Goal: Task Accomplishment & Management: Manage account settings

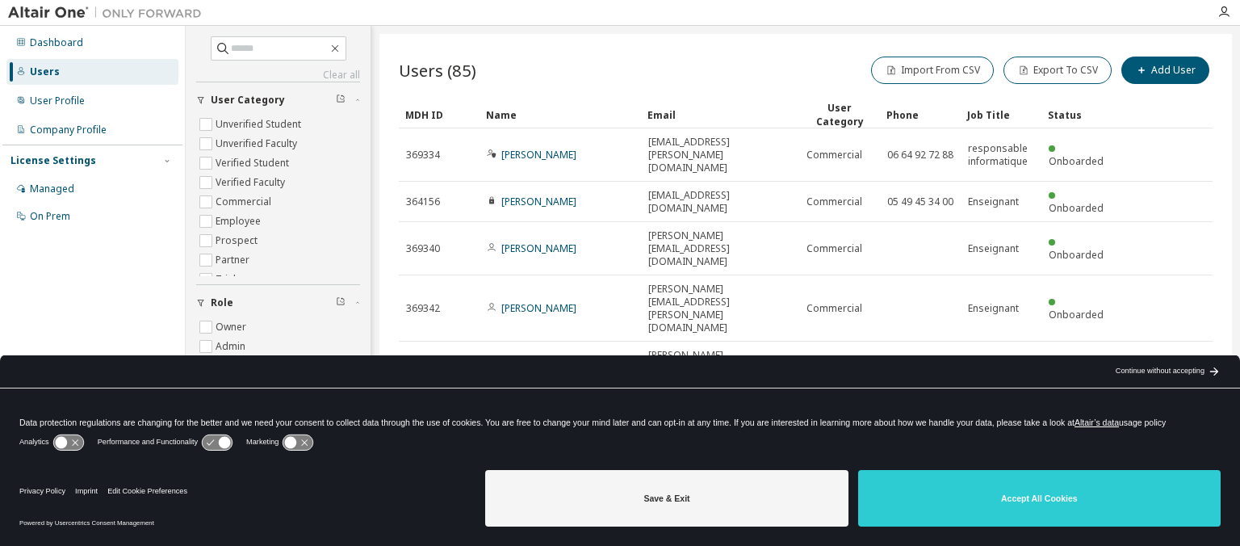
click at [1122, 373] on div "Continue without accepting" at bounding box center [1159, 371] width 89 height 13
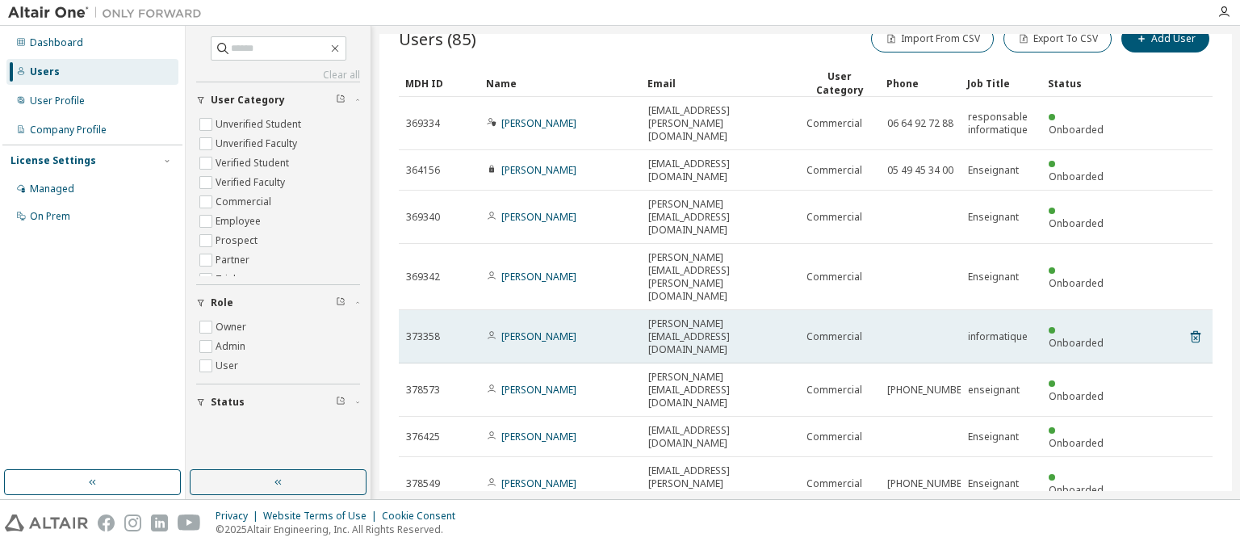
scroll to position [62, 0]
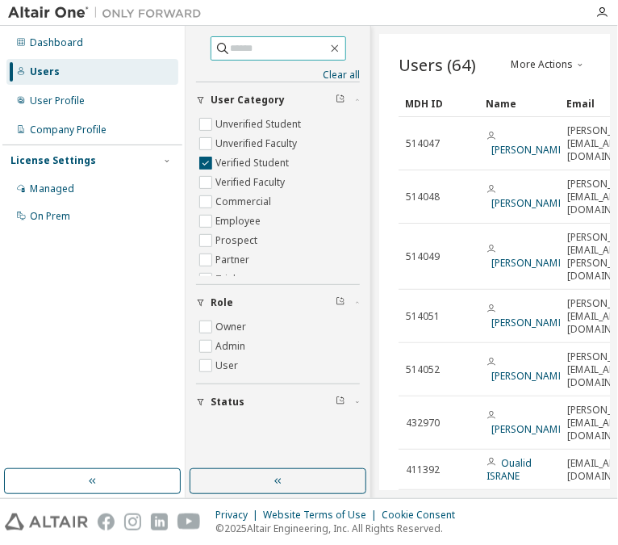
click at [294, 44] on input "text" at bounding box center [279, 48] width 97 height 16
type input "********"
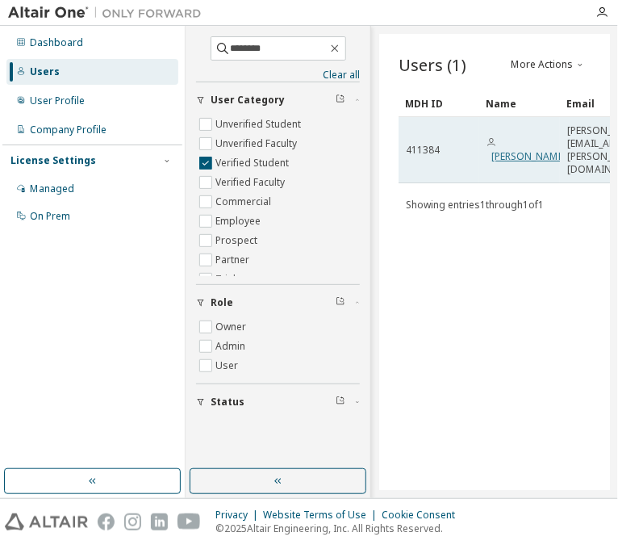
click at [525, 149] on link "[PERSON_NAME]" at bounding box center [528, 156] width 75 height 14
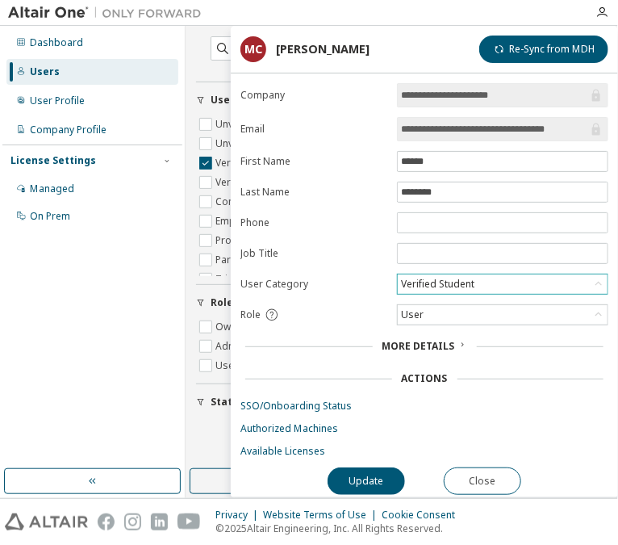
click at [598, 278] on icon at bounding box center [599, 284] width 16 height 16
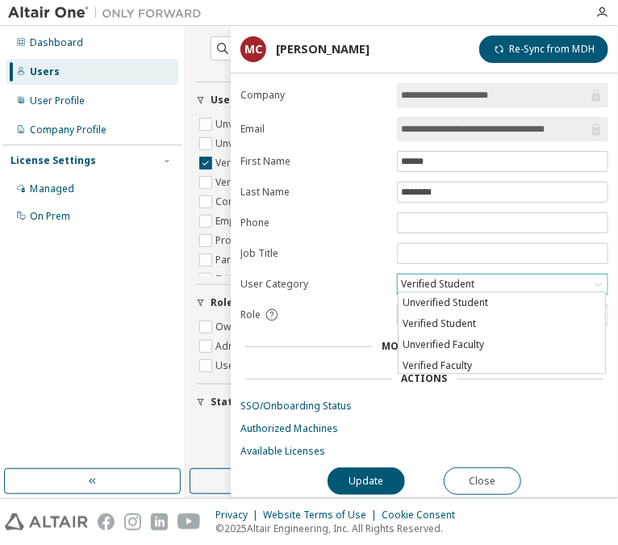
click at [598, 278] on icon at bounding box center [599, 284] width 16 height 16
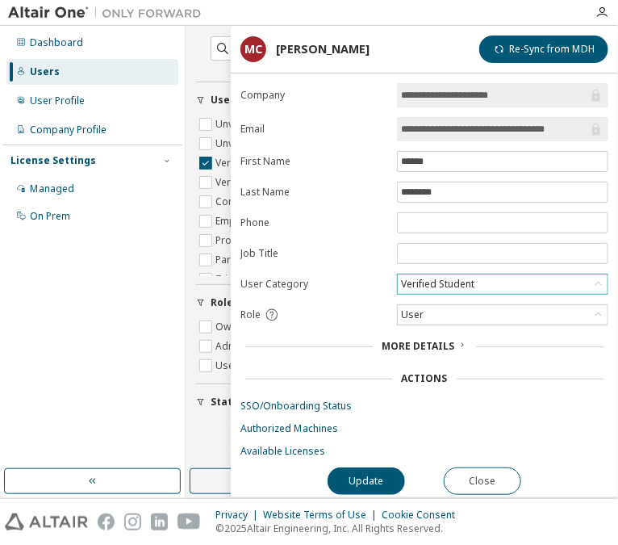
click at [598, 278] on icon at bounding box center [599, 284] width 16 height 16
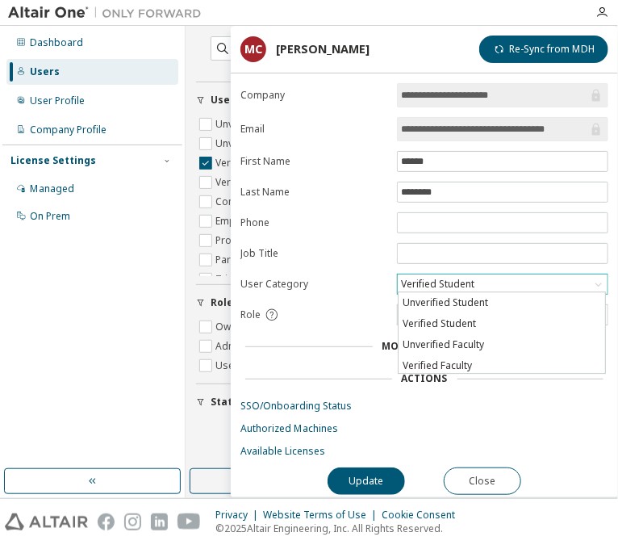
click at [598, 278] on icon at bounding box center [599, 284] width 16 height 16
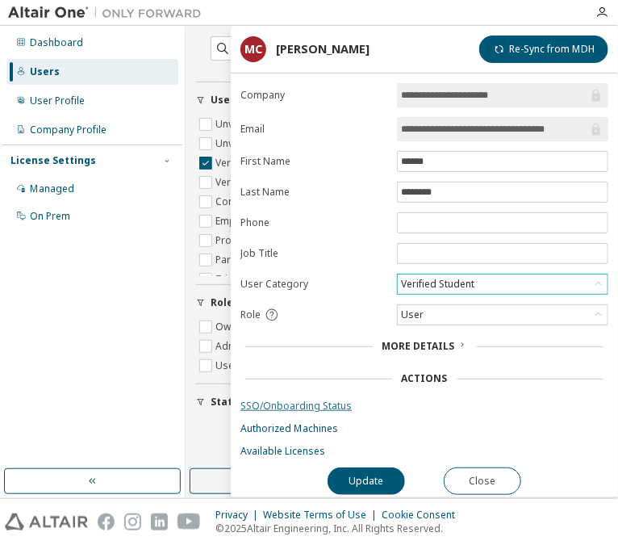
click at [311, 408] on link "SSO/Onboarding Status" at bounding box center [424, 405] width 368 height 13
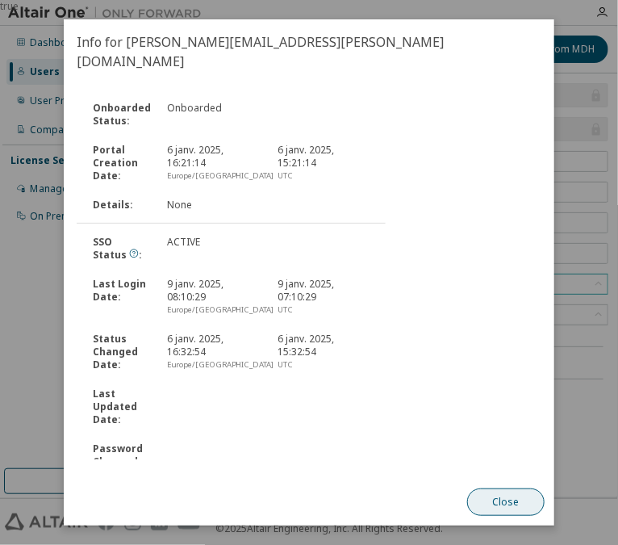
click at [517, 503] on button "Close" at bounding box center [505, 501] width 77 height 27
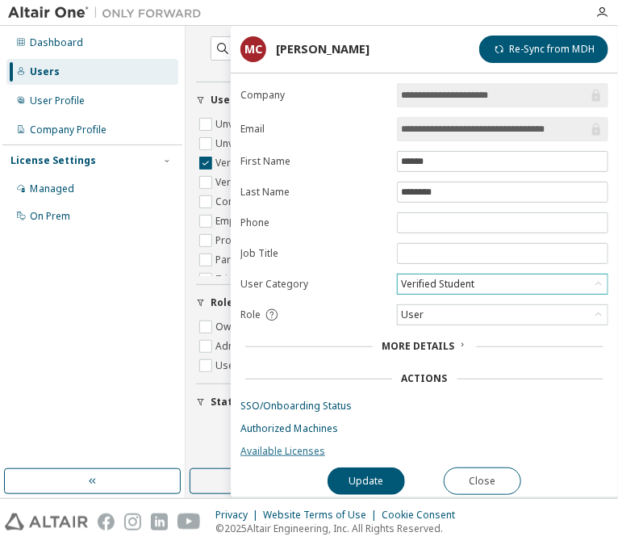
click at [302, 445] on link "Available Licenses" at bounding box center [424, 451] width 368 height 13
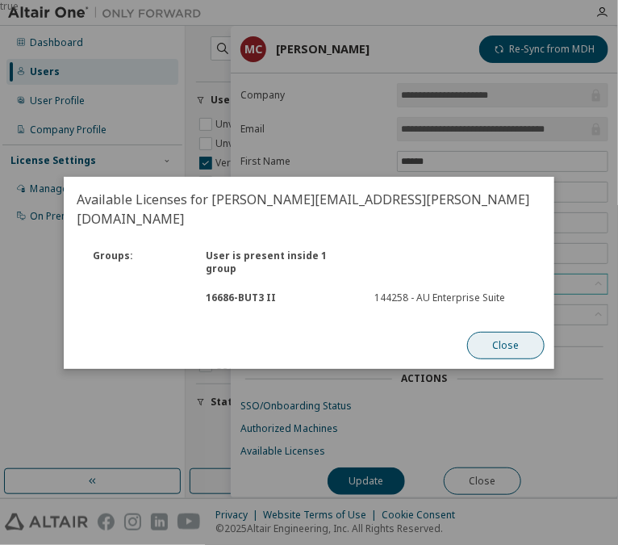
click at [516, 332] on button "Close" at bounding box center [505, 345] width 77 height 27
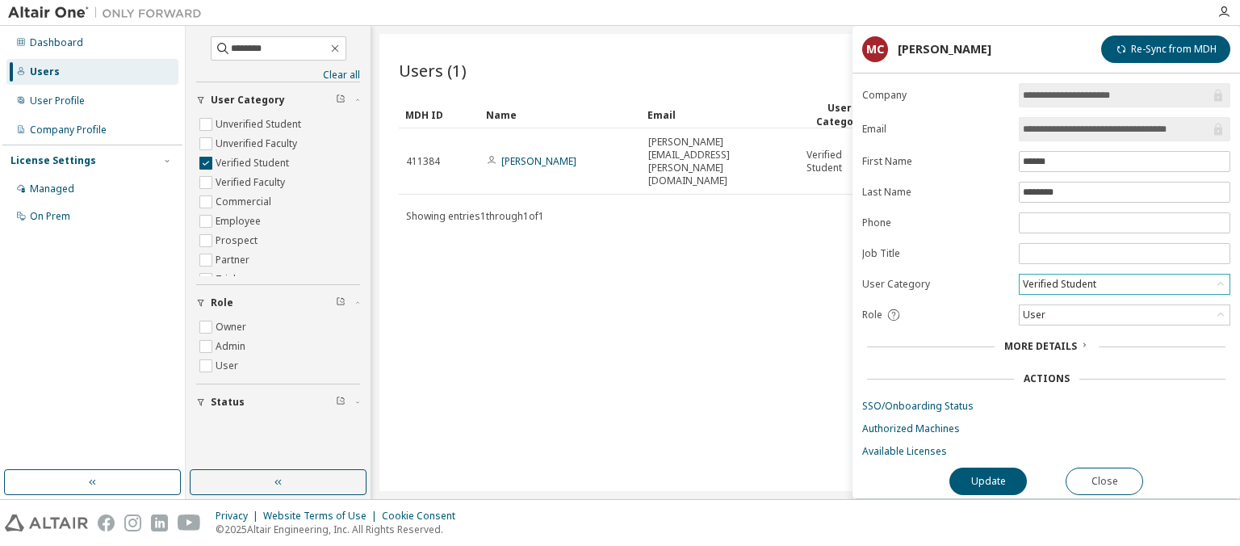
click at [703, 357] on div "Users (1) Import From CSV Export To CSV Add User Clear Load Save Save As Field …" at bounding box center [805, 262] width 852 height 457
click at [1100, 483] on button "Close" at bounding box center [1103, 480] width 77 height 27
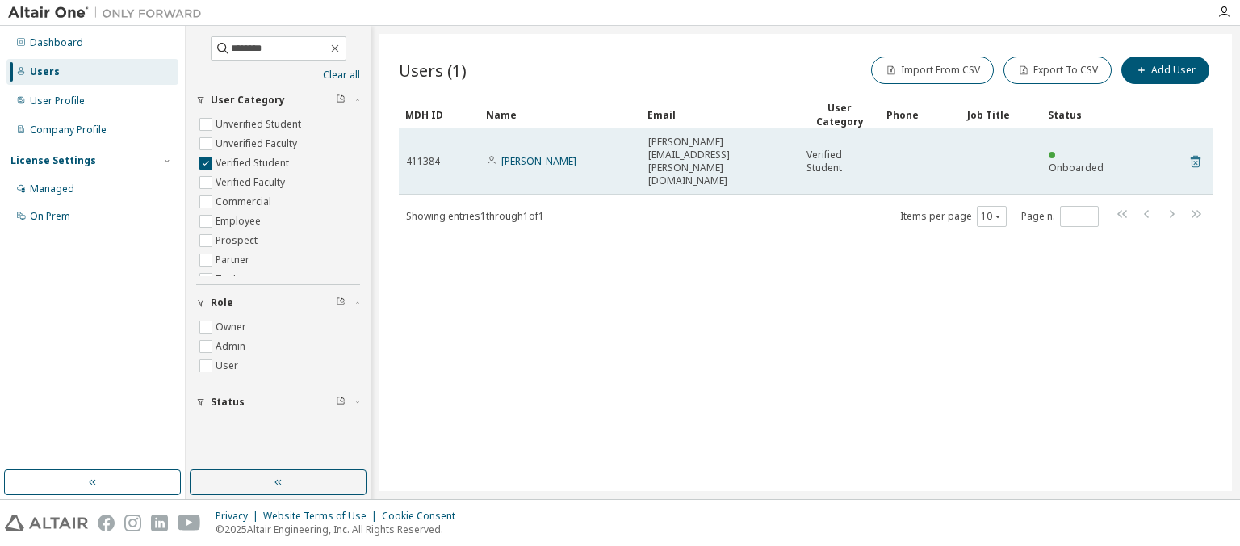
click at [1196, 161] on icon at bounding box center [1195, 163] width 4 height 4
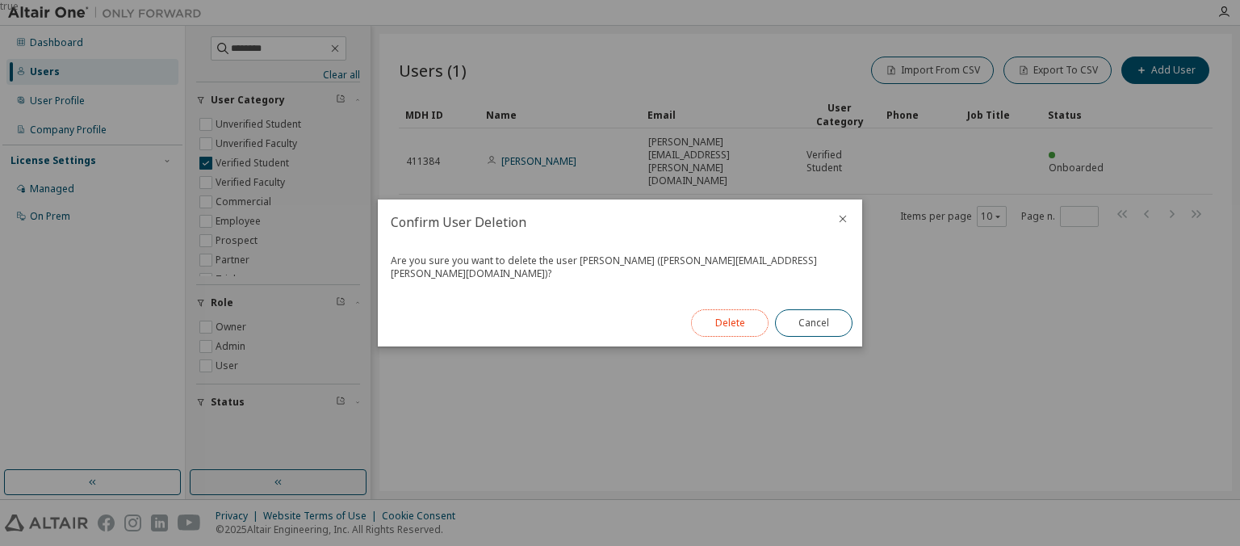
click at [739, 323] on button "Delete" at bounding box center [729, 322] width 77 height 27
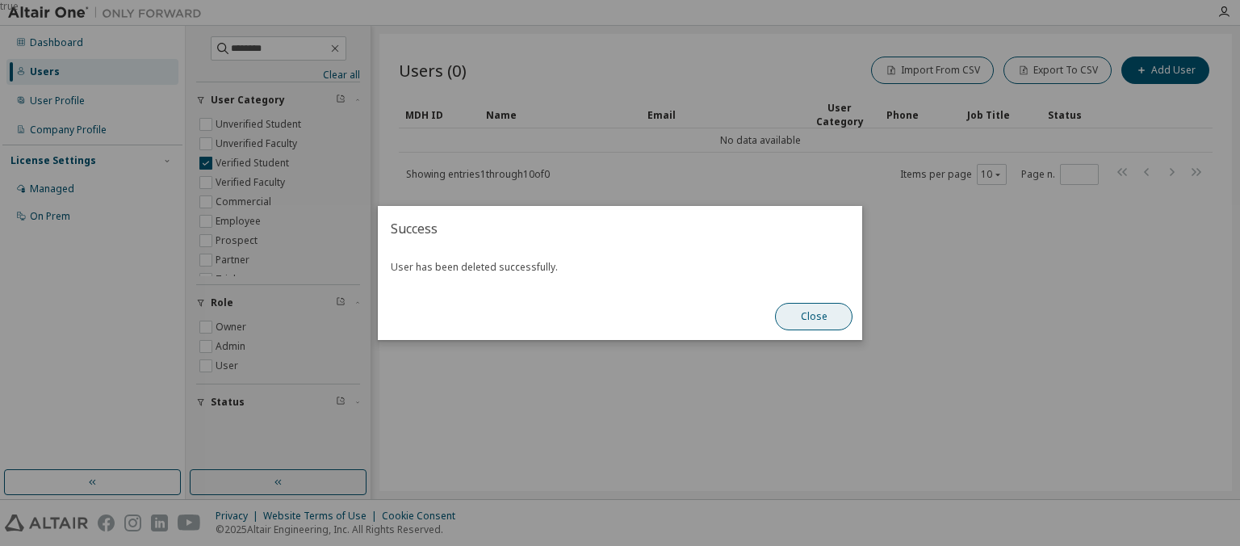
click at [815, 318] on button "Close" at bounding box center [813, 316] width 77 height 27
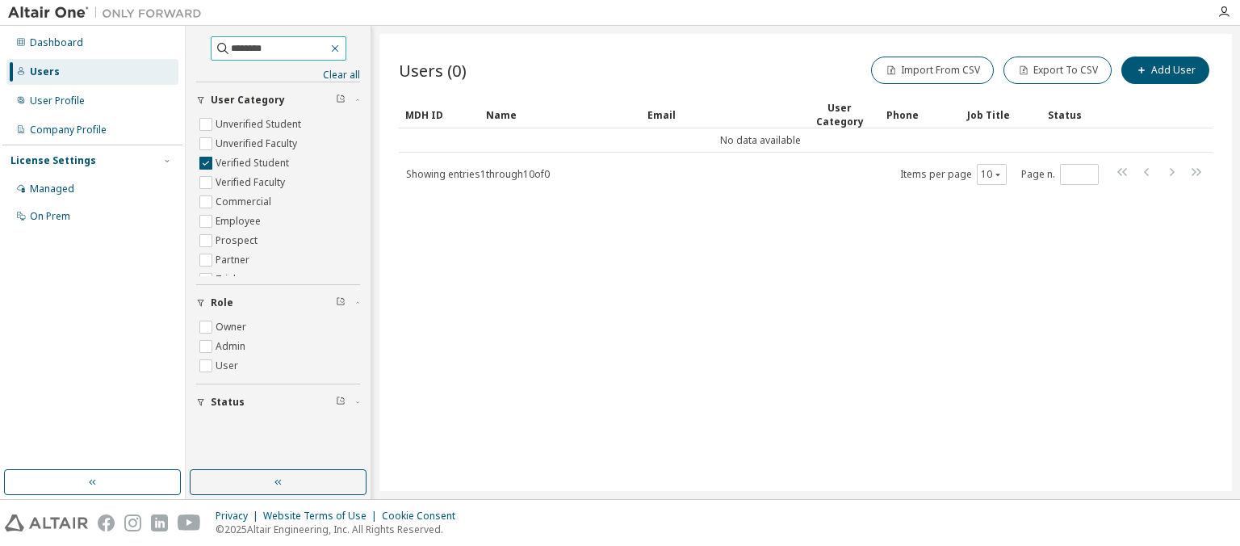
click at [341, 47] on icon "button" at bounding box center [334, 48] width 13 height 13
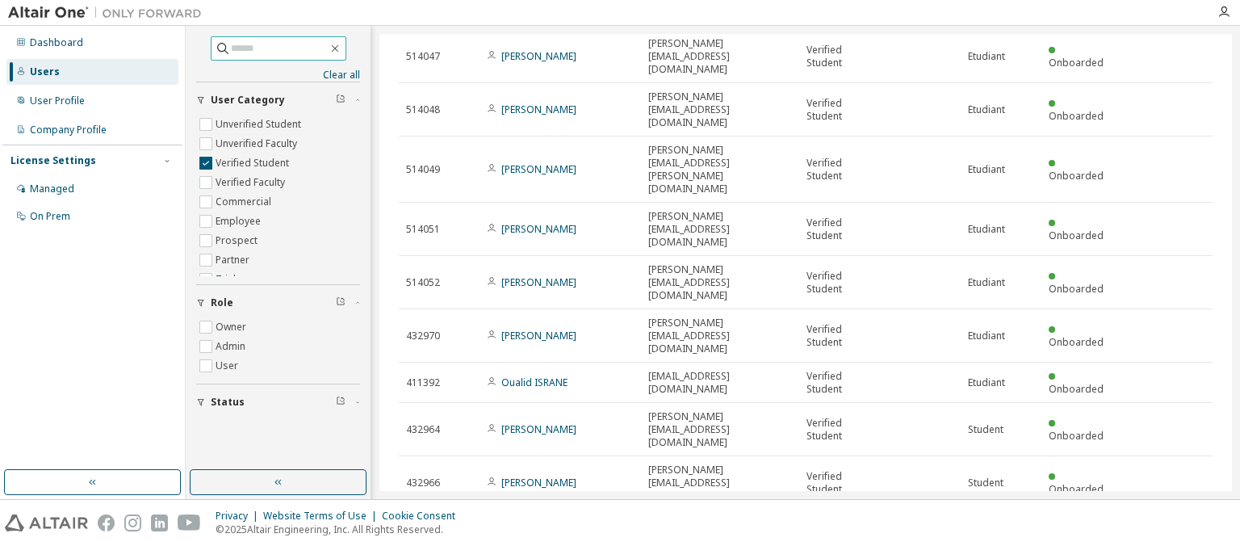
scroll to position [114, 0]
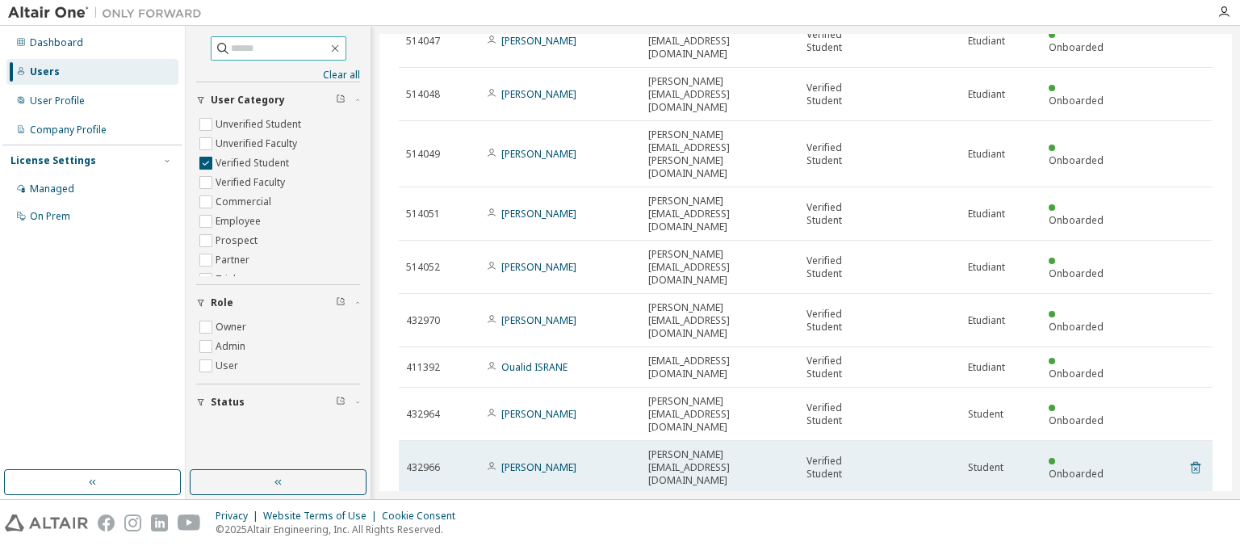
click at [1194, 458] on icon at bounding box center [1195, 467] width 15 height 19
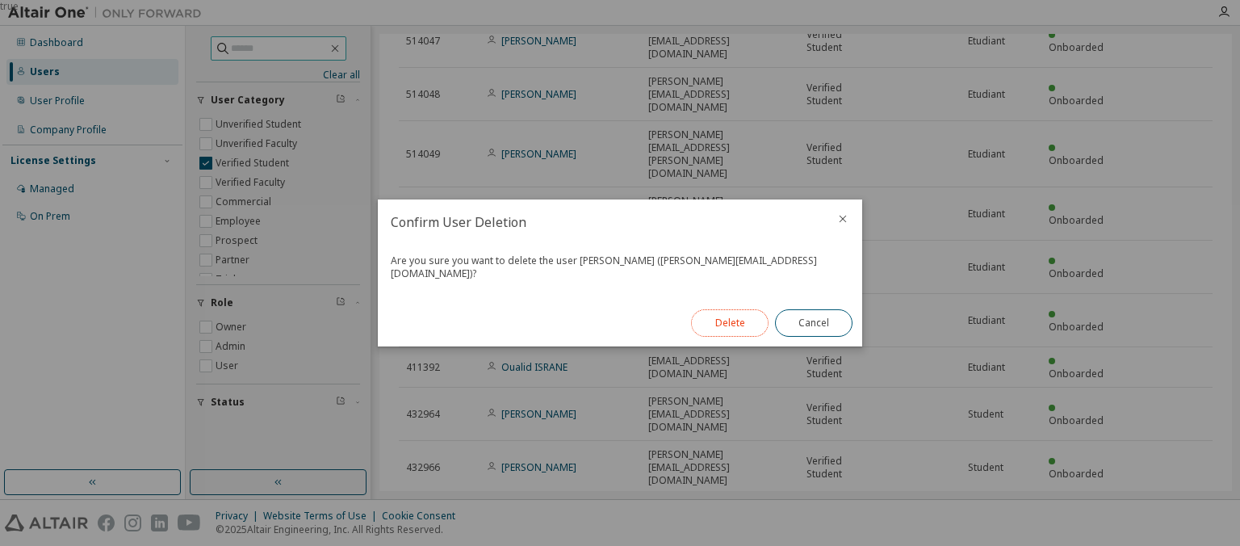
click at [731, 316] on button "Delete" at bounding box center [729, 322] width 77 height 27
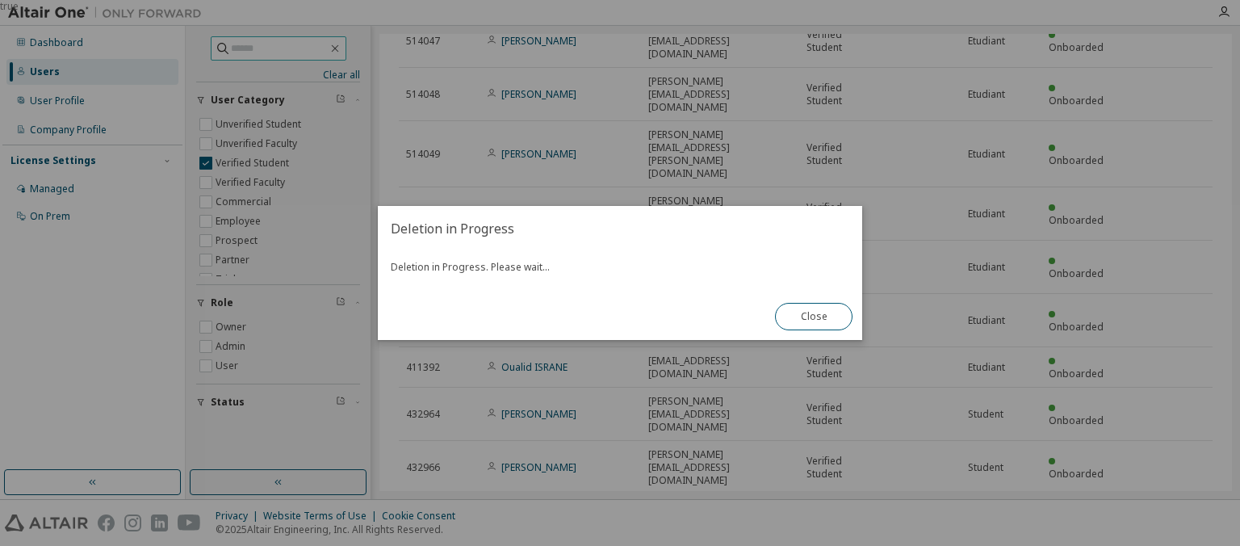
scroll to position [0, 0]
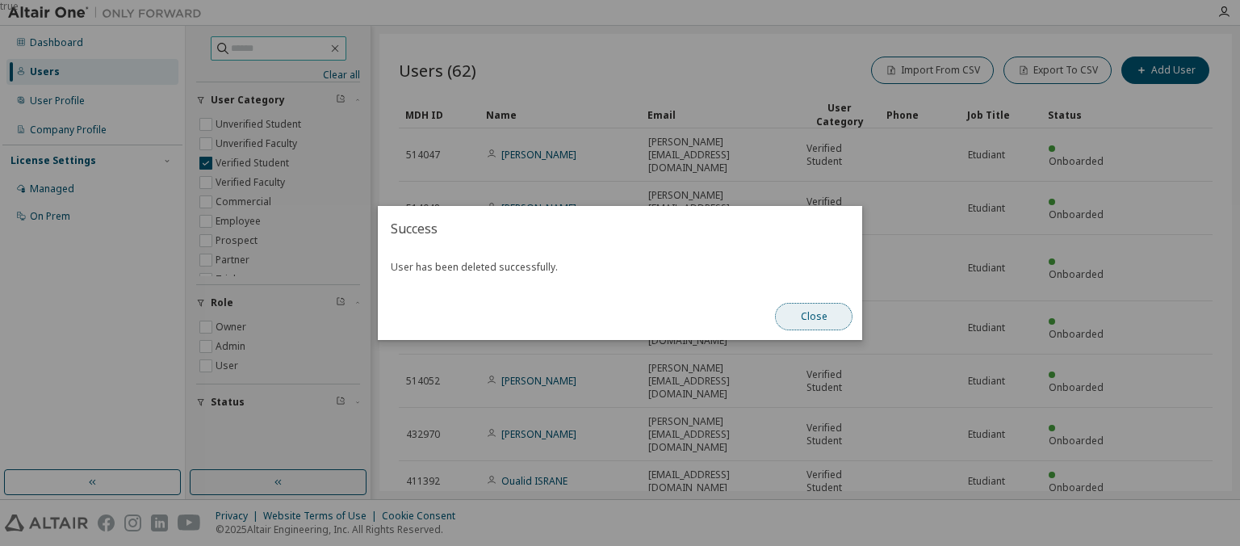
click at [815, 315] on button "Close" at bounding box center [813, 316] width 77 height 27
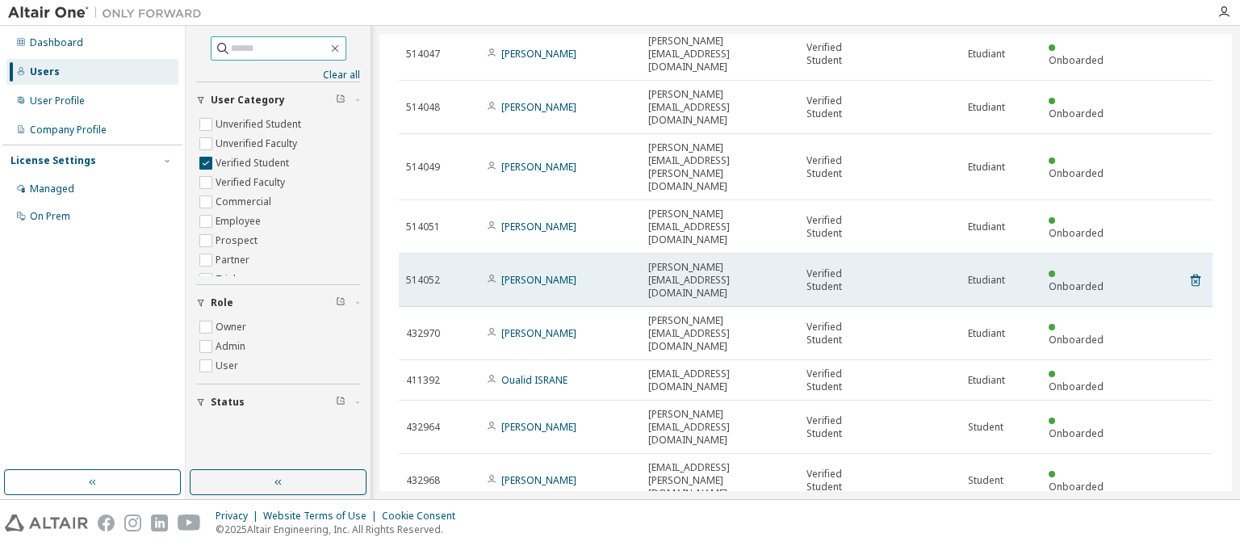
scroll to position [114, 0]
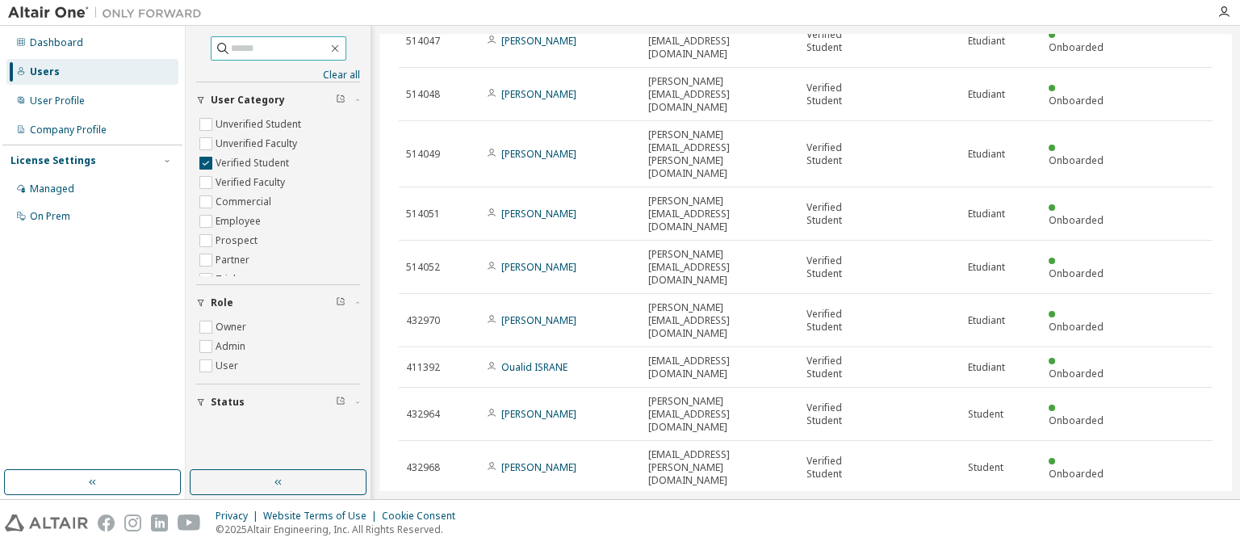
click at [250, 47] on input "text" at bounding box center [279, 48] width 97 height 16
type input "******"
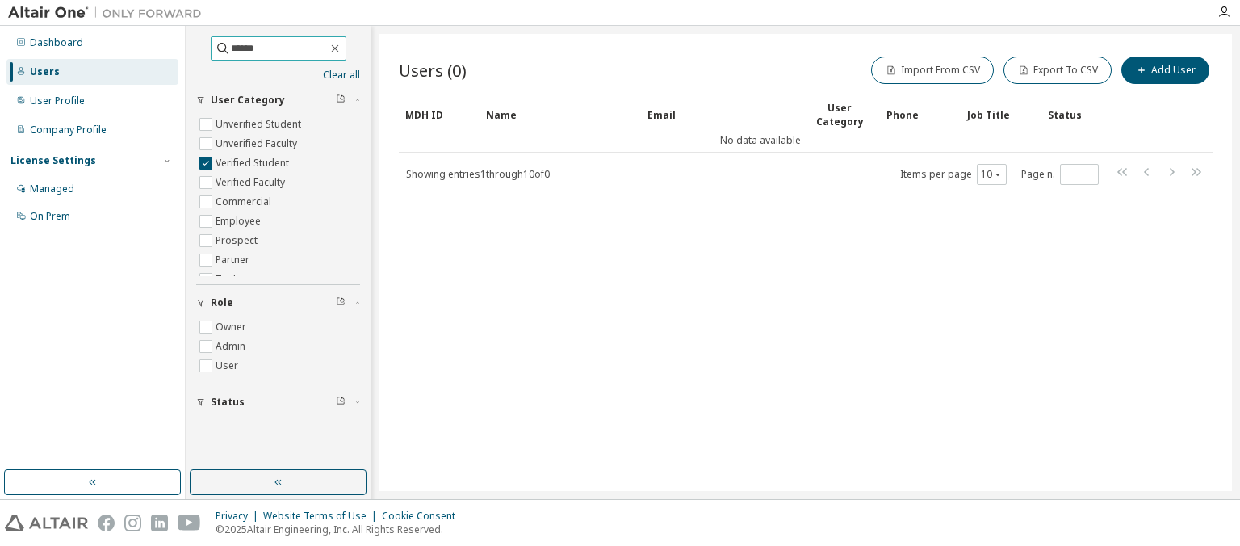
drag, startPoint x: 263, startPoint y: 48, endPoint x: 98, endPoint y: 58, distance: 165.0
click at [231, 56] on input "******" at bounding box center [279, 48] width 97 height 16
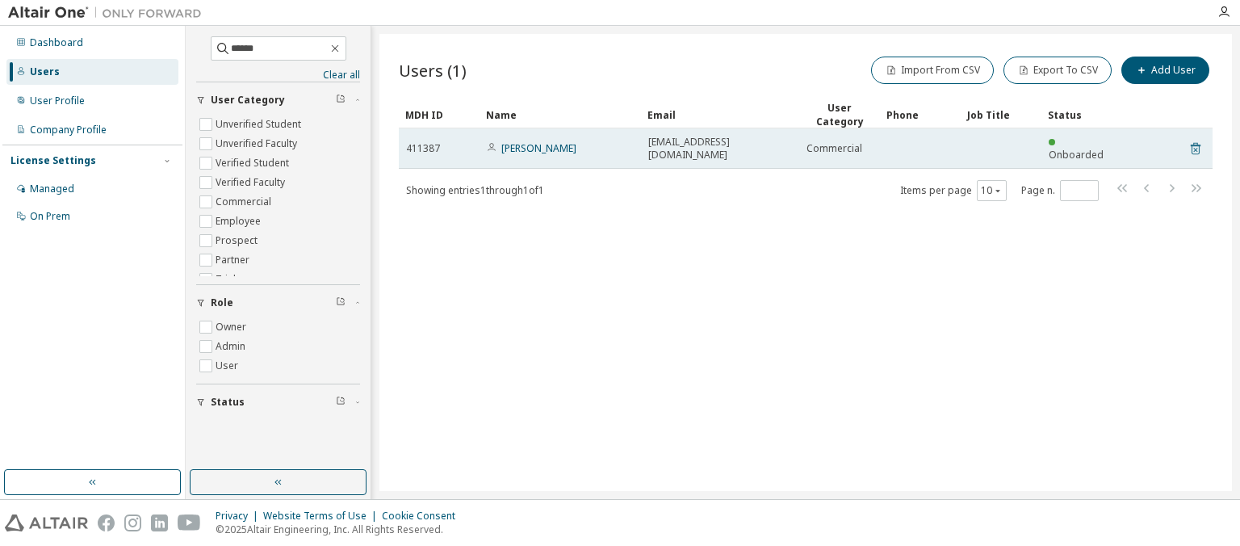
click at [1196, 145] on icon at bounding box center [1195, 148] width 15 height 19
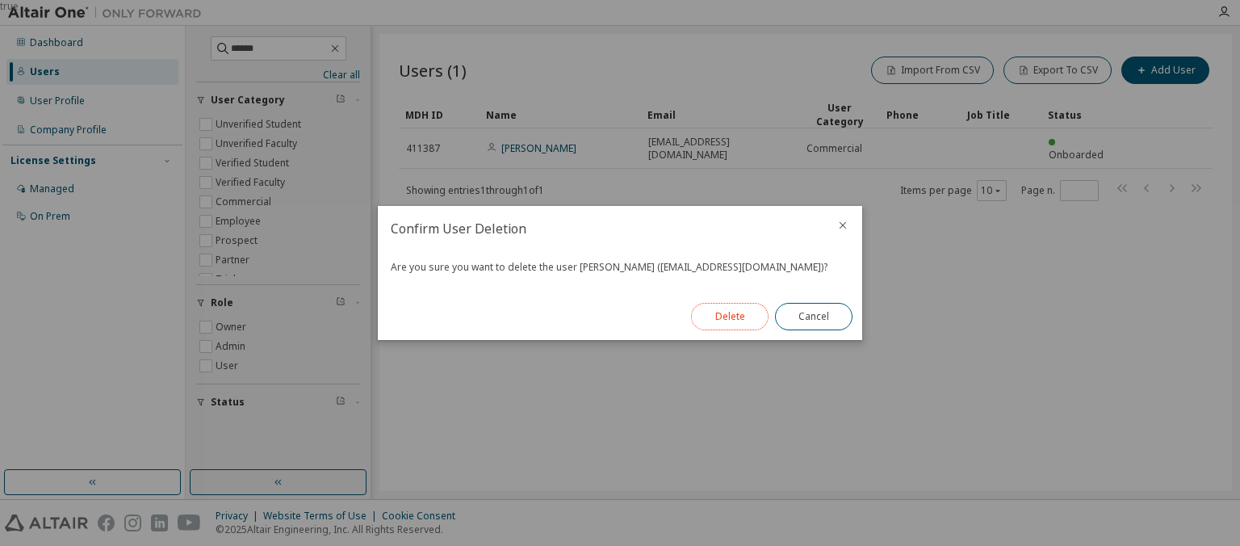
click at [748, 315] on button "Delete" at bounding box center [729, 316] width 77 height 27
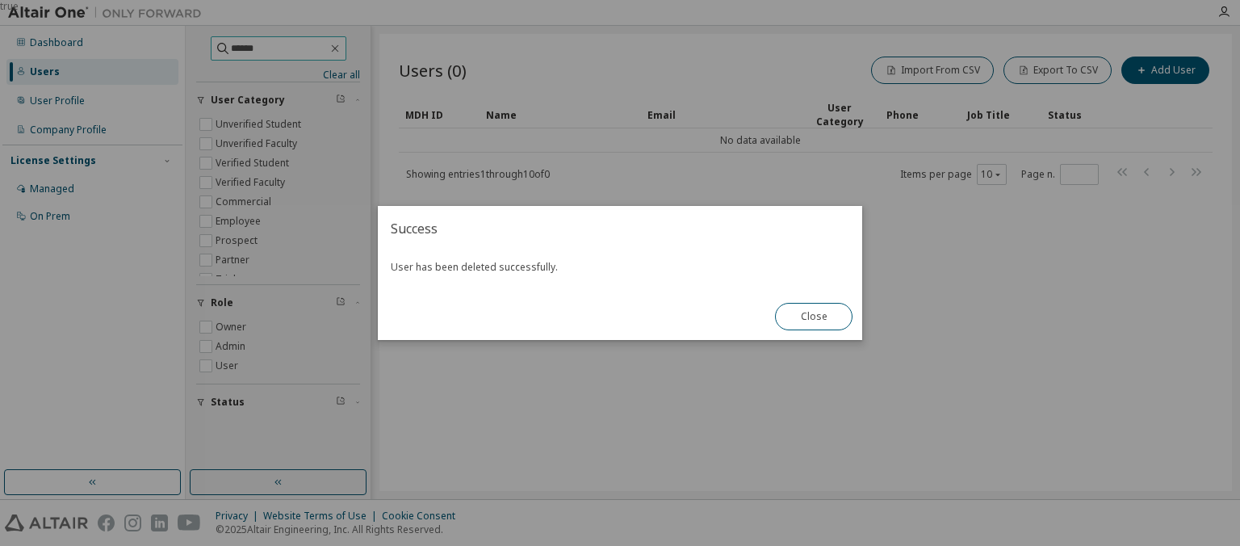
click at [261, 43] on div "true" at bounding box center [620, 273] width 1240 height 546
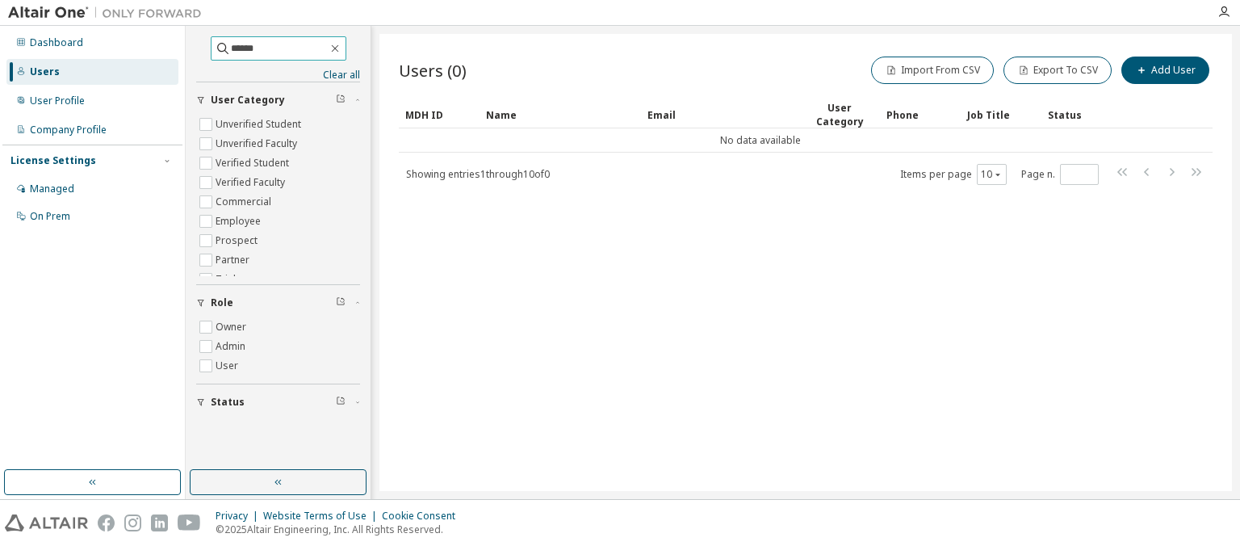
drag, startPoint x: 254, startPoint y: 44, endPoint x: 36, endPoint y: 46, distance: 217.9
click at [231, 46] on input "******" at bounding box center [279, 48] width 97 height 16
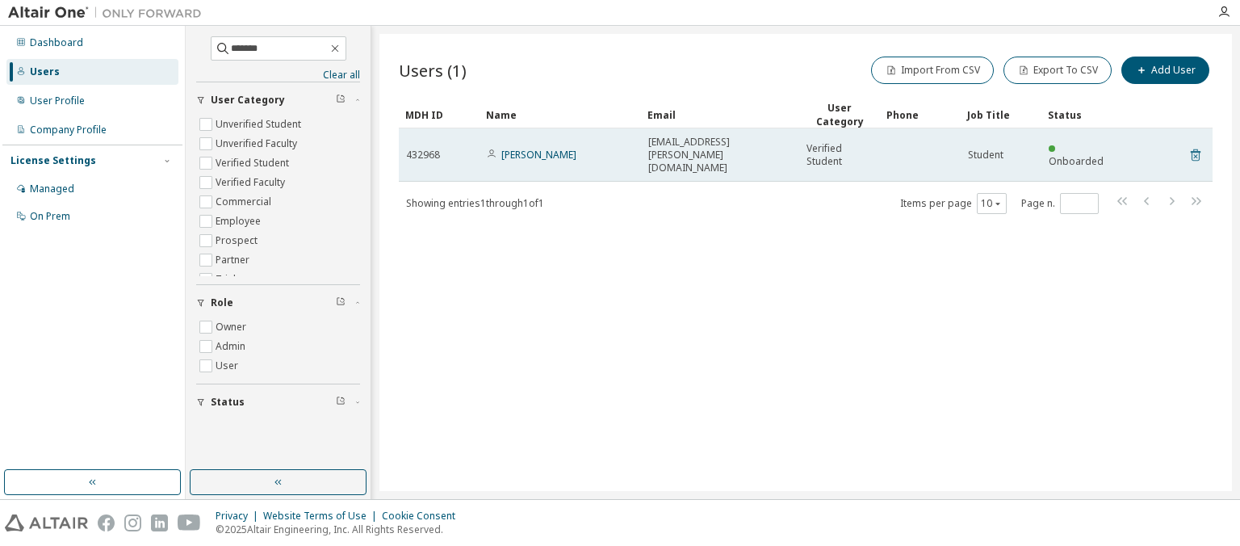
click at [1193, 145] on icon at bounding box center [1195, 154] width 15 height 19
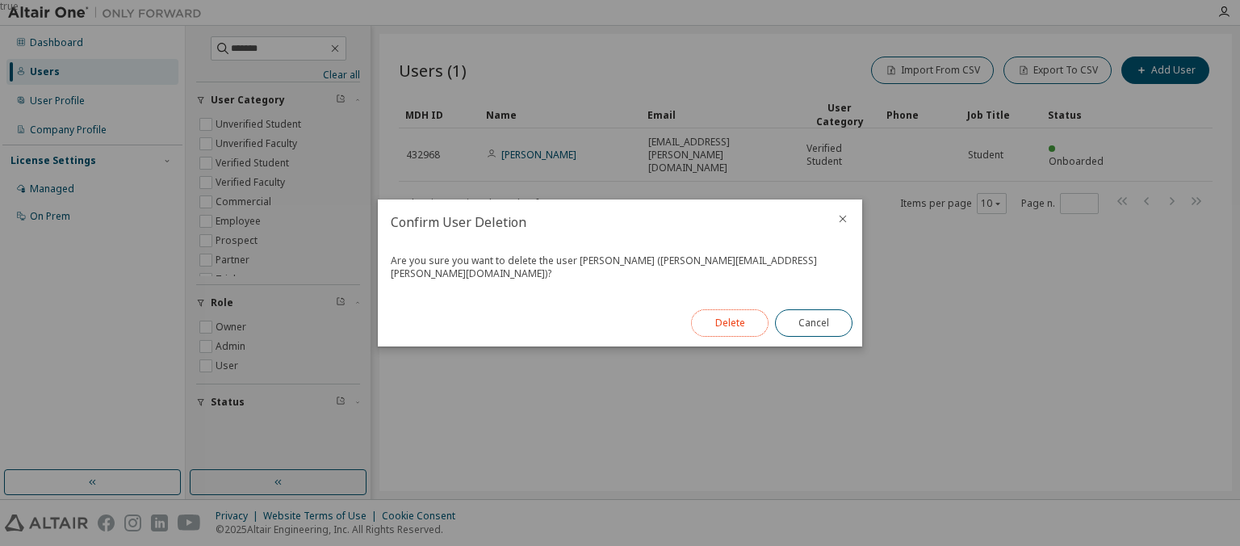
click at [746, 317] on button "Delete" at bounding box center [729, 322] width 77 height 27
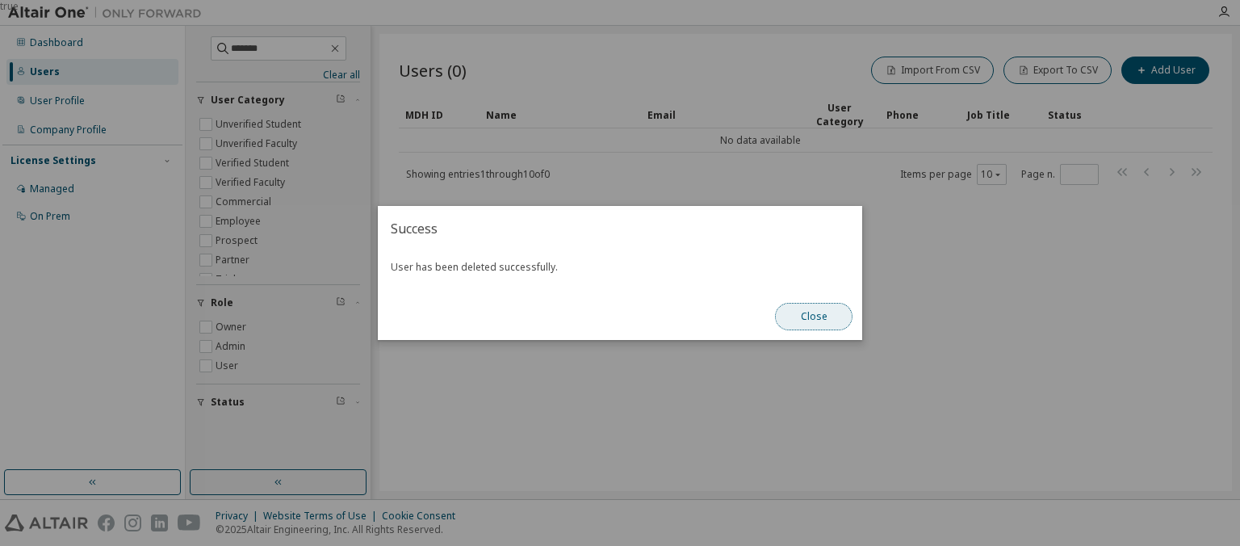
click at [814, 322] on button "Close" at bounding box center [813, 316] width 77 height 27
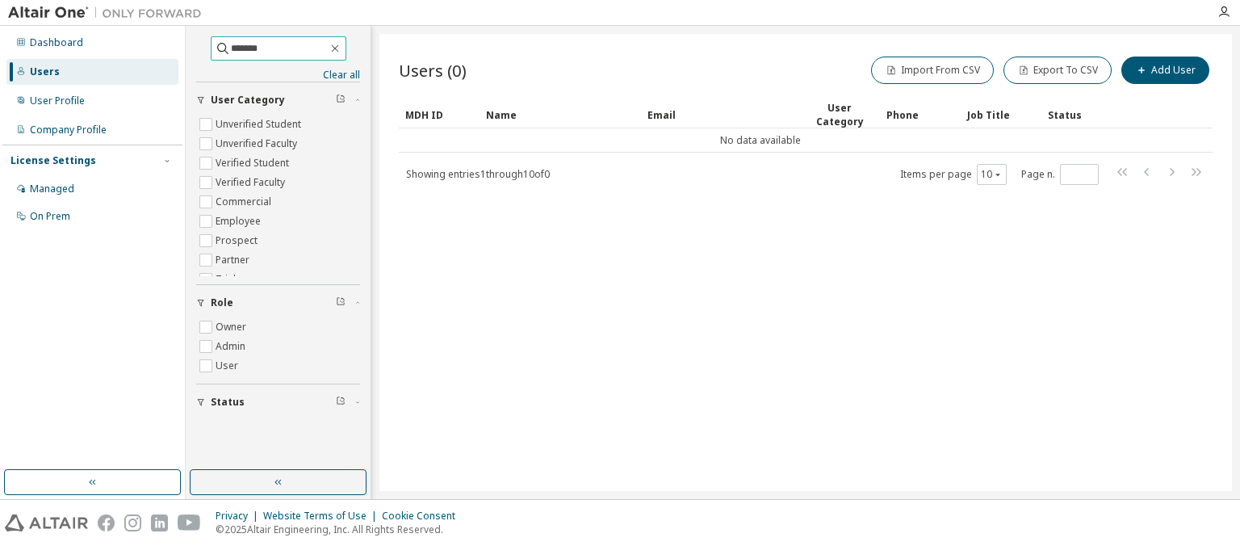
click at [252, 48] on input "*******" at bounding box center [279, 48] width 97 height 16
drag, startPoint x: 263, startPoint y: 51, endPoint x: 61, endPoint y: 37, distance: 202.2
click at [231, 40] on input "*******" at bounding box center [279, 48] width 97 height 16
drag, startPoint x: 267, startPoint y: 43, endPoint x: 173, endPoint y: 52, distance: 94.8
click at [231, 52] on input "*********" at bounding box center [279, 48] width 97 height 16
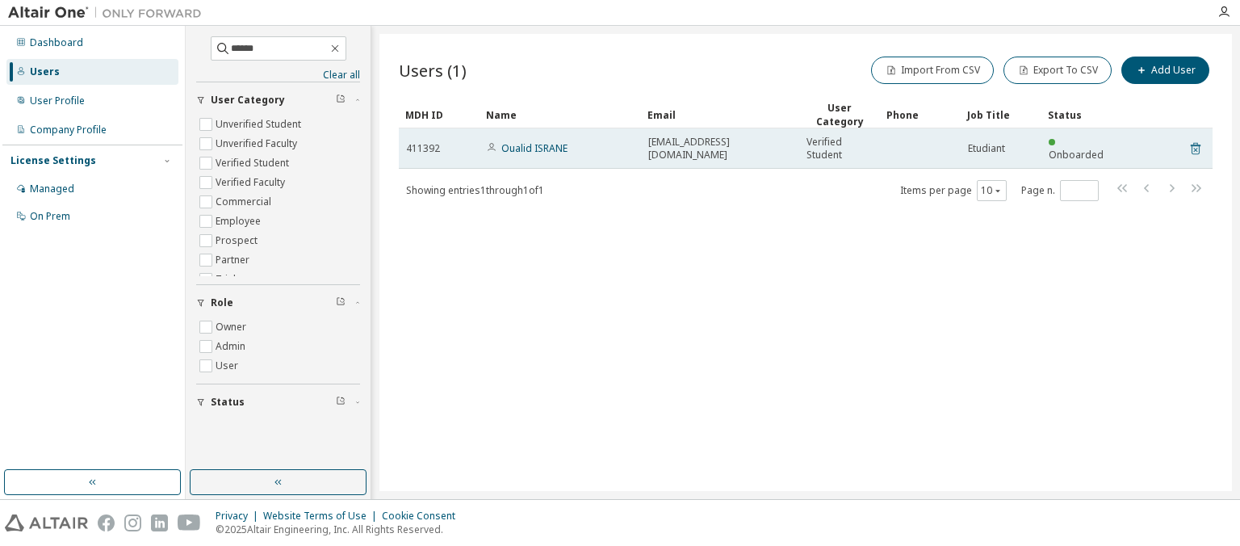
click at [1198, 149] on icon at bounding box center [1195, 148] width 15 height 19
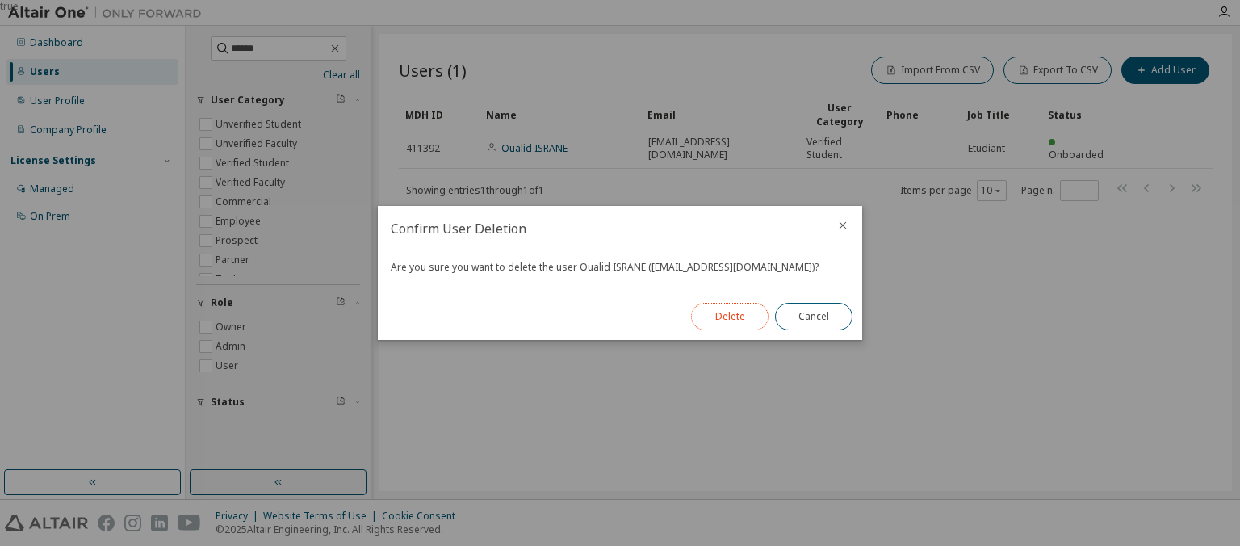
click at [717, 315] on button "Delete" at bounding box center [729, 316] width 77 height 27
click at [831, 311] on button "Close" at bounding box center [813, 316] width 77 height 27
click at [805, 314] on button "Close" at bounding box center [813, 316] width 77 height 27
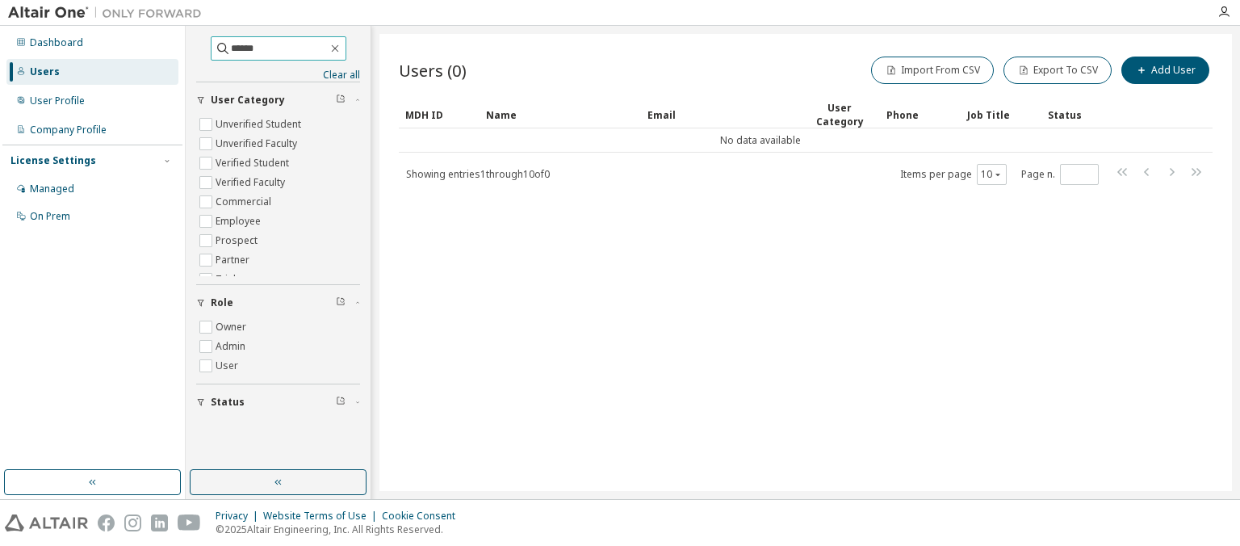
click at [270, 50] on input "******" at bounding box center [279, 48] width 97 height 16
drag, startPoint x: 267, startPoint y: 50, endPoint x: 65, endPoint y: 60, distance: 202.0
click at [231, 56] on input "******" at bounding box center [279, 48] width 97 height 16
click at [544, 324] on div "Users (0) Import From CSV Export To CSV Add User Clear Load Save Save As Field …" at bounding box center [805, 262] width 852 height 457
drag, startPoint x: 293, startPoint y: 49, endPoint x: 1, endPoint y: 53, distance: 292.2
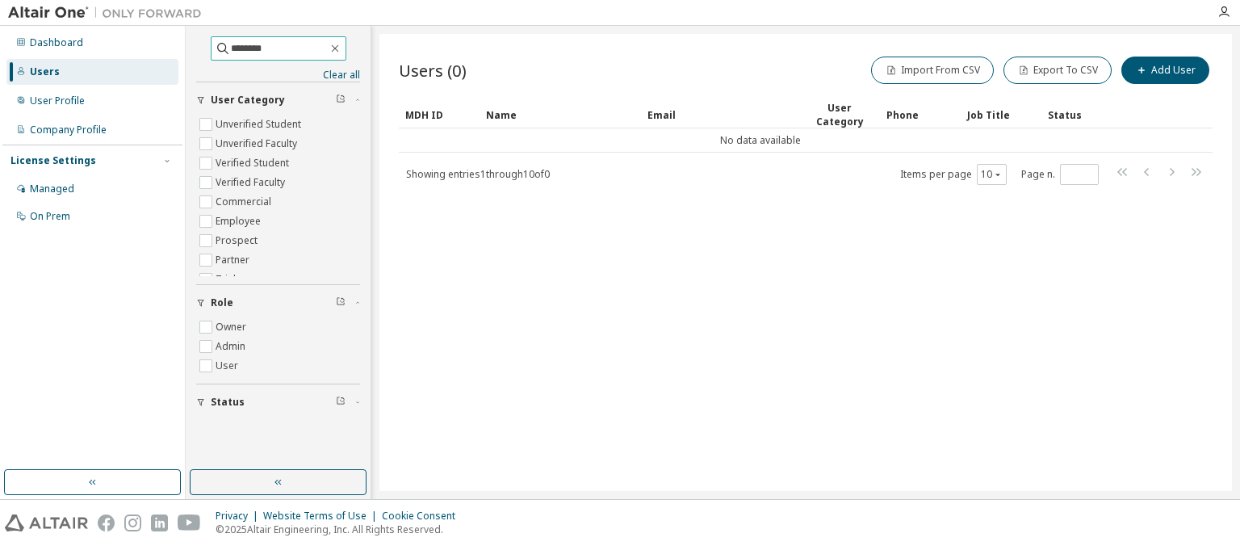
click at [231, 52] on input "********" at bounding box center [279, 48] width 97 height 16
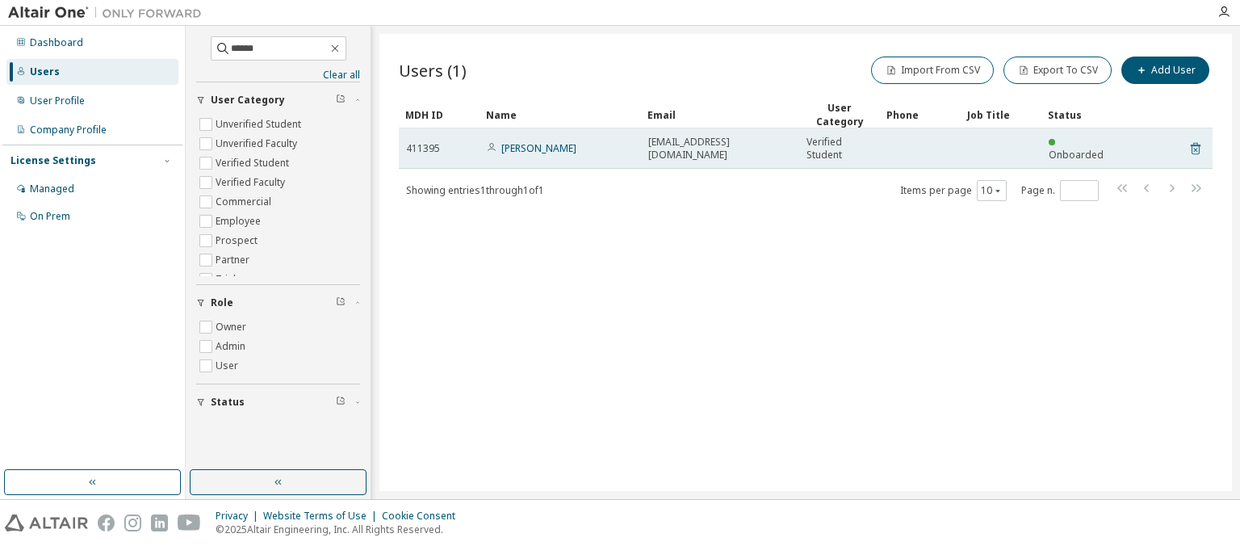
click at [1197, 148] on icon at bounding box center [1195, 148] width 15 height 19
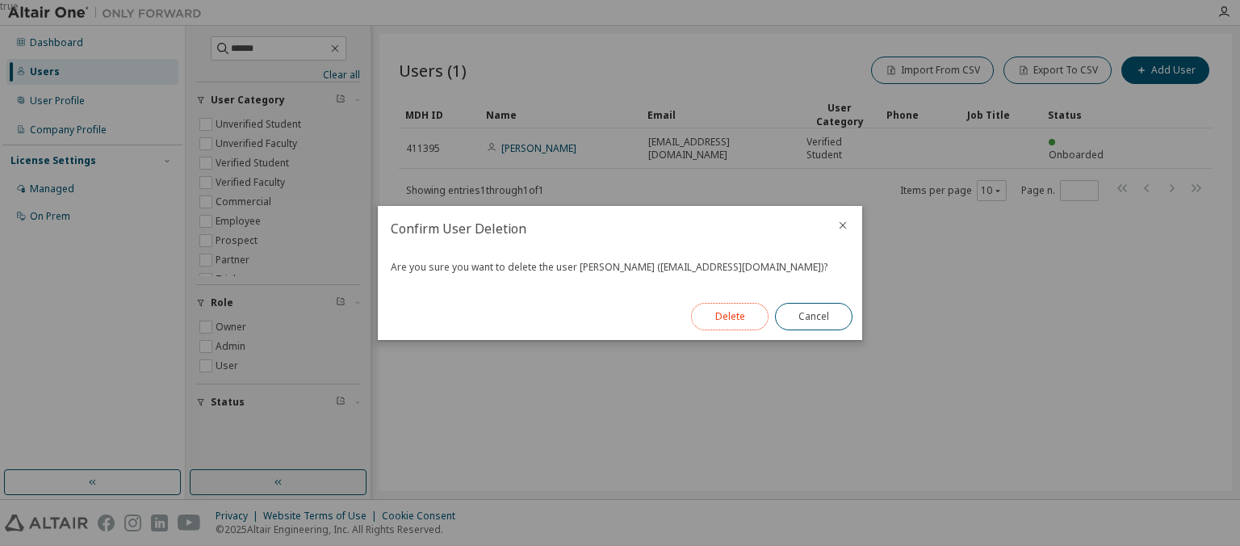
click at [736, 319] on button "Delete" at bounding box center [729, 316] width 77 height 27
click at [802, 323] on button "Close" at bounding box center [813, 316] width 77 height 27
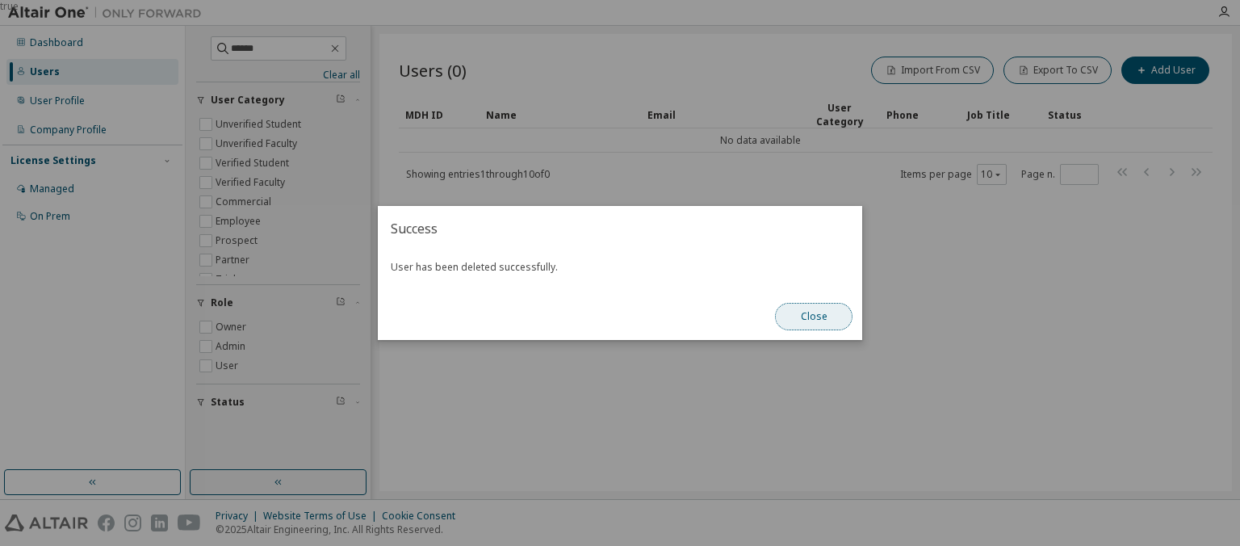
click at [805, 319] on button "Close" at bounding box center [813, 316] width 77 height 27
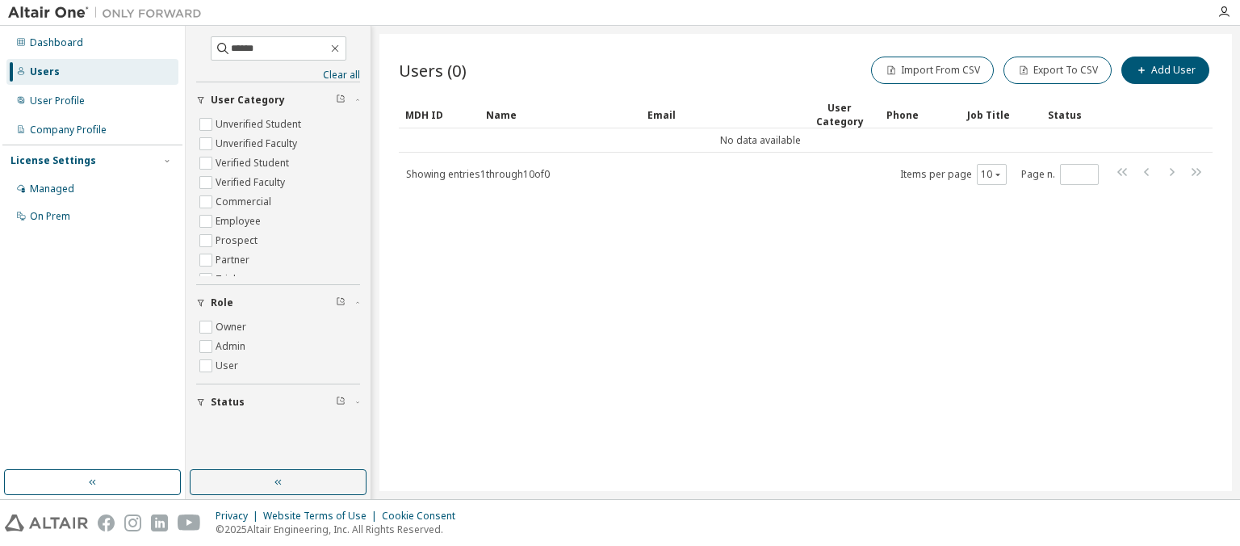
drag, startPoint x: 464, startPoint y: 337, endPoint x: 360, endPoint y: 228, distance: 150.1
click at [466, 333] on div "Users (0) Import From CSV Export To CSV Add User Clear Load Save Save As Field …" at bounding box center [805, 262] width 852 height 457
drag, startPoint x: 251, startPoint y: 49, endPoint x: 65, endPoint y: 43, distance: 186.5
click at [231, 43] on input "******" at bounding box center [279, 48] width 97 height 16
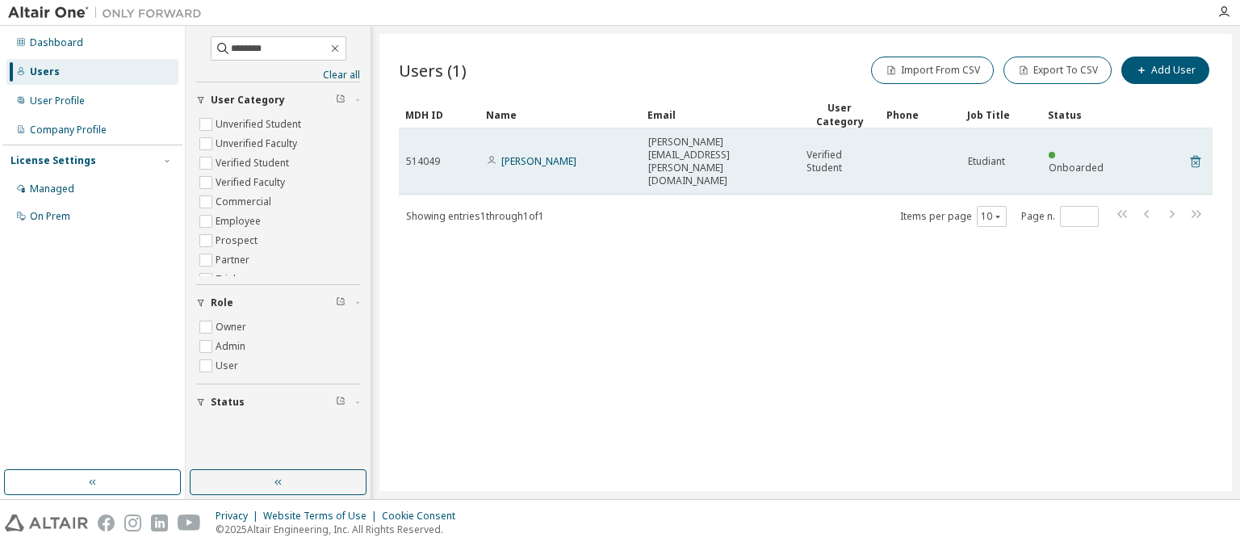
click at [1193, 156] on icon at bounding box center [1195, 162] width 10 height 12
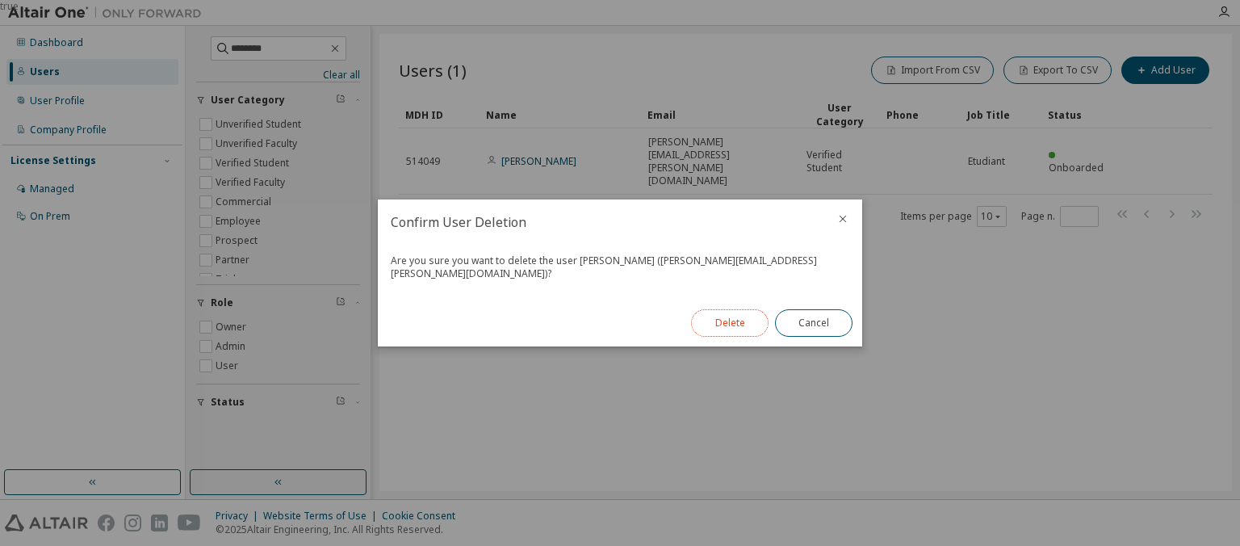
click at [745, 317] on button "Delete" at bounding box center [729, 322] width 77 height 27
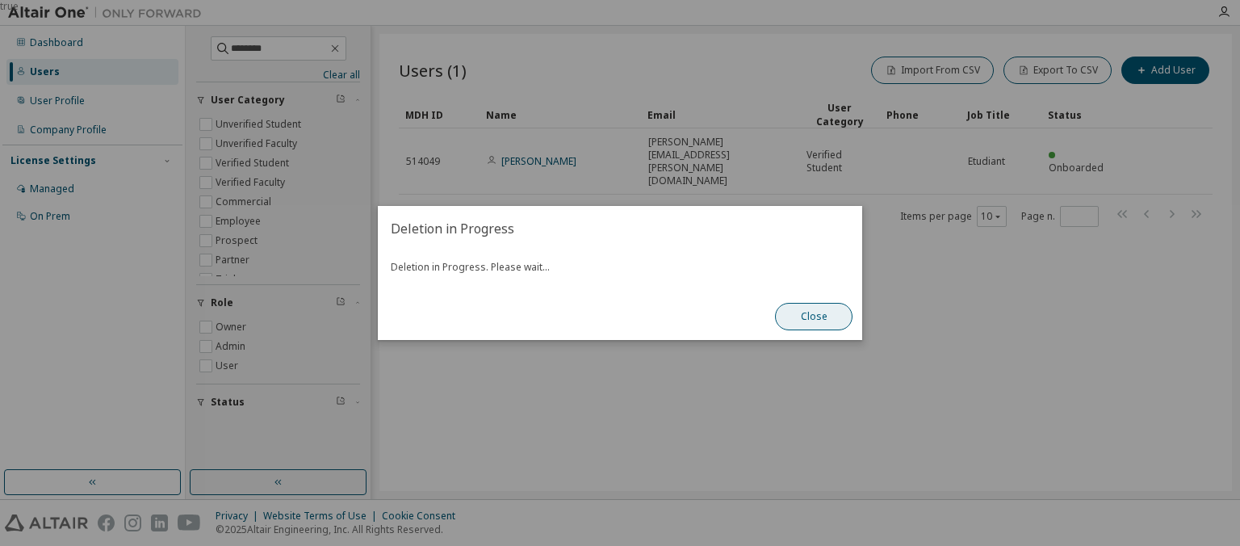
click at [822, 312] on button "Close" at bounding box center [813, 316] width 77 height 27
click at [824, 311] on button "Close" at bounding box center [813, 316] width 77 height 27
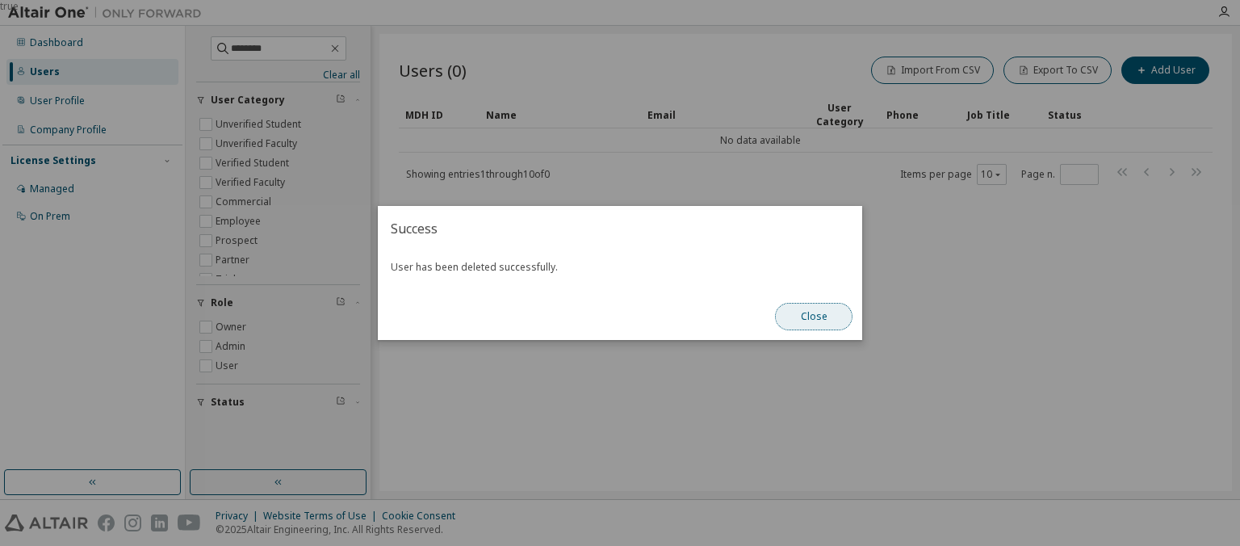
click at [809, 311] on button "Close" at bounding box center [813, 316] width 77 height 27
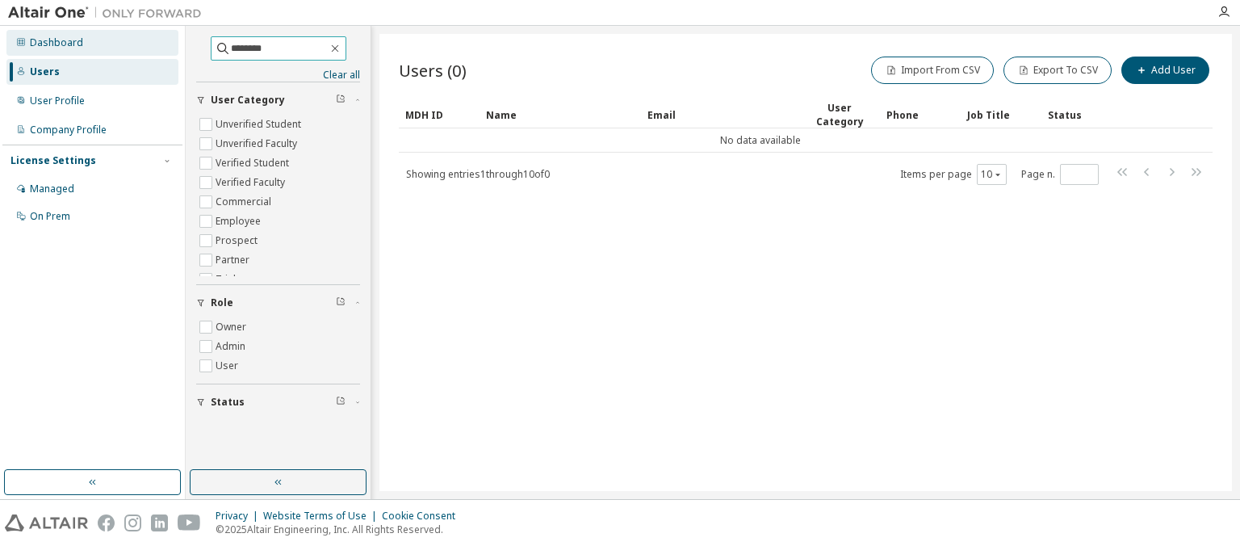
drag, startPoint x: 266, startPoint y: 44, endPoint x: 76, endPoint y: 44, distance: 190.4
click at [231, 44] on input "********" at bounding box center [279, 48] width 97 height 16
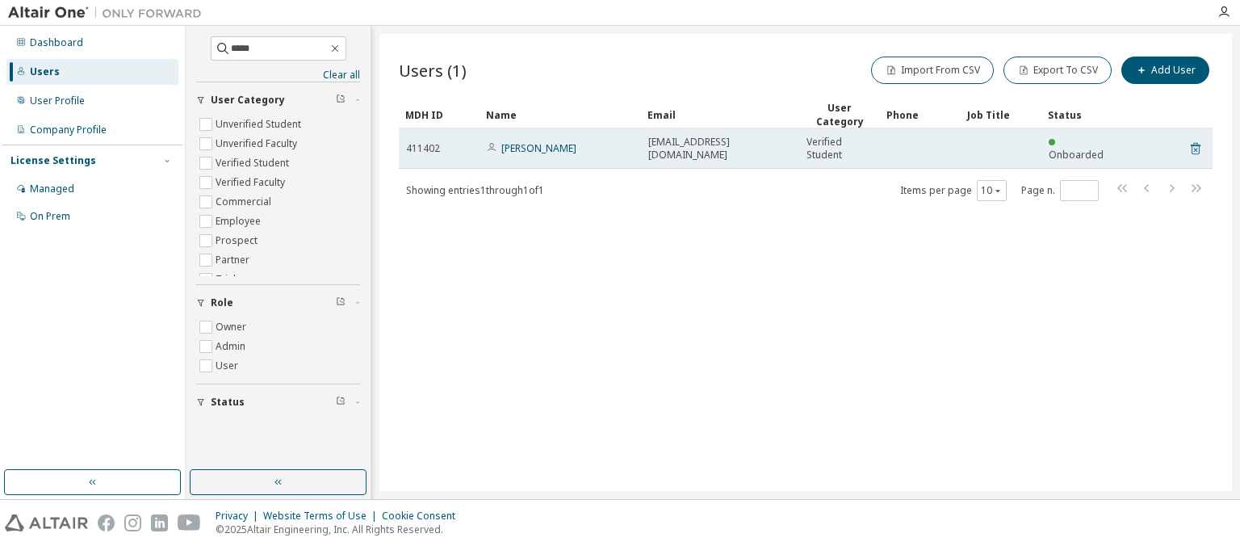
click at [1192, 145] on icon at bounding box center [1195, 149] width 10 height 12
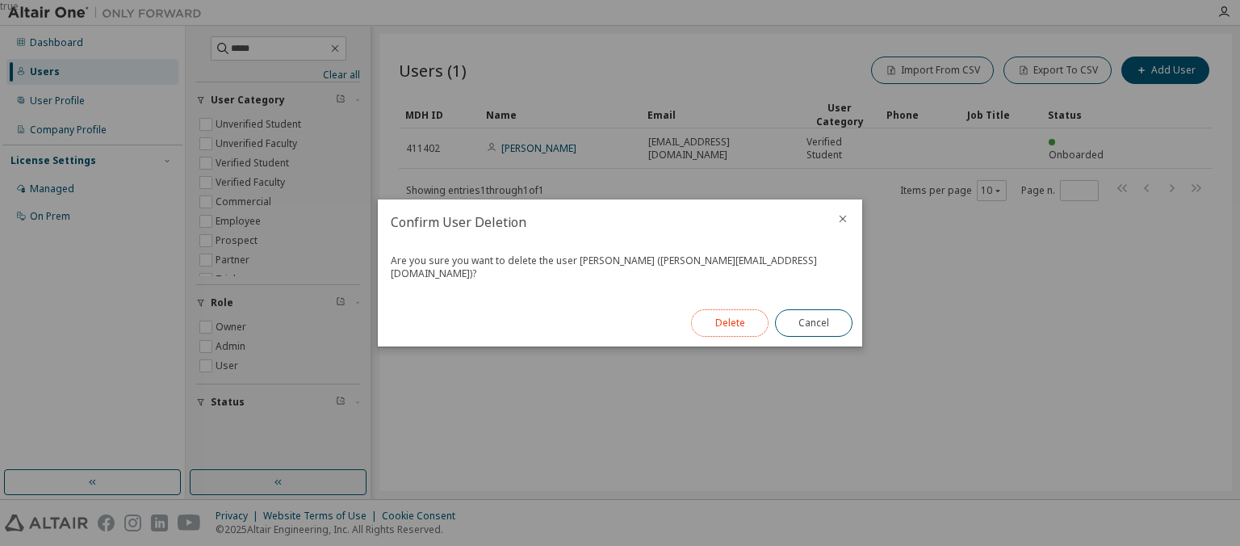
click at [730, 311] on button "Delete" at bounding box center [729, 322] width 77 height 27
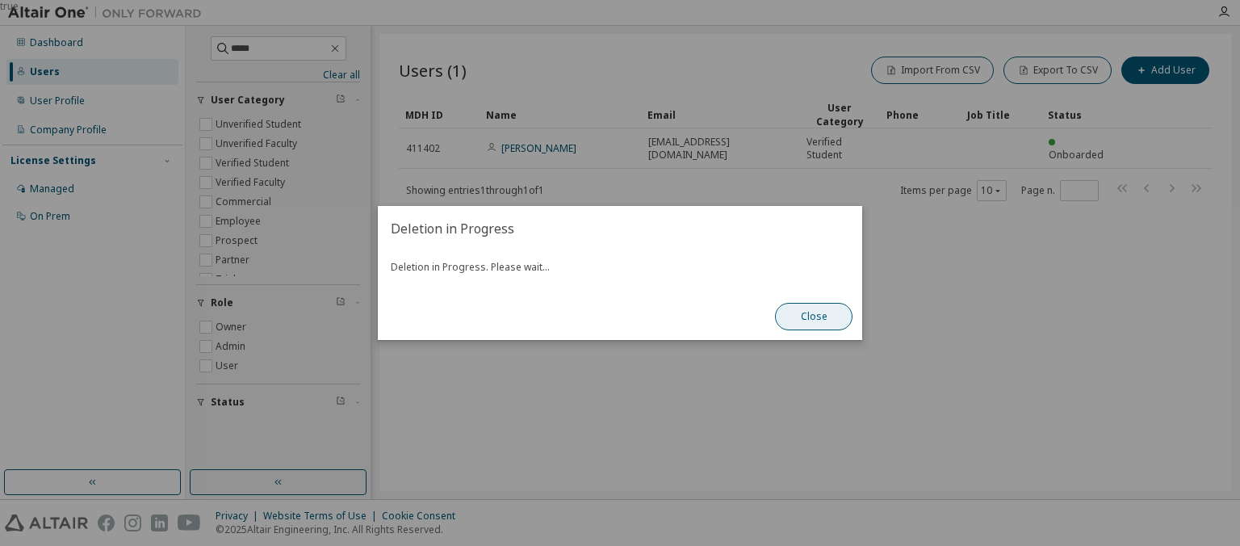
click at [814, 316] on button "Close" at bounding box center [813, 316] width 77 height 27
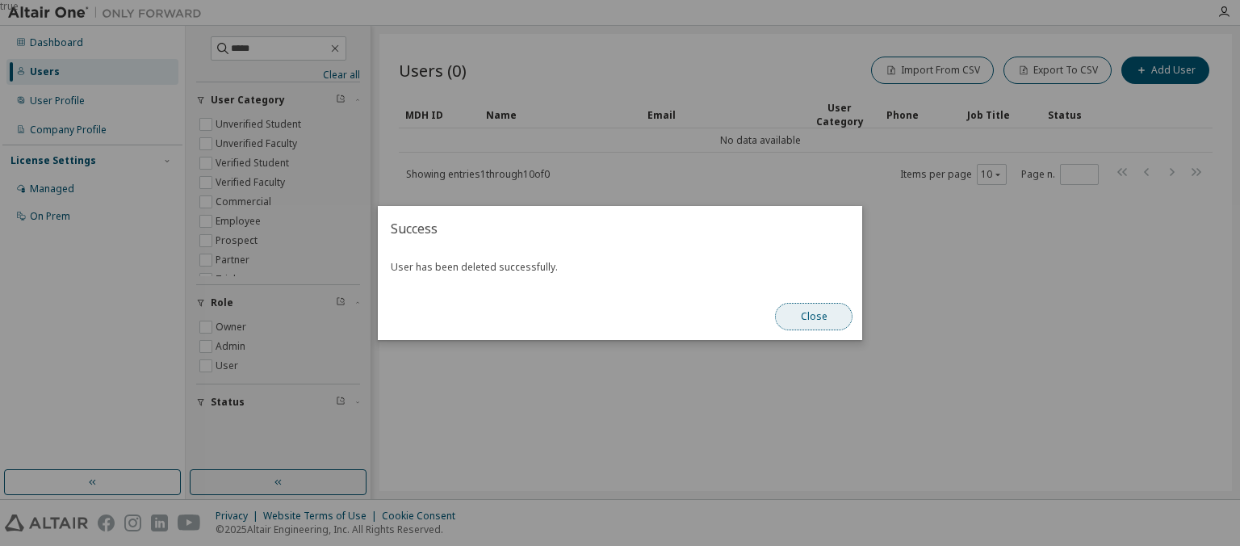
click at [817, 320] on button "Close" at bounding box center [813, 316] width 77 height 27
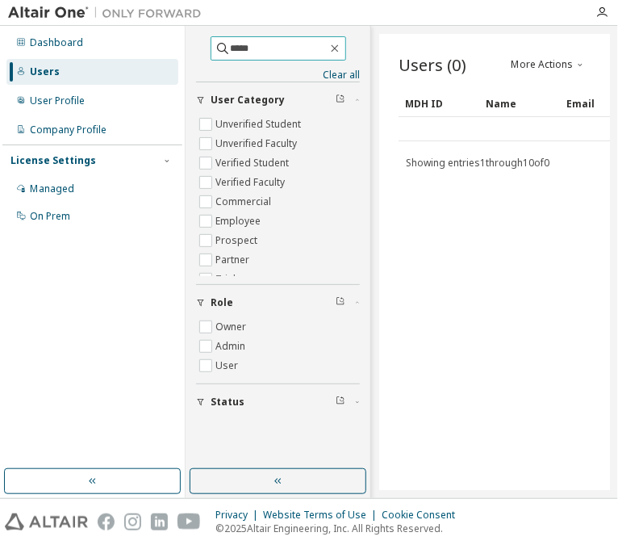
drag, startPoint x: 263, startPoint y: 44, endPoint x: 131, endPoint y: 50, distance: 132.5
click at [231, 50] on input "*****" at bounding box center [279, 48] width 97 height 16
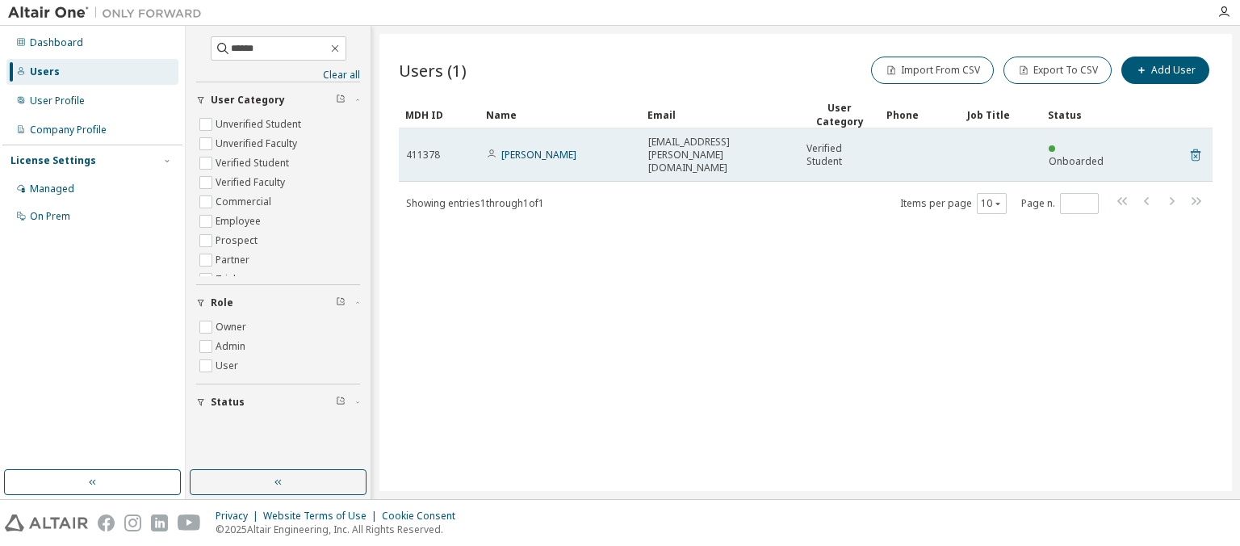
click at [1196, 145] on icon at bounding box center [1195, 154] width 15 height 19
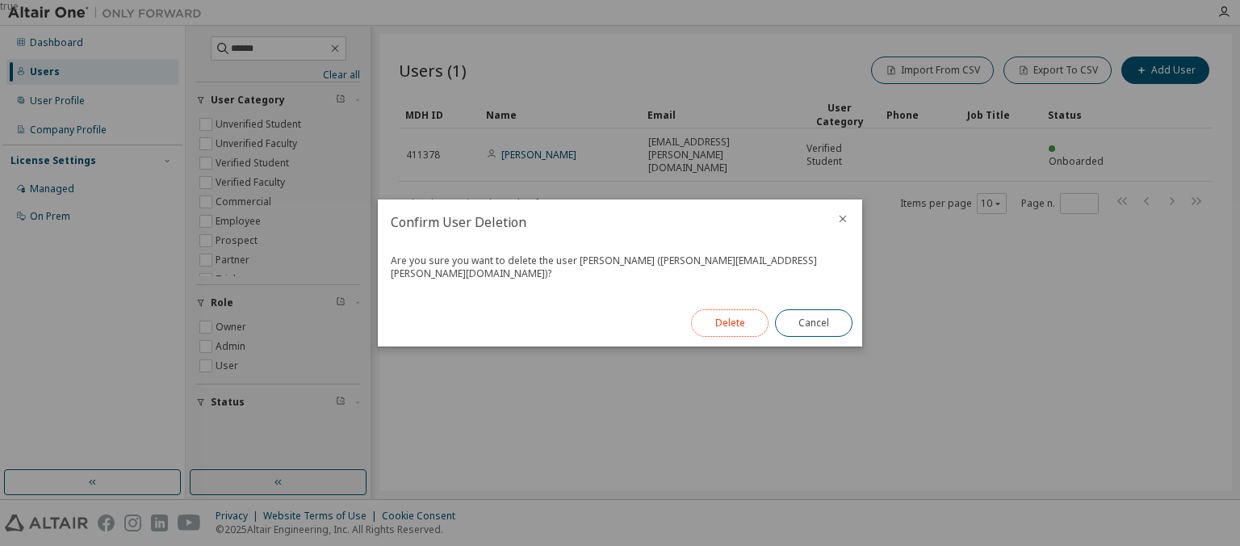
click at [747, 309] on button "Delete" at bounding box center [729, 322] width 77 height 27
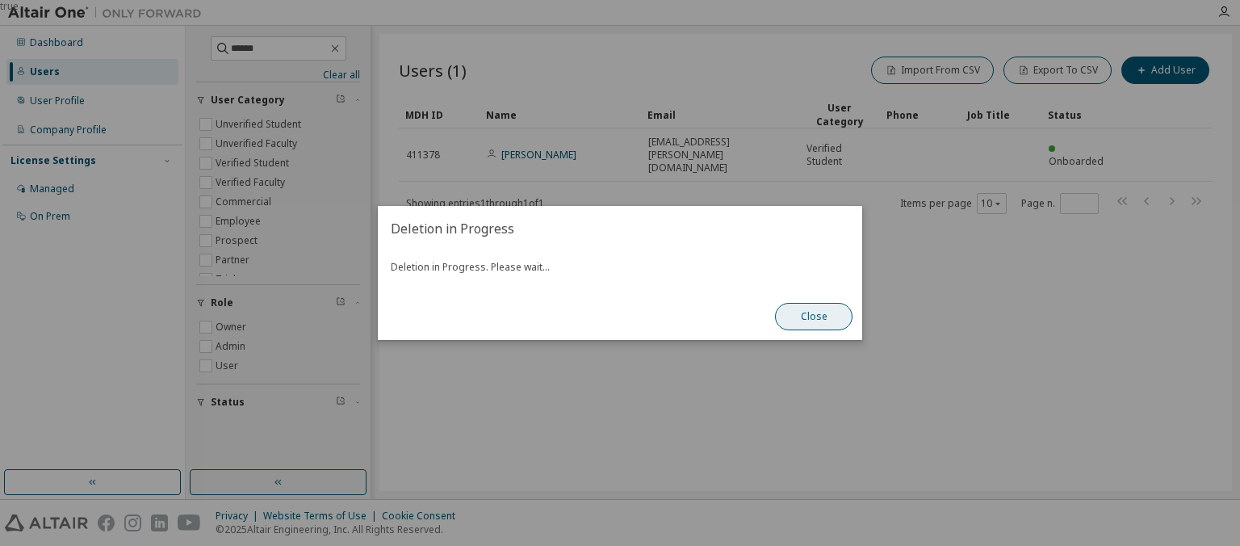
click at [812, 315] on button "Close" at bounding box center [813, 316] width 77 height 27
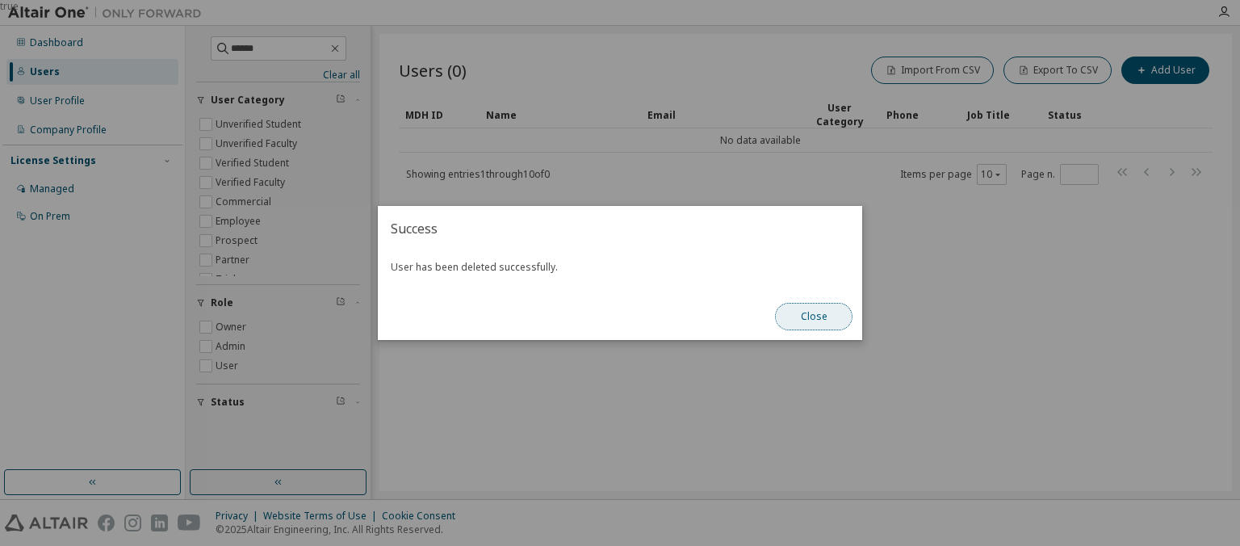
click at [814, 318] on button "Close" at bounding box center [813, 316] width 77 height 27
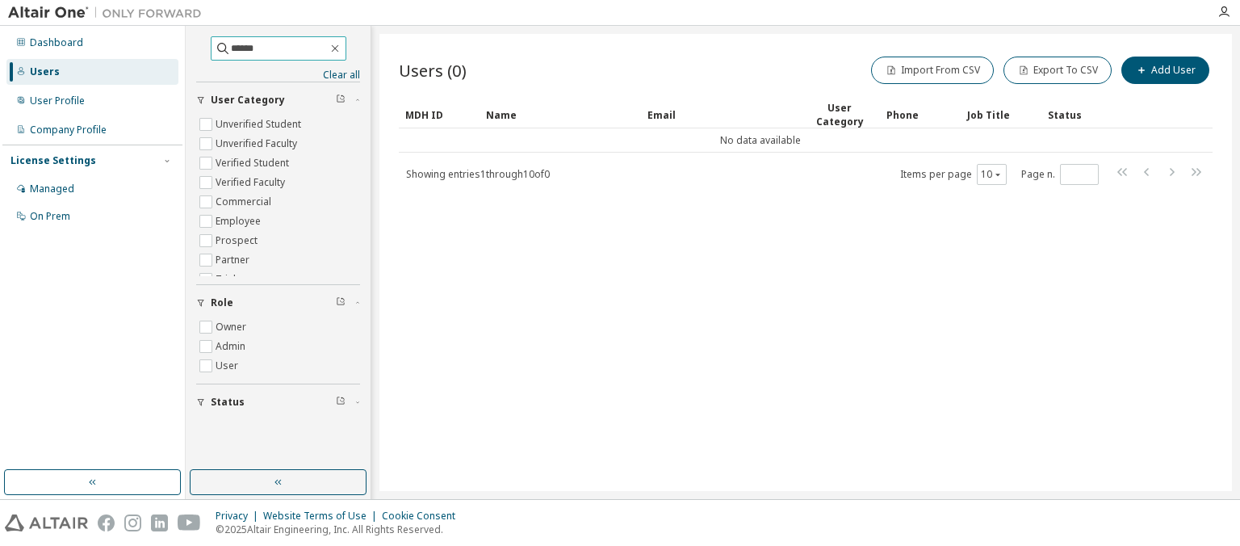
drag, startPoint x: 288, startPoint y: 52, endPoint x: 123, endPoint y: 35, distance: 165.5
click at [231, 40] on input "******" at bounding box center [279, 48] width 97 height 16
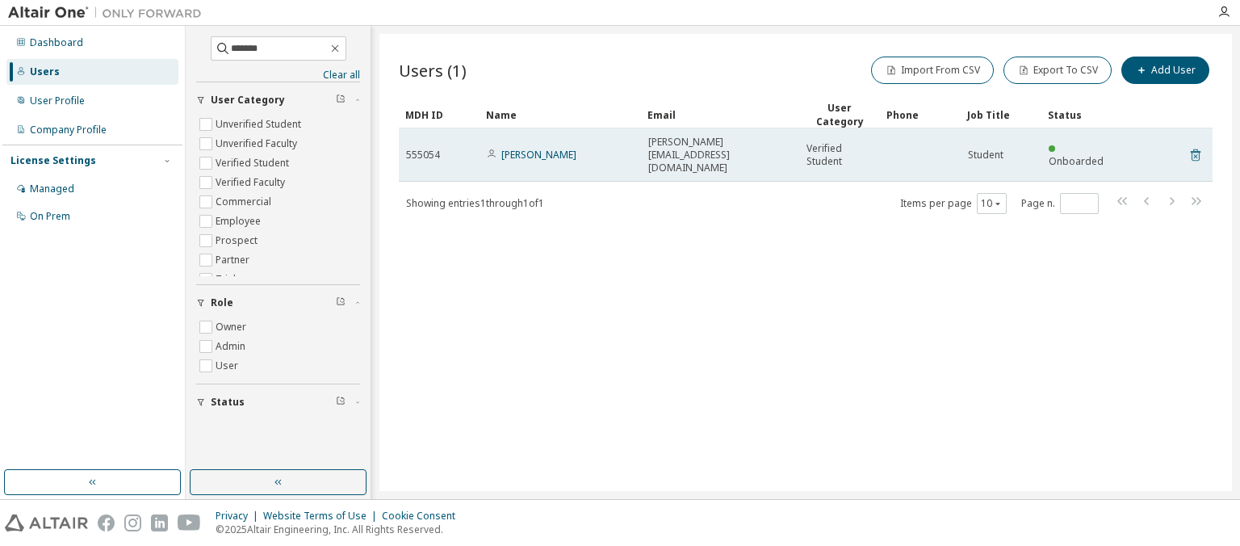
click at [1193, 145] on icon at bounding box center [1195, 154] width 15 height 19
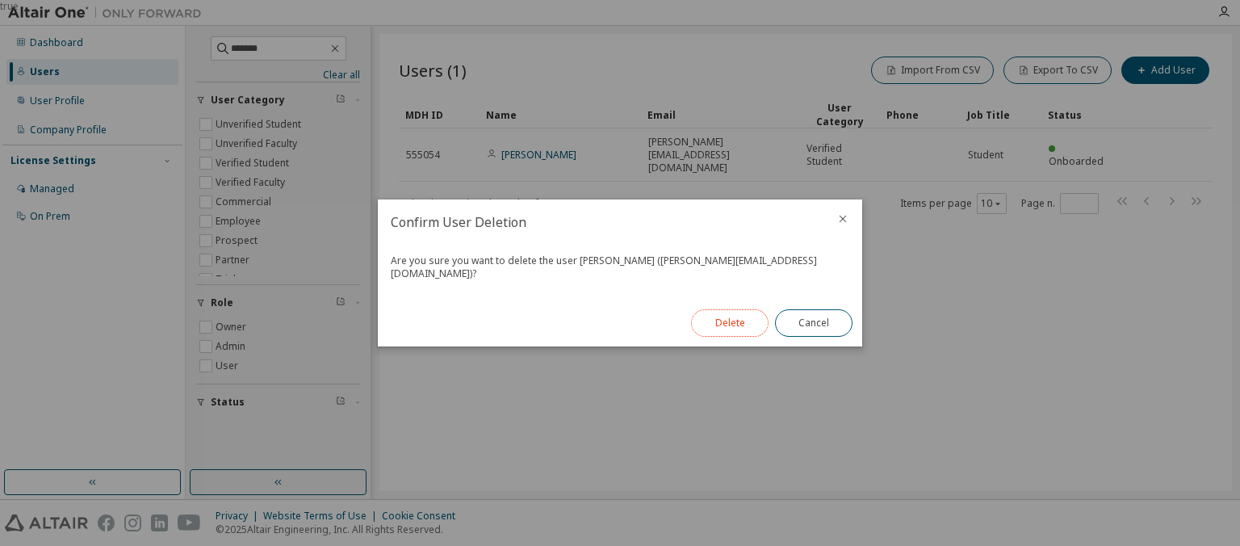
click at [728, 309] on button "Delete" at bounding box center [729, 322] width 77 height 27
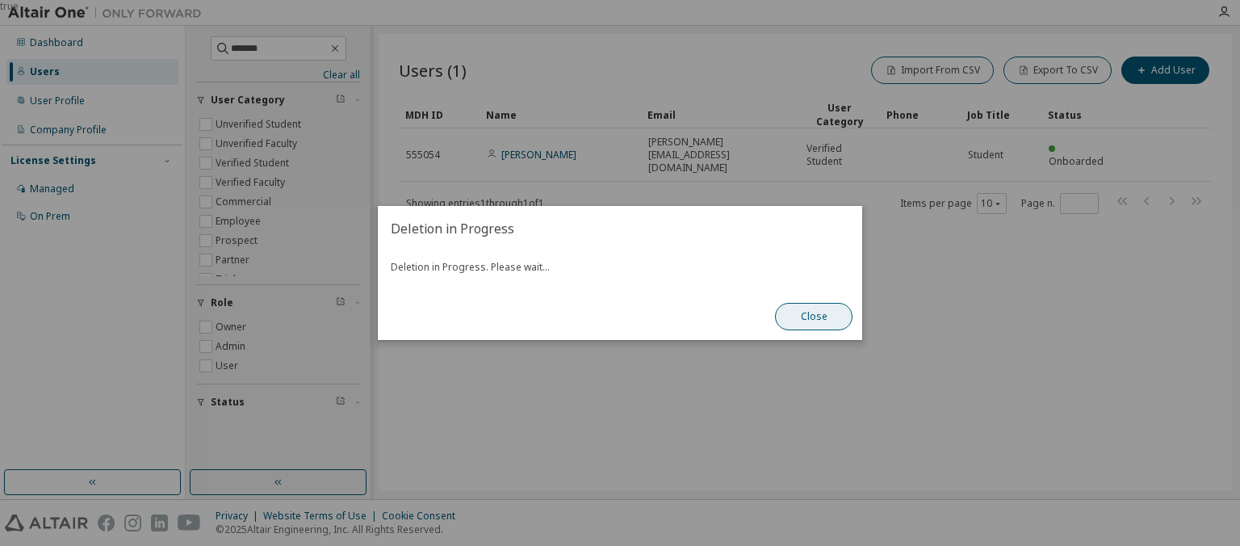
click at [830, 316] on button "Close" at bounding box center [813, 316] width 77 height 27
click at [816, 316] on button "Close" at bounding box center [813, 316] width 77 height 27
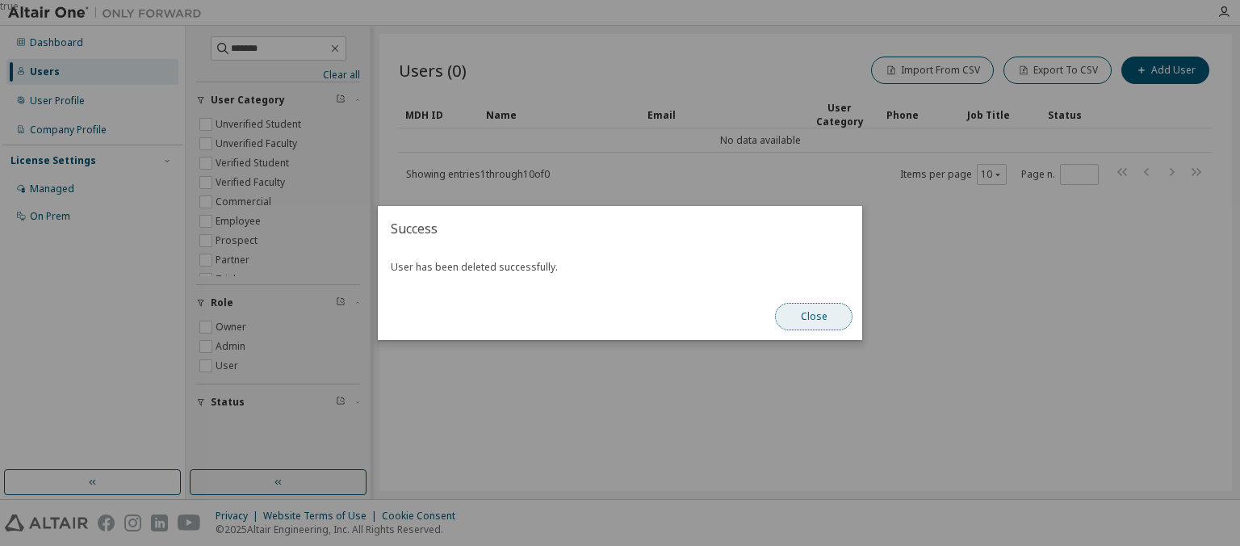
click at [806, 318] on button "Close" at bounding box center [813, 316] width 77 height 27
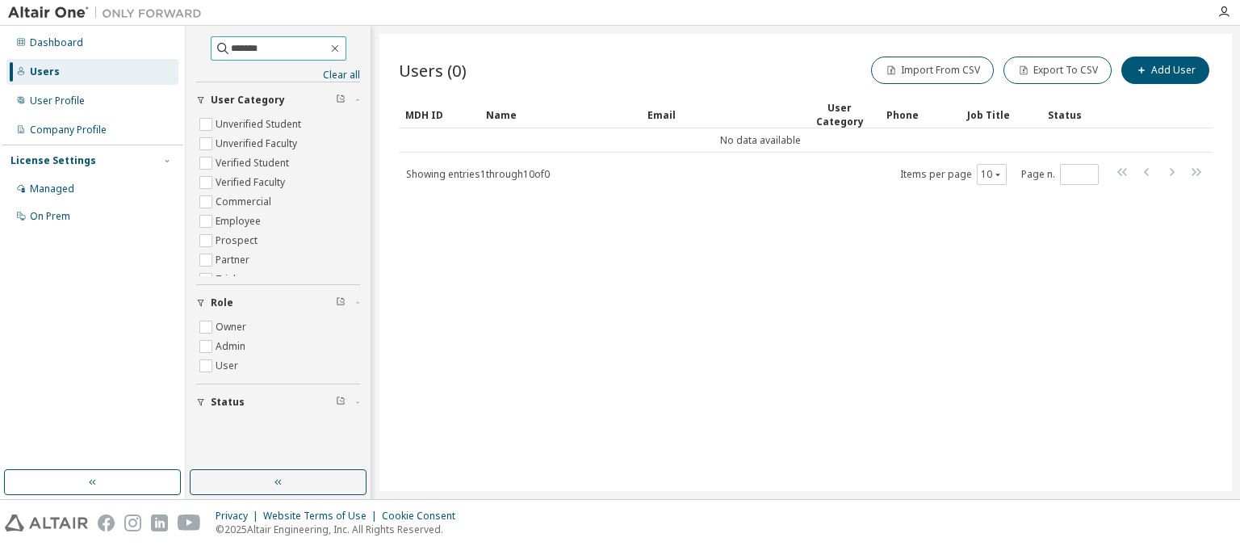
click at [273, 44] on input "*******" at bounding box center [279, 48] width 97 height 16
drag, startPoint x: 265, startPoint y: 48, endPoint x: 121, endPoint y: 63, distance: 144.5
click at [231, 56] on input "*******" at bounding box center [279, 48] width 97 height 16
type input "********"
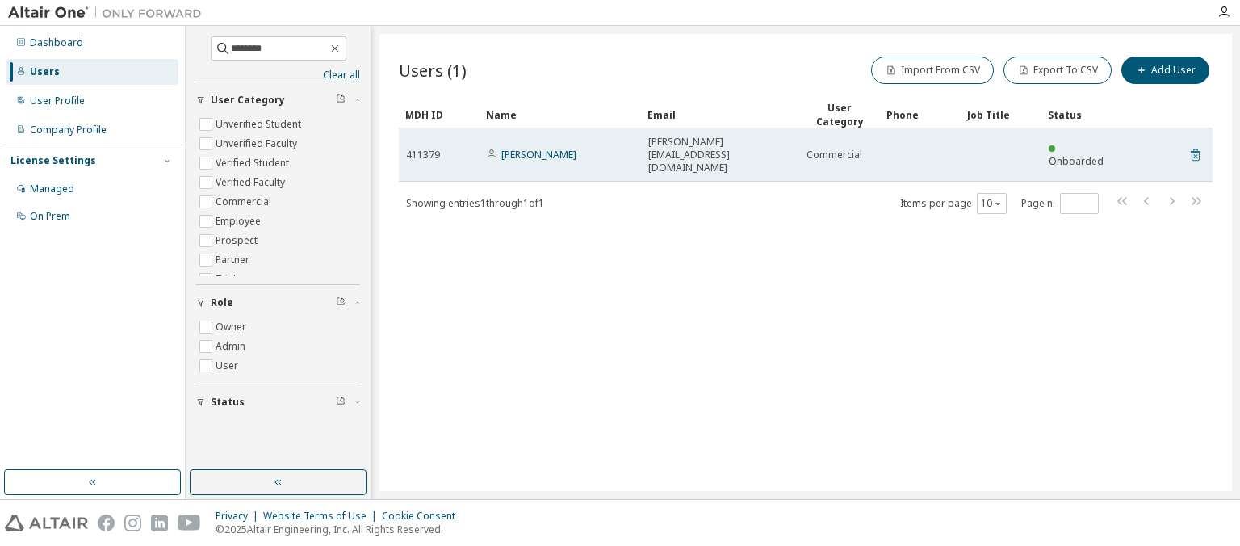
click at [1194, 149] on icon at bounding box center [1195, 155] width 10 height 12
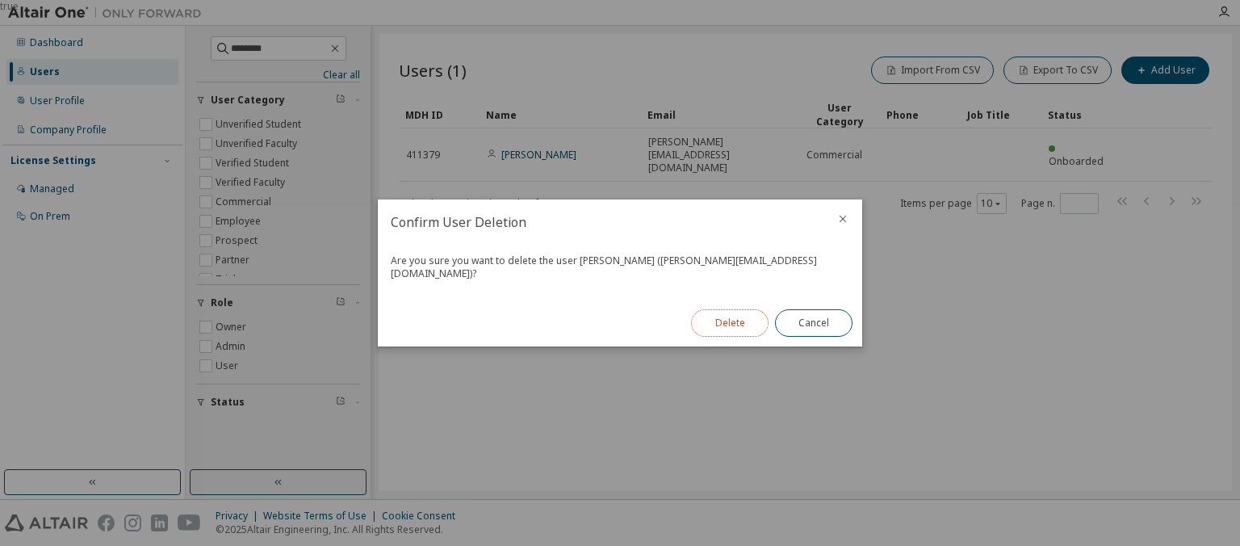
click at [729, 316] on button "Delete" at bounding box center [729, 322] width 77 height 27
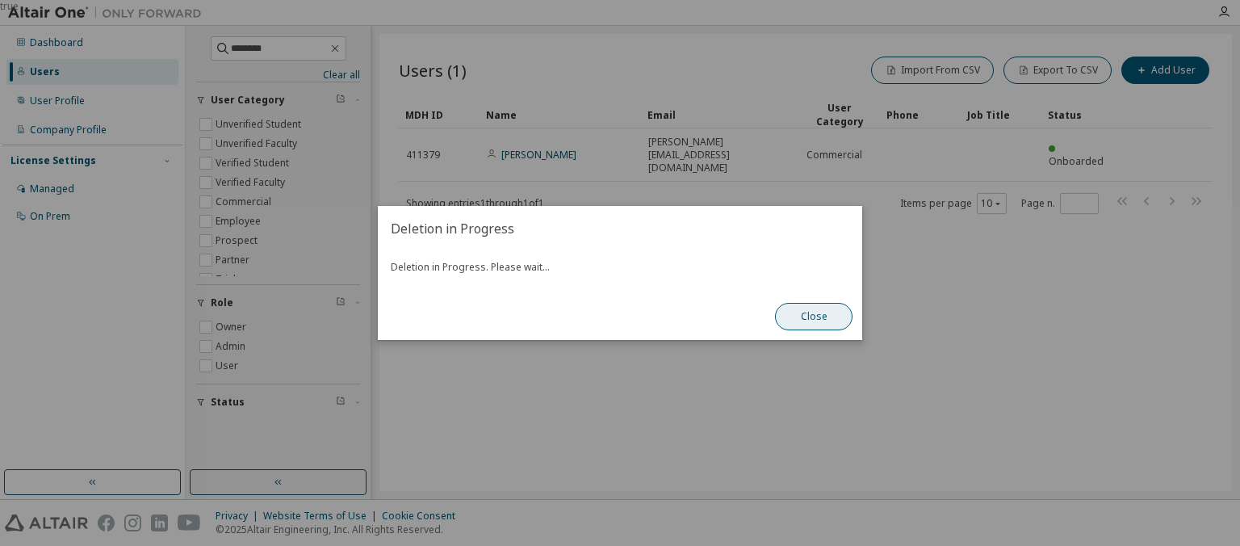
click at [805, 323] on button "Close" at bounding box center [813, 316] width 77 height 27
click at [809, 310] on button "Close" at bounding box center [813, 316] width 77 height 27
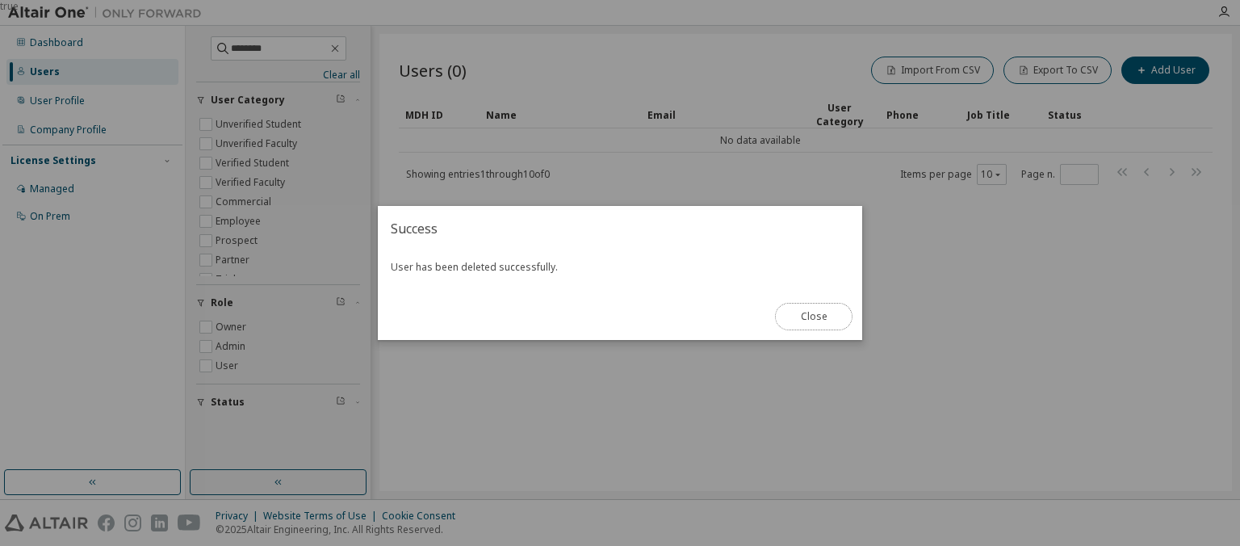
click at [815, 318] on button "Close" at bounding box center [813, 316] width 77 height 27
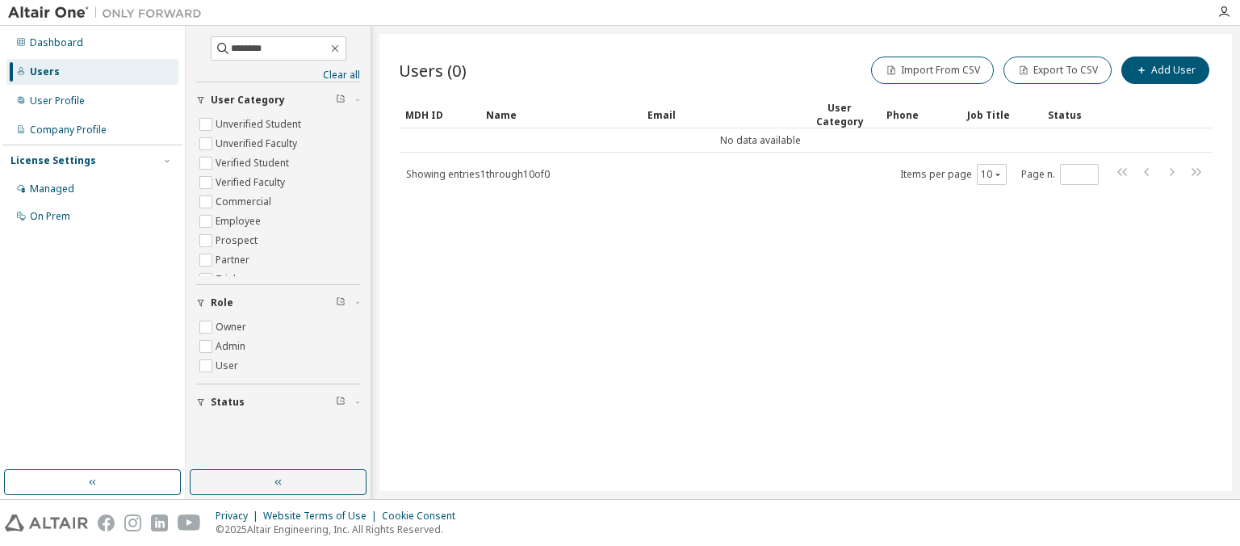
click at [246, 399] on div "Status" at bounding box center [283, 401] width 144 height 13
click at [44, 69] on div "Users" at bounding box center [45, 71] width 30 height 13
click at [63, 98] on div "User Profile" at bounding box center [57, 100] width 55 height 13
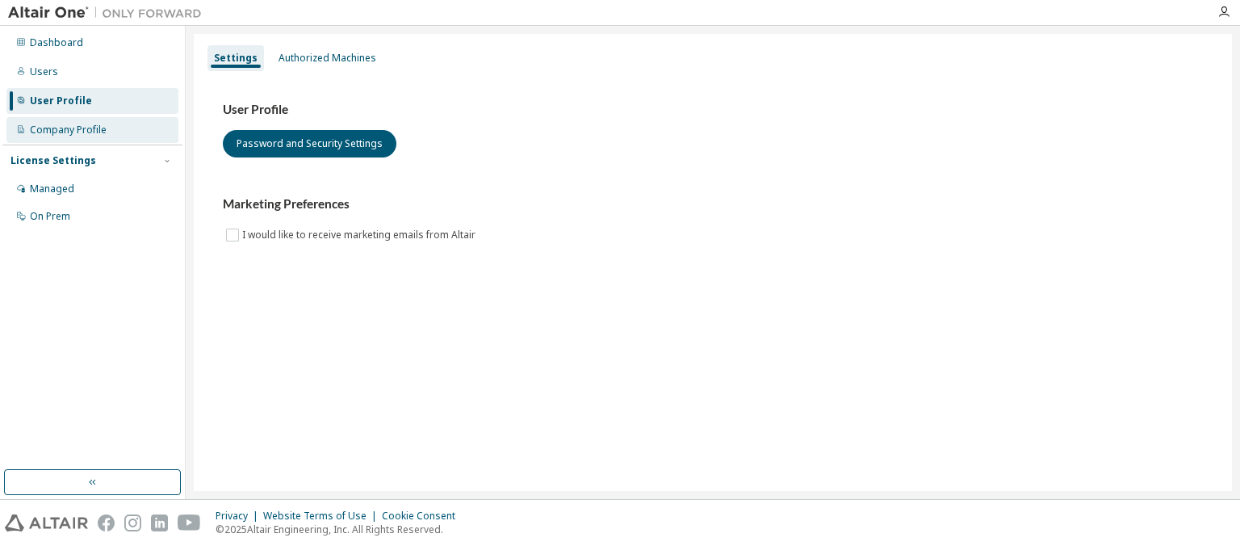
click at [63, 123] on div "Company Profile" at bounding box center [92, 130] width 172 height 26
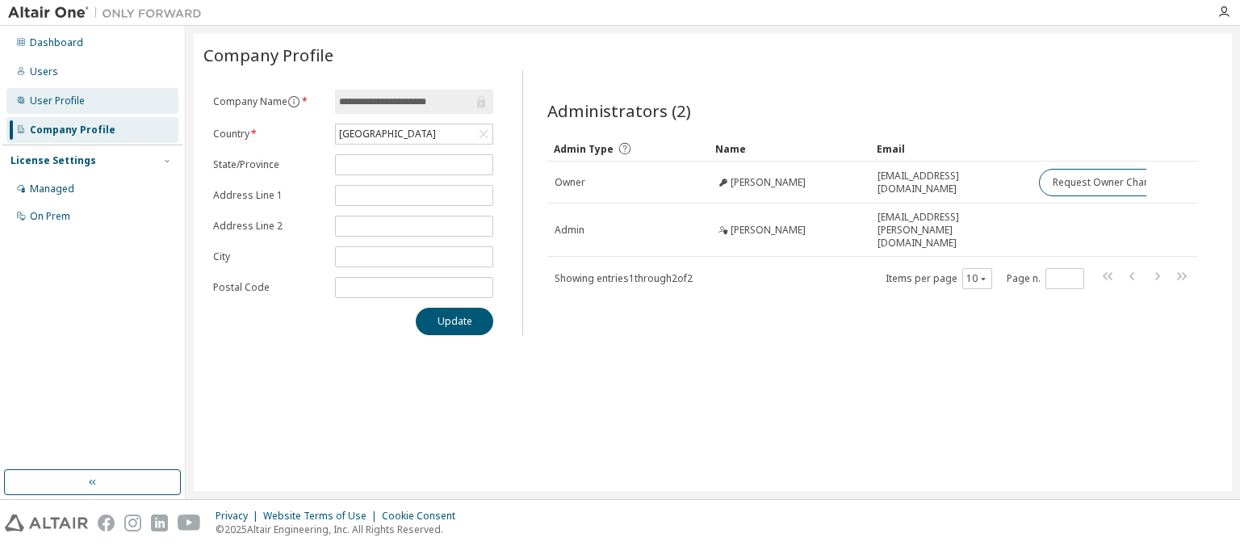
click at [70, 102] on div "User Profile" at bounding box center [57, 100] width 55 height 13
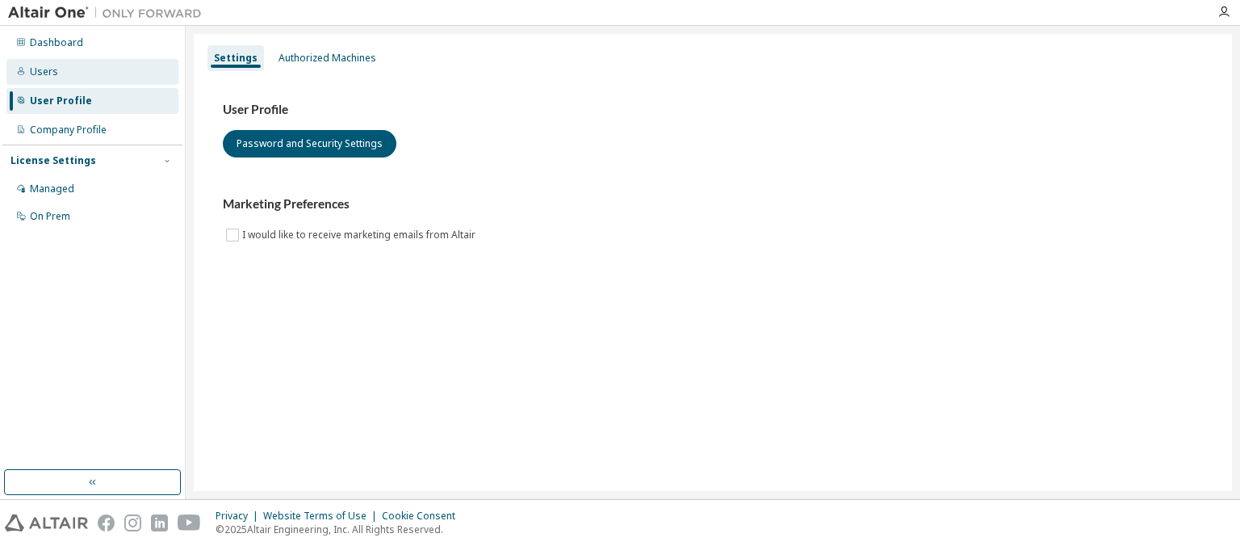
click at [60, 73] on div "Users" at bounding box center [92, 72] width 172 height 26
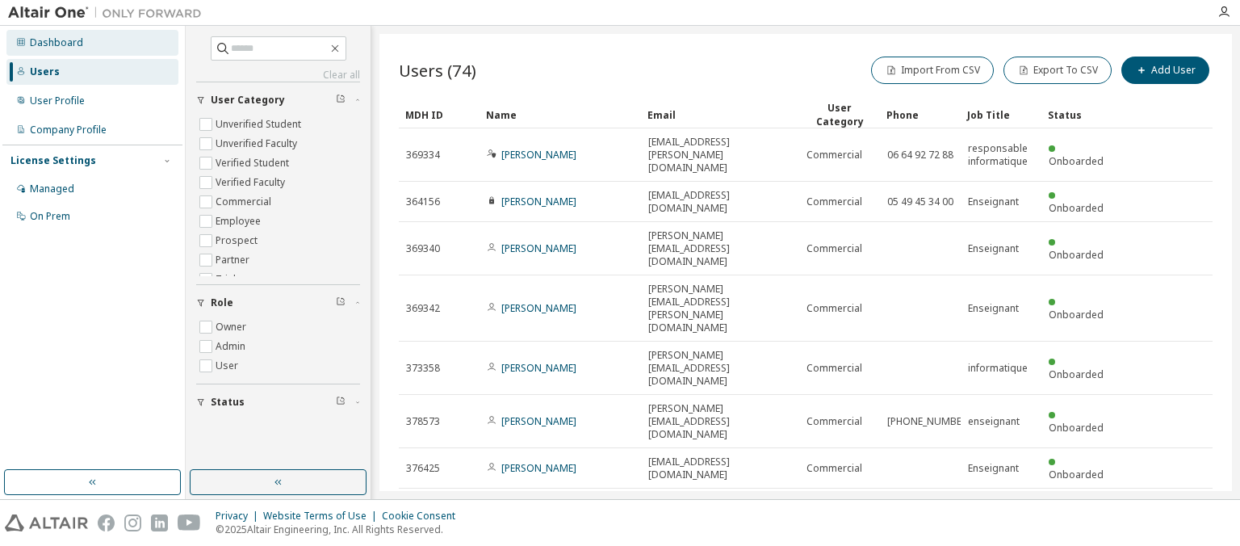
click at [70, 40] on div "Dashboard" at bounding box center [56, 42] width 53 height 13
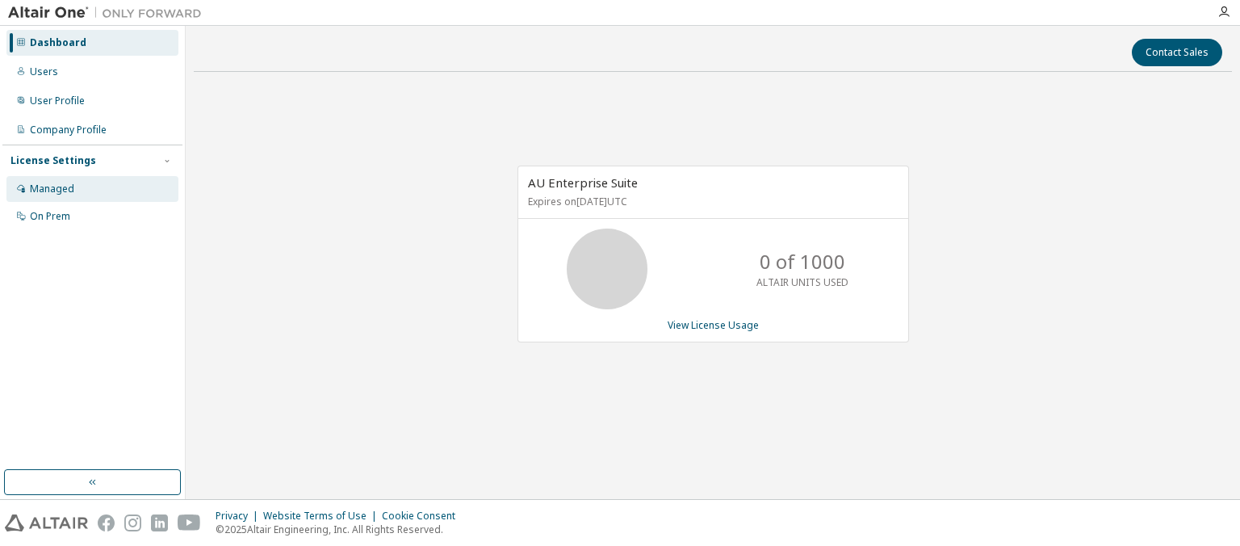
click at [55, 186] on div "Managed" at bounding box center [52, 188] width 44 height 13
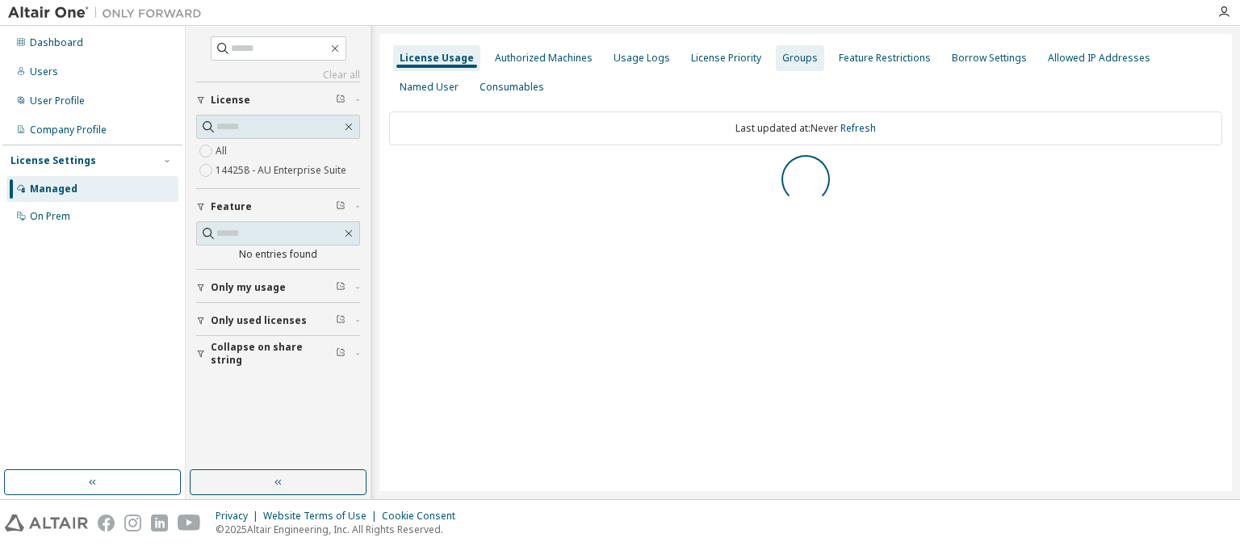
click at [809, 62] on div "Groups" at bounding box center [800, 58] width 48 height 26
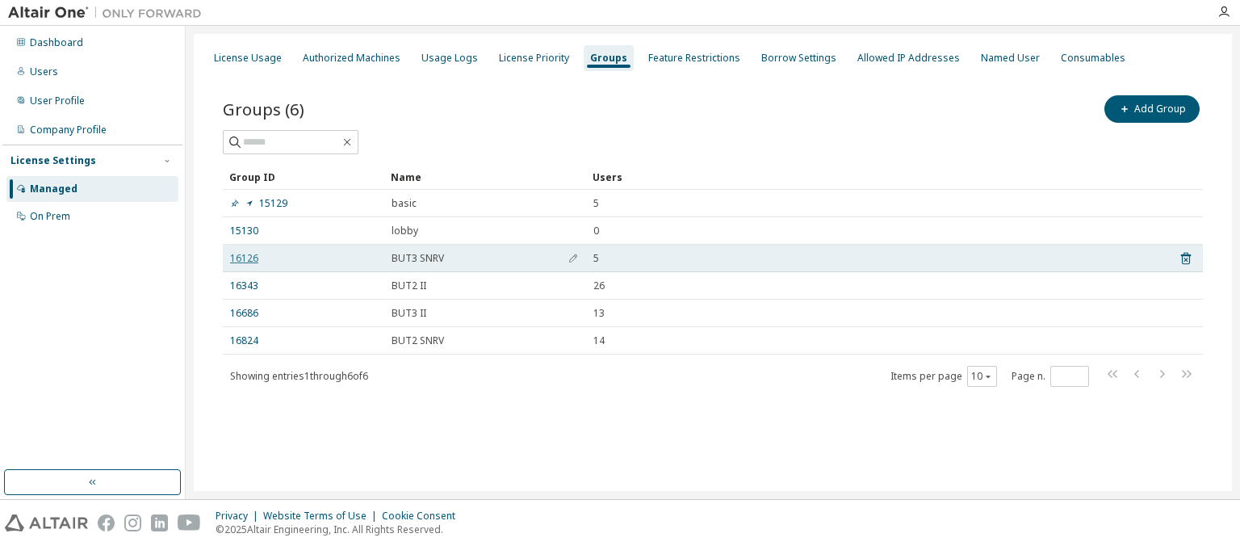
click at [247, 253] on link "16126" at bounding box center [244, 258] width 28 height 13
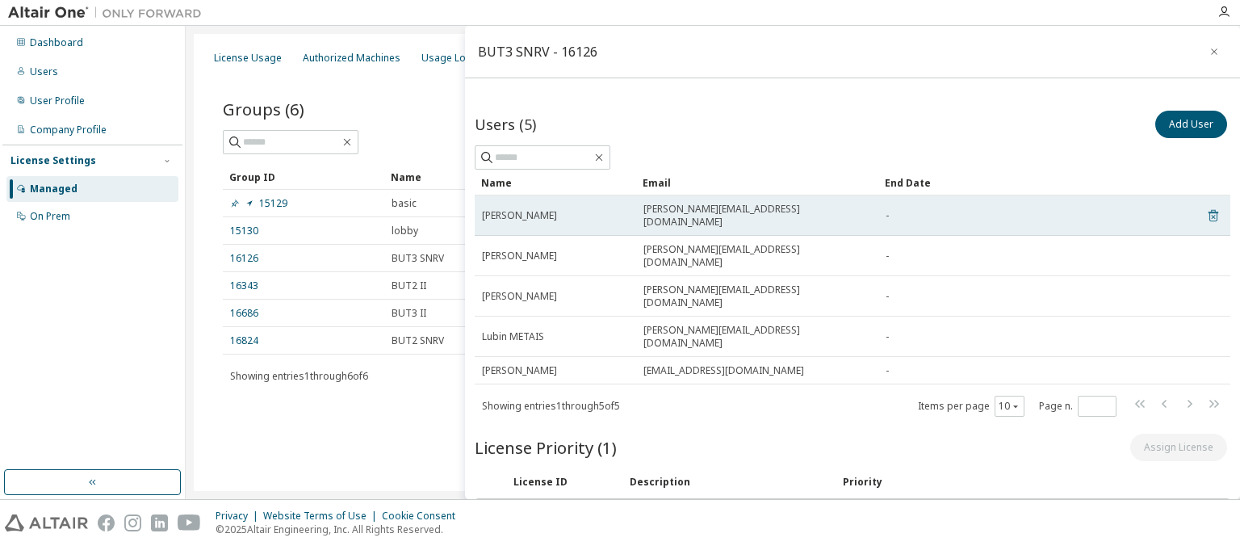
click at [1214, 215] on icon at bounding box center [1212, 217] width 4 height 4
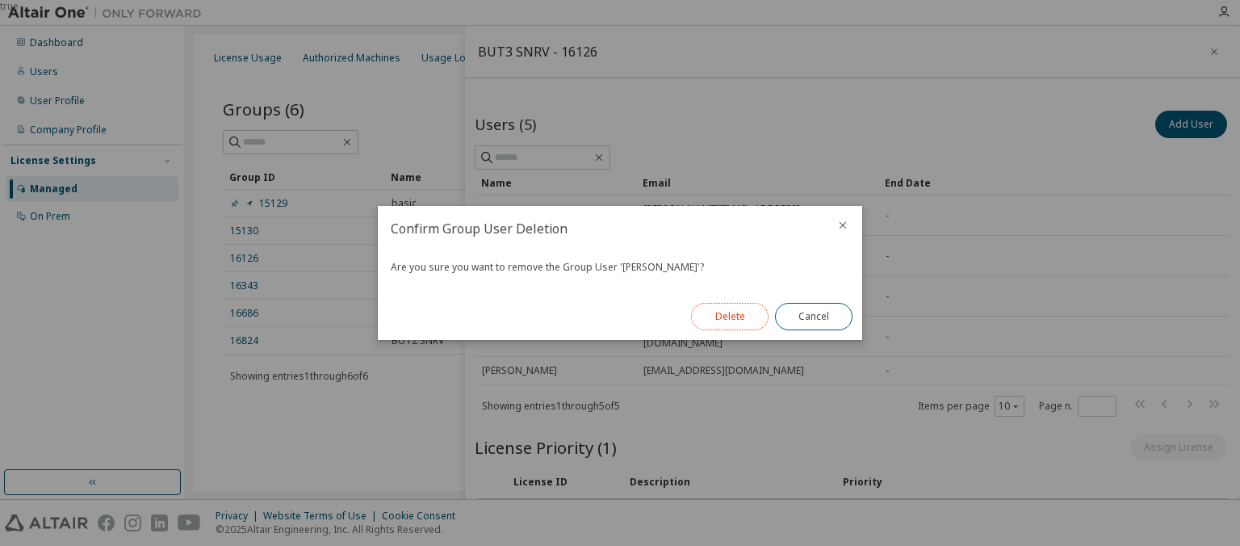
click at [747, 308] on button "Delete" at bounding box center [729, 316] width 77 height 27
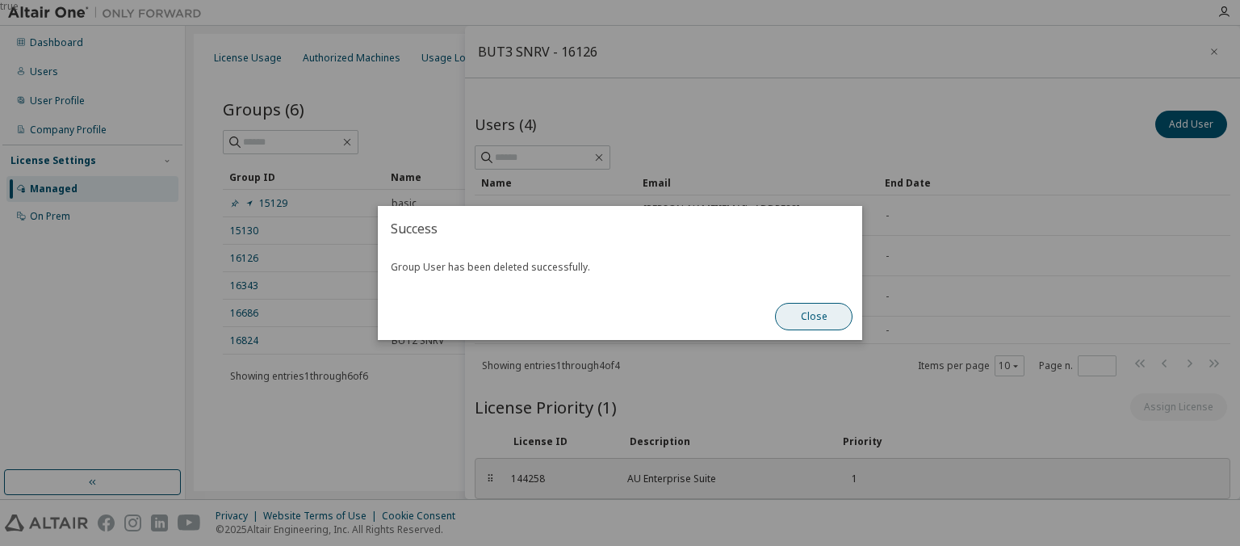
click at [801, 313] on button "Close" at bounding box center [813, 316] width 77 height 27
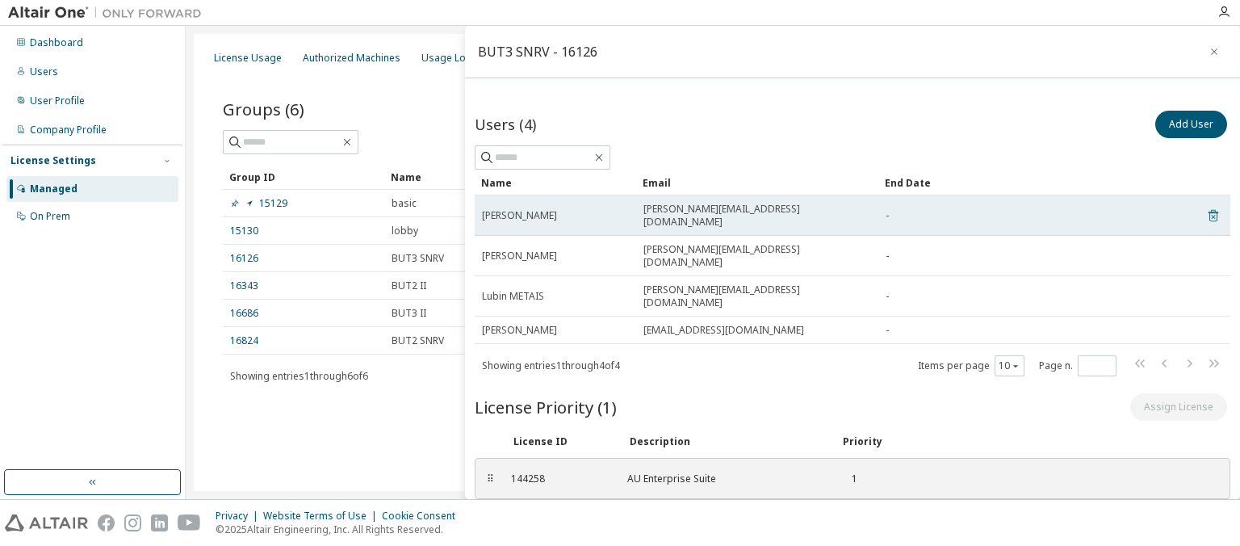
click at [1217, 210] on icon at bounding box center [1213, 216] width 10 height 12
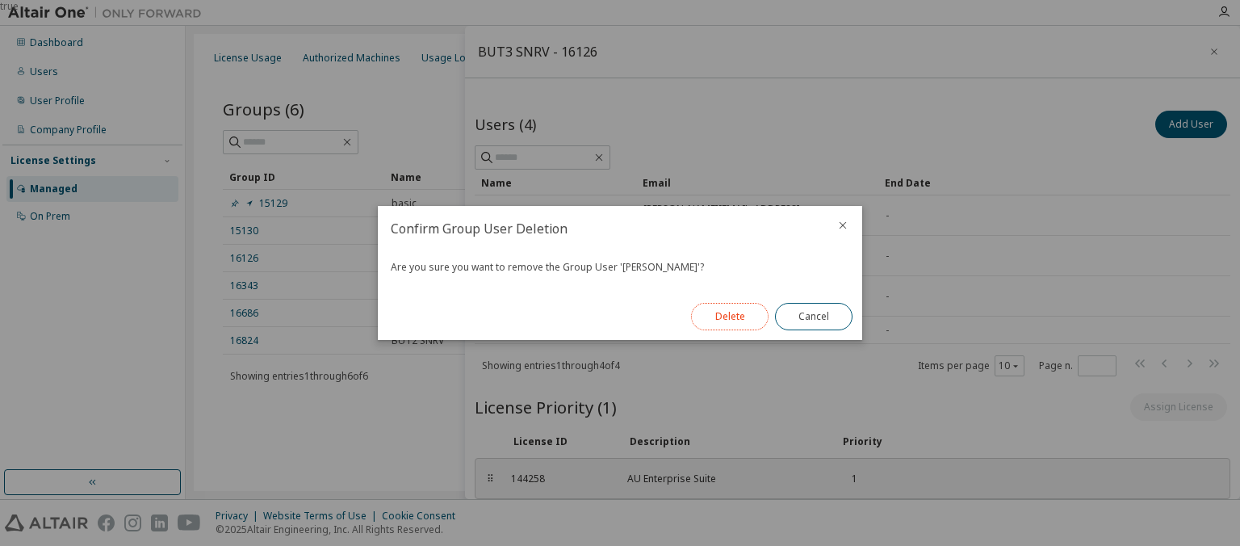
click at [725, 316] on button "Delete" at bounding box center [729, 316] width 77 height 27
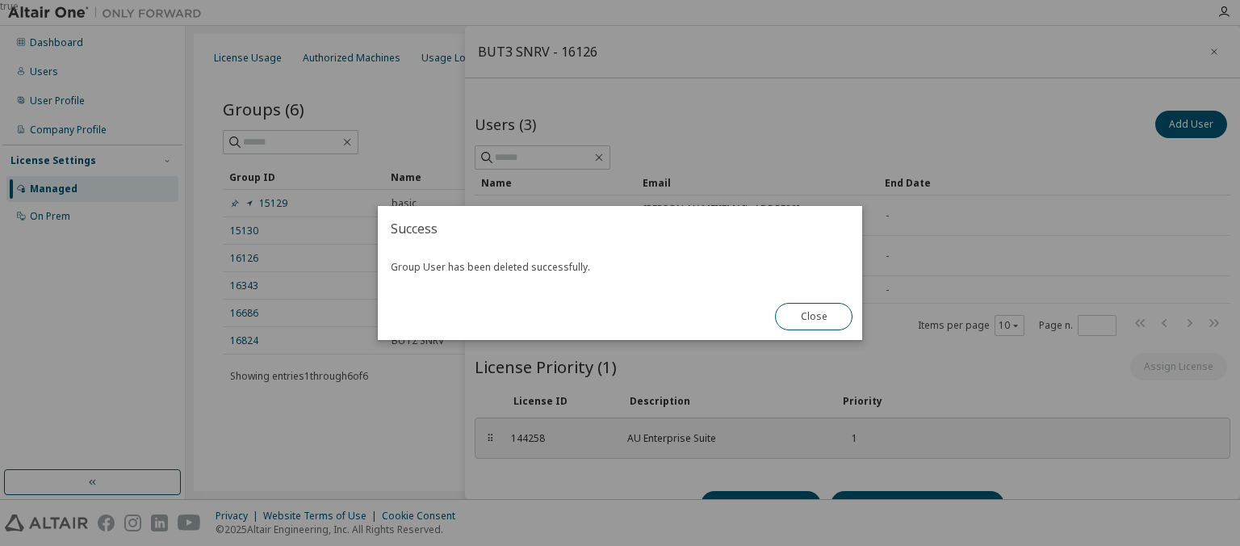
click at [822, 312] on button "Close" at bounding box center [813, 316] width 77 height 27
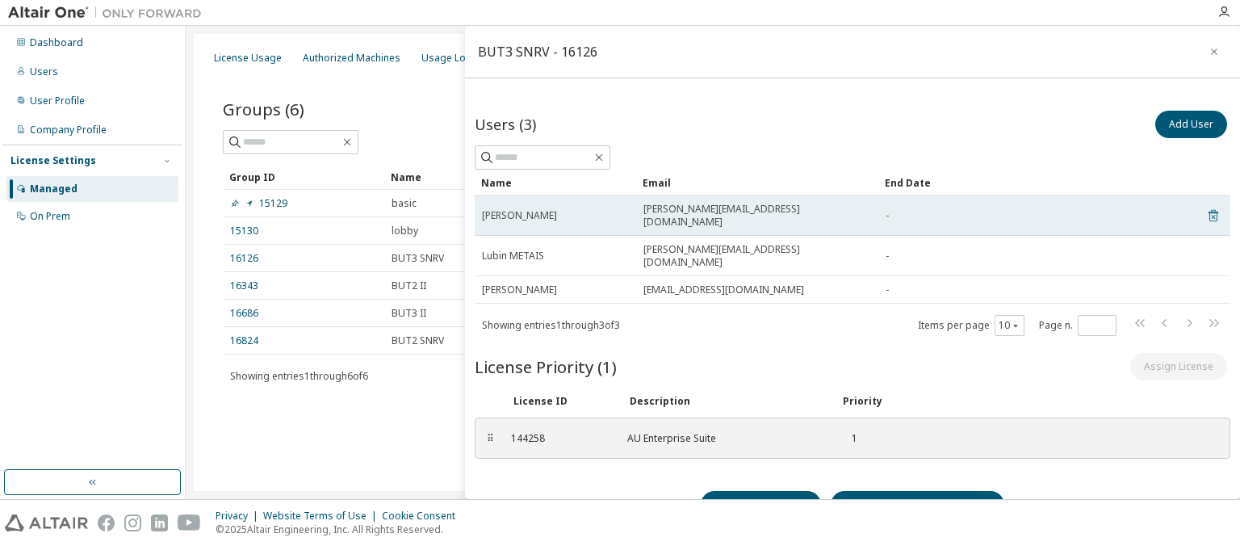
click at [1212, 215] on icon at bounding box center [1212, 217] width 4 height 4
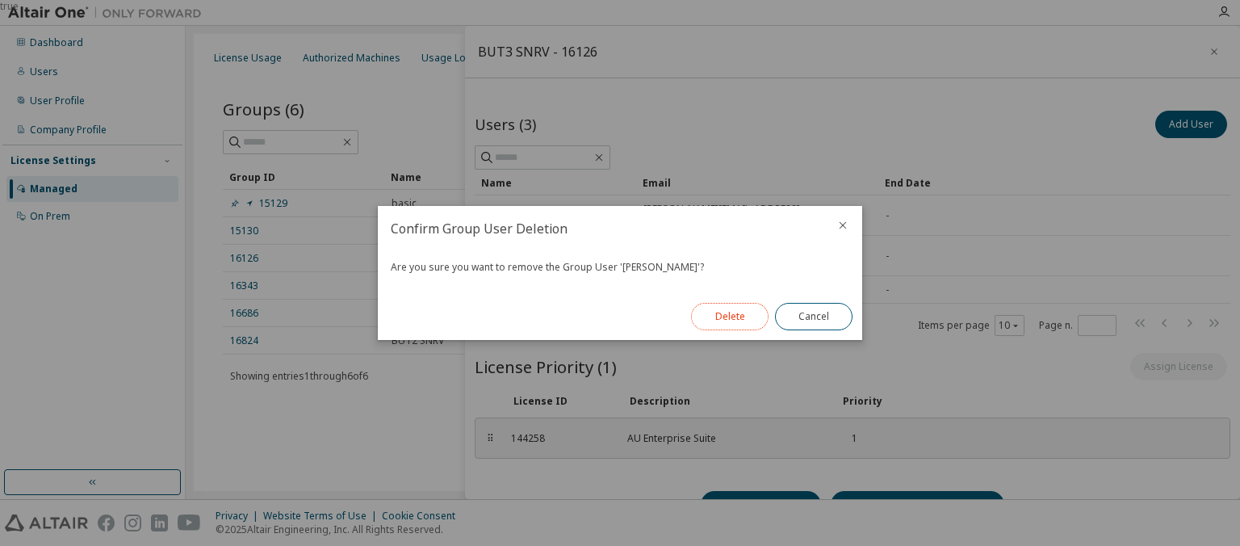
click at [750, 317] on button "Delete" at bounding box center [729, 316] width 77 height 27
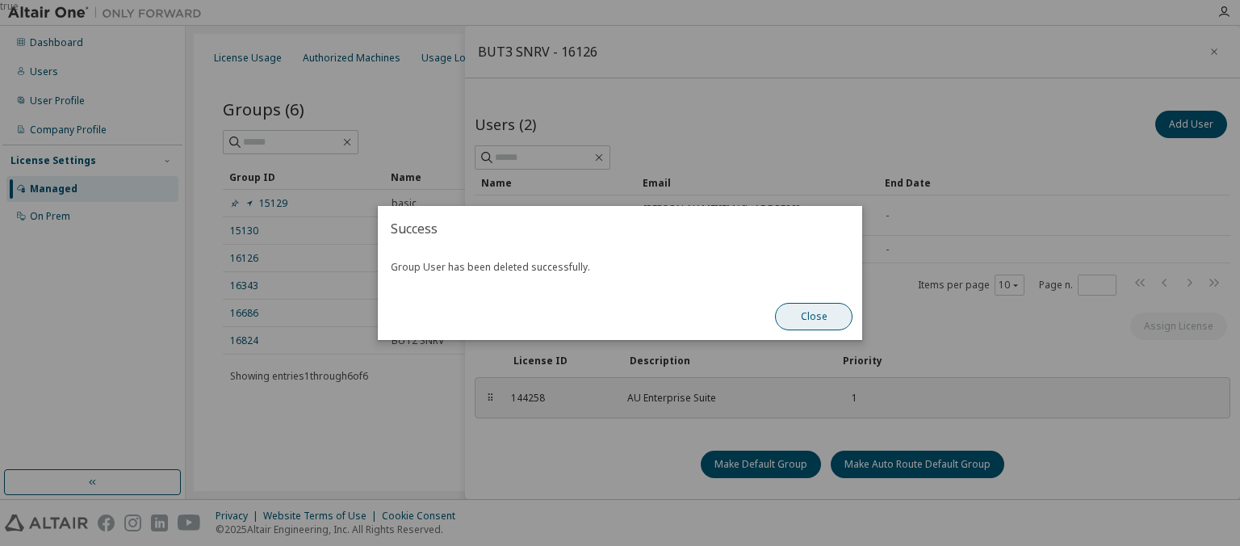
click at [822, 327] on button "Close" at bounding box center [813, 316] width 77 height 27
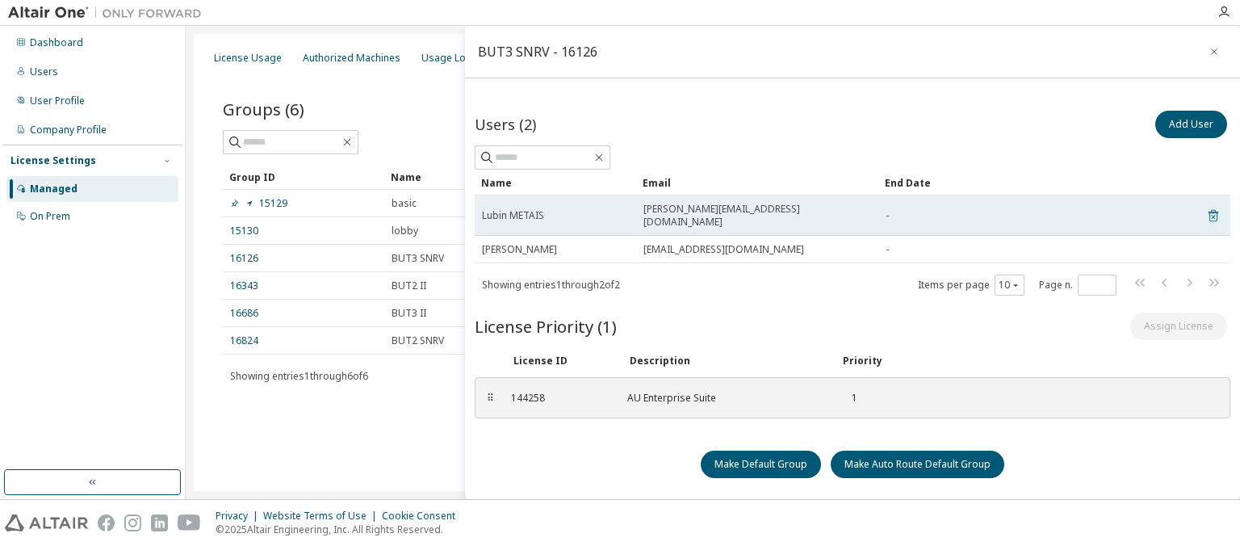
click at [1215, 210] on icon at bounding box center [1213, 215] width 15 height 19
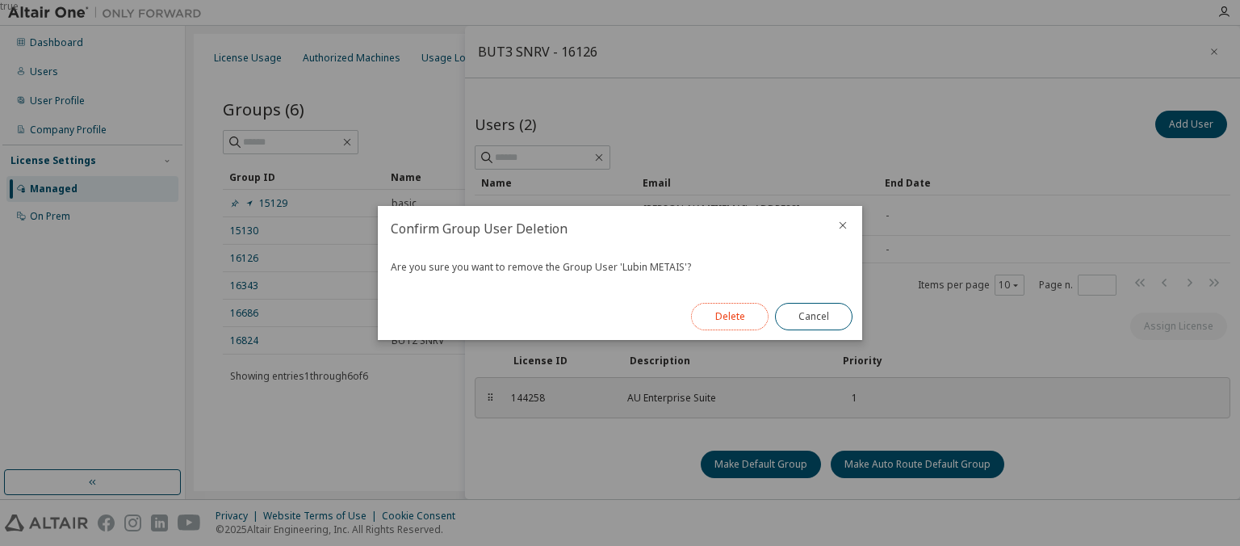
click at [734, 313] on button "Delete" at bounding box center [729, 316] width 77 height 27
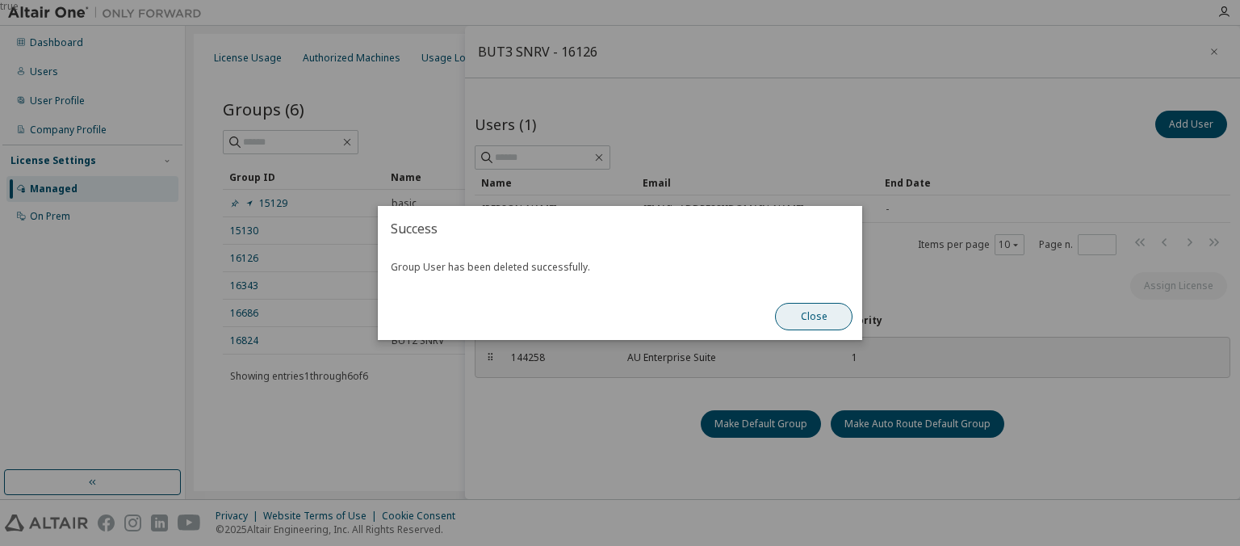
click at [822, 319] on button "Close" at bounding box center [813, 316] width 77 height 27
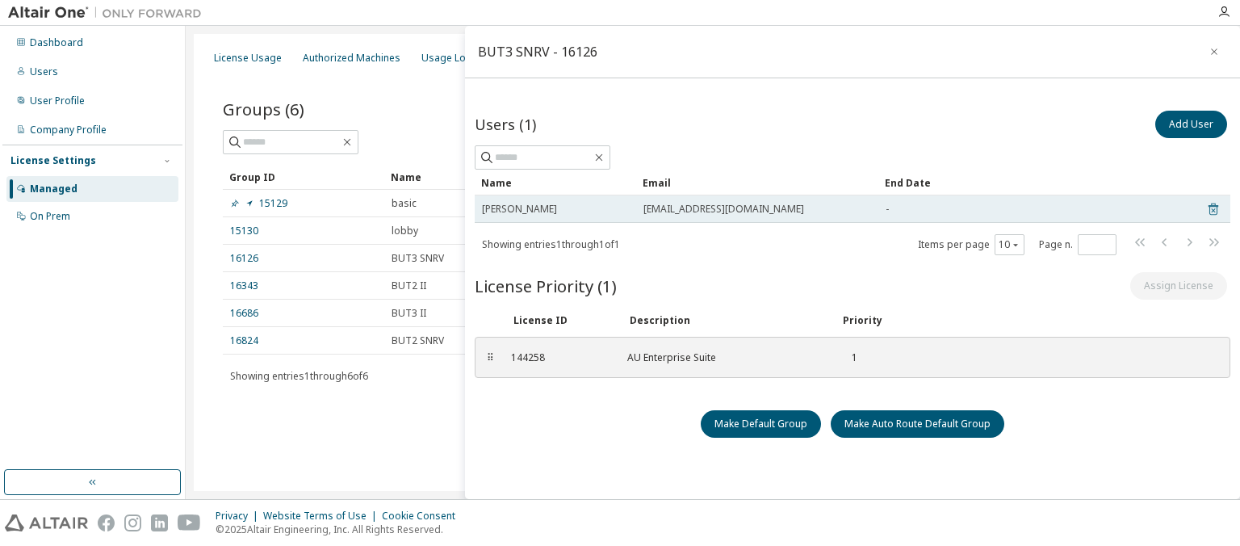
click at [1216, 204] on icon at bounding box center [1213, 208] width 15 height 19
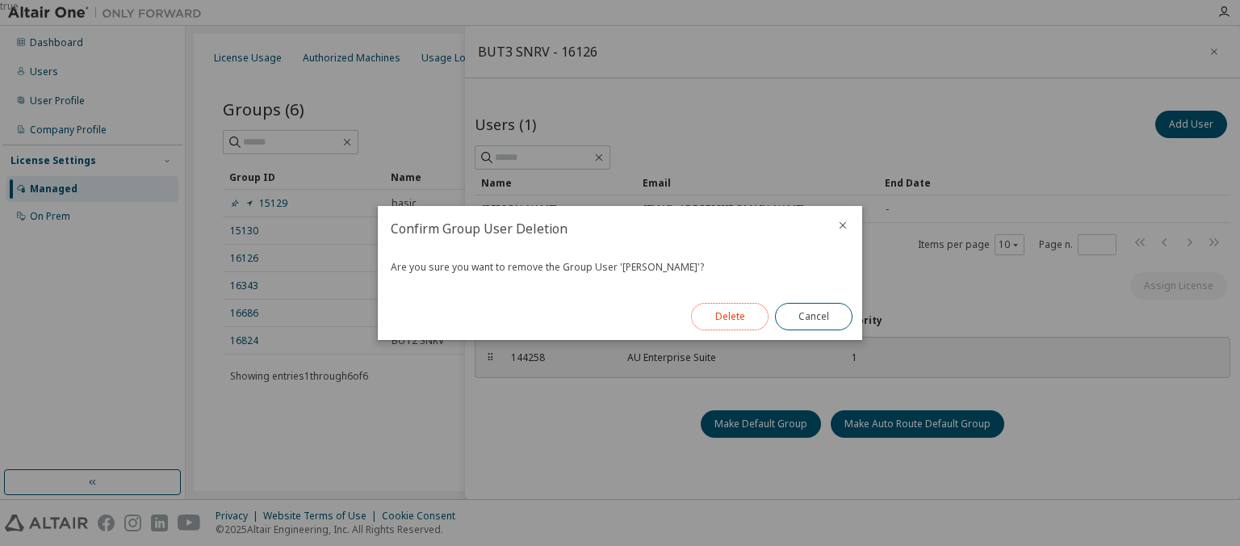
click at [717, 315] on button "Delete" at bounding box center [729, 316] width 77 height 27
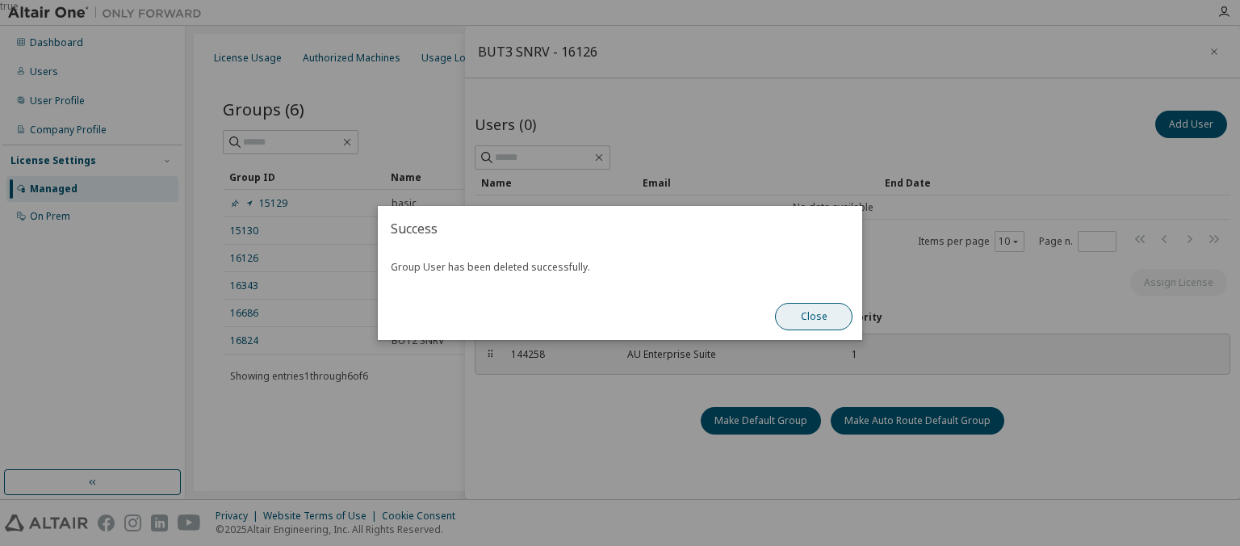
click at [818, 311] on button "Close" at bounding box center [813, 316] width 77 height 27
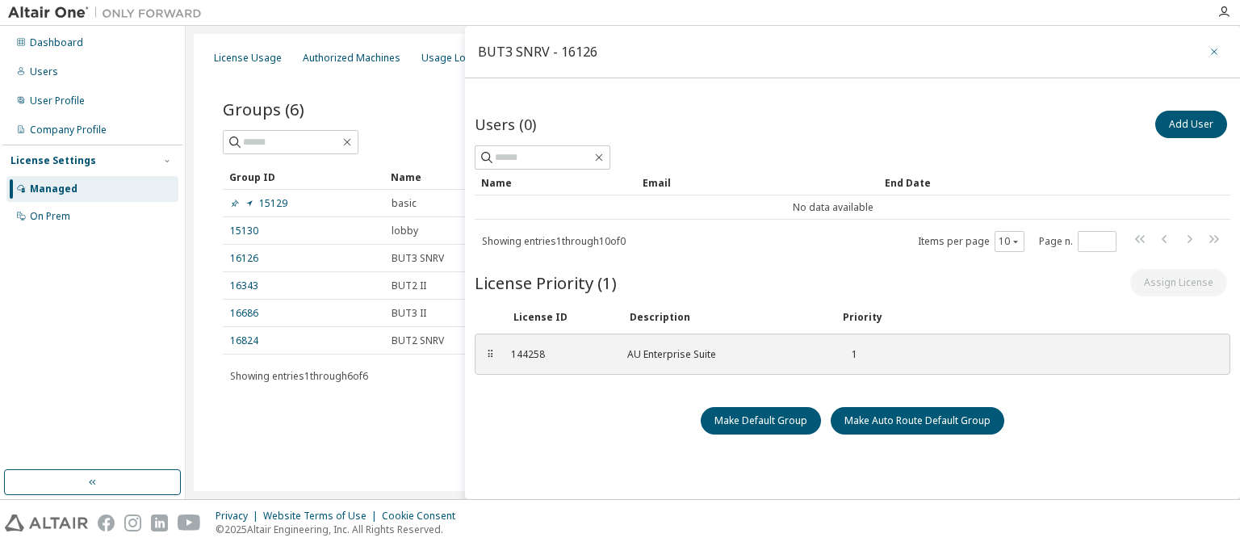
click at [1212, 56] on icon "button" at bounding box center [1213, 51] width 11 height 13
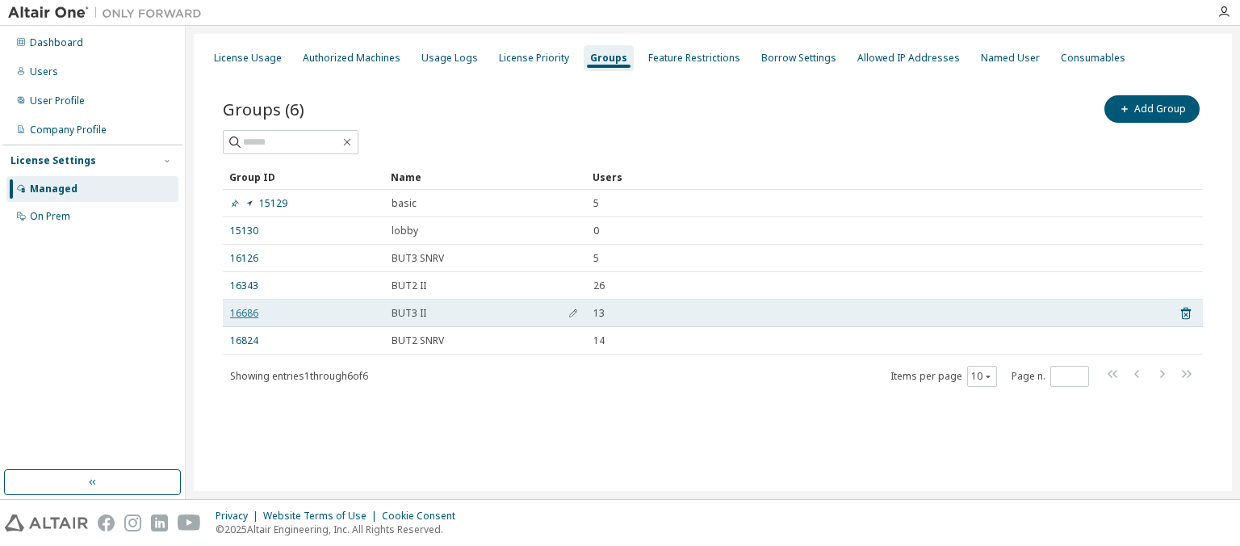
click at [245, 315] on link "16686" at bounding box center [244, 313] width 28 height 13
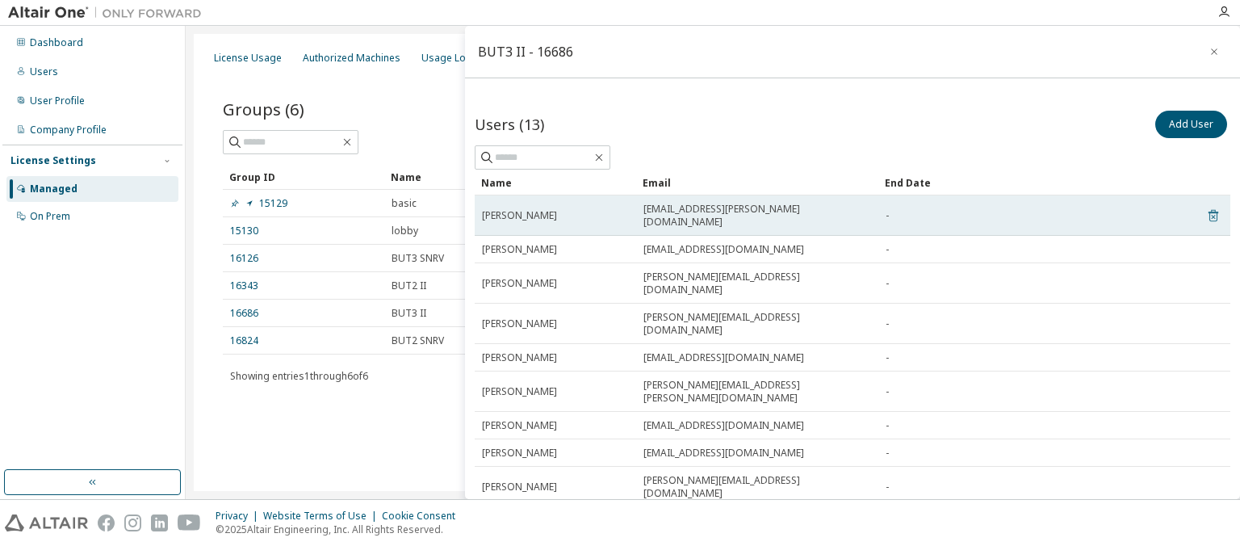
click at [1210, 210] on icon at bounding box center [1213, 216] width 10 height 12
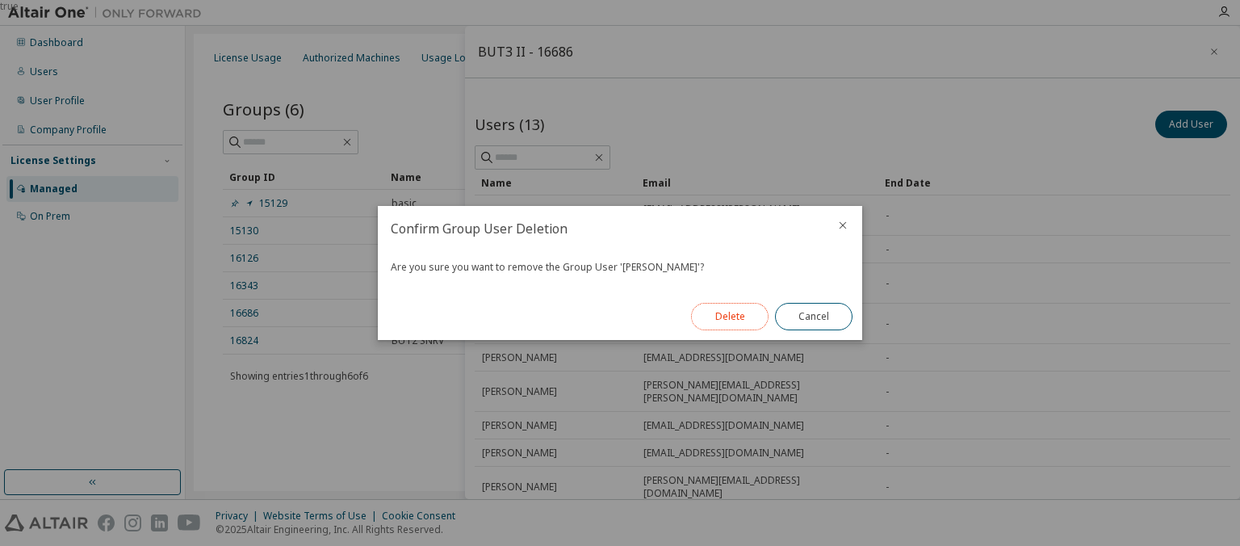
click at [713, 320] on button "Delete" at bounding box center [729, 316] width 77 height 27
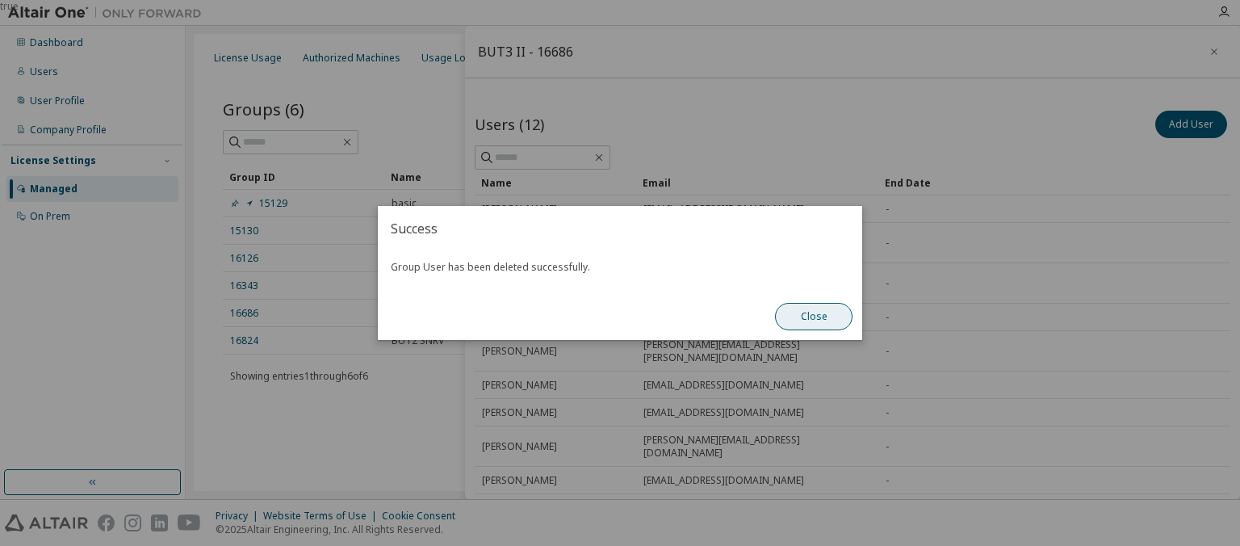
click at [813, 311] on button "Close" at bounding box center [813, 316] width 77 height 27
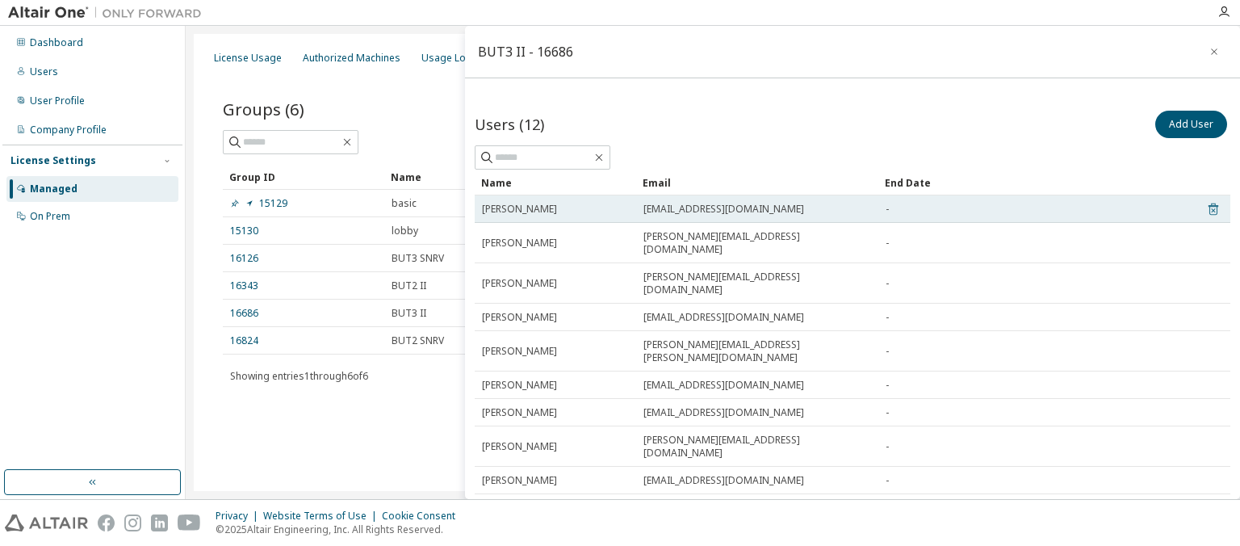
click at [1209, 205] on icon at bounding box center [1213, 209] width 10 height 12
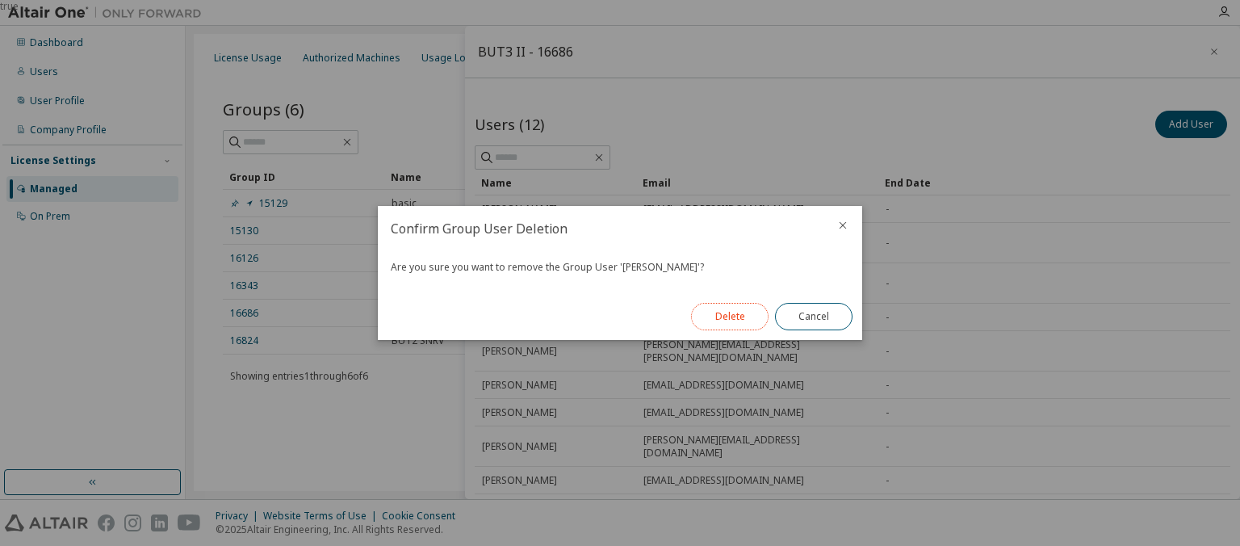
click at [734, 323] on button "Delete" at bounding box center [729, 316] width 77 height 27
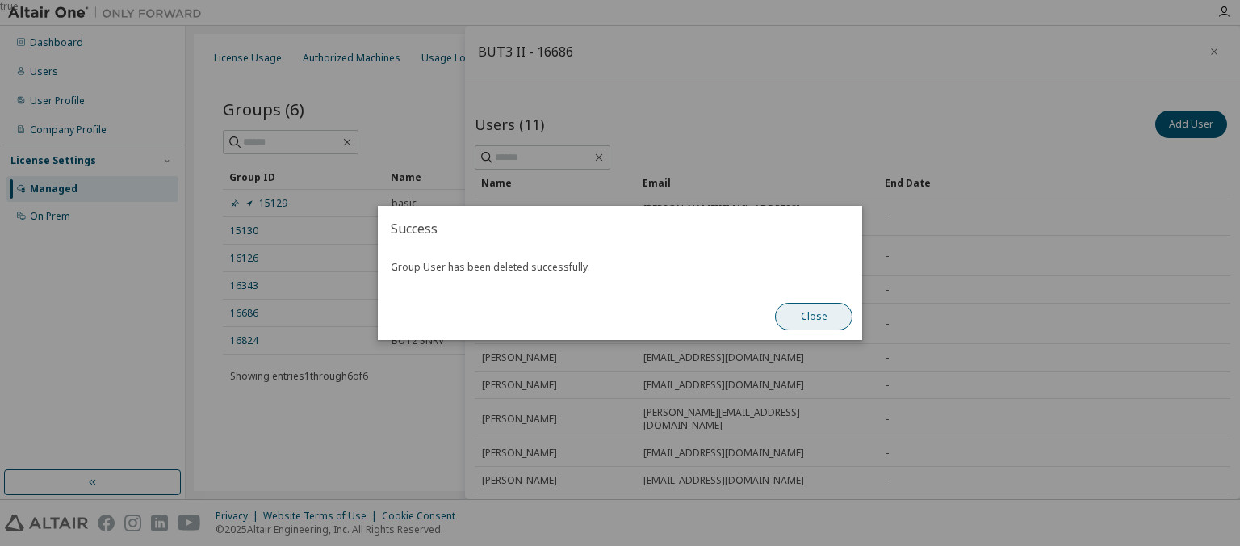
click at [803, 305] on button "Close" at bounding box center [813, 316] width 77 height 27
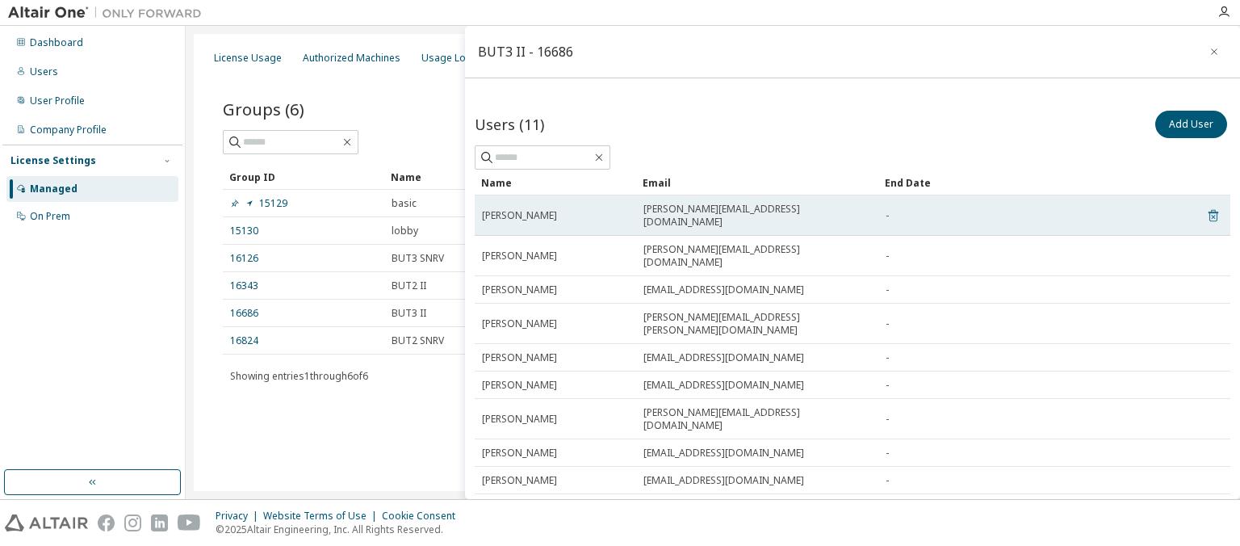
click at [1212, 210] on icon at bounding box center [1213, 216] width 10 height 12
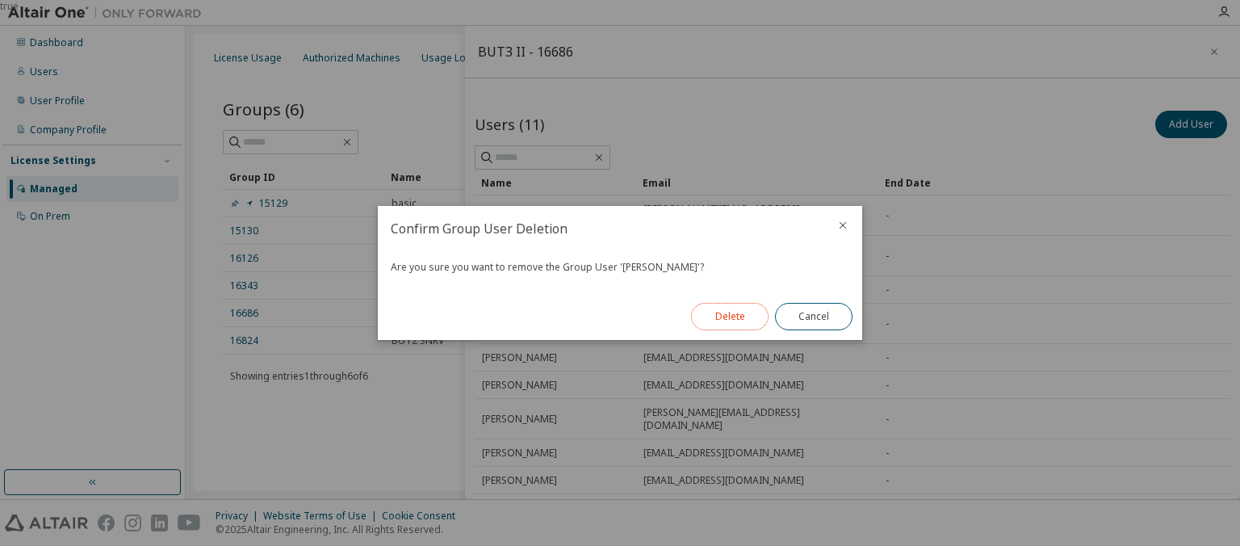
click at [744, 320] on button "Delete" at bounding box center [729, 316] width 77 height 27
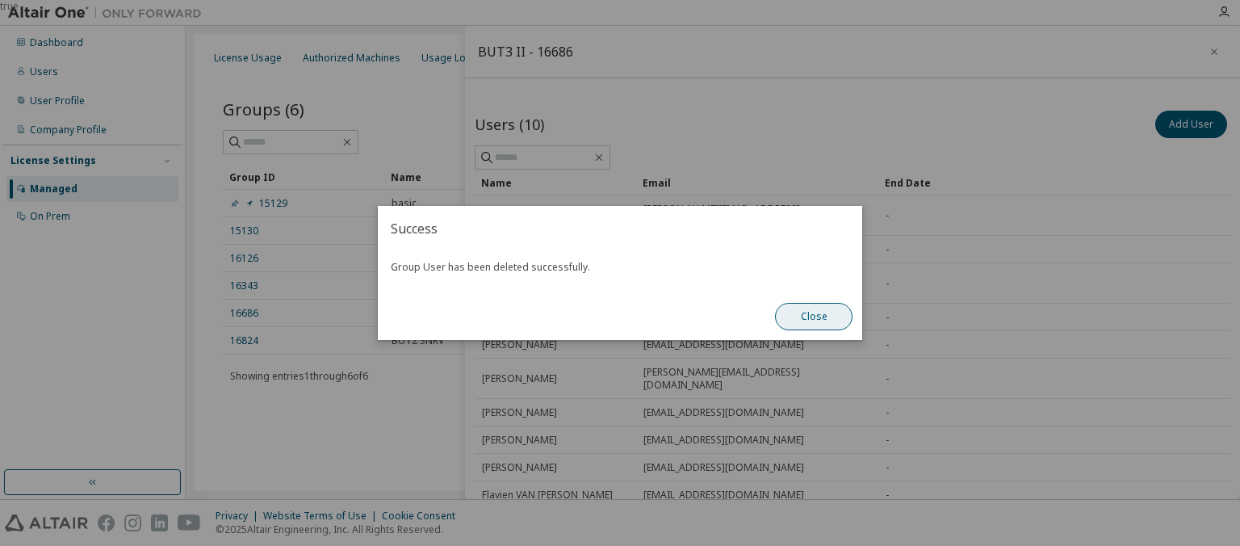
click at [809, 317] on button "Close" at bounding box center [813, 316] width 77 height 27
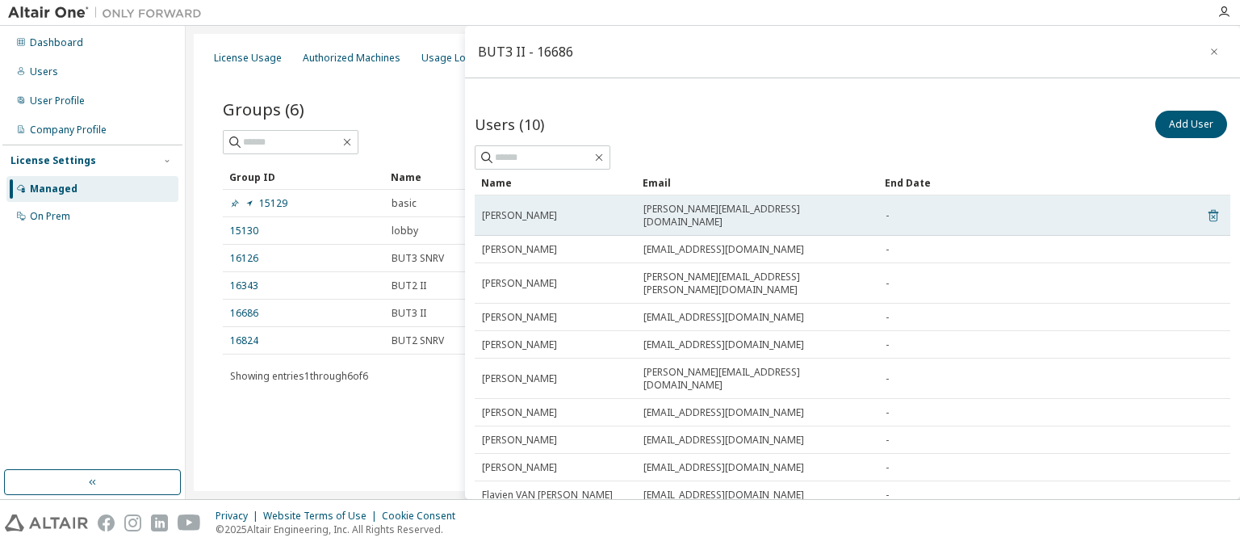
click at [1214, 210] on icon at bounding box center [1213, 216] width 10 height 12
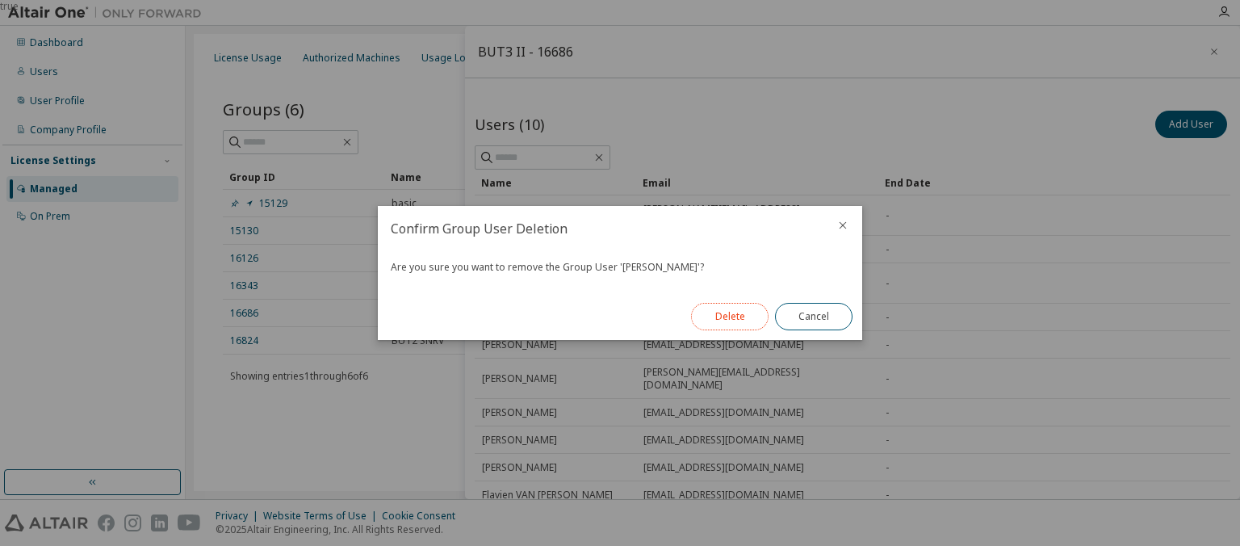
click at [752, 312] on button "Delete" at bounding box center [729, 316] width 77 height 27
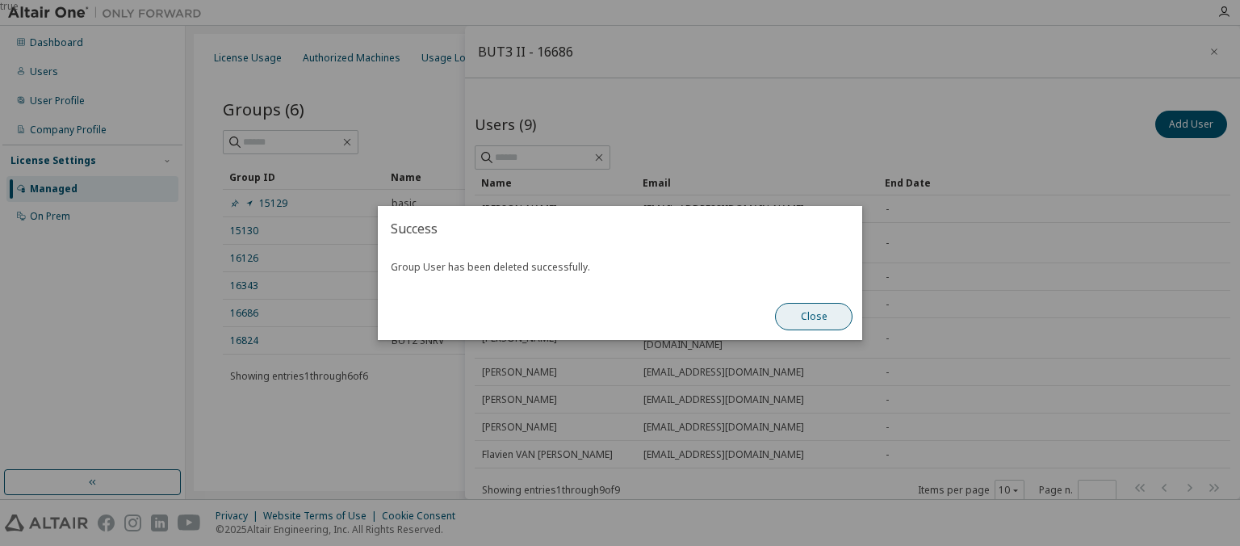
click at [819, 325] on button "Close" at bounding box center [813, 316] width 77 height 27
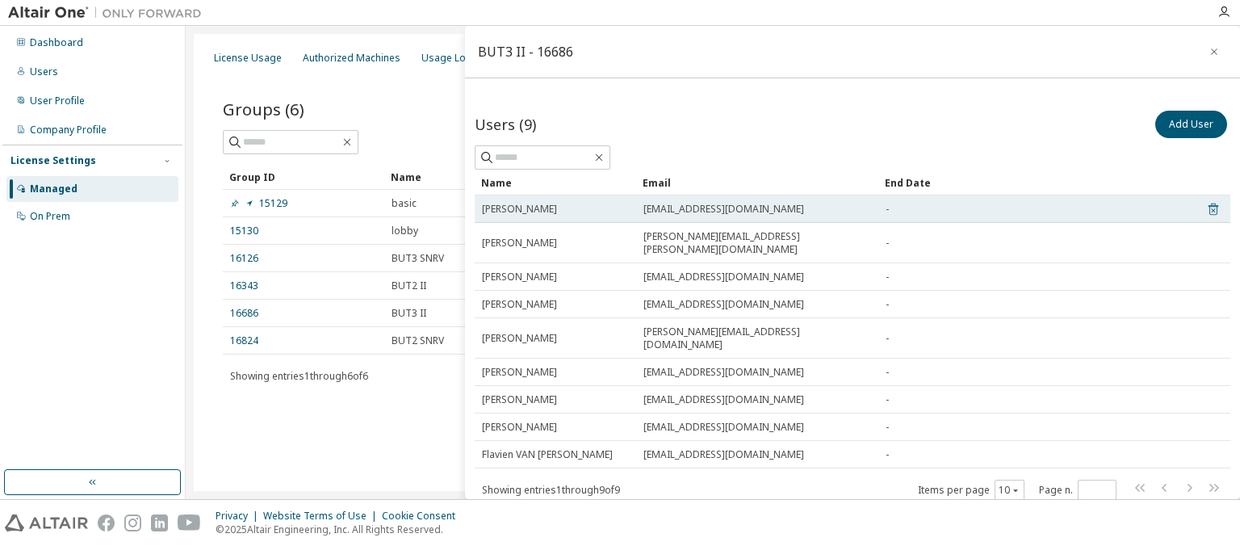
click at [1212, 215] on icon at bounding box center [1213, 208] width 15 height 19
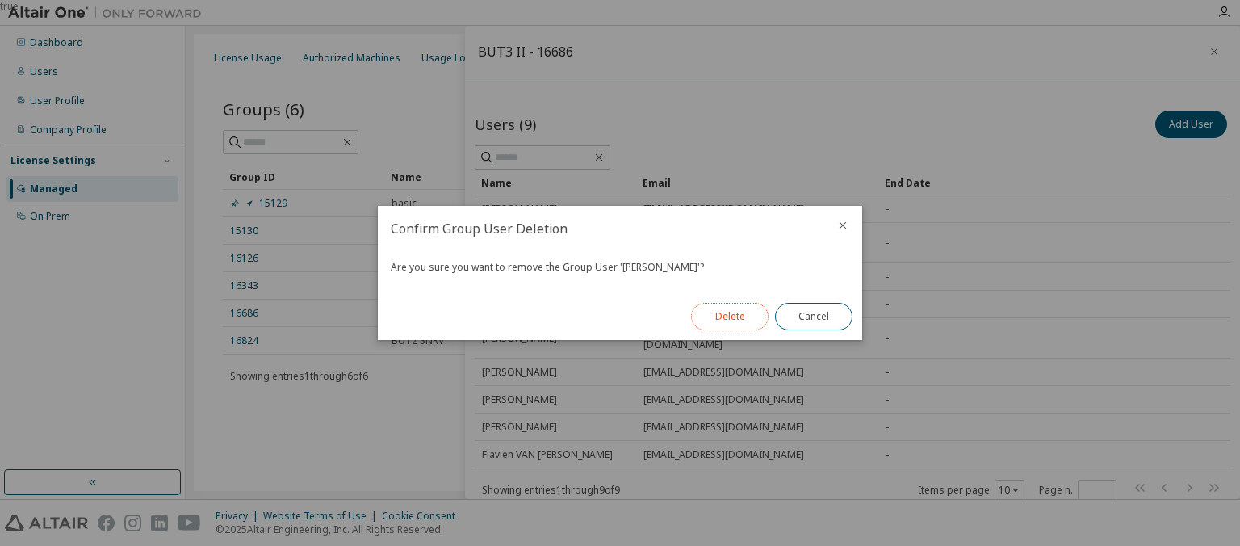
click at [731, 317] on button "Delete" at bounding box center [729, 316] width 77 height 27
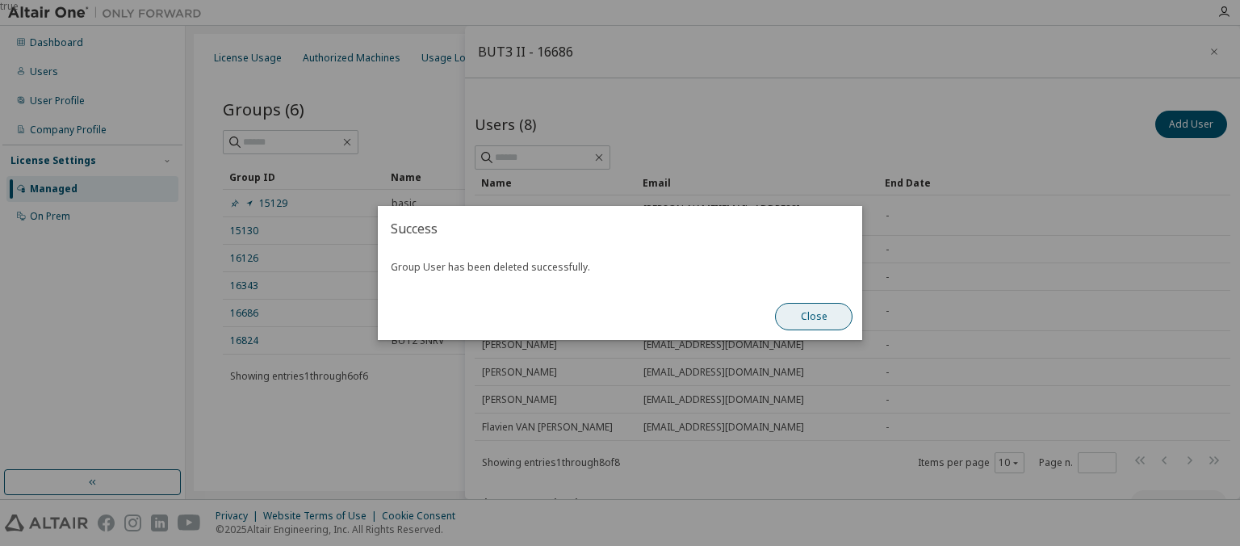
click at [800, 307] on button "Close" at bounding box center [813, 316] width 77 height 27
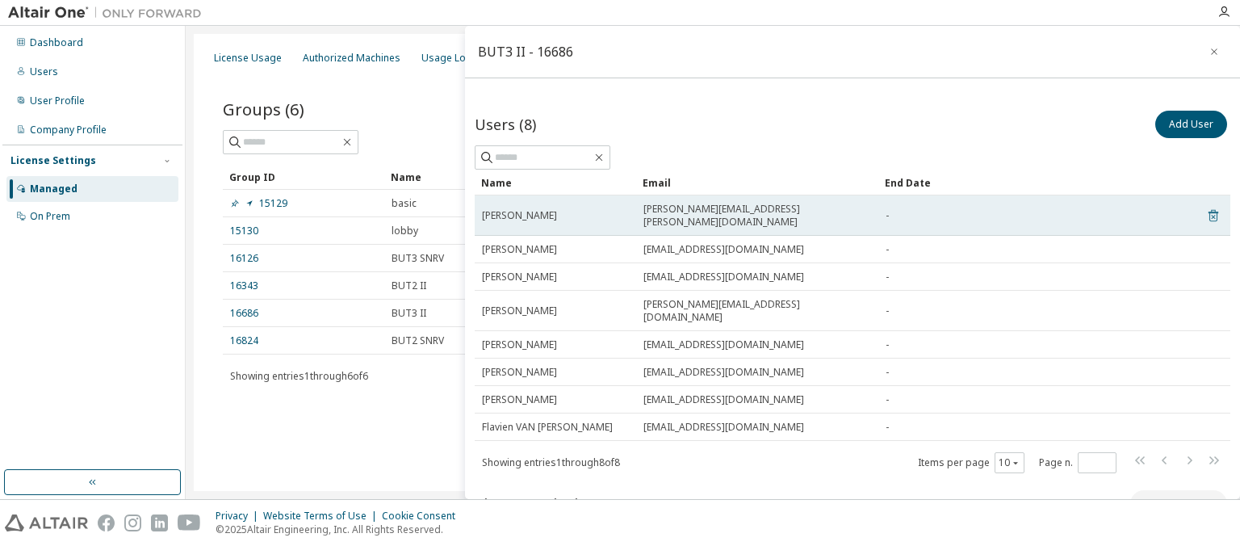
click at [1215, 210] on icon at bounding box center [1213, 216] width 10 height 12
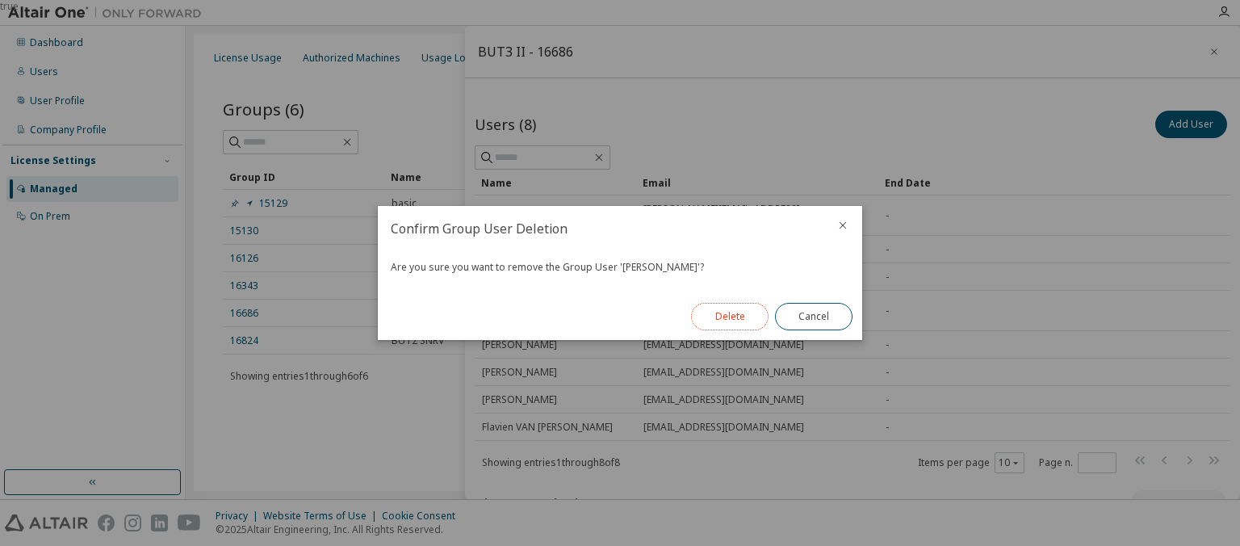
click at [747, 316] on button "Delete" at bounding box center [729, 316] width 77 height 27
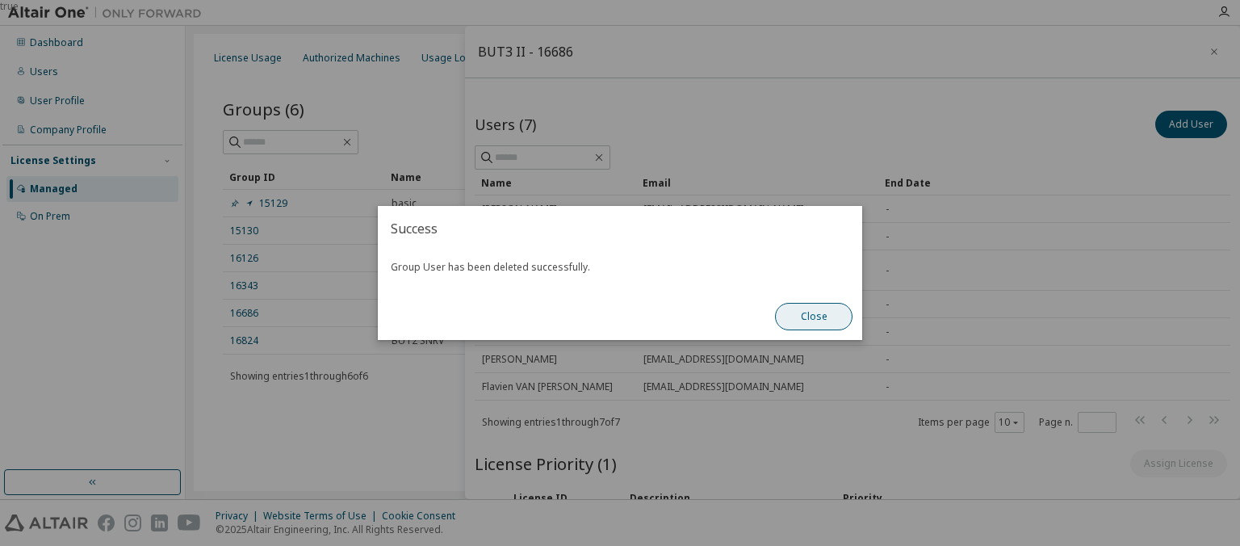
click at [793, 321] on button "Close" at bounding box center [813, 316] width 77 height 27
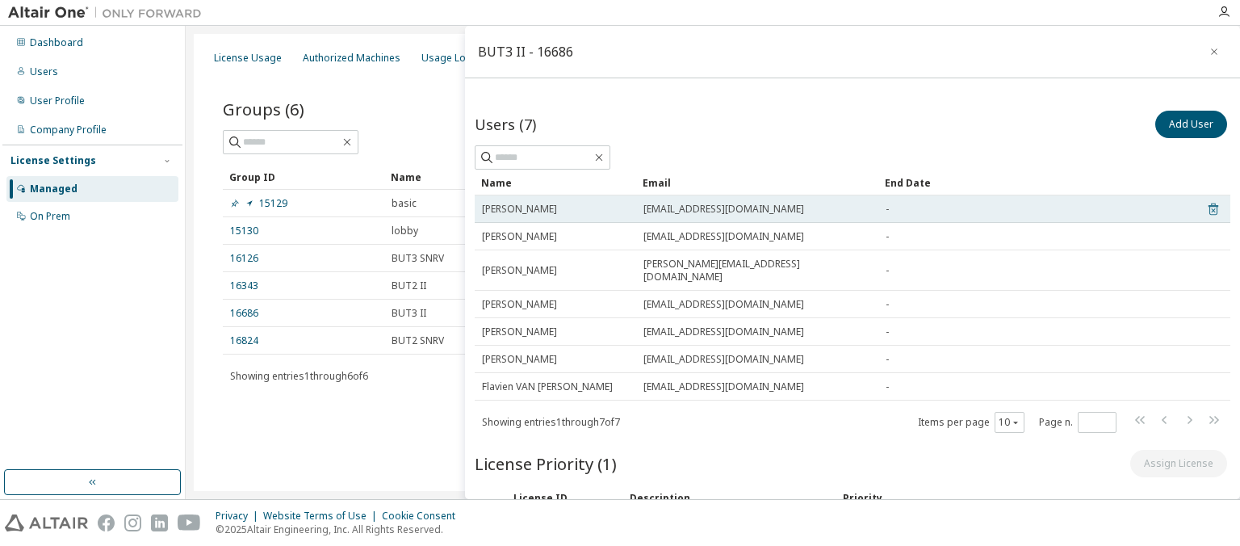
click at [1212, 202] on icon at bounding box center [1213, 208] width 15 height 19
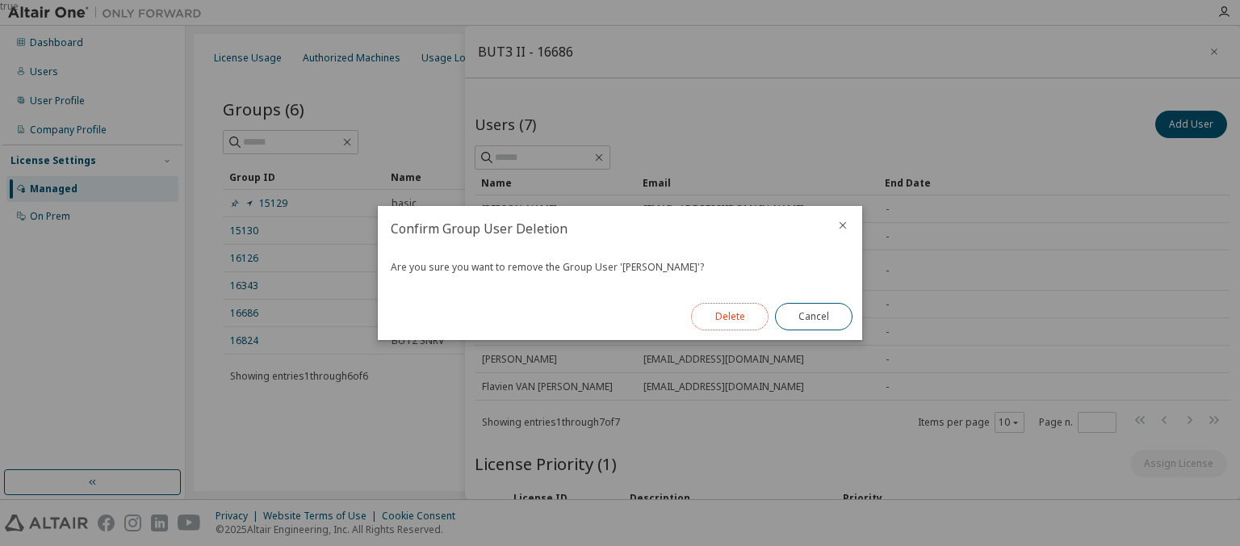
click at [747, 319] on button "Delete" at bounding box center [729, 316] width 77 height 27
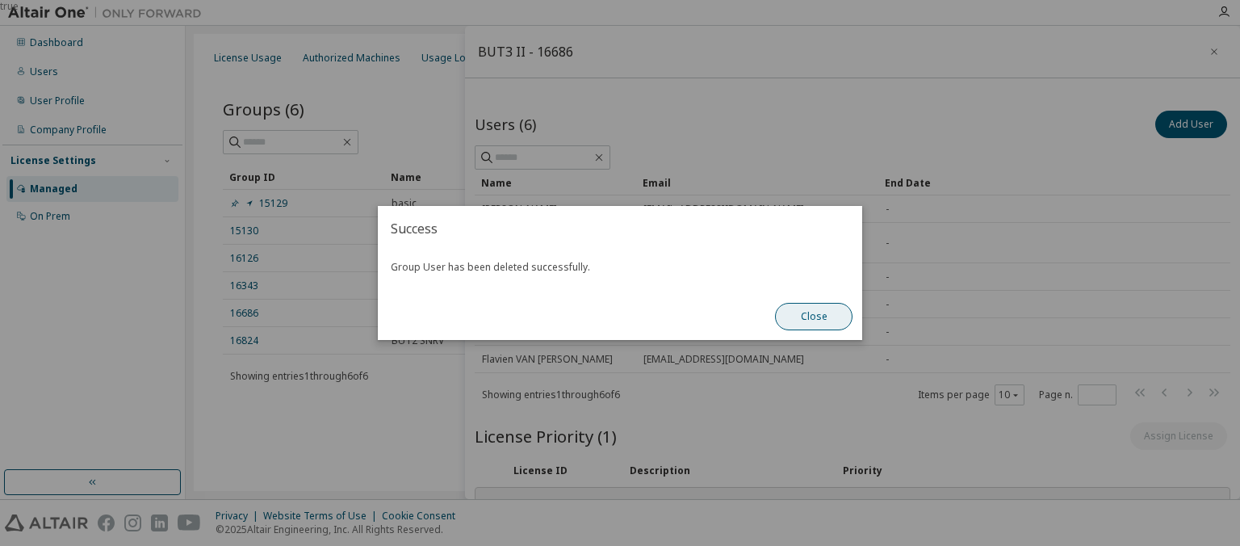
click at [809, 314] on button "Close" at bounding box center [813, 316] width 77 height 27
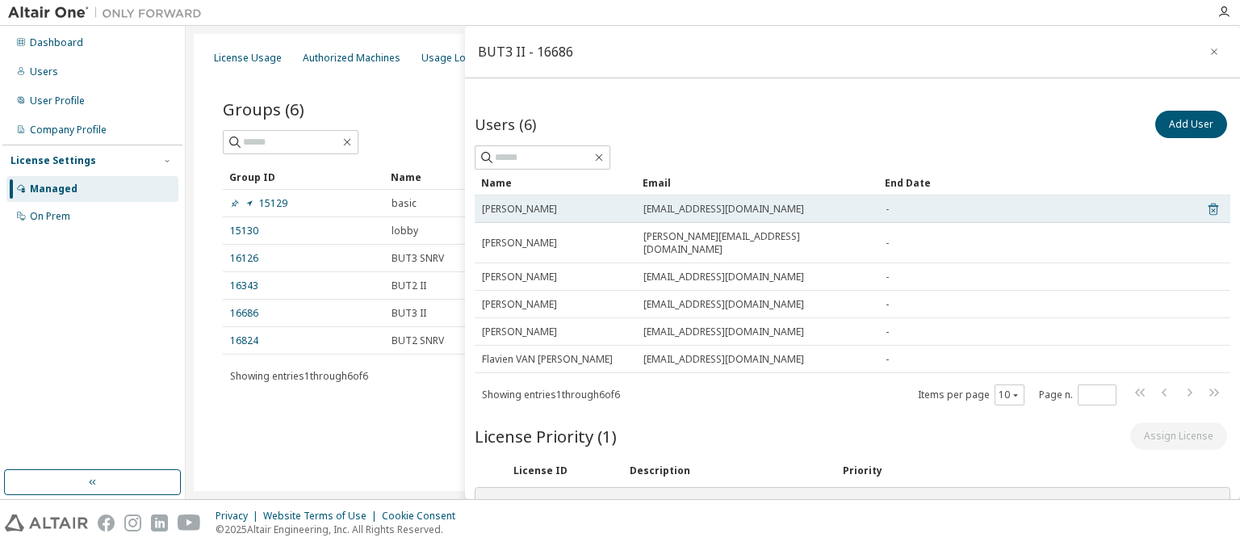
click at [1213, 207] on icon at bounding box center [1213, 208] width 15 height 19
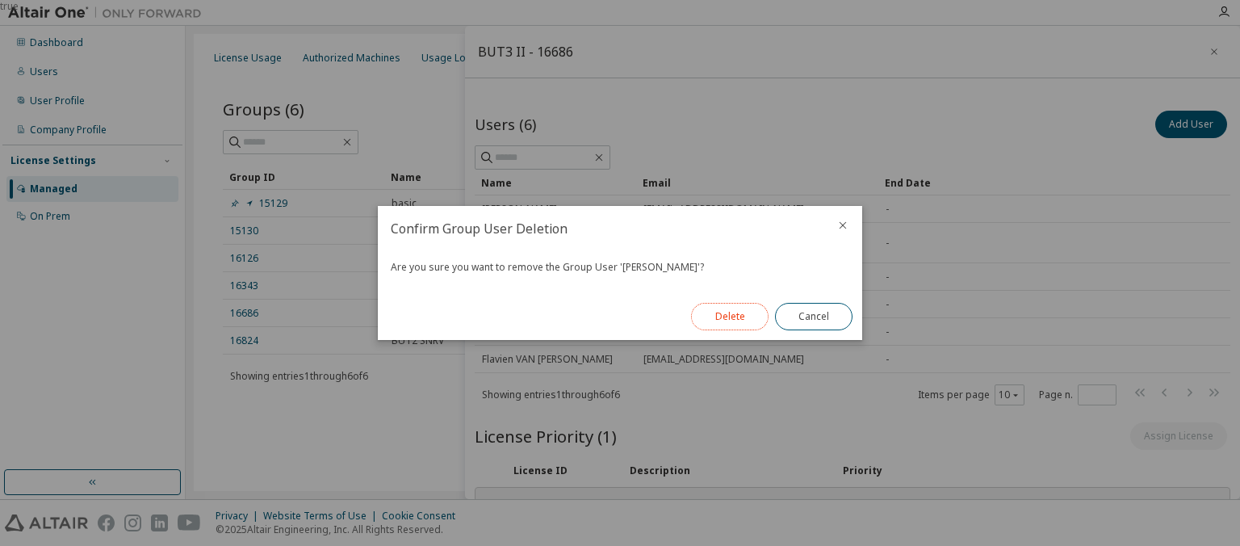
click at [750, 309] on button "Delete" at bounding box center [729, 316] width 77 height 27
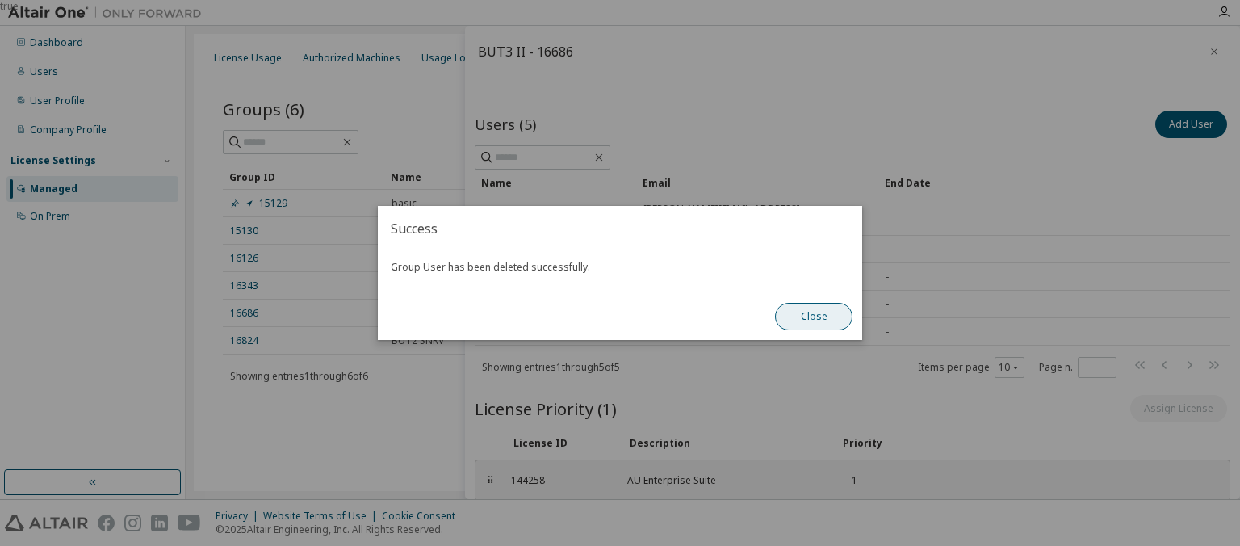
click at [796, 324] on button "Close" at bounding box center [813, 316] width 77 height 27
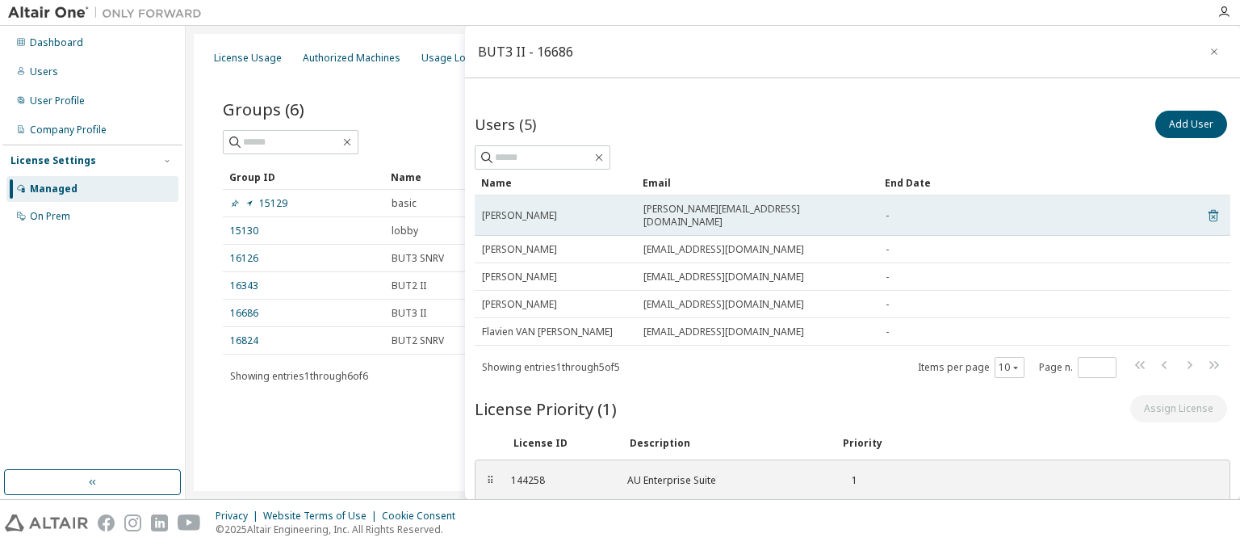
click at [1210, 210] on icon at bounding box center [1213, 216] width 10 height 12
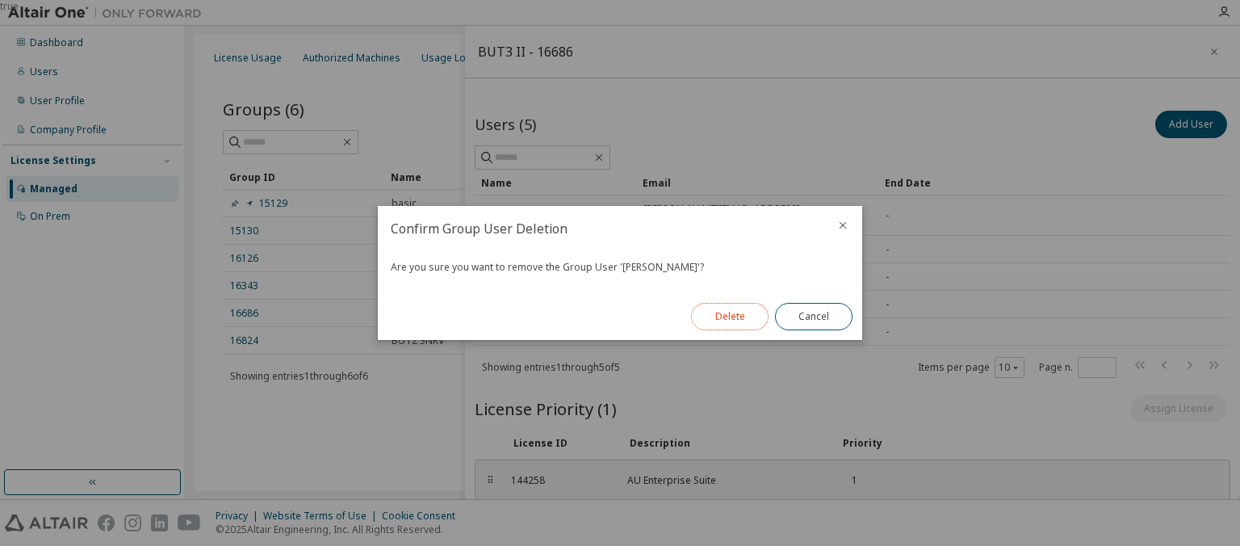
click at [728, 315] on button "Delete" at bounding box center [729, 316] width 77 height 27
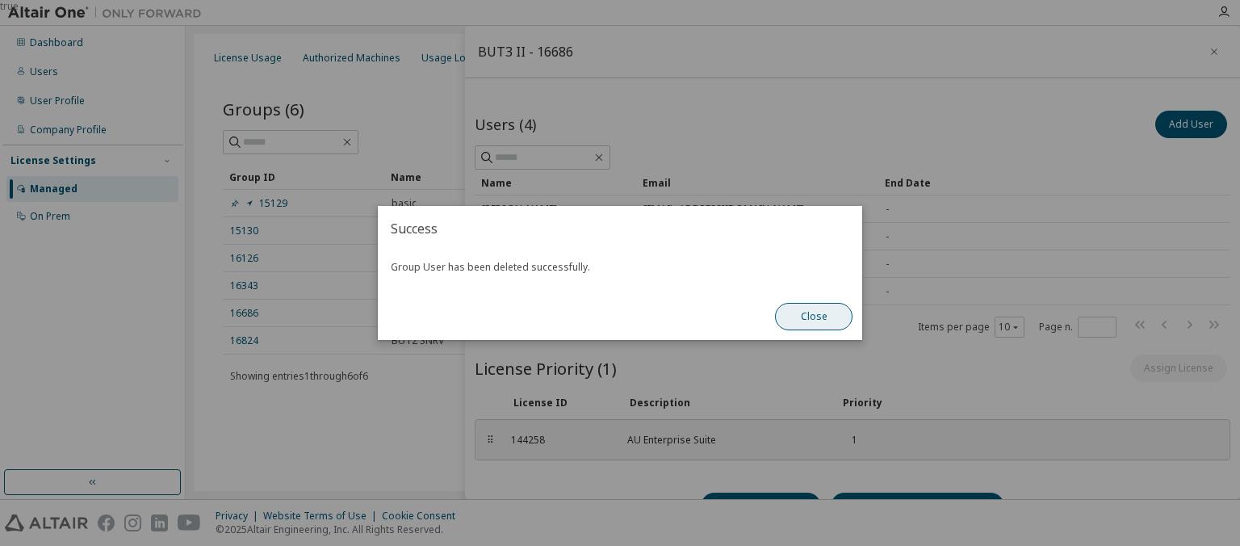
click at [820, 320] on button "Close" at bounding box center [813, 316] width 77 height 27
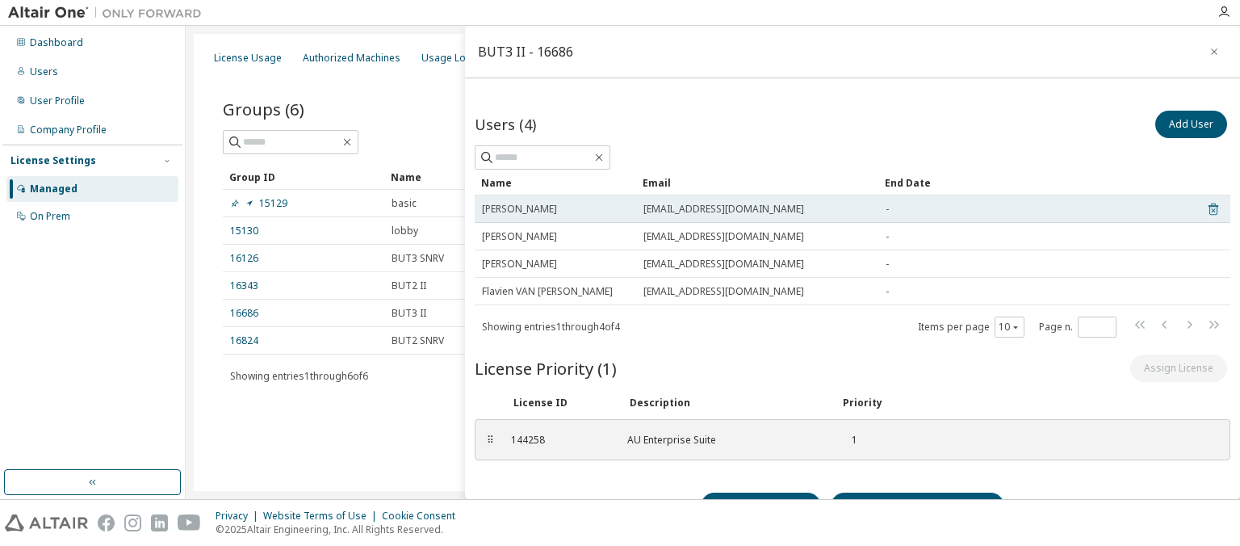
click at [1213, 211] on icon at bounding box center [1212, 210] width 4 height 4
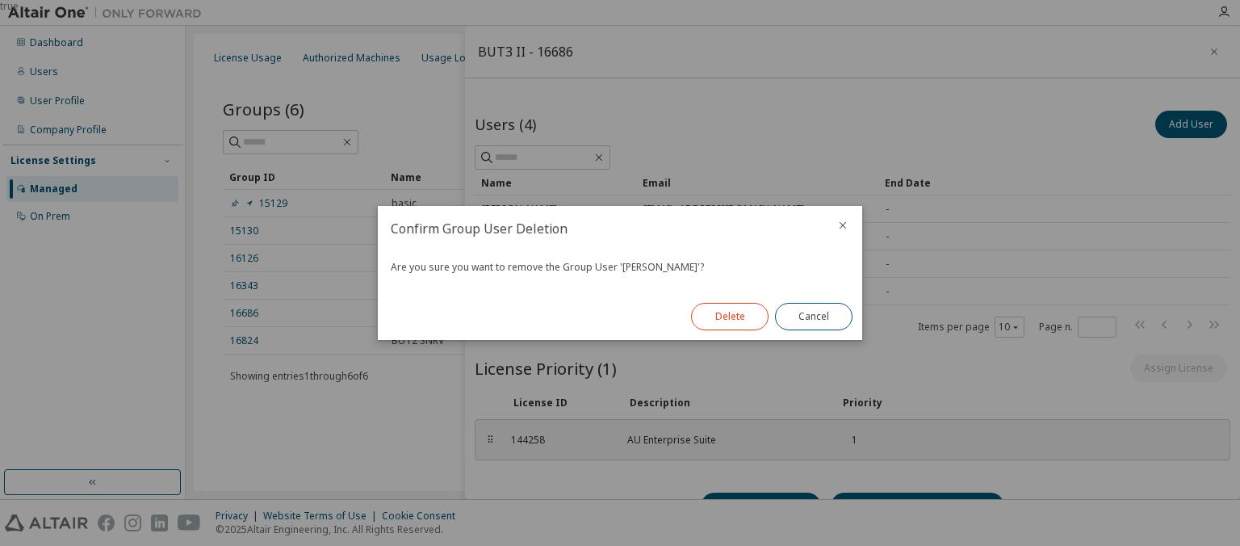
click at [760, 318] on div "Delete Cancel" at bounding box center [771, 316] width 181 height 47
click at [760, 318] on button "Delete" at bounding box center [729, 316] width 77 height 27
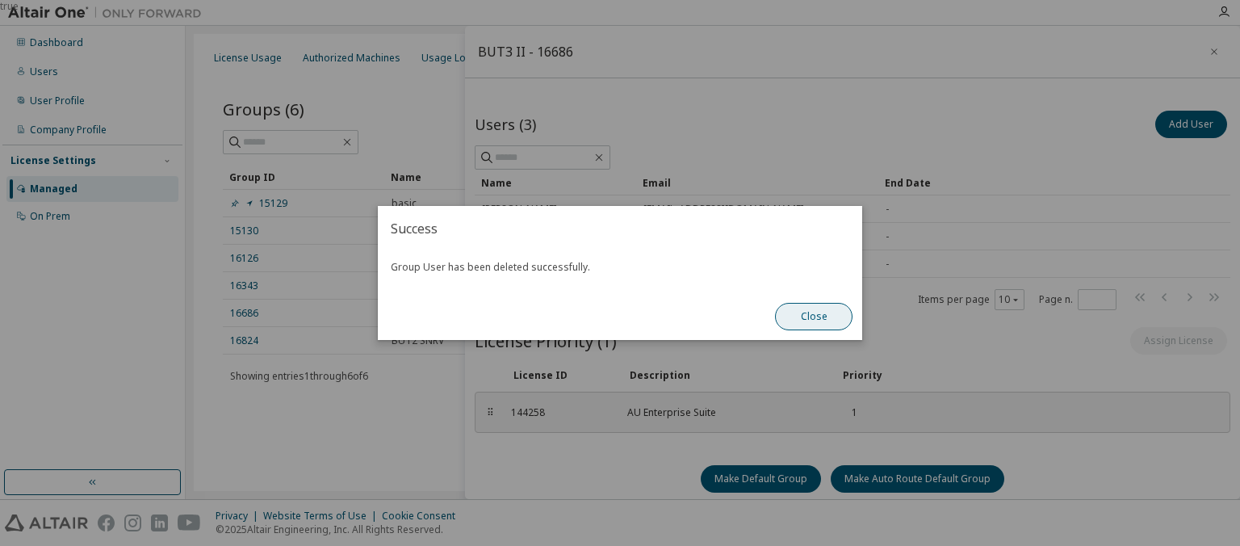
click at [788, 314] on button "Close" at bounding box center [813, 316] width 77 height 27
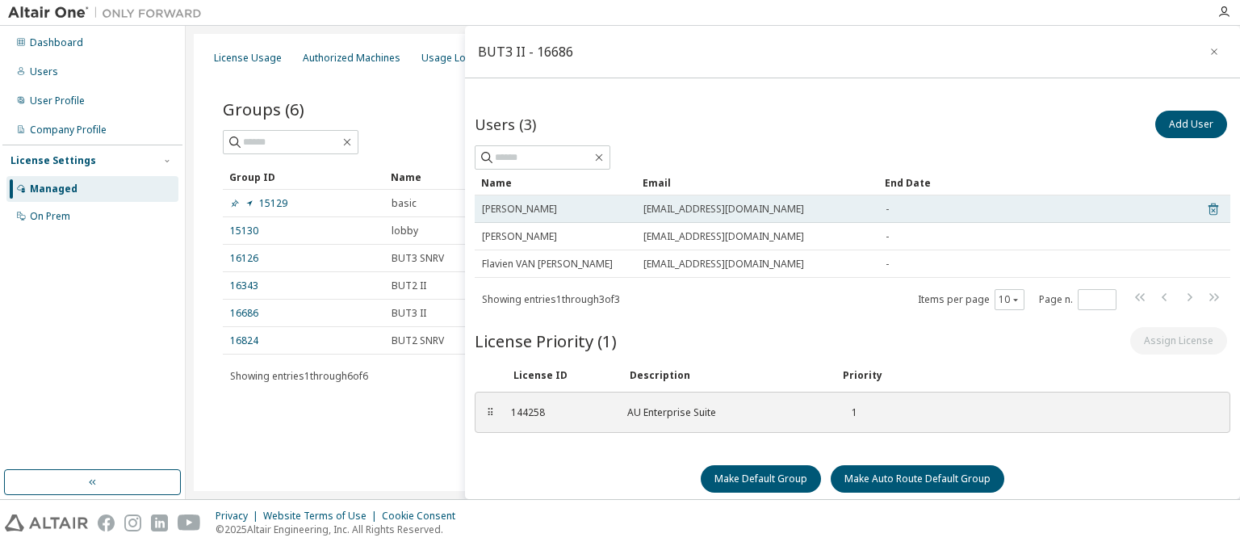
click at [1217, 207] on icon at bounding box center [1213, 209] width 10 height 12
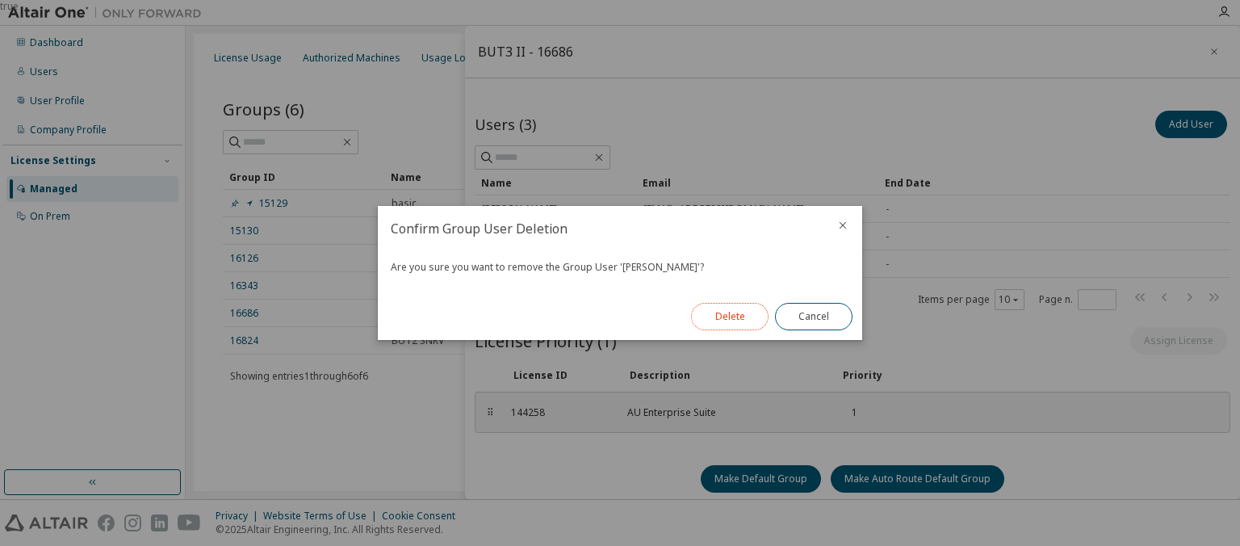
click at [753, 308] on button "Delete" at bounding box center [729, 316] width 77 height 27
click at [805, 311] on button "Close" at bounding box center [813, 316] width 77 height 27
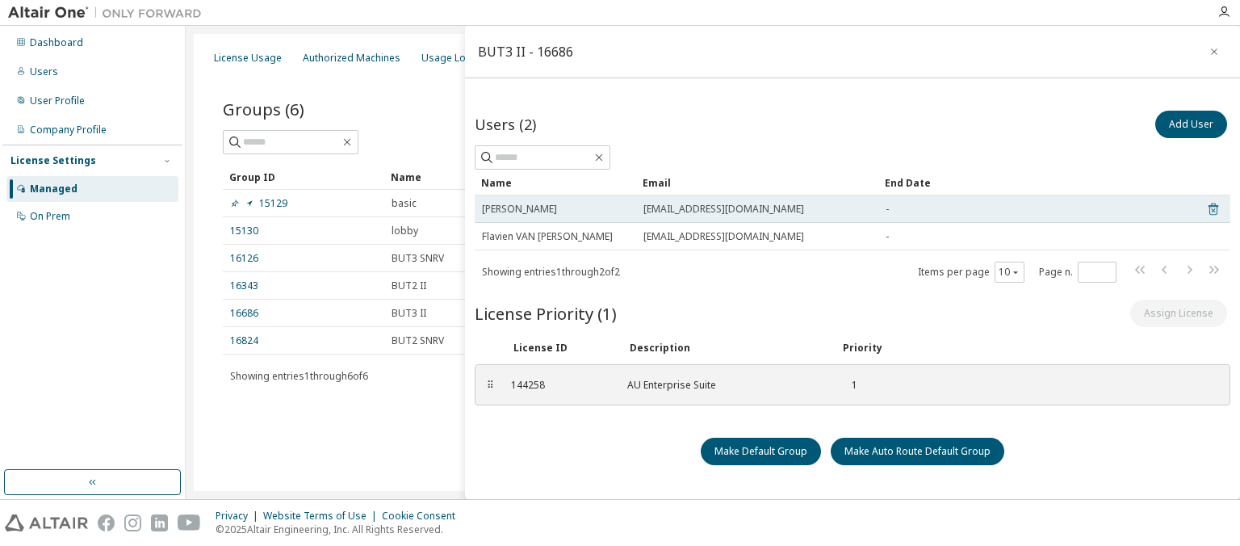
click at [1210, 208] on icon at bounding box center [1213, 208] width 15 height 19
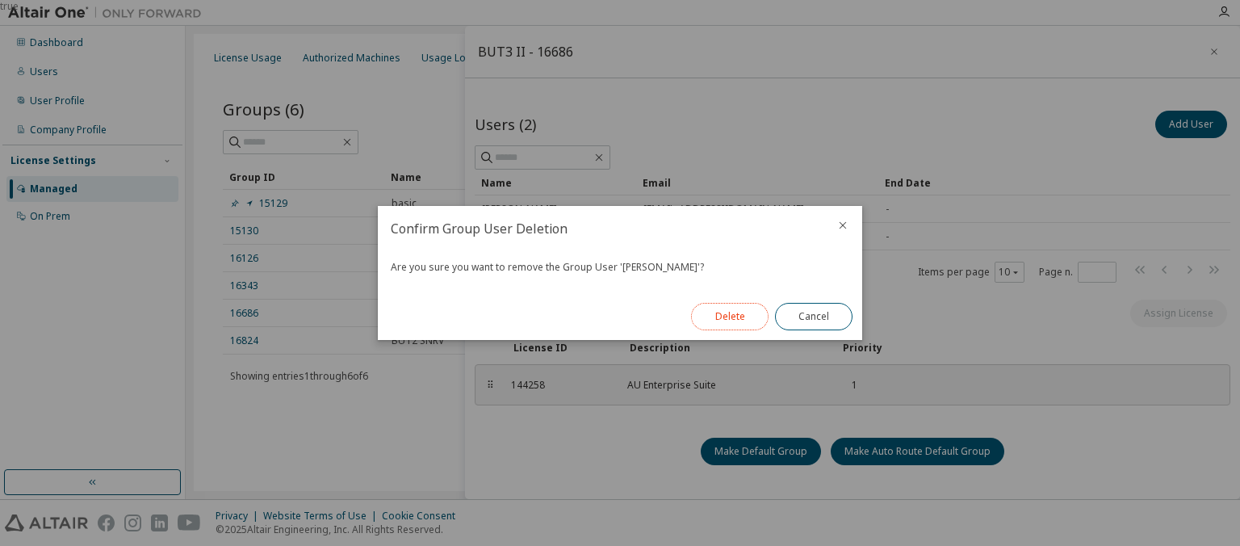
click at [754, 314] on button "Delete" at bounding box center [729, 316] width 77 height 27
click at [804, 316] on button "Close" at bounding box center [813, 316] width 77 height 27
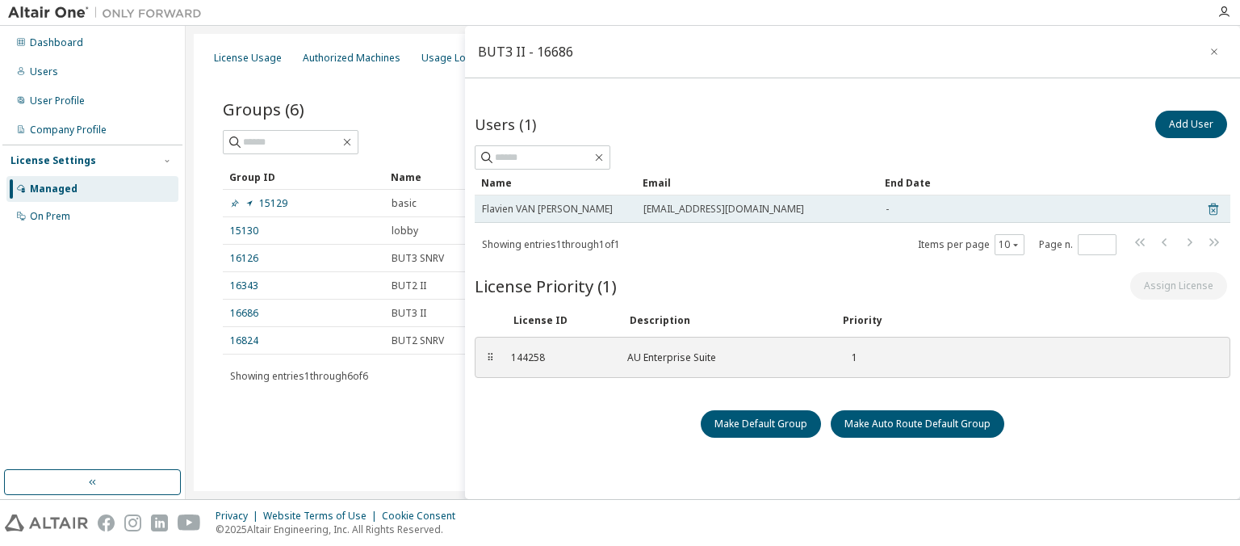
click at [1211, 202] on icon at bounding box center [1213, 208] width 15 height 19
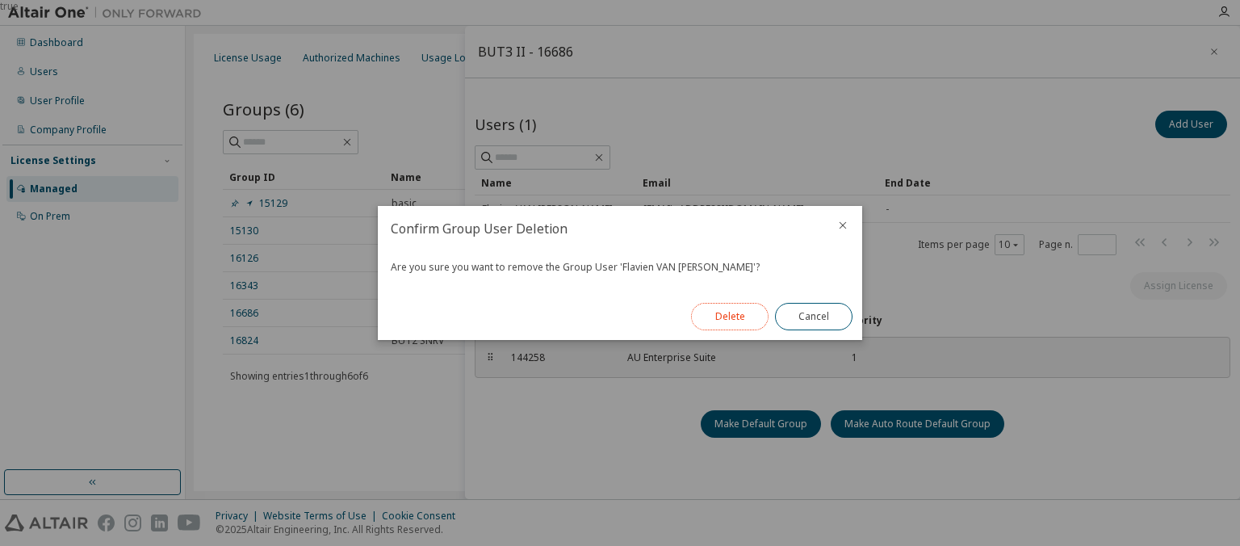
click at [757, 313] on button "Delete" at bounding box center [729, 316] width 77 height 27
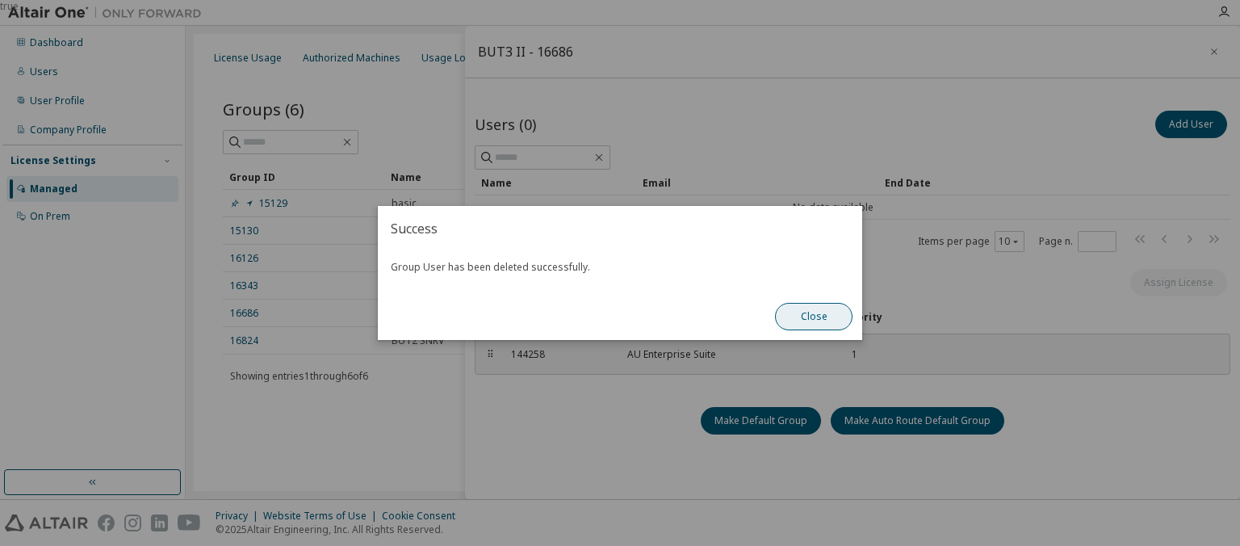
click at [796, 308] on button "Close" at bounding box center [813, 316] width 77 height 27
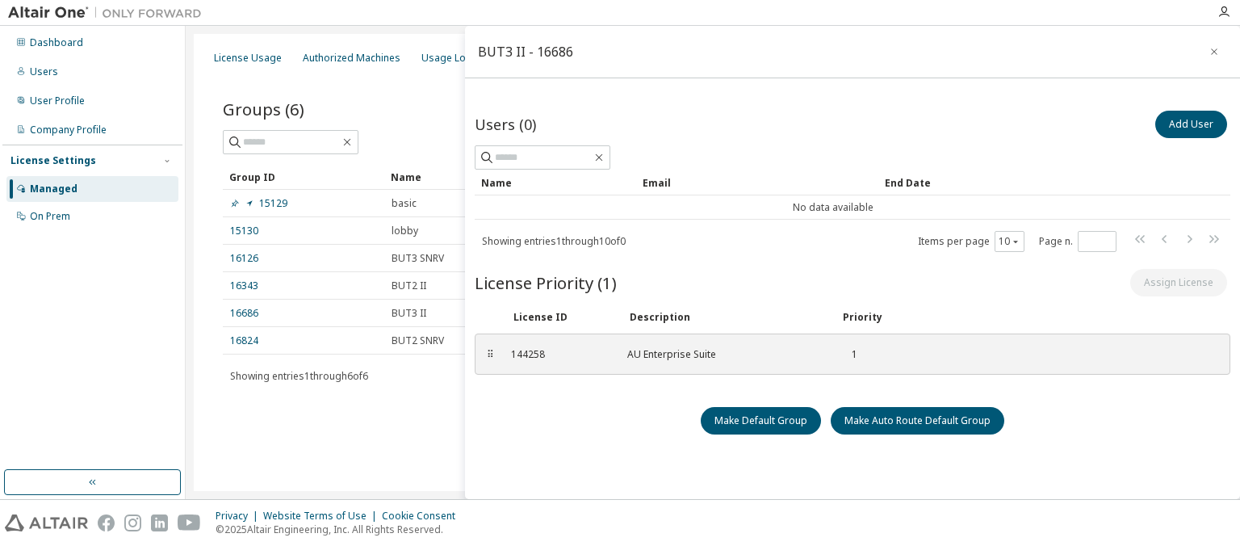
click at [387, 437] on div "License Usage Authorized Machines Usage Logs License Priority Groups Feature Re…" at bounding box center [713, 262] width 1038 height 457
click at [237, 282] on link "16343" at bounding box center [244, 285] width 28 height 13
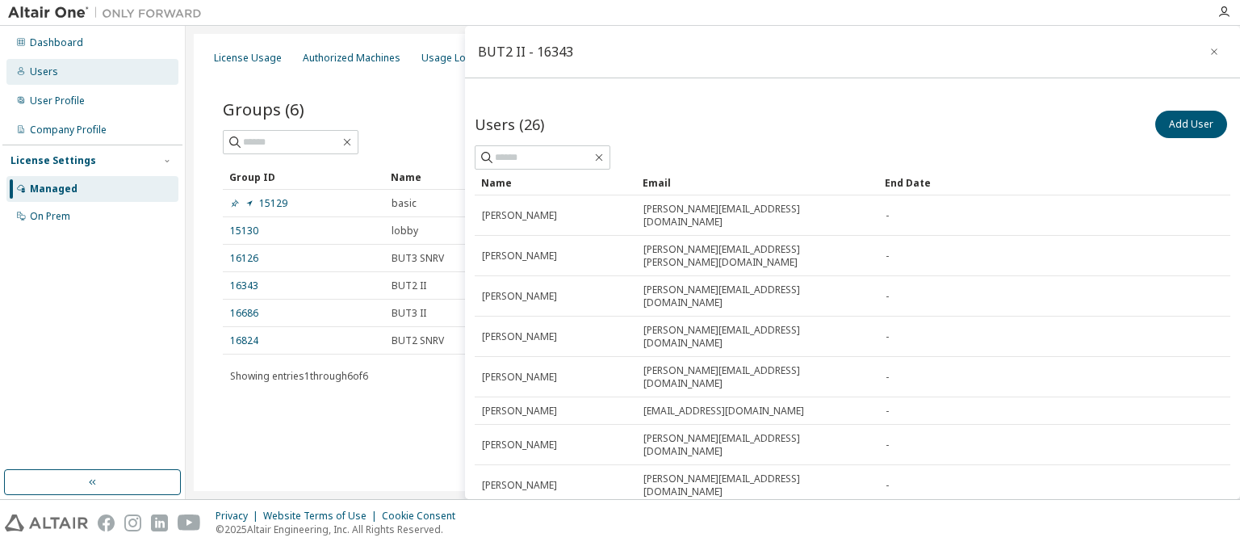
click at [61, 66] on div "Users" at bounding box center [92, 72] width 172 height 26
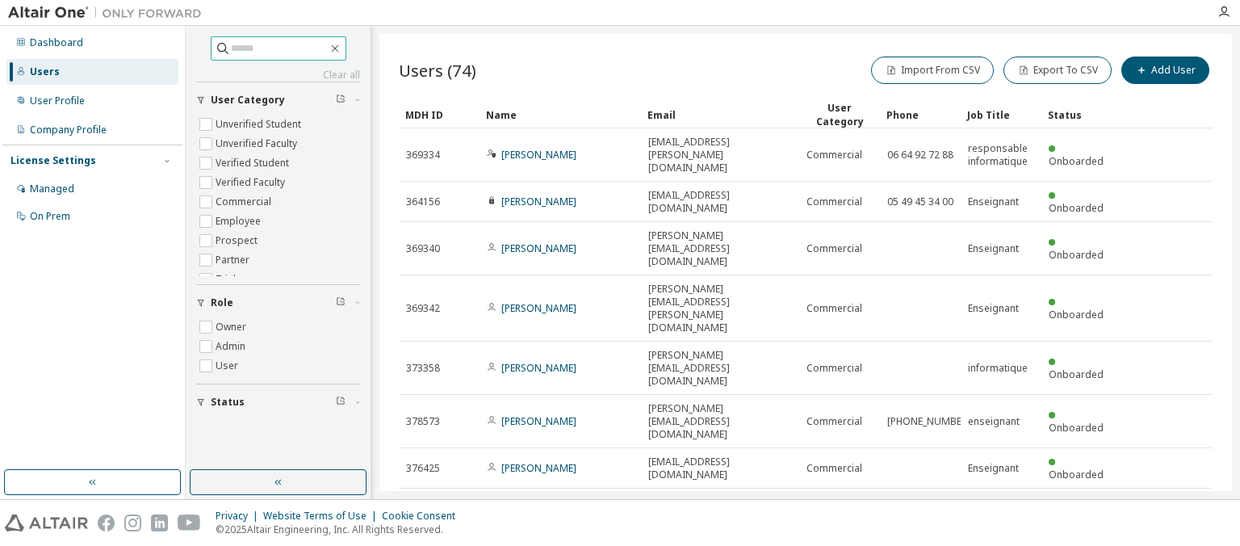
click at [289, 53] on input "text" at bounding box center [279, 48] width 97 height 16
type input "********"
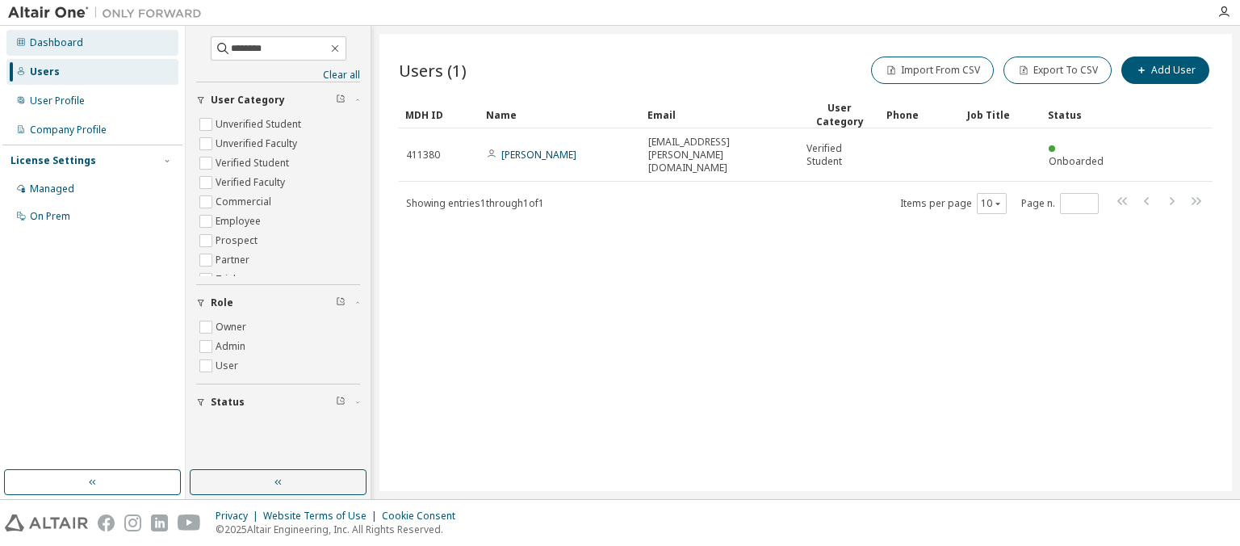
click at [59, 34] on div "Dashboard" at bounding box center [92, 43] width 172 height 26
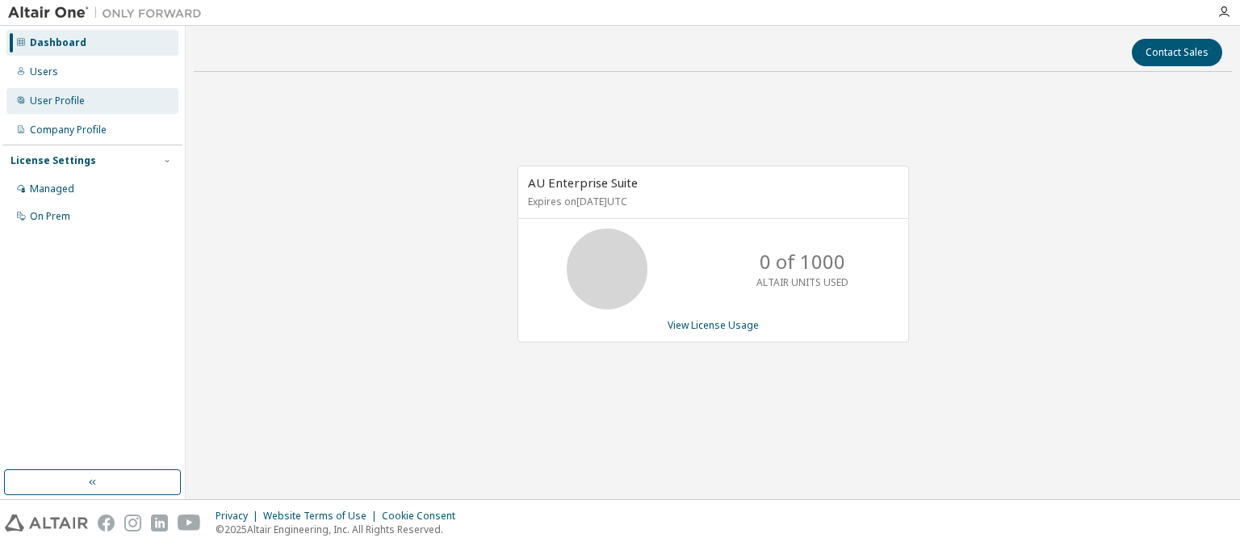
click at [56, 96] on div "User Profile" at bounding box center [57, 100] width 55 height 13
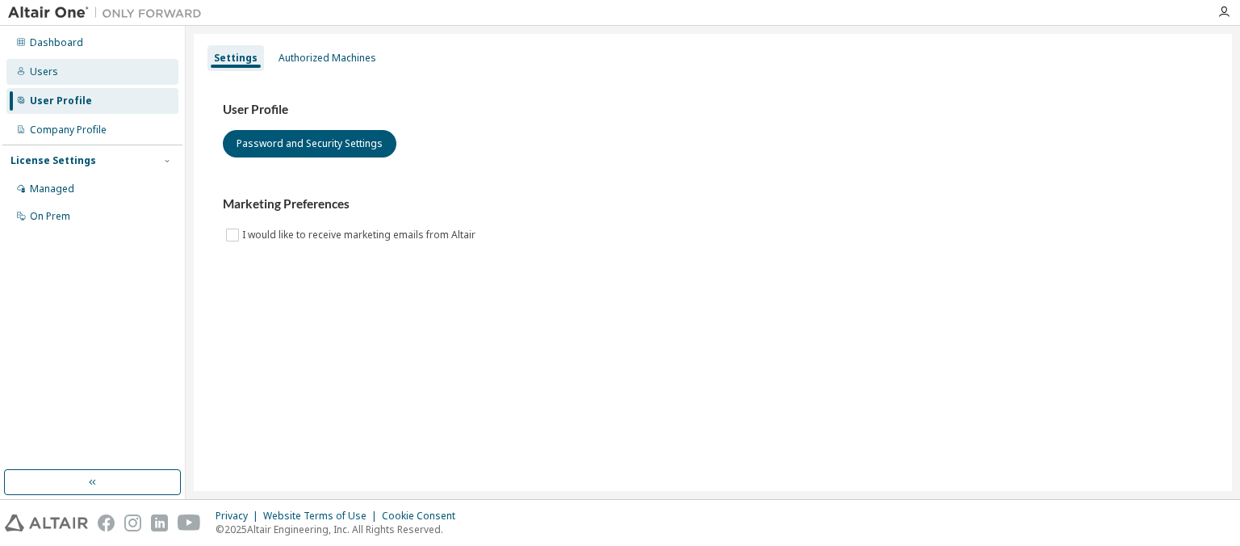
click at [49, 73] on div "Users" at bounding box center [44, 71] width 28 height 13
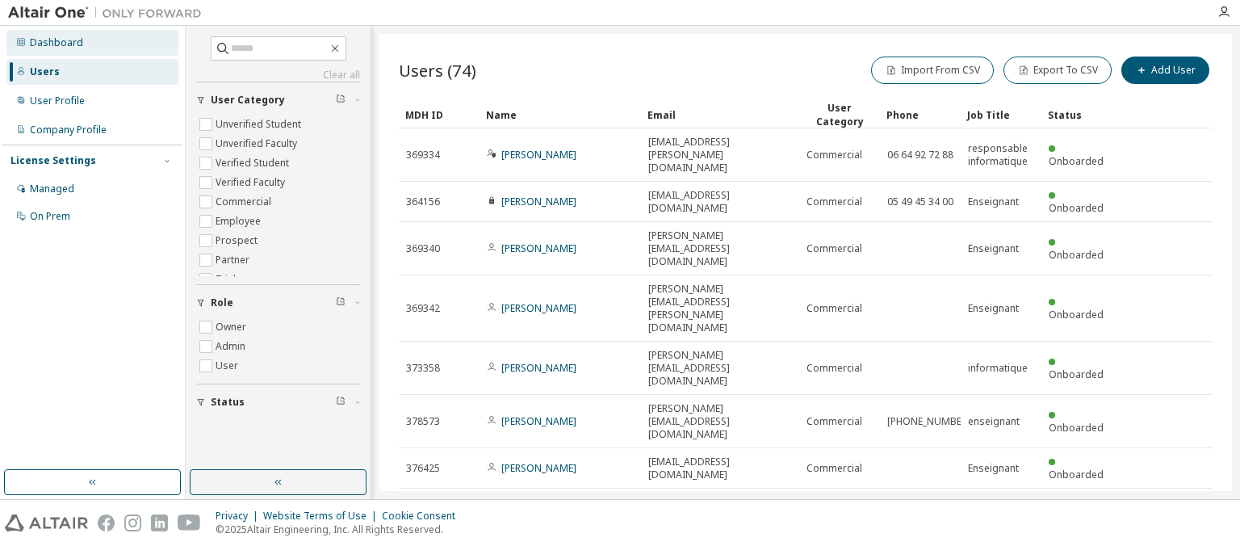
click at [52, 41] on div "Dashboard" at bounding box center [56, 42] width 53 height 13
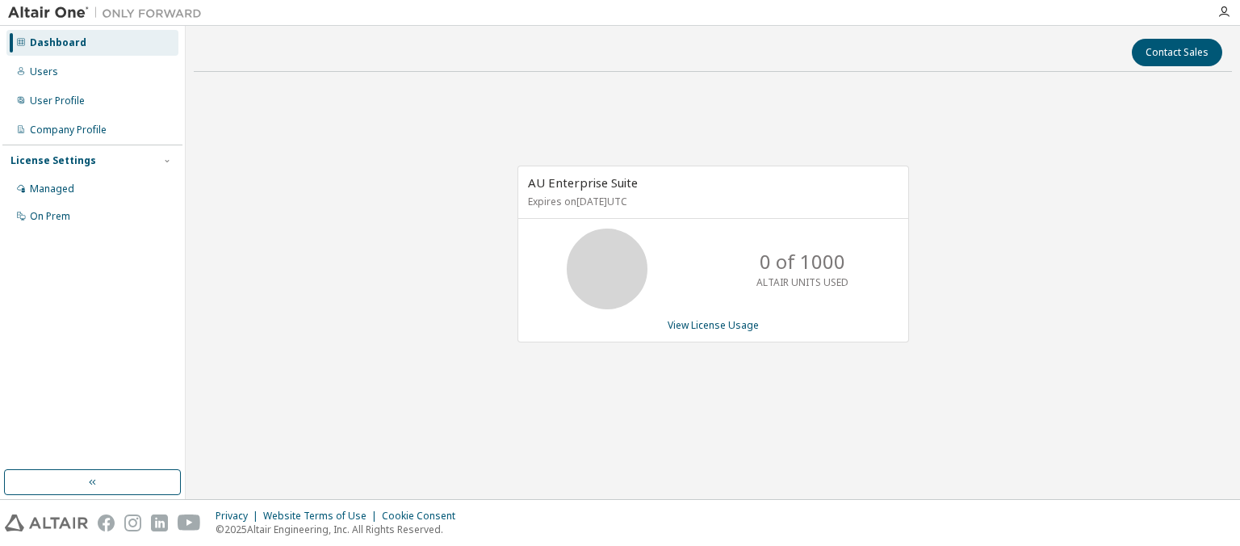
click at [60, 160] on div "License Settings" at bounding box center [53, 160] width 86 height 13
click at [60, 163] on div "License Settings" at bounding box center [53, 160] width 86 height 13
click at [55, 186] on div "Managed" at bounding box center [52, 188] width 44 height 13
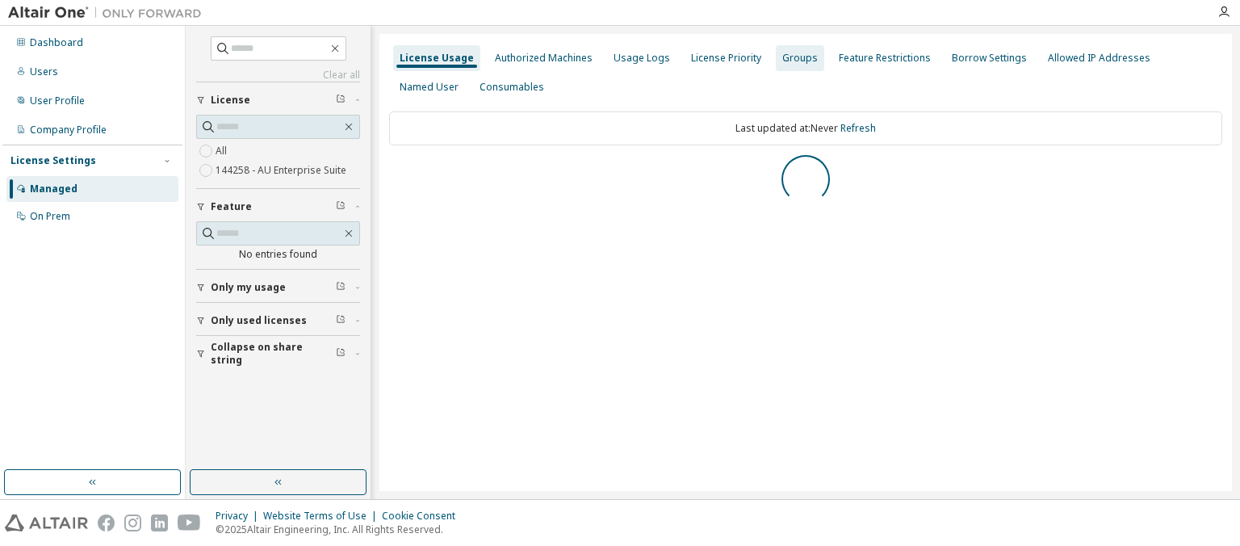
click at [796, 57] on div "Groups" at bounding box center [800, 58] width 36 height 13
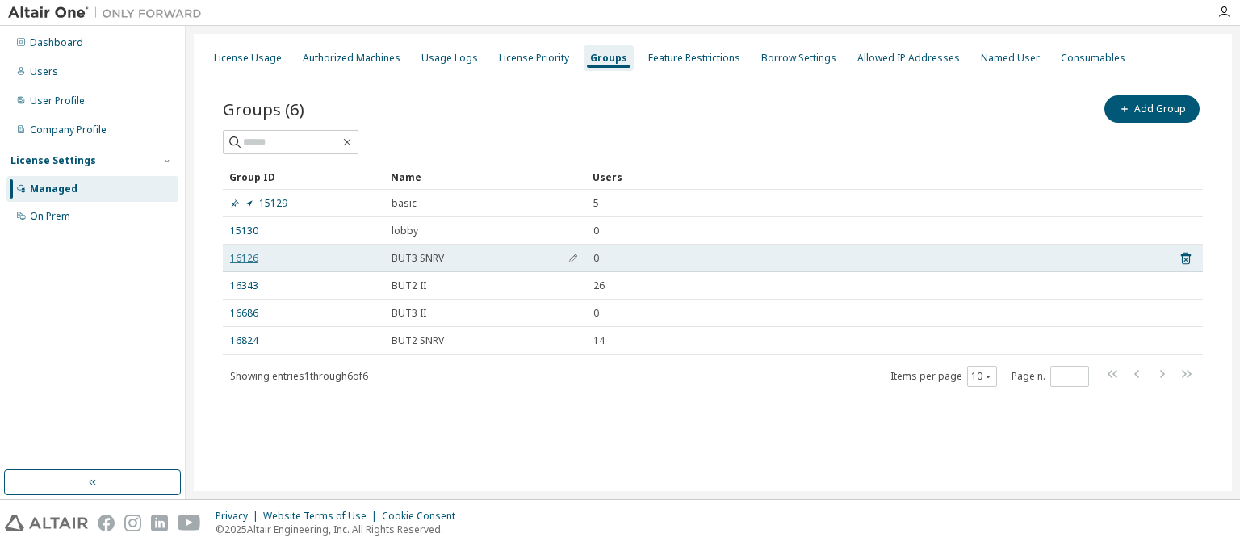
click at [249, 260] on link "16126" at bounding box center [244, 258] width 28 height 13
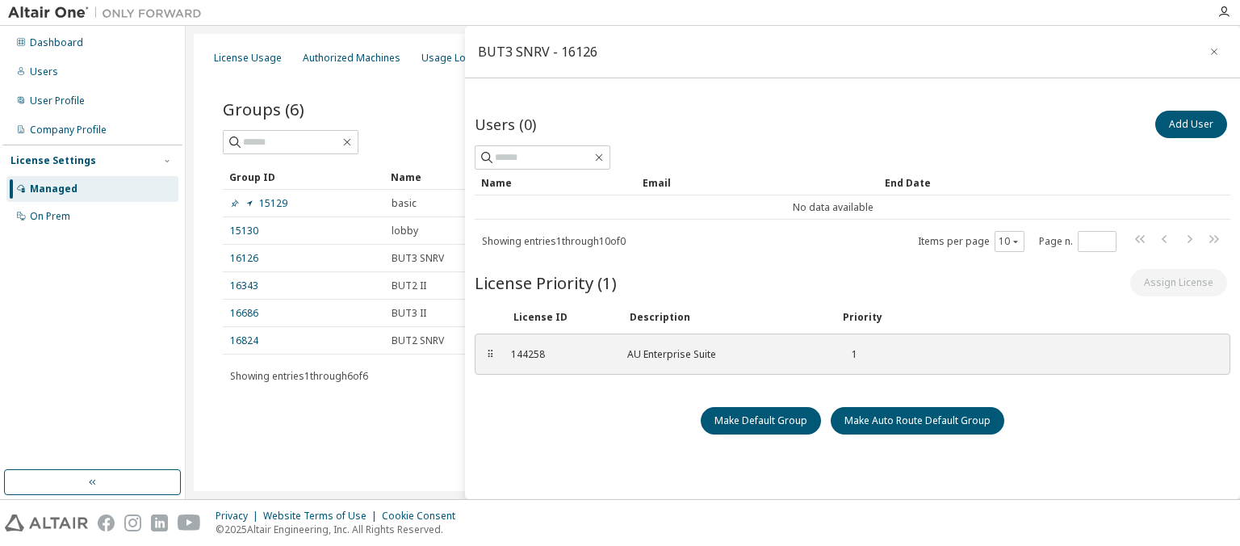
click at [347, 440] on div "License Usage Authorized Machines Usage Logs License Priority Groups Feature Re…" at bounding box center [713, 262] width 1038 height 457
click at [1216, 49] on icon "button" at bounding box center [1213, 51] width 6 height 6
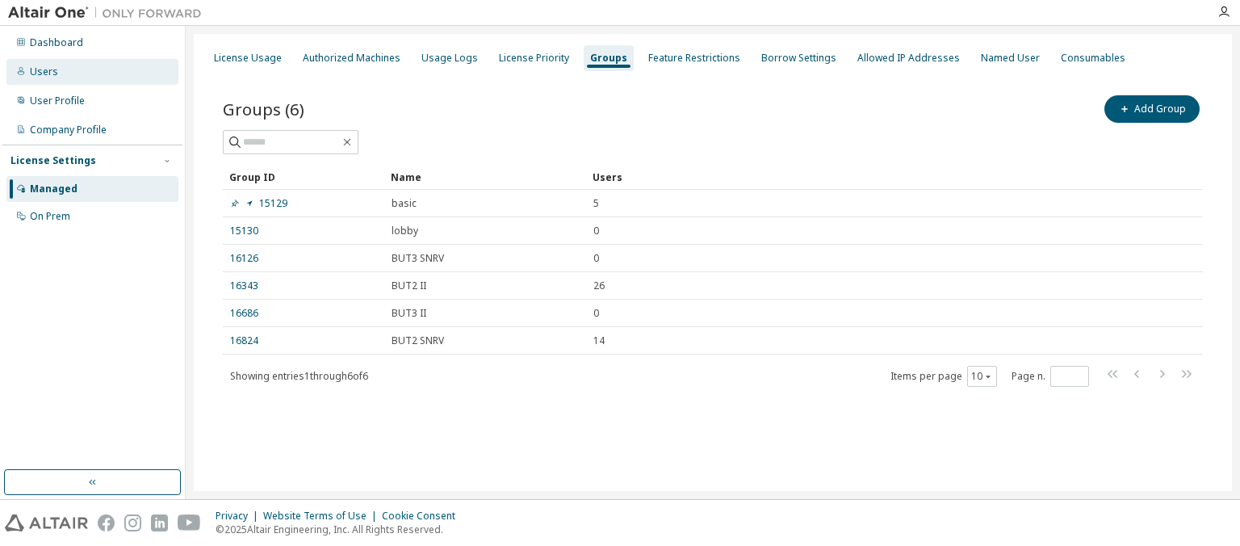
click at [58, 70] on div "Users" at bounding box center [92, 72] width 172 height 26
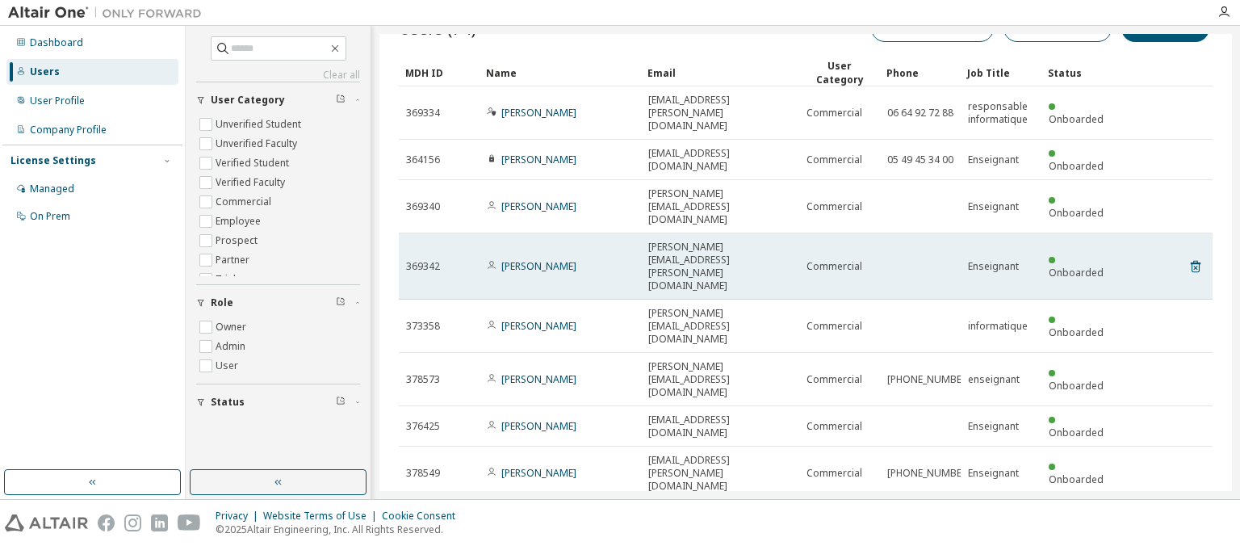
scroll to position [62, 0]
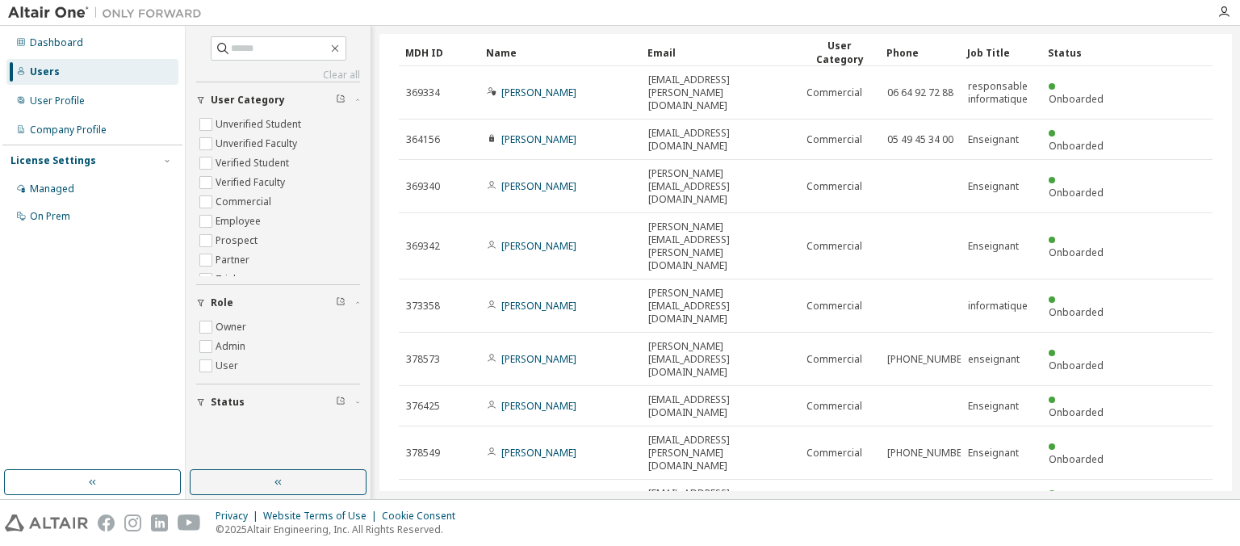
click at [985, 412] on div "100" at bounding box center [991, 415] width 129 height 19
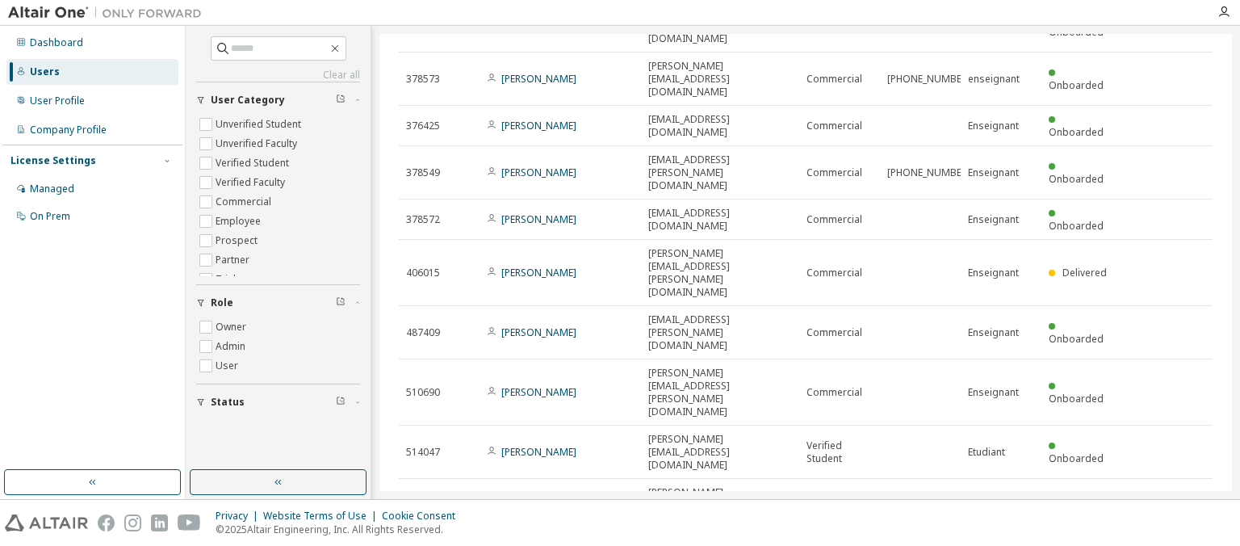
scroll to position [372, 0]
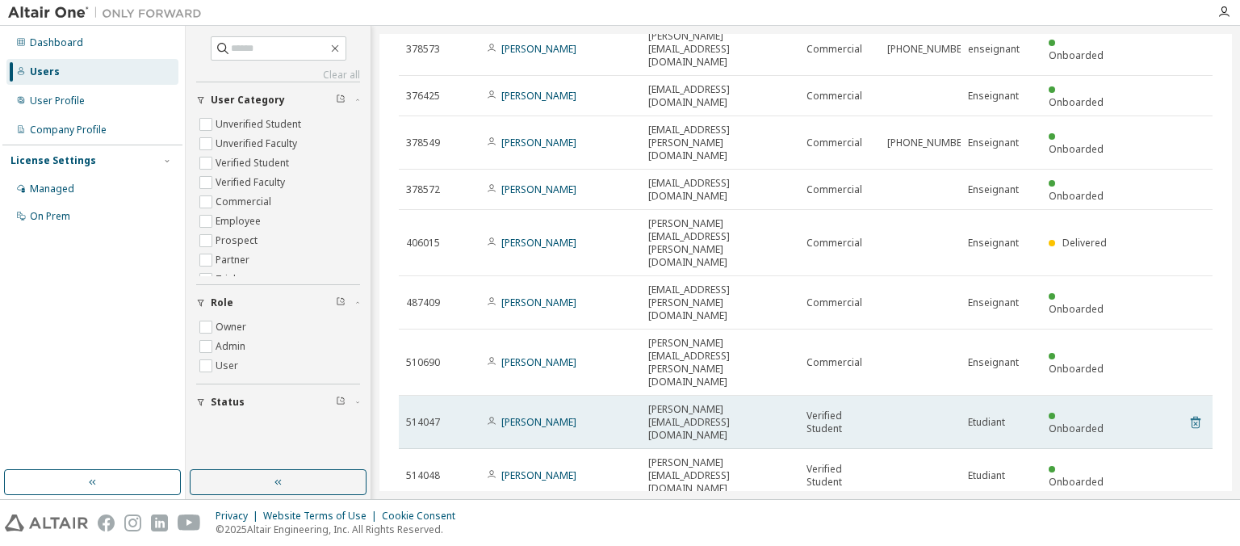
click at [1193, 416] on icon at bounding box center [1195, 422] width 10 height 12
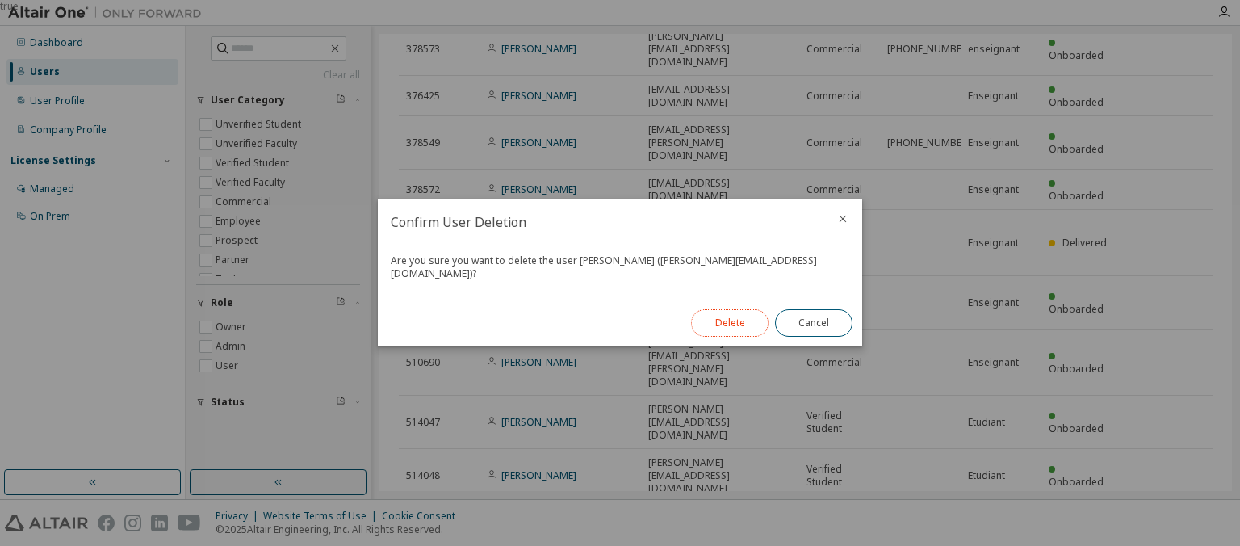
click at [731, 311] on button "Delete" at bounding box center [729, 322] width 77 height 27
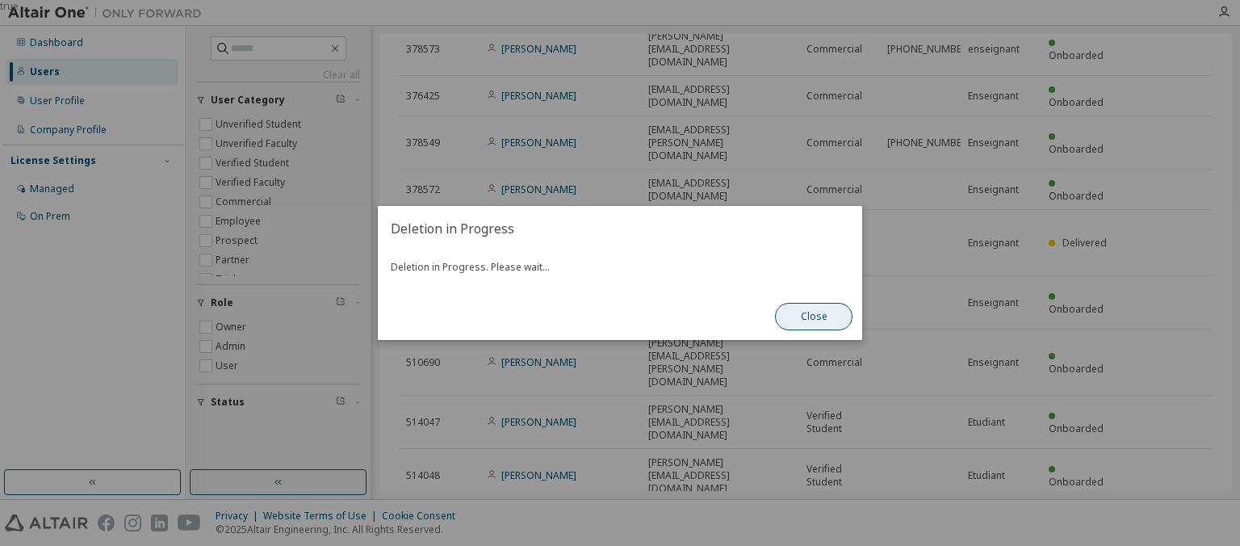
click at [812, 320] on button "Close" at bounding box center [813, 316] width 77 height 27
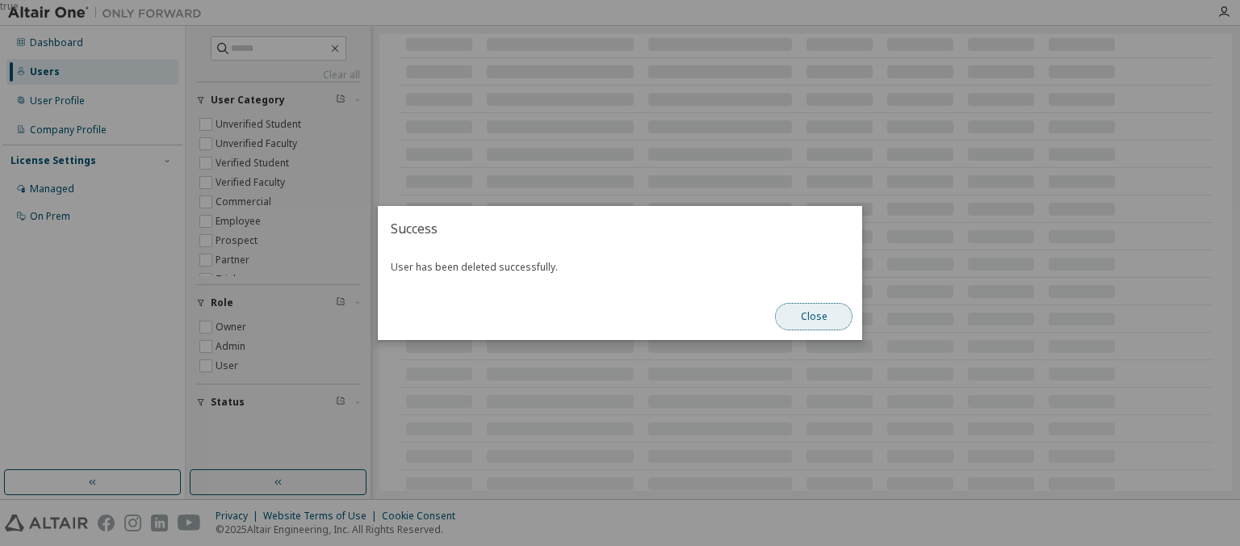
click at [818, 319] on button "Close" at bounding box center [813, 316] width 77 height 27
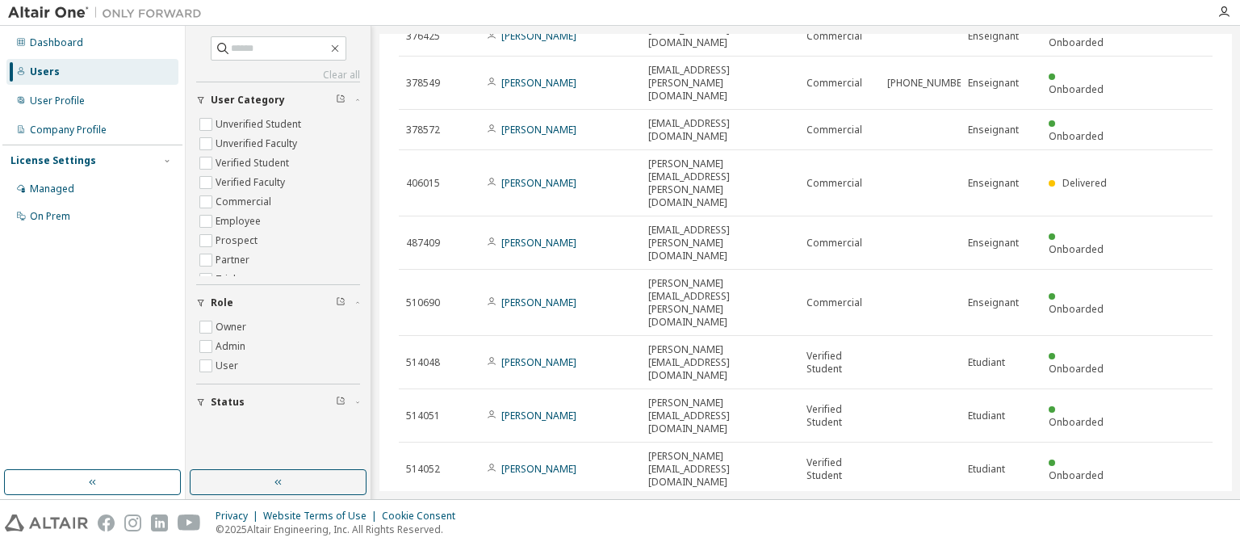
scroll to position [449, 0]
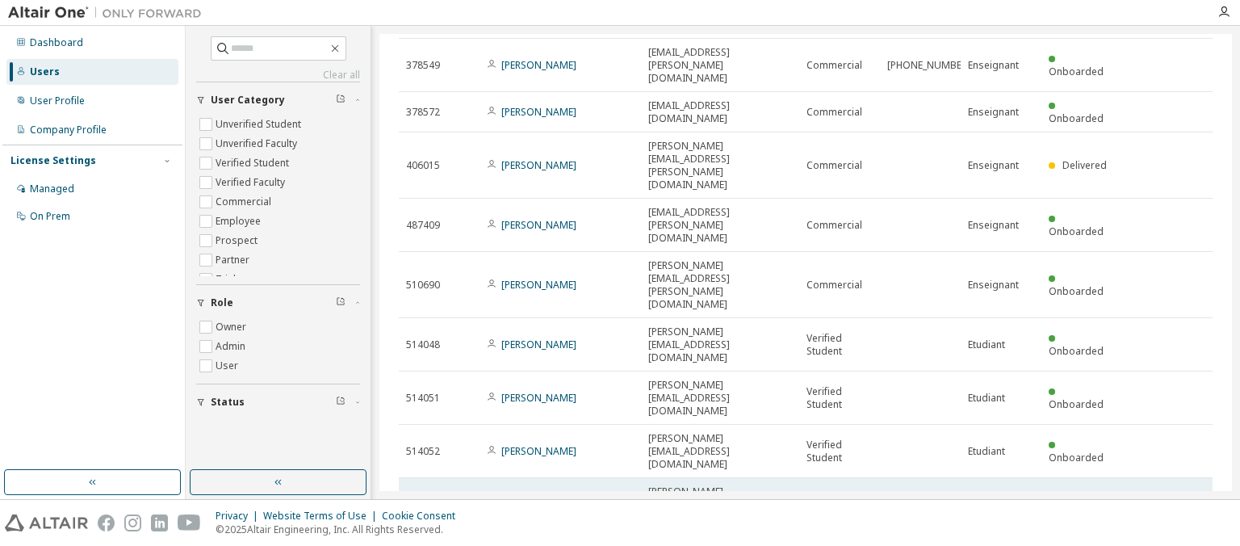
click at [1194, 495] on icon at bounding box center [1195, 504] width 15 height 19
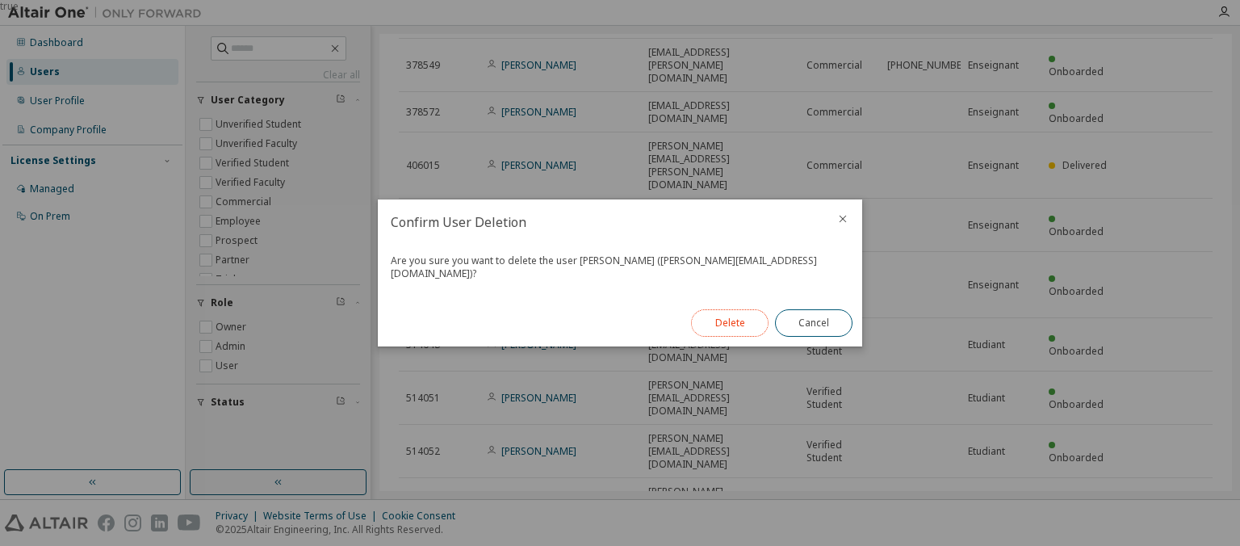
click at [712, 311] on button "Delete" at bounding box center [729, 322] width 77 height 27
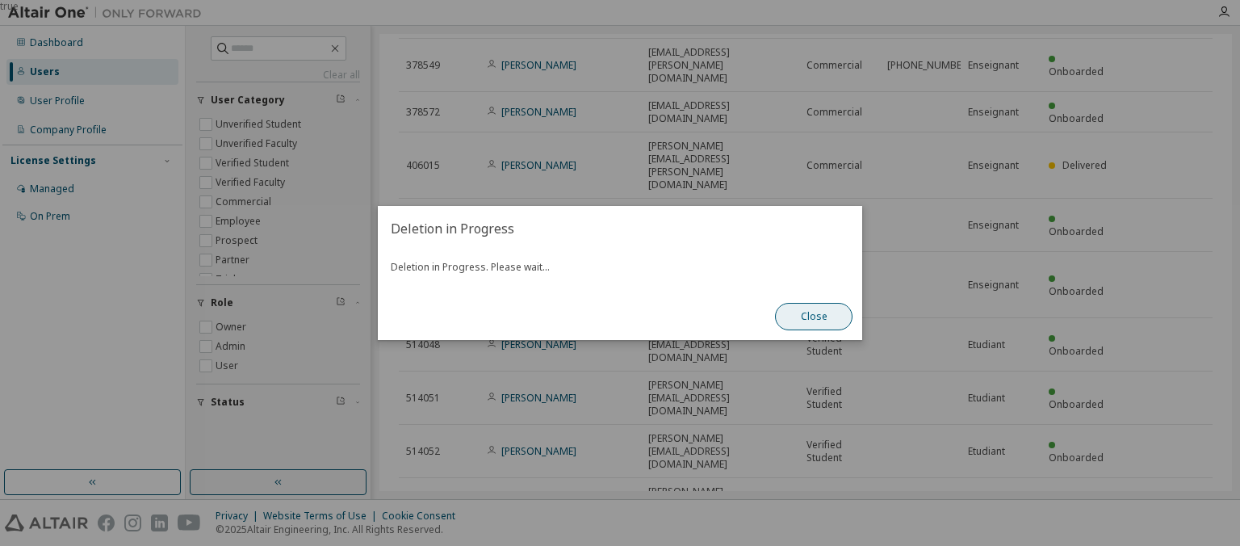
click at [790, 312] on button "Close" at bounding box center [813, 316] width 77 height 27
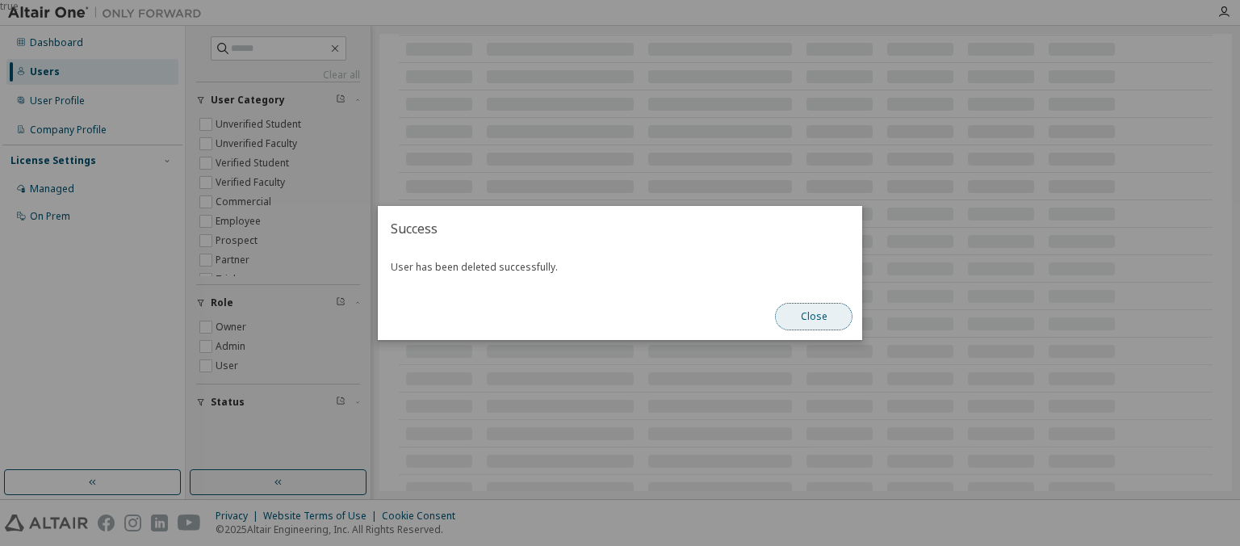
click at [822, 316] on button "Close" at bounding box center [813, 316] width 77 height 27
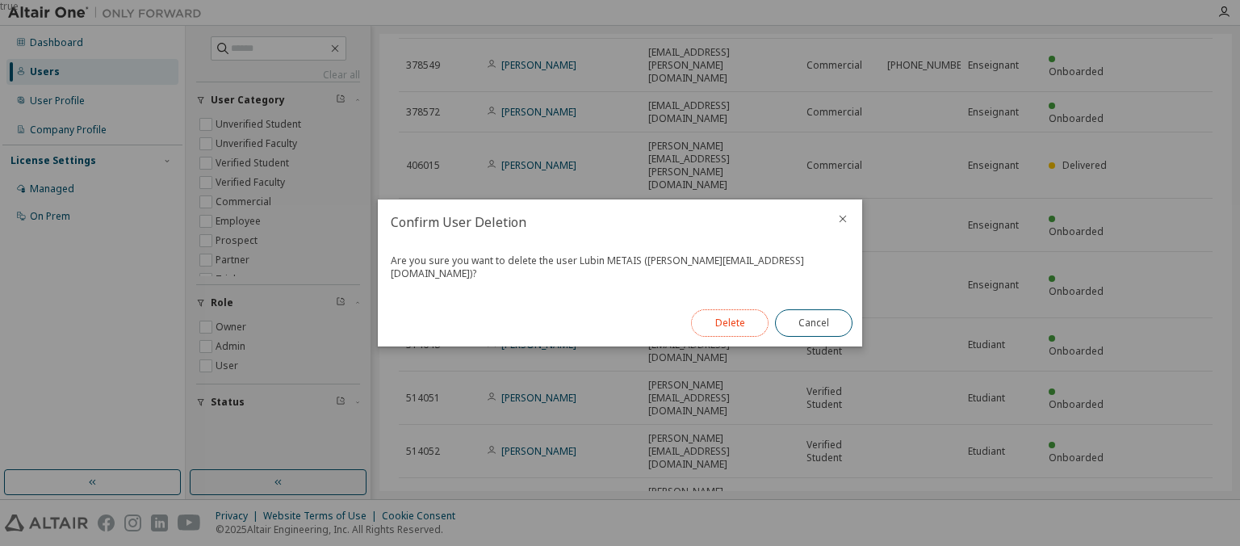
click at [735, 325] on button "Delete" at bounding box center [729, 322] width 77 height 27
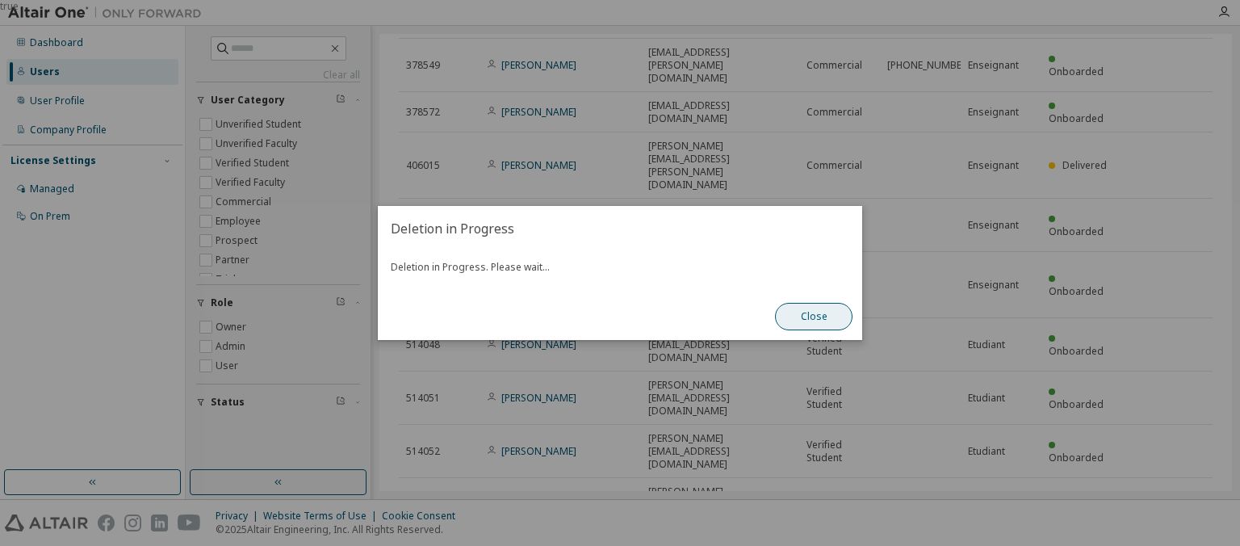
click at [813, 318] on button "Close" at bounding box center [813, 316] width 77 height 27
click at [805, 316] on button "Close" at bounding box center [813, 316] width 77 height 27
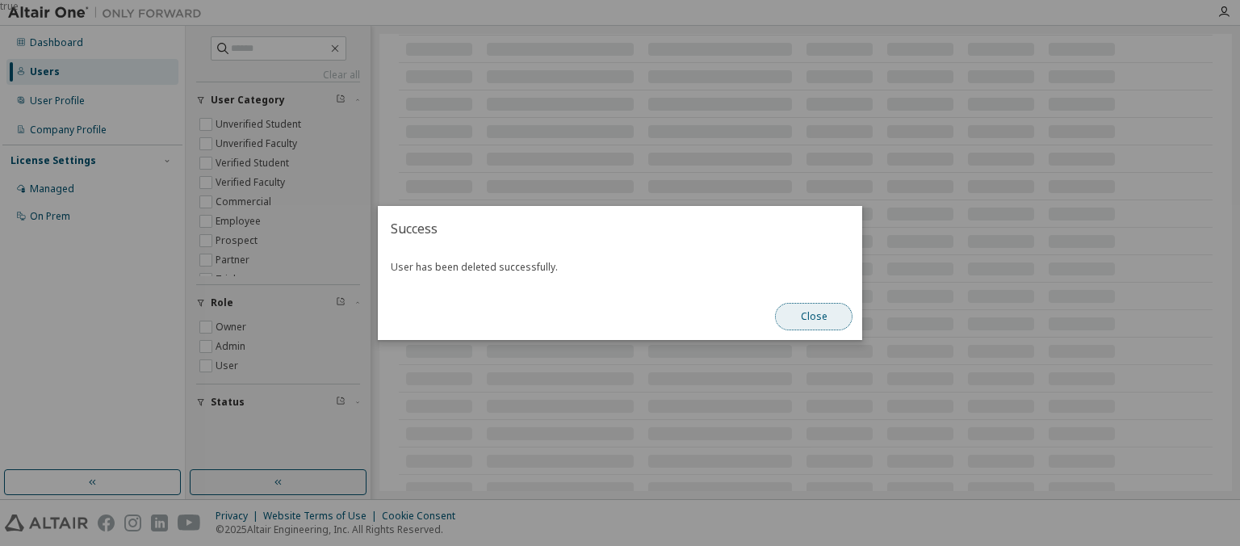
click at [816, 318] on button "Close" at bounding box center [813, 316] width 77 height 27
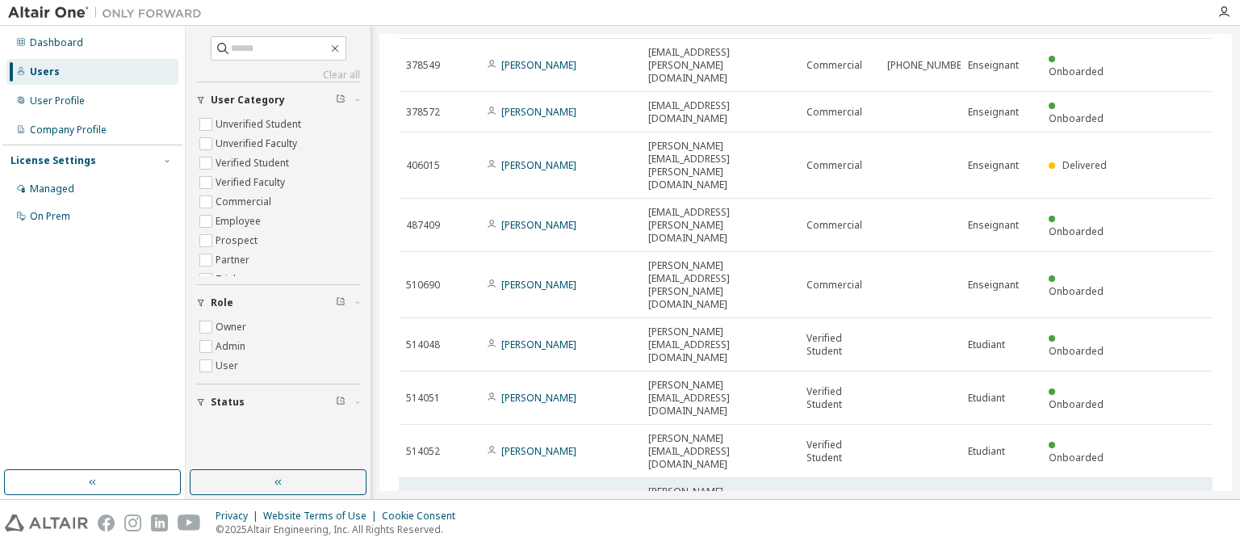
click at [1196, 495] on icon at bounding box center [1195, 504] width 15 height 19
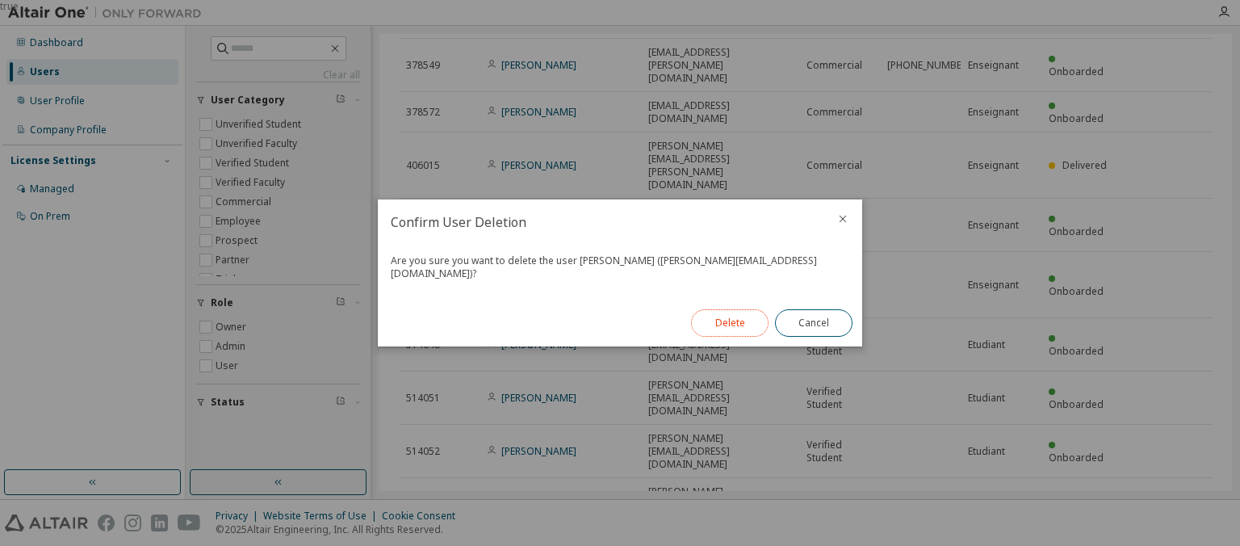
click at [733, 313] on button "Delete" at bounding box center [729, 322] width 77 height 27
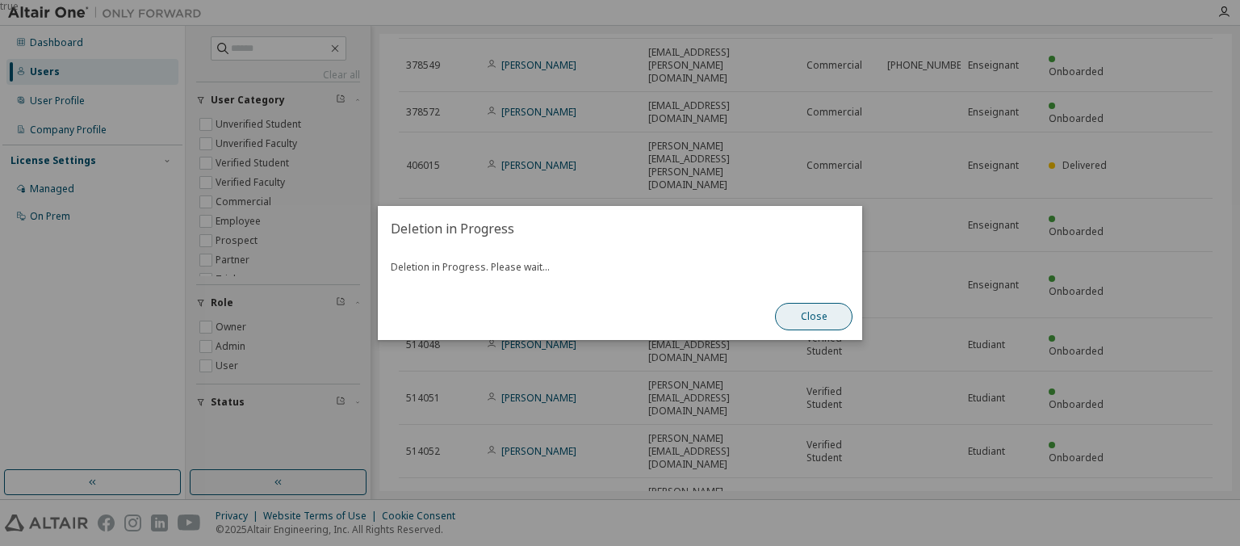
click at [815, 318] on button "Close" at bounding box center [813, 316] width 77 height 27
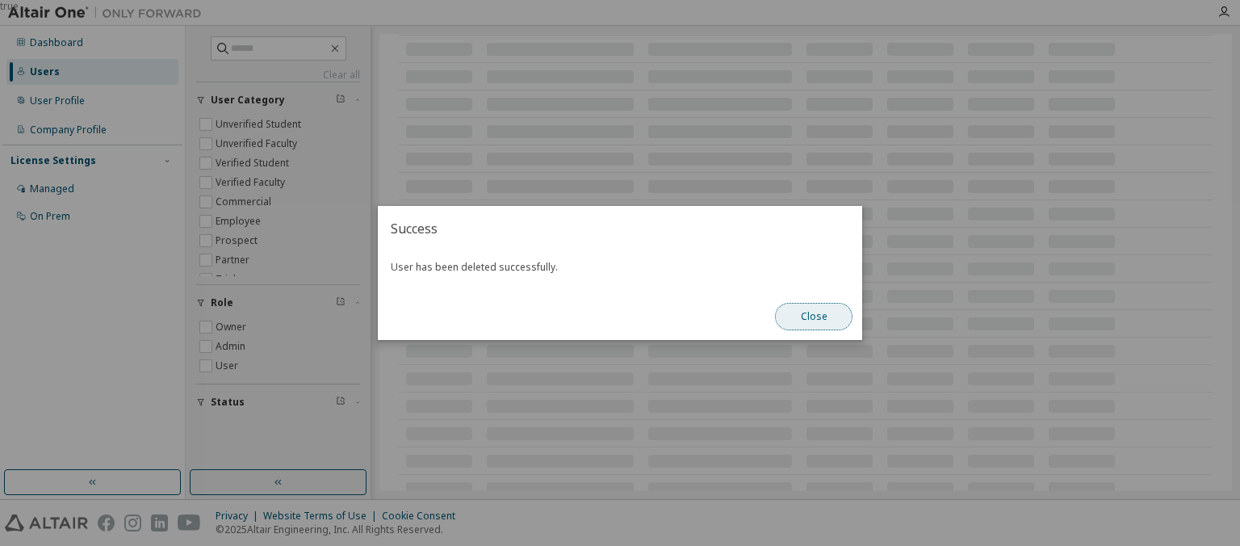
click at [836, 311] on button "Close" at bounding box center [813, 316] width 77 height 27
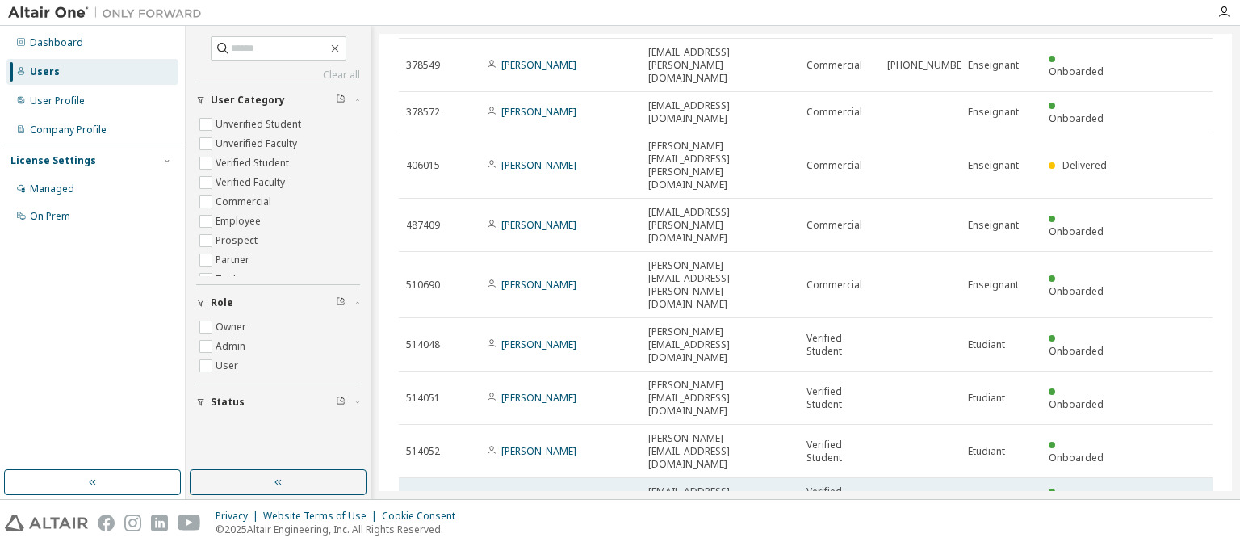
click at [1195, 497] on icon at bounding box center [1195, 499] width 4 height 4
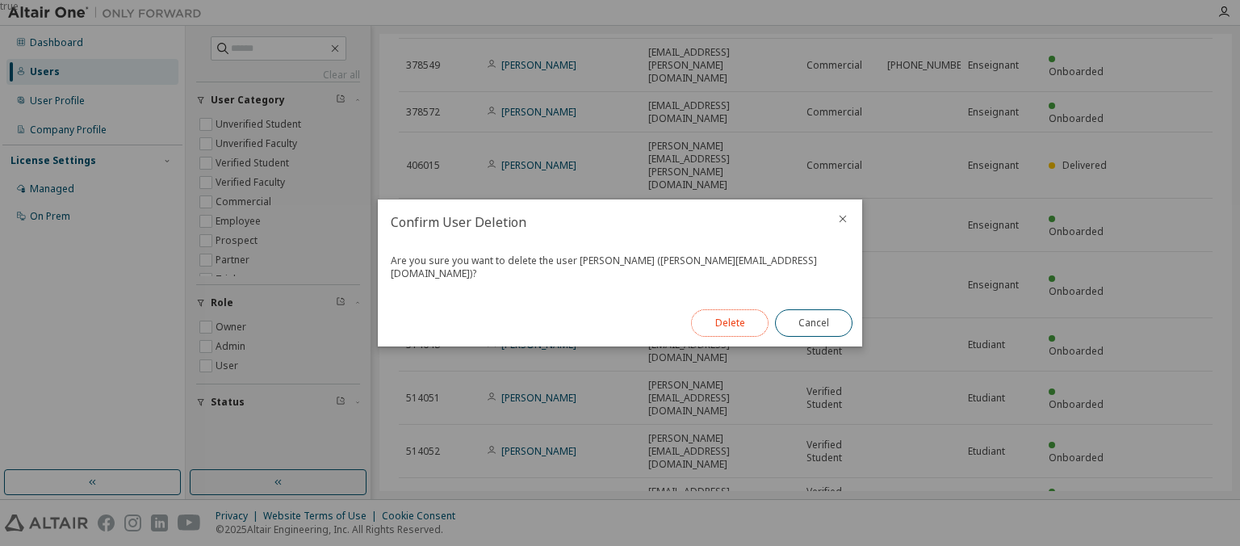
click at [727, 318] on button "Delete" at bounding box center [729, 322] width 77 height 27
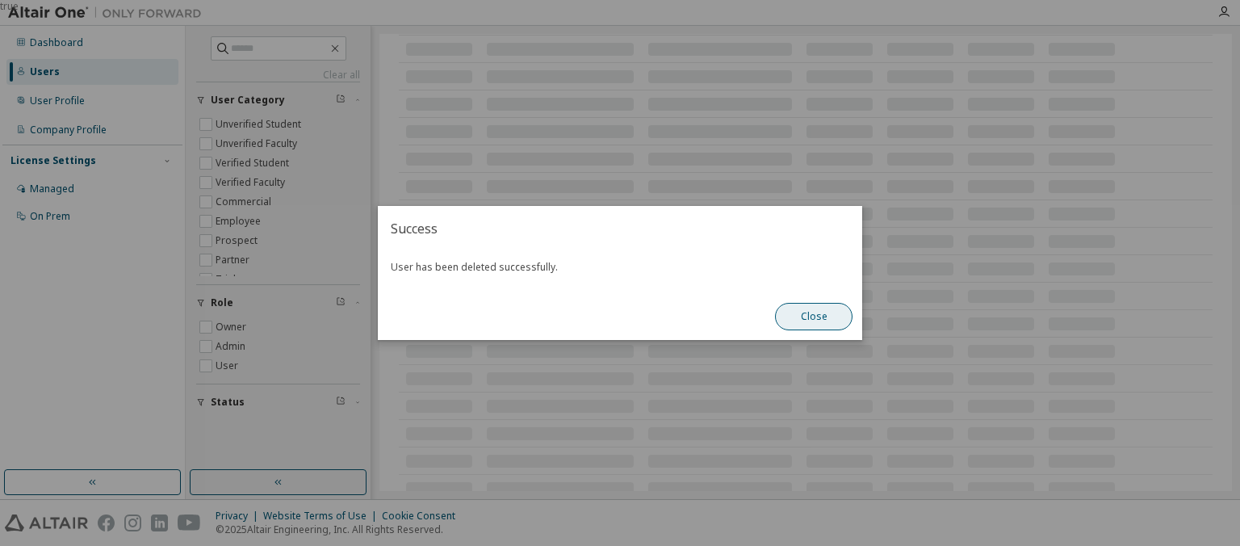
click at [813, 316] on button "Close" at bounding box center [813, 316] width 77 height 27
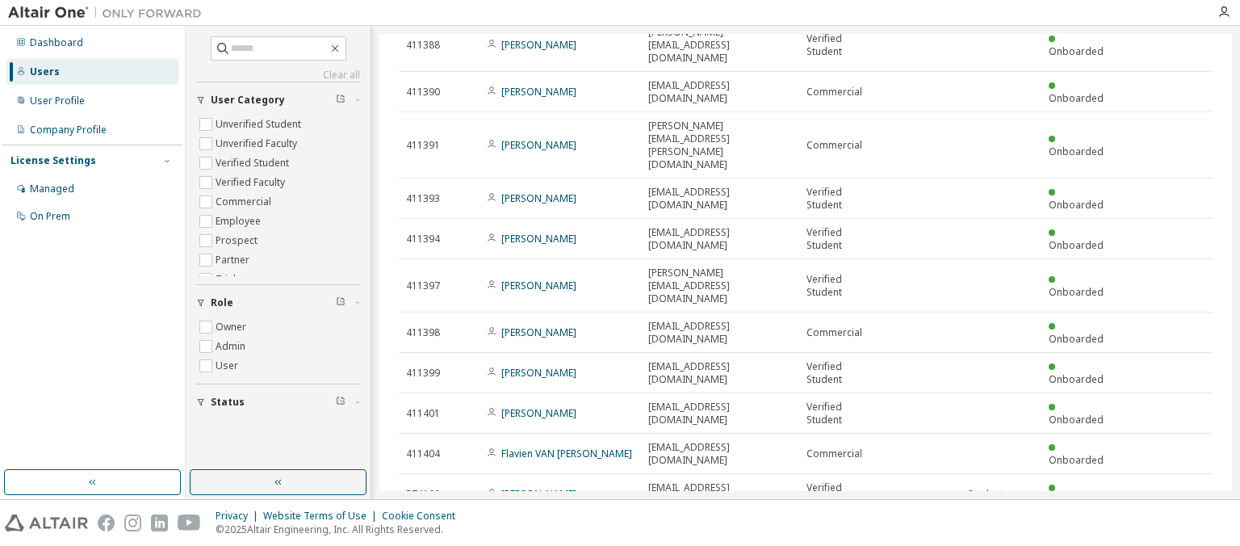
scroll to position [2404, 0]
click at [554, 484] on div "Users (69) Import From CSV Export To CSV Add User Clear Load Save Save As Field…" at bounding box center [805, 262] width 852 height 457
click at [744, 470] on div "Users (69) Import From CSV Export To CSV Add User Clear Load Save Save As Field…" at bounding box center [805, 262] width 852 height 457
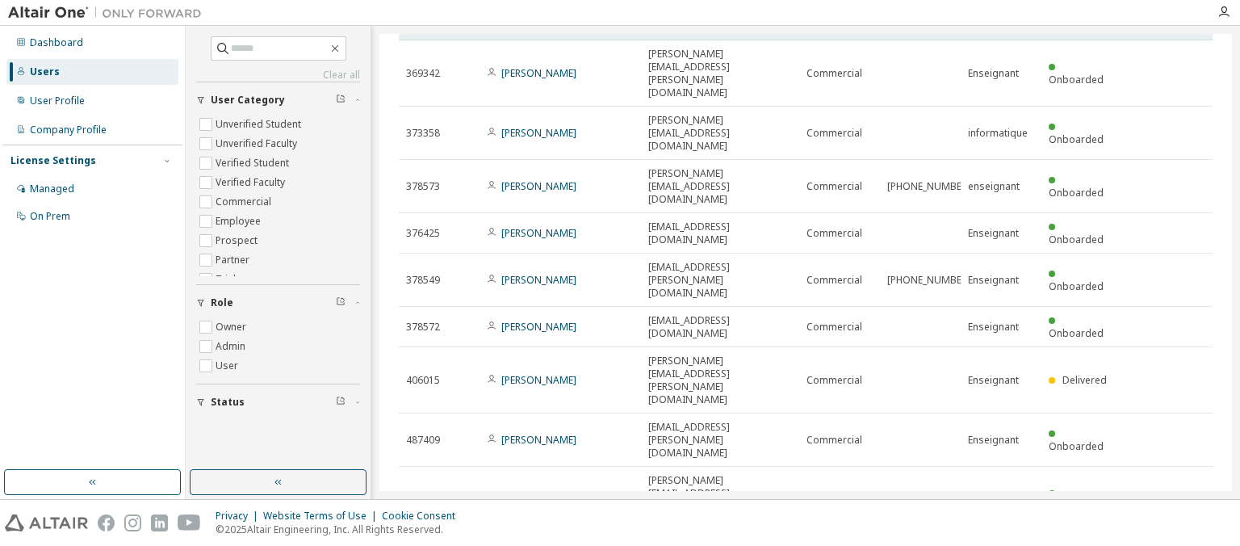
scroll to position [0, 0]
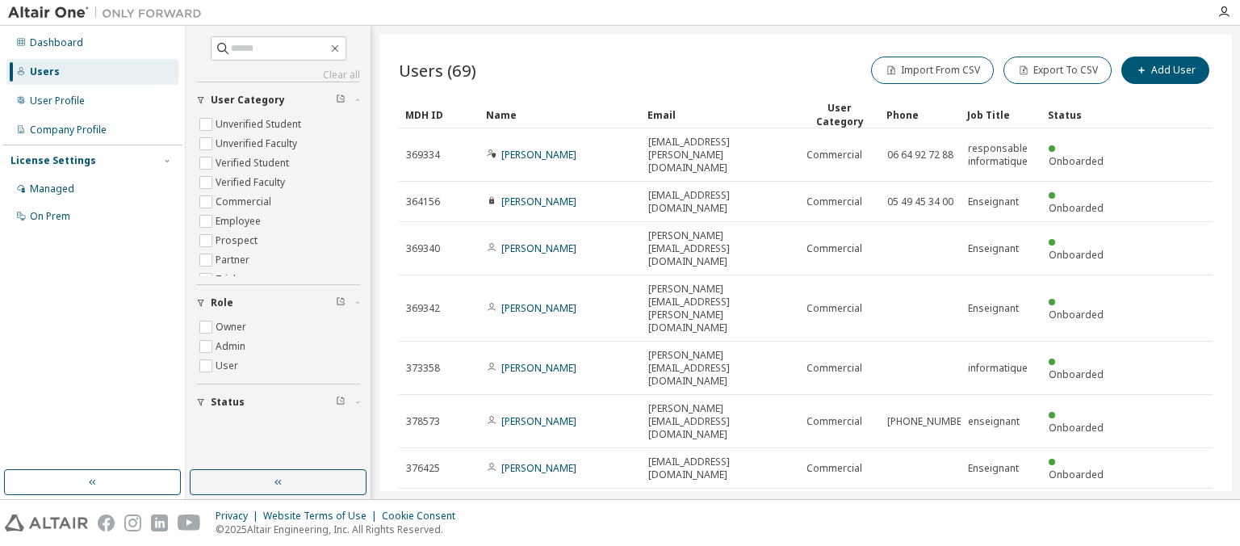
click at [503, 118] on div "Name" at bounding box center [560, 115] width 148 height 26
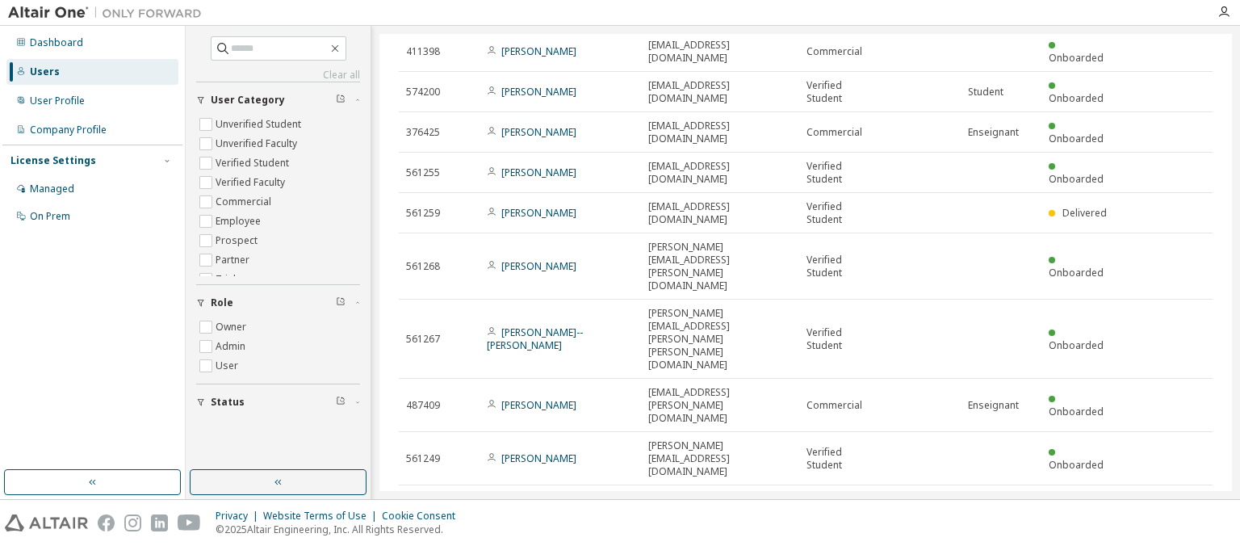
scroll to position [467, 0]
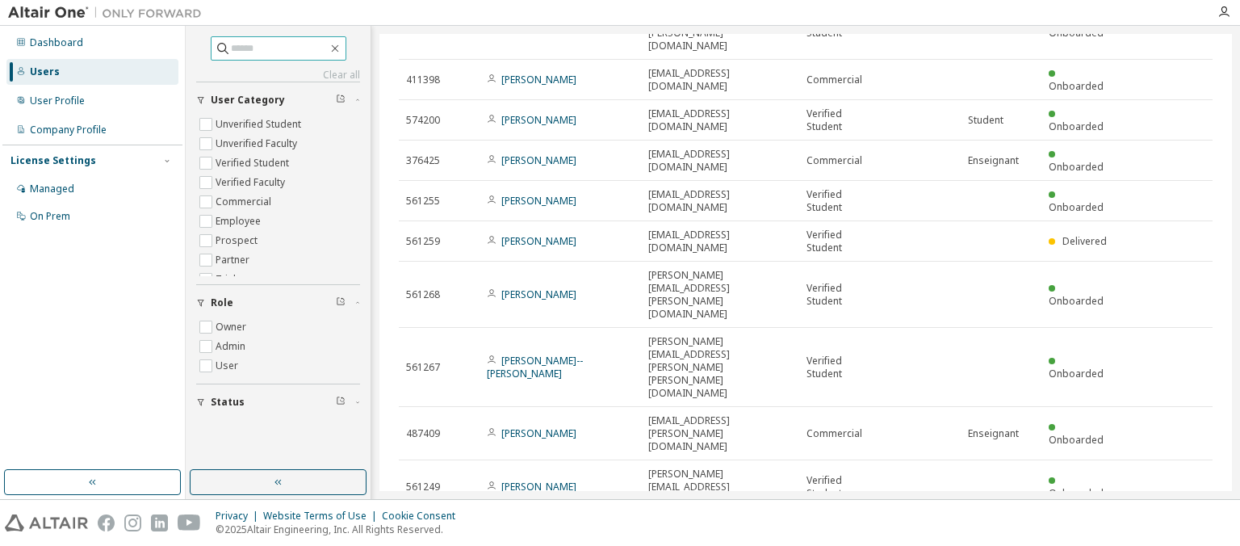
click at [268, 47] on input "text" at bounding box center [279, 48] width 97 height 16
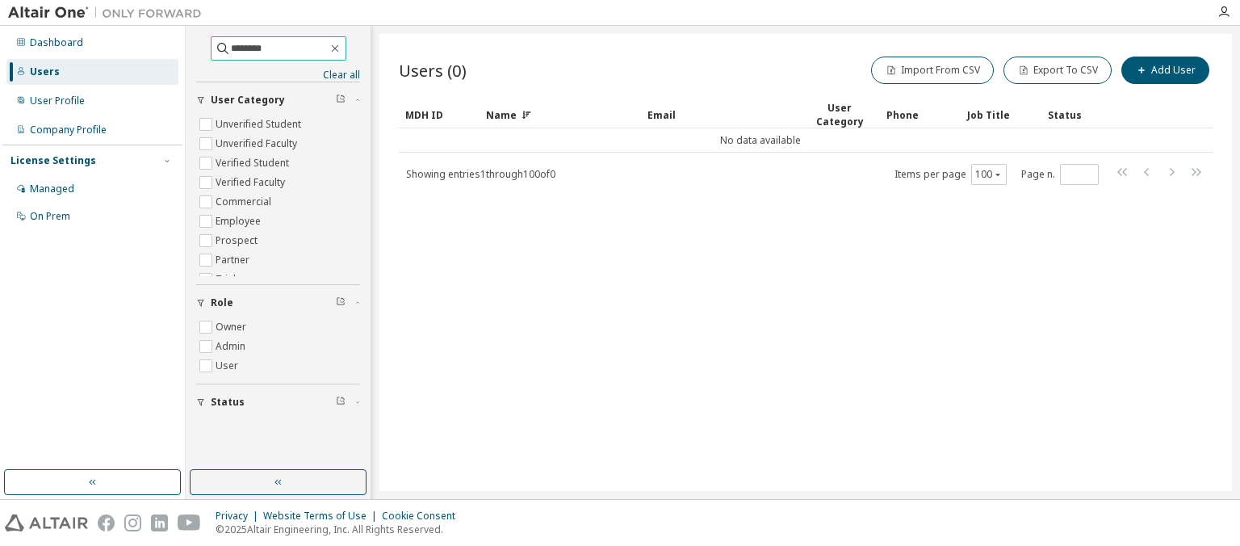
drag, startPoint x: 264, startPoint y: 47, endPoint x: 158, endPoint y: 45, distance: 105.7
click at [231, 45] on input "********" at bounding box center [279, 48] width 97 height 16
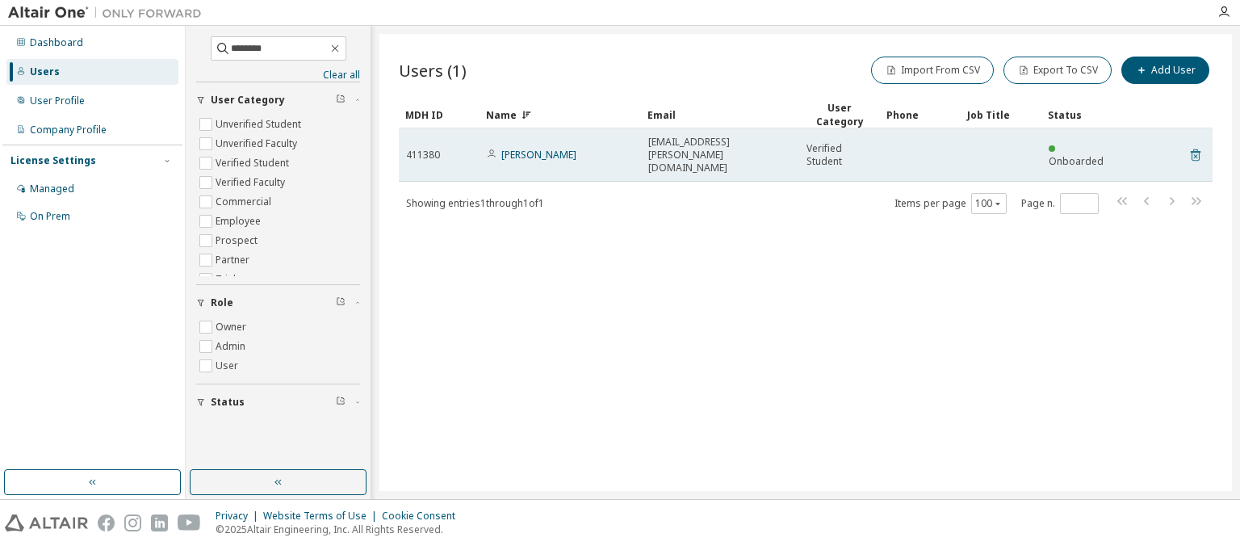
click at [1196, 149] on icon at bounding box center [1195, 154] width 15 height 19
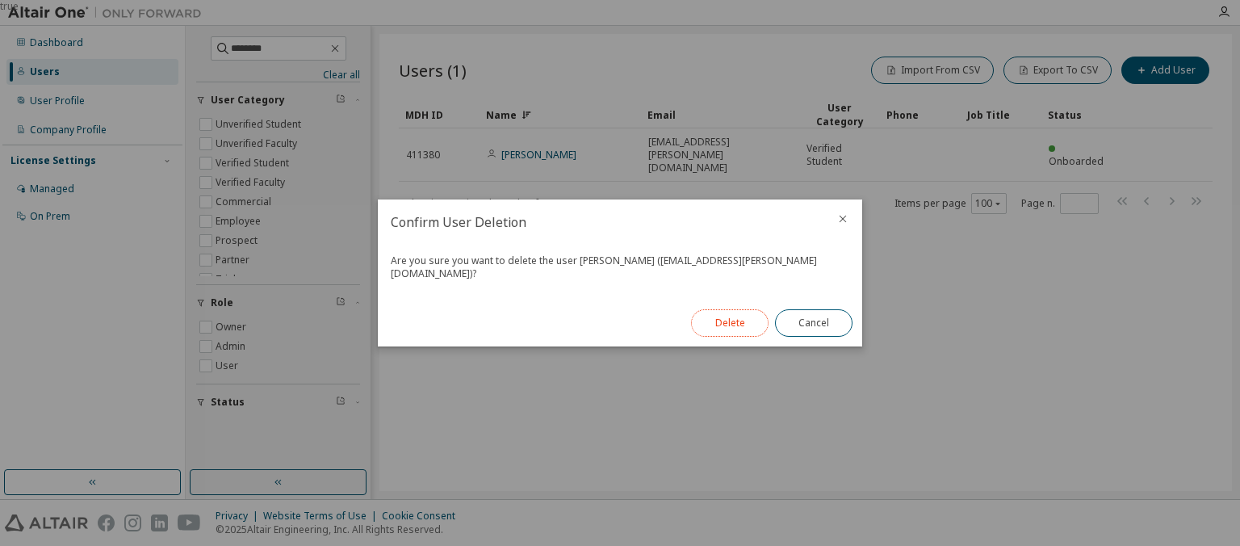
click at [738, 331] on button "Delete" at bounding box center [729, 322] width 77 height 27
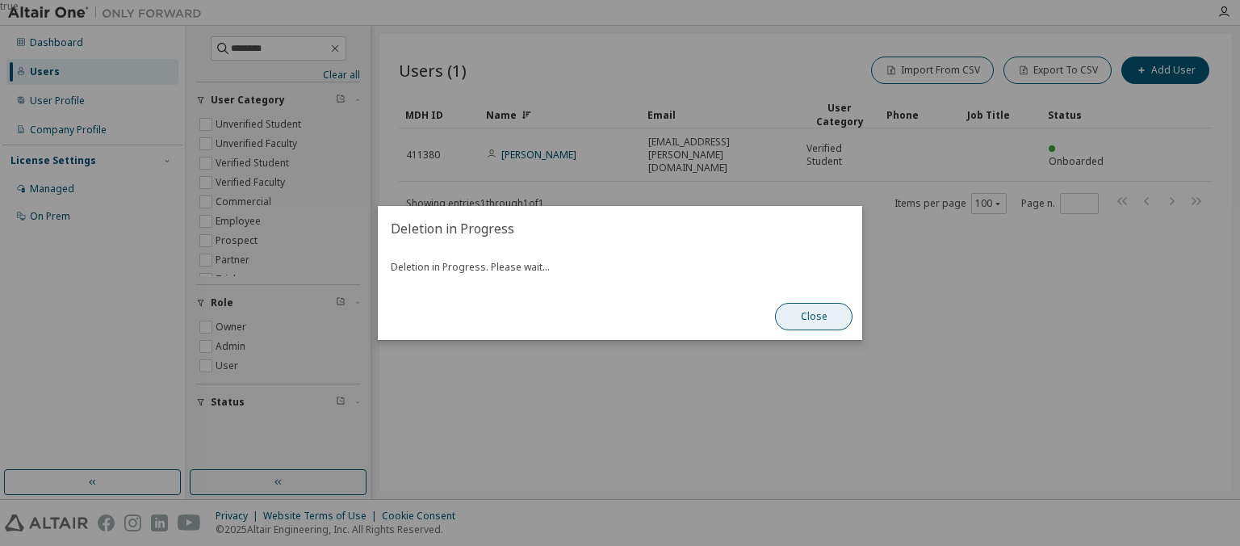
click at [813, 322] on button "Close" at bounding box center [813, 316] width 77 height 27
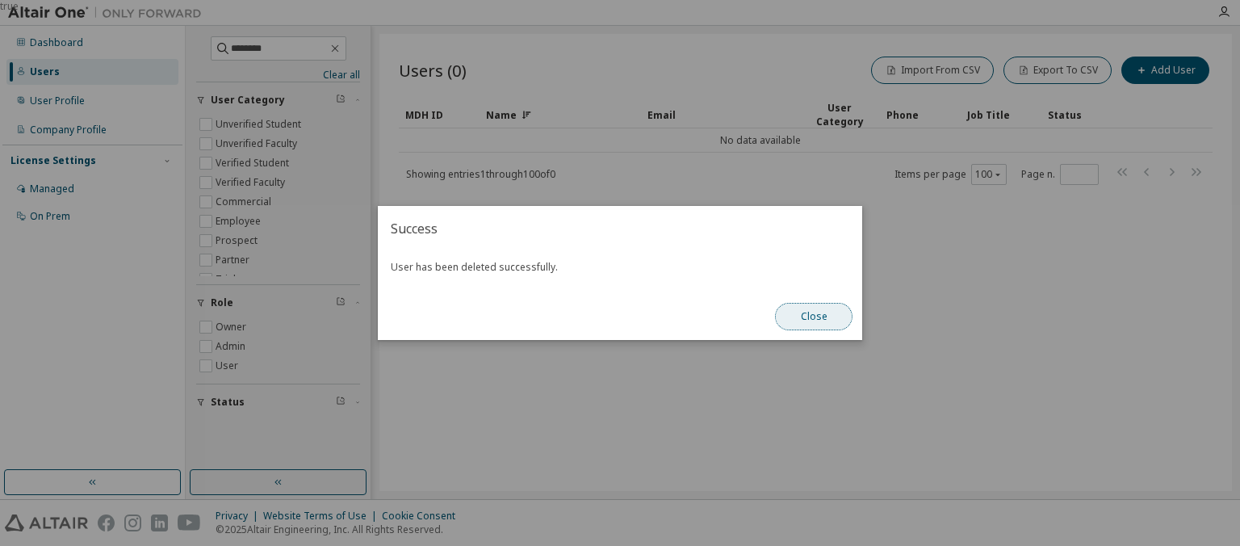
click at [805, 321] on button "Close" at bounding box center [813, 316] width 77 height 27
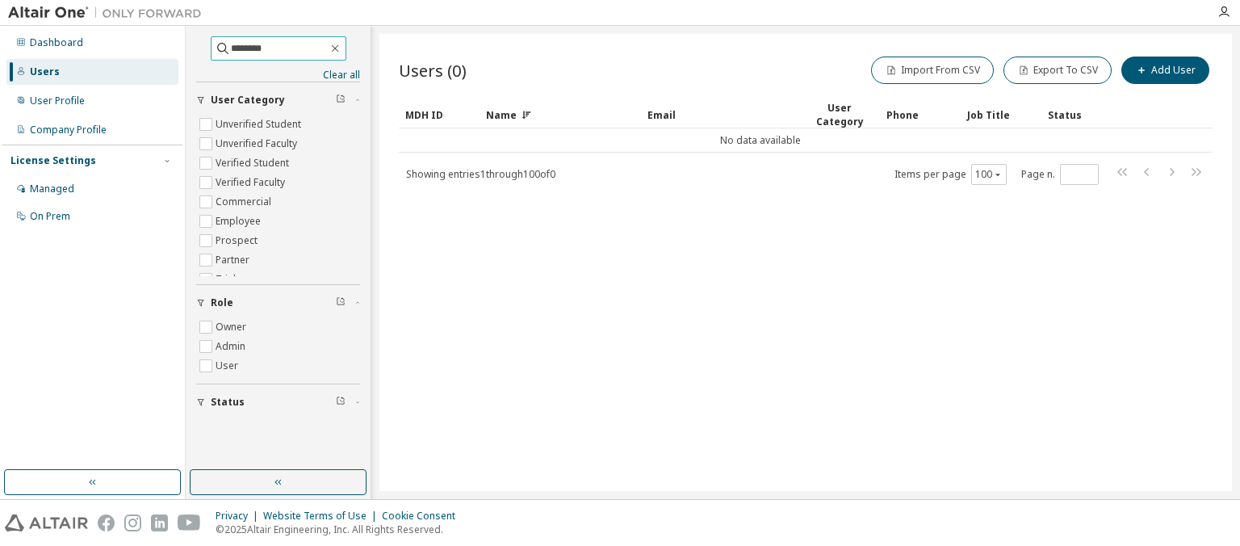
click at [254, 48] on input "********" at bounding box center [279, 48] width 97 height 16
drag, startPoint x: 270, startPoint y: 50, endPoint x: 154, endPoint y: 49, distance: 115.4
click at [231, 49] on input "********" at bounding box center [279, 48] width 97 height 16
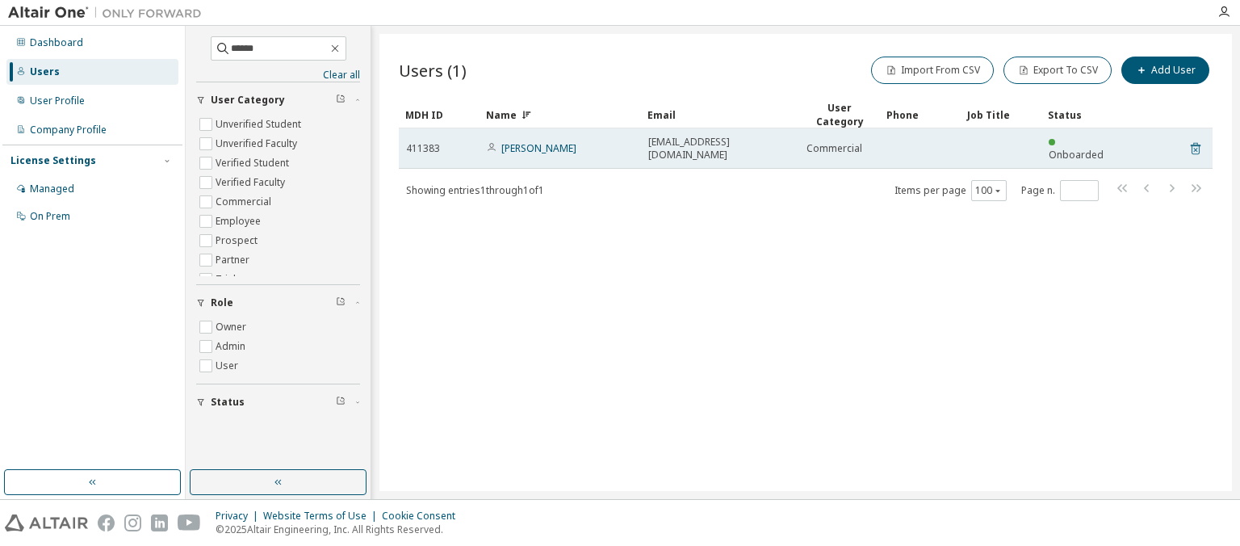
click at [1191, 144] on icon at bounding box center [1195, 149] width 10 height 12
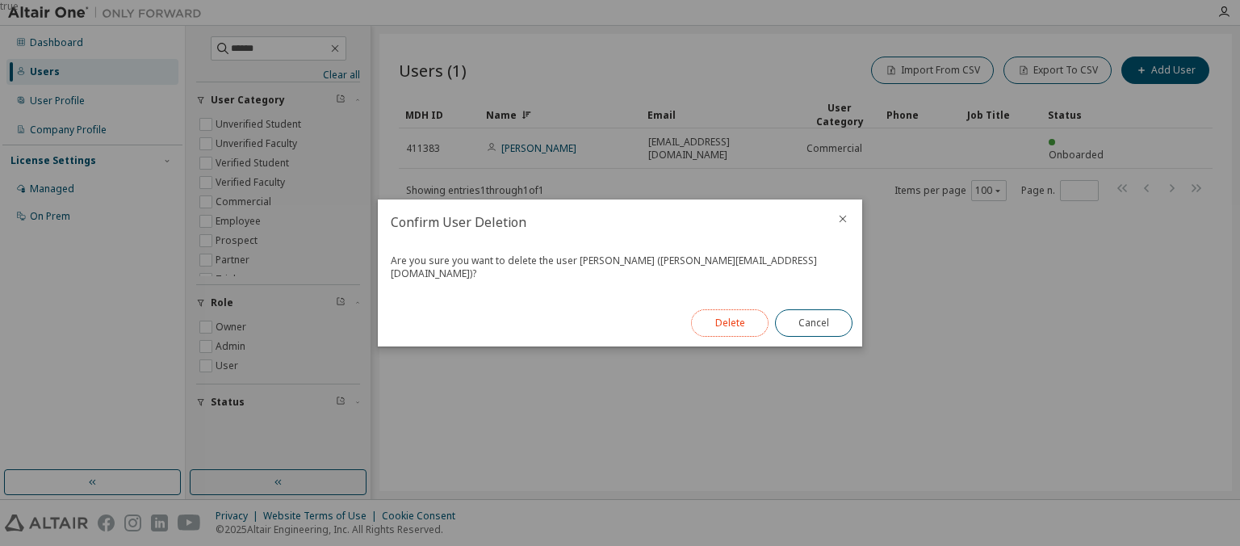
click at [738, 326] on button "Delete" at bounding box center [729, 322] width 77 height 27
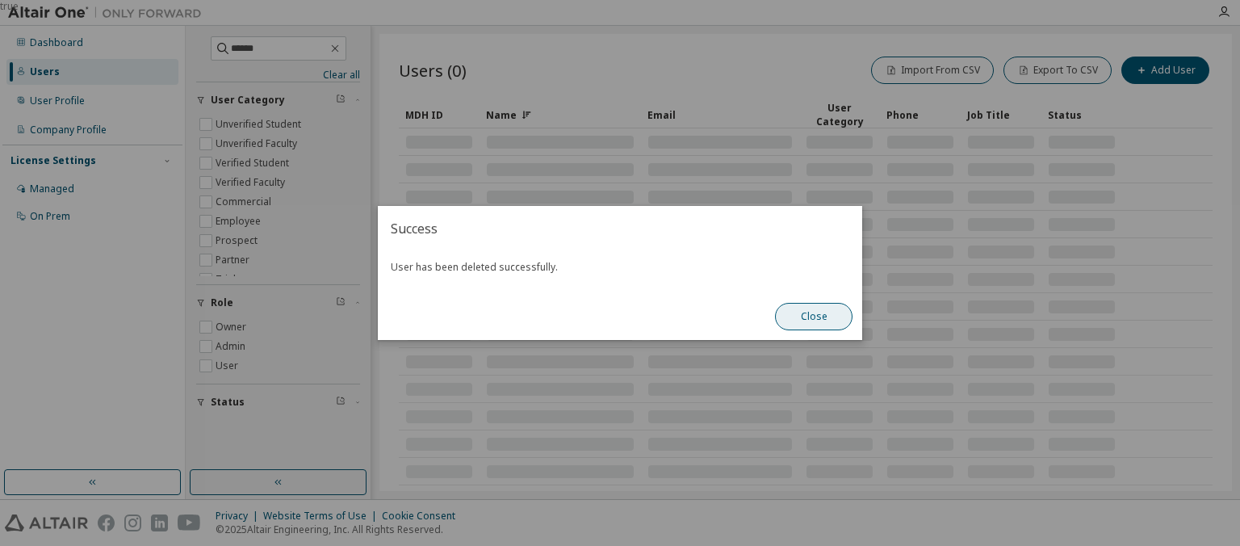
click at [807, 324] on button "Close" at bounding box center [813, 316] width 77 height 27
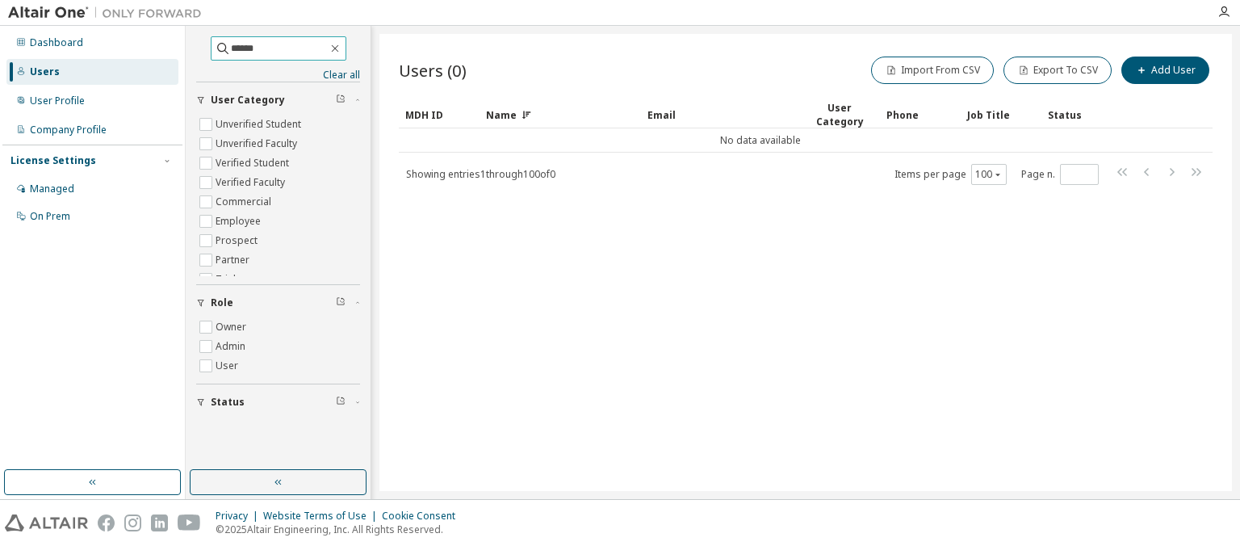
drag, startPoint x: 258, startPoint y: 46, endPoint x: 94, endPoint y: 59, distance: 165.1
click at [231, 56] on input "******" at bounding box center [279, 48] width 97 height 16
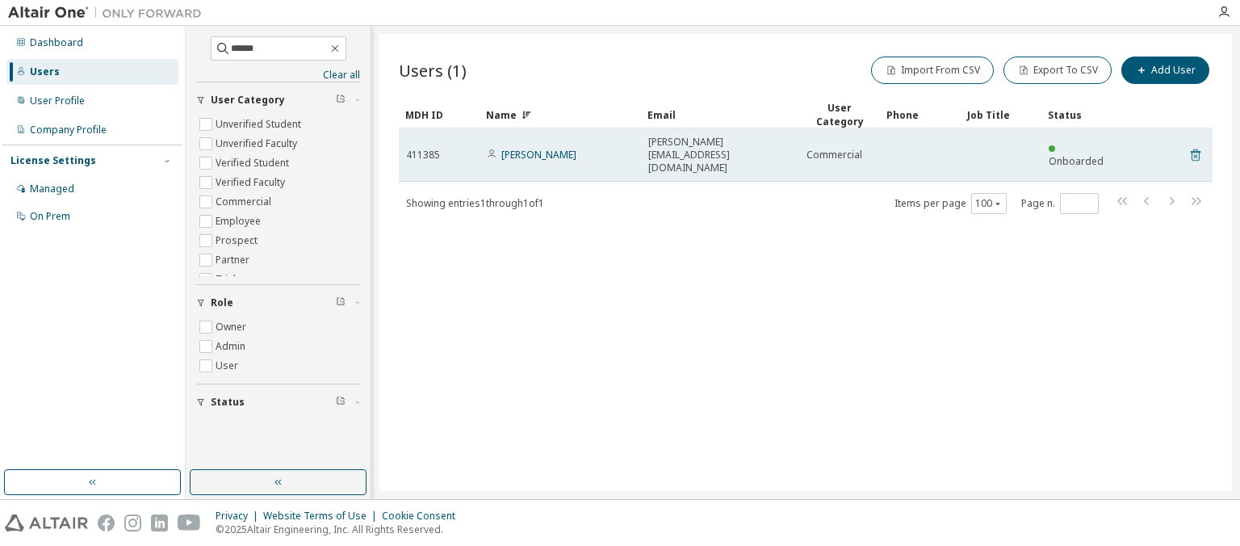
click at [1194, 154] on icon at bounding box center [1195, 156] width 4 height 4
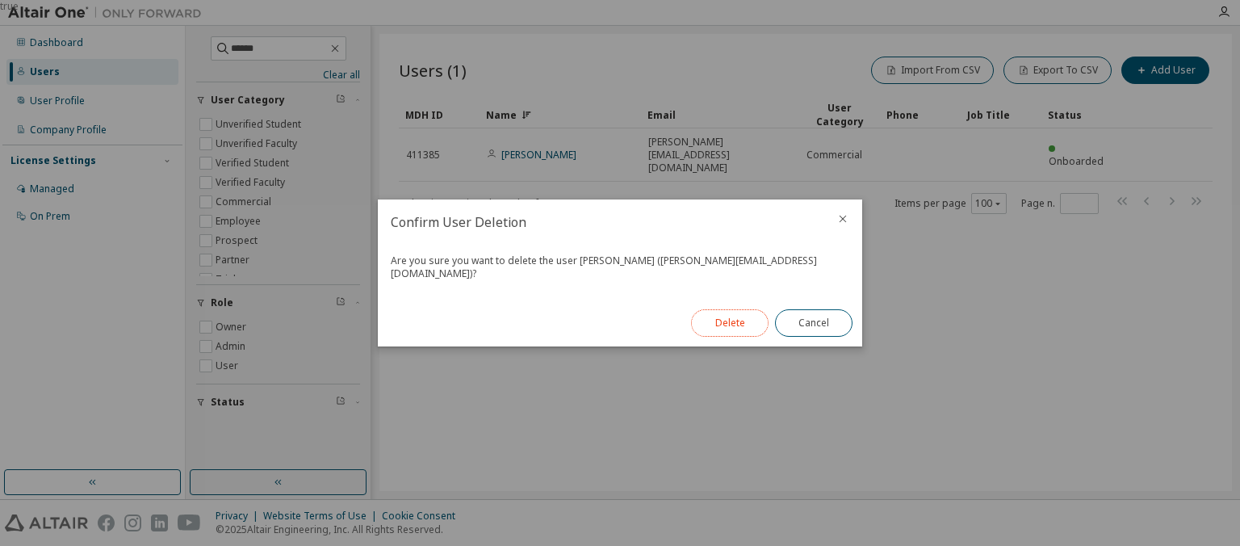
click at [747, 315] on button "Delete" at bounding box center [729, 322] width 77 height 27
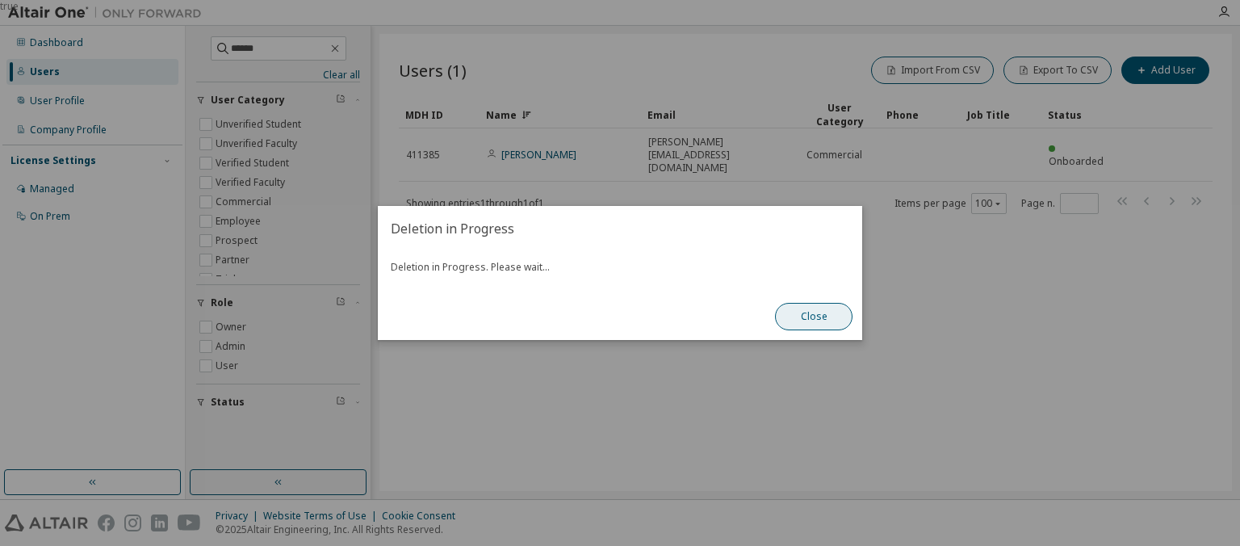
click at [832, 308] on button "Close" at bounding box center [813, 316] width 77 height 27
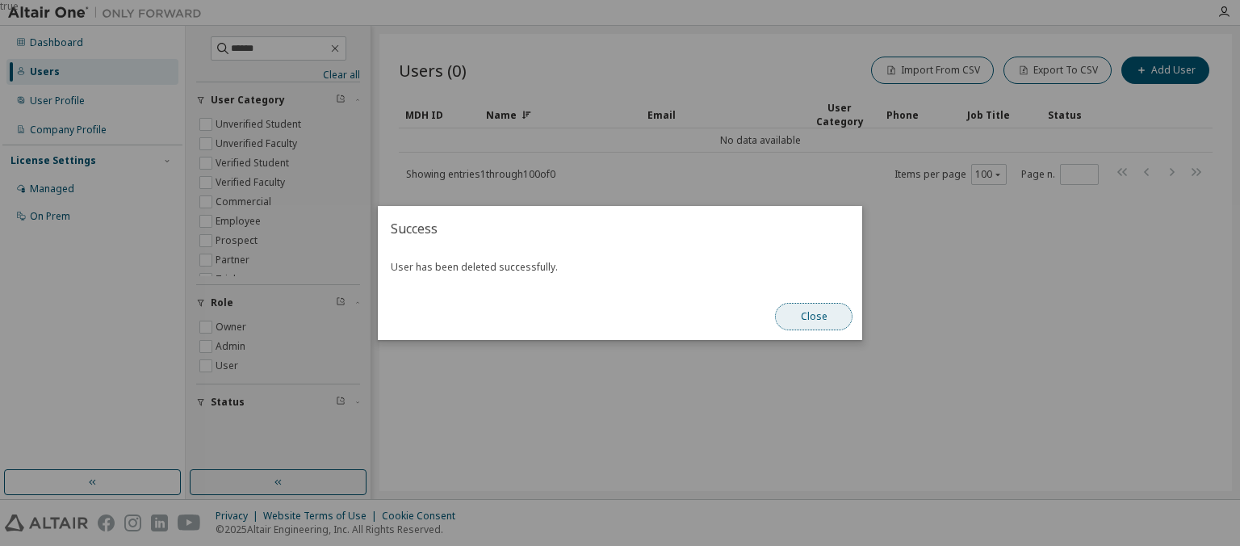
click at [831, 310] on button "Close" at bounding box center [813, 316] width 77 height 27
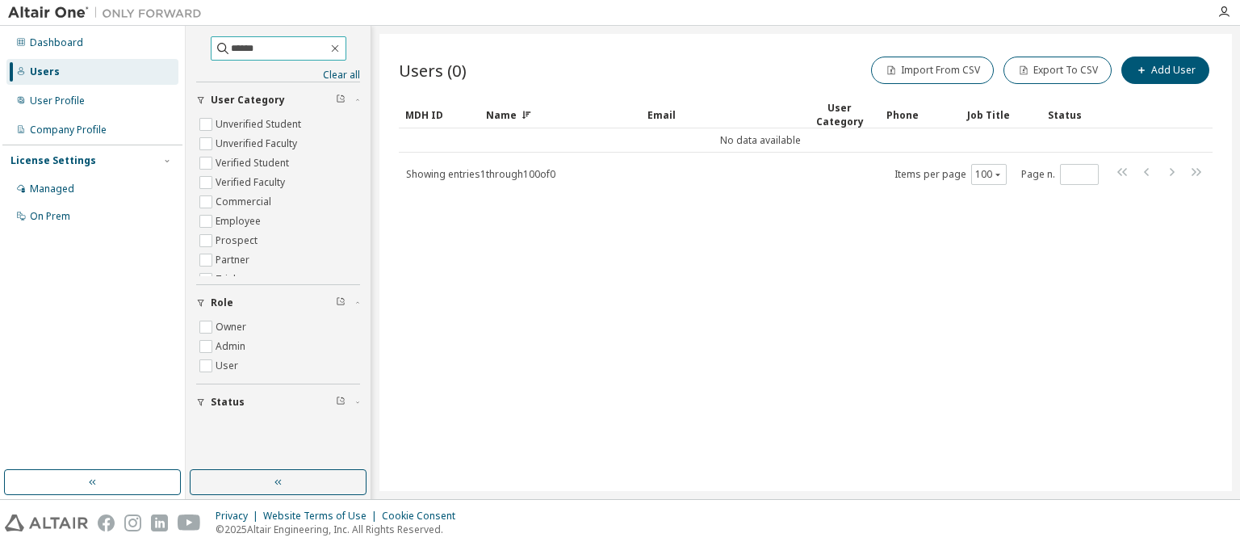
drag, startPoint x: 271, startPoint y: 46, endPoint x: 131, endPoint y: 44, distance: 140.4
click at [231, 44] on input "******" at bounding box center [279, 48] width 97 height 16
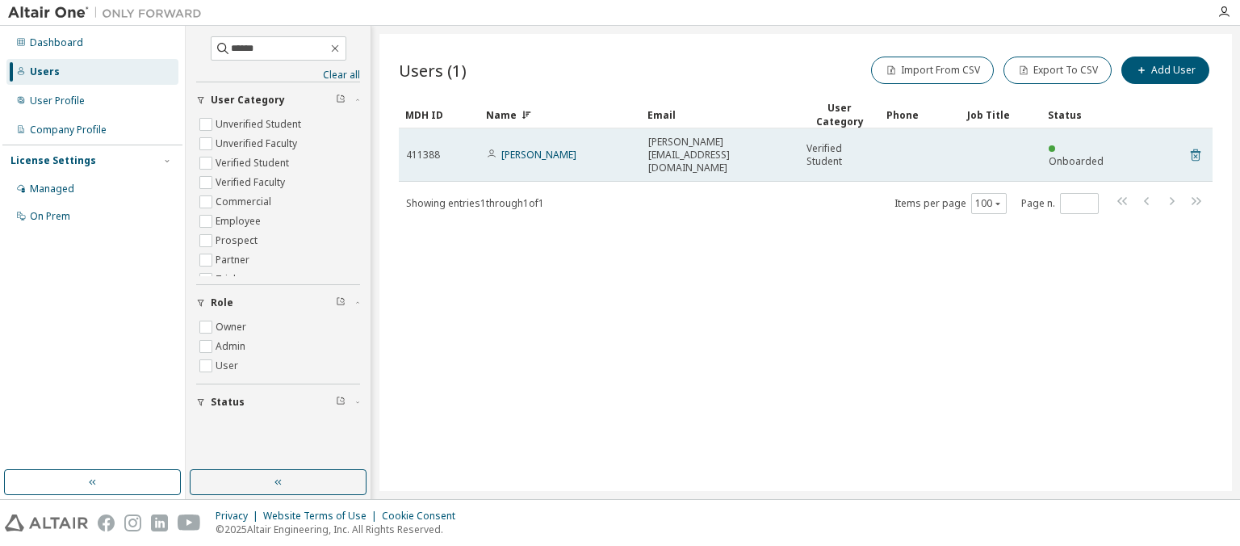
click at [1193, 149] on icon at bounding box center [1195, 155] width 10 height 12
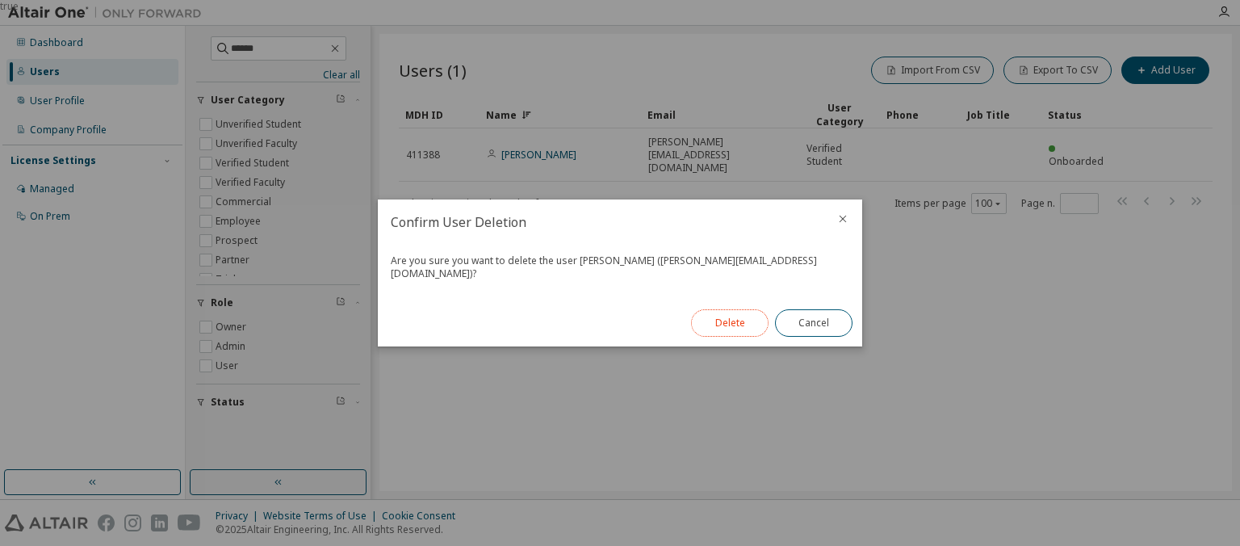
click at [717, 316] on button "Delete" at bounding box center [729, 322] width 77 height 27
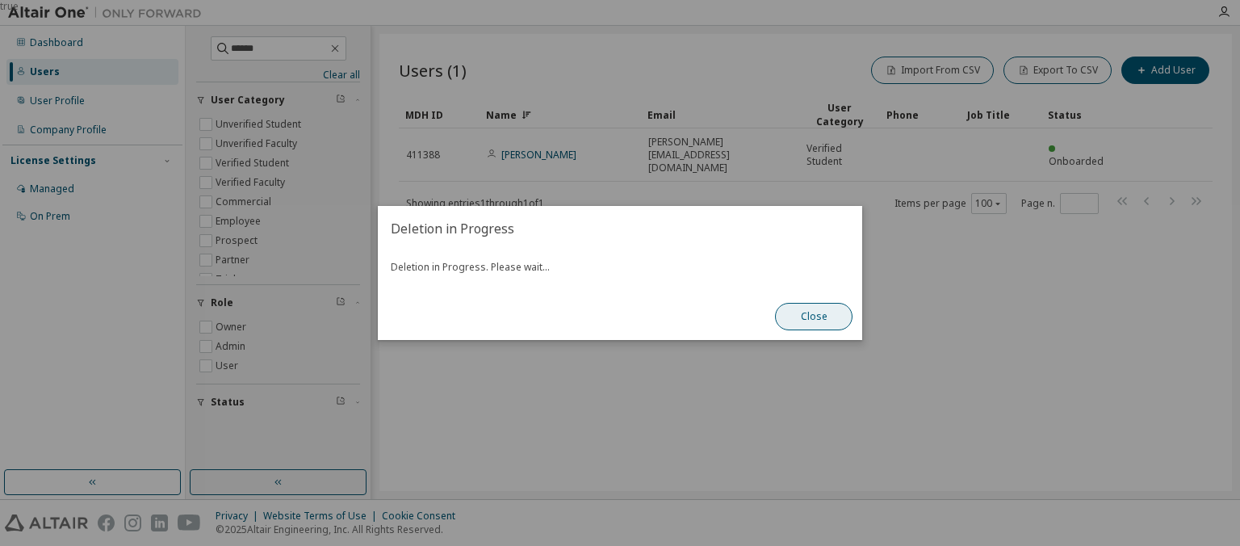
click at [788, 316] on button "Close" at bounding box center [813, 316] width 77 height 27
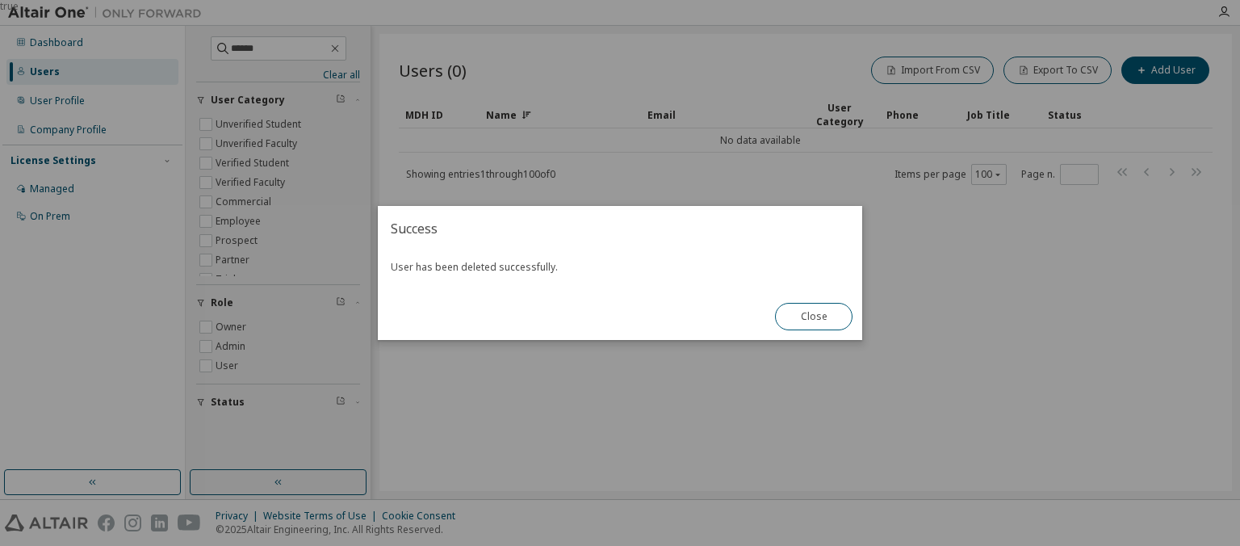
click at [250, 44] on div "true" at bounding box center [620, 273] width 1240 height 546
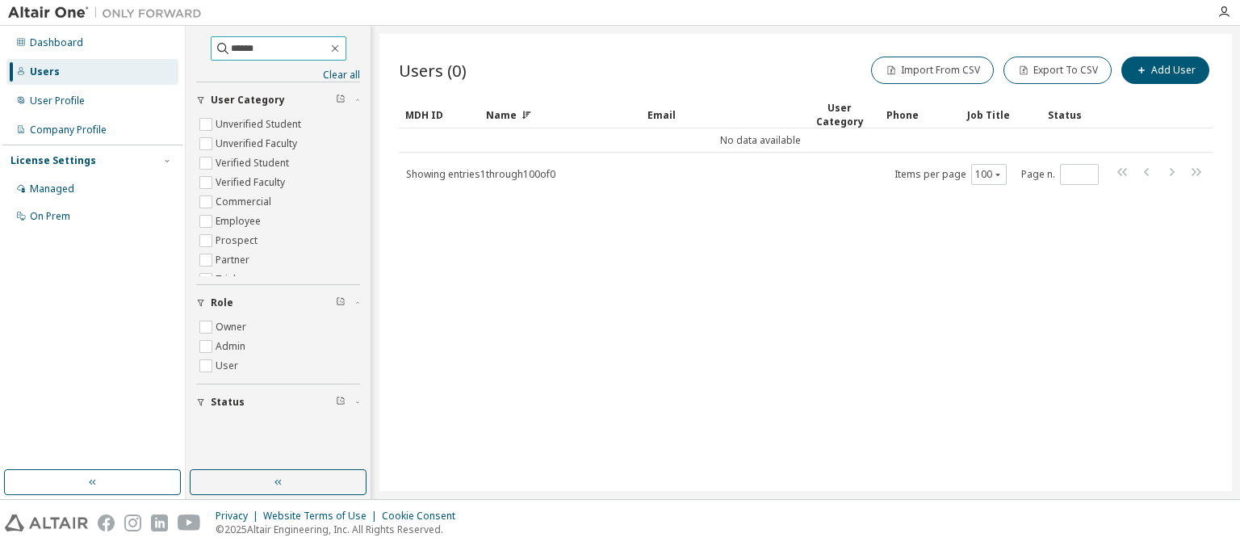
drag, startPoint x: 251, startPoint y: 49, endPoint x: 180, endPoint y: 37, distance: 72.0
click at [231, 40] on input "******" at bounding box center [279, 48] width 97 height 16
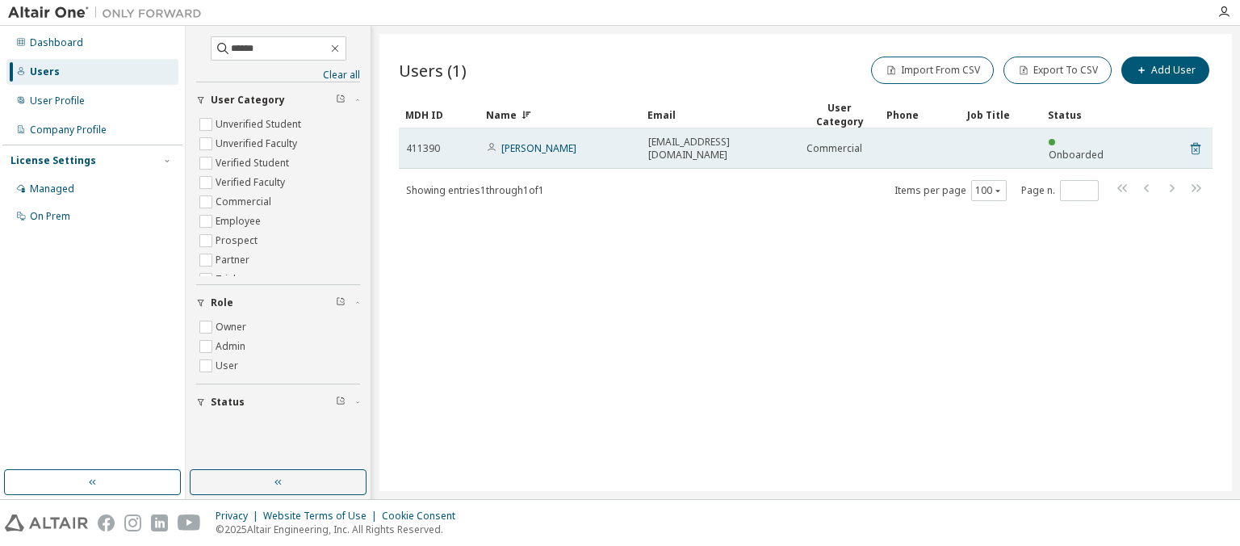
click at [1194, 150] on icon at bounding box center [1195, 148] width 15 height 19
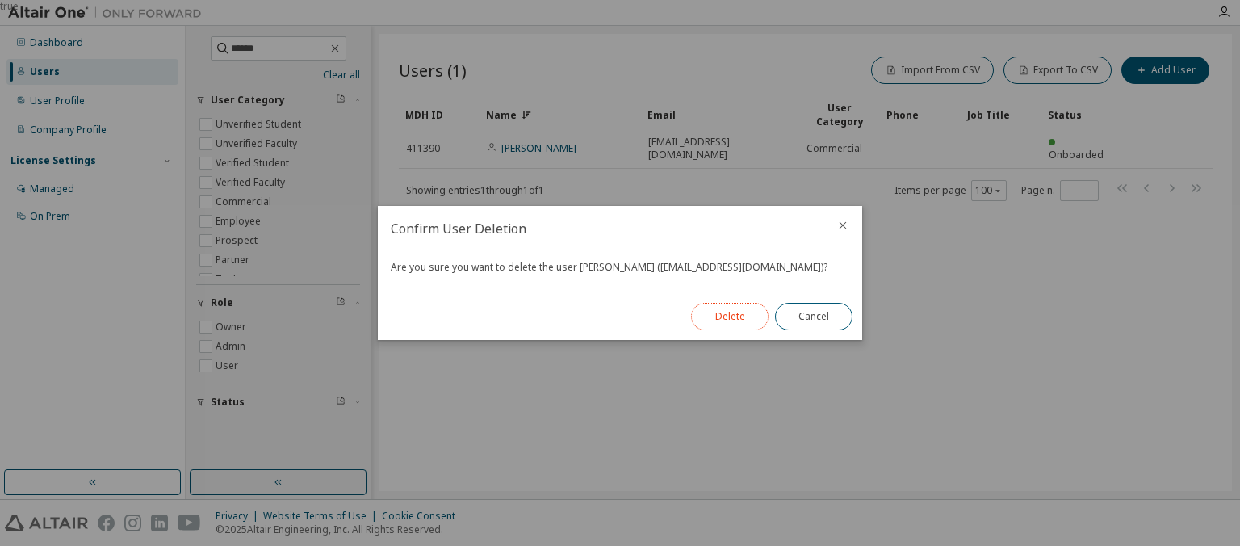
click at [740, 316] on button "Delete" at bounding box center [729, 316] width 77 height 27
click at [242, 45] on div "true" at bounding box center [620, 273] width 1240 height 546
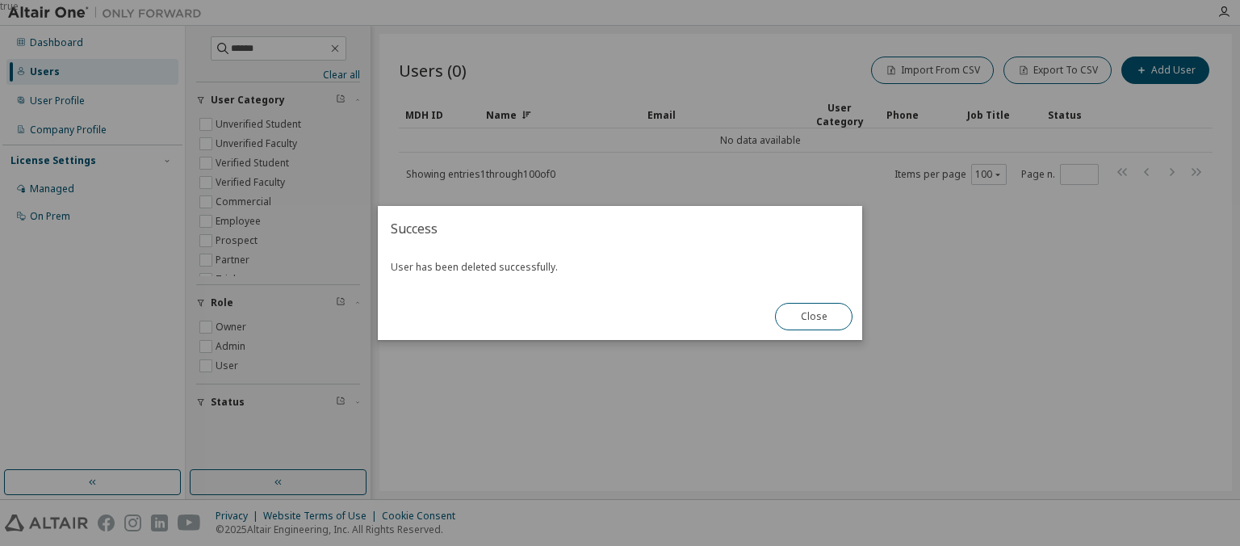
click at [236, 44] on div "true" at bounding box center [620, 273] width 1240 height 546
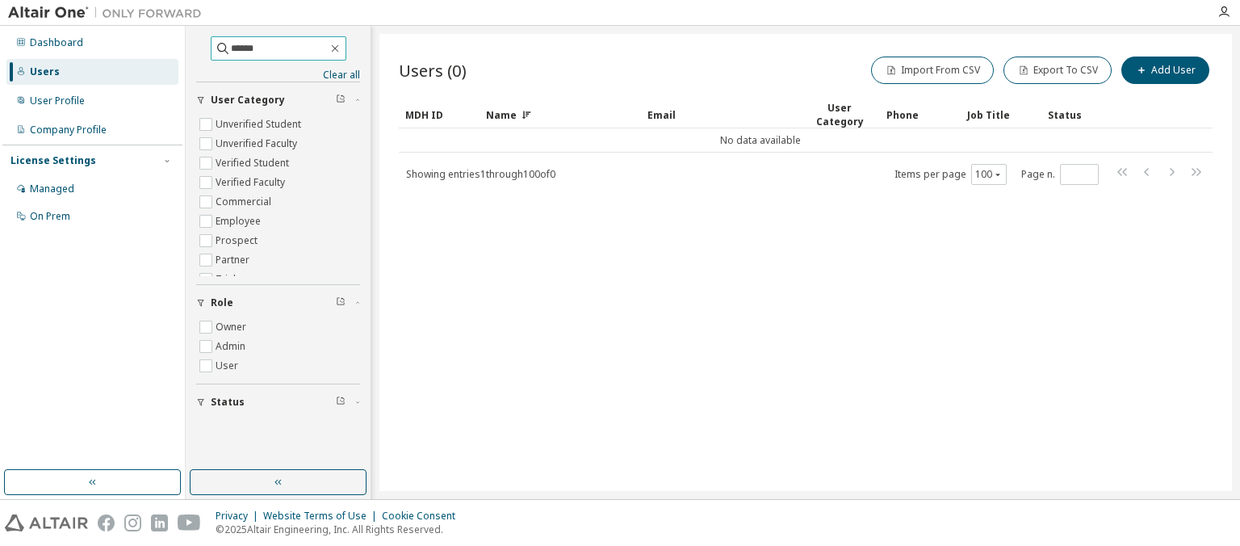
drag, startPoint x: 257, startPoint y: 44, endPoint x: 112, endPoint y: 40, distance: 144.5
click at [231, 40] on input "******" at bounding box center [279, 48] width 97 height 16
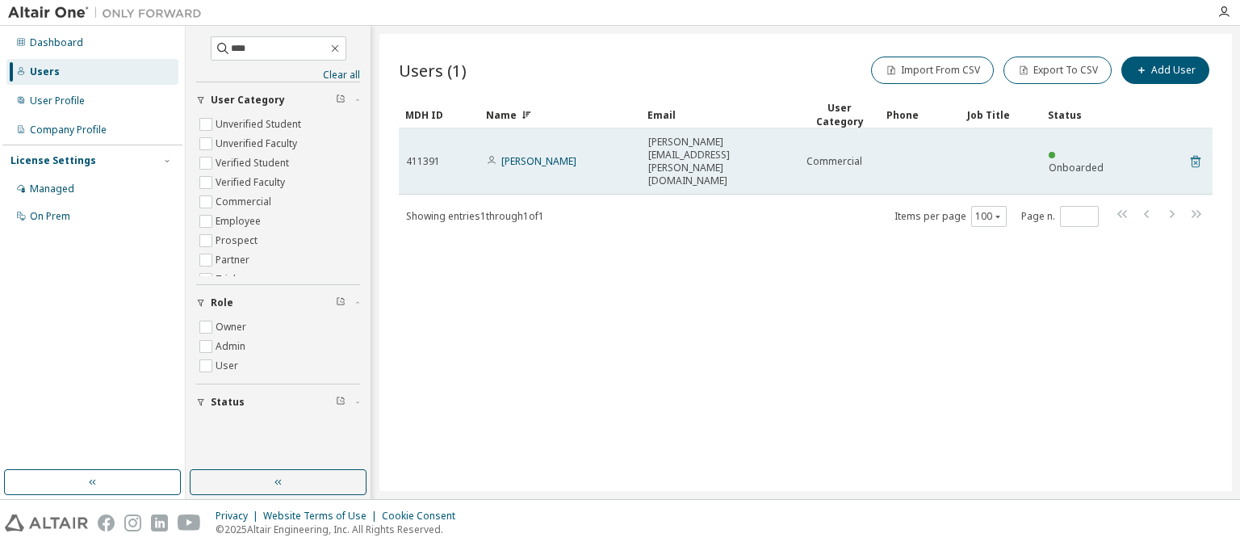
click at [1192, 156] on icon at bounding box center [1195, 162] width 10 height 12
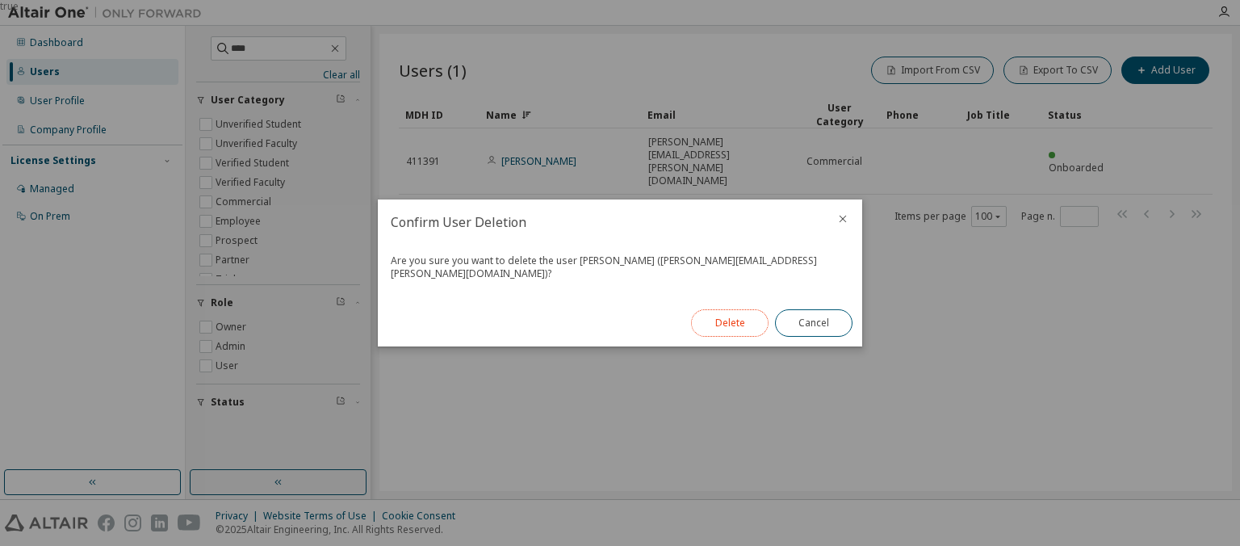
click at [735, 316] on button "Delete" at bounding box center [729, 322] width 77 height 27
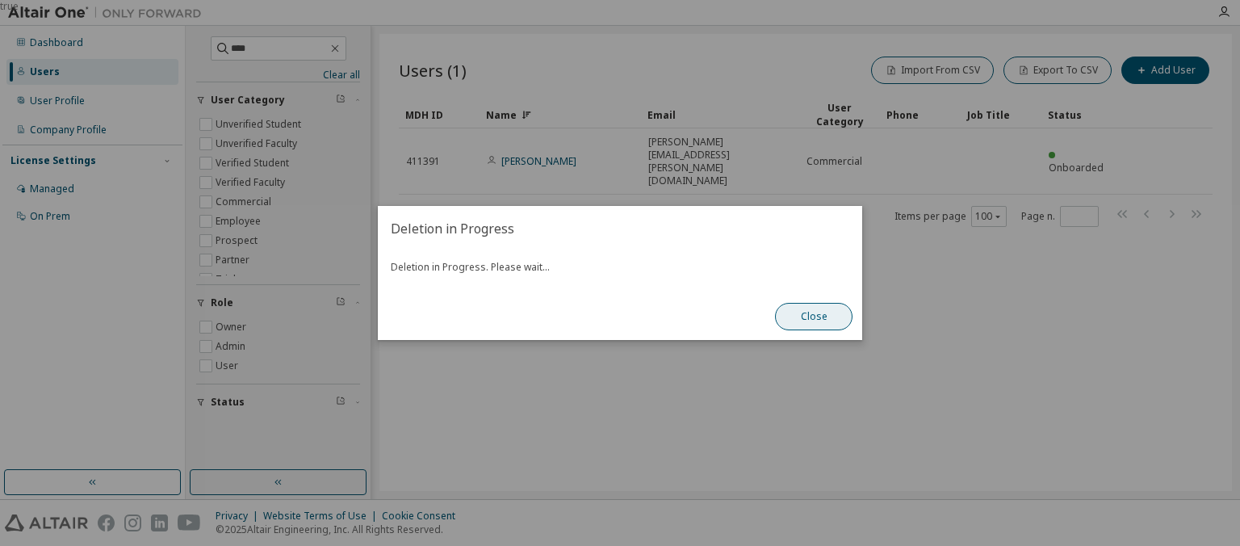
click at [805, 320] on button "Close" at bounding box center [813, 316] width 77 height 27
click at [811, 311] on button "Close" at bounding box center [813, 316] width 77 height 27
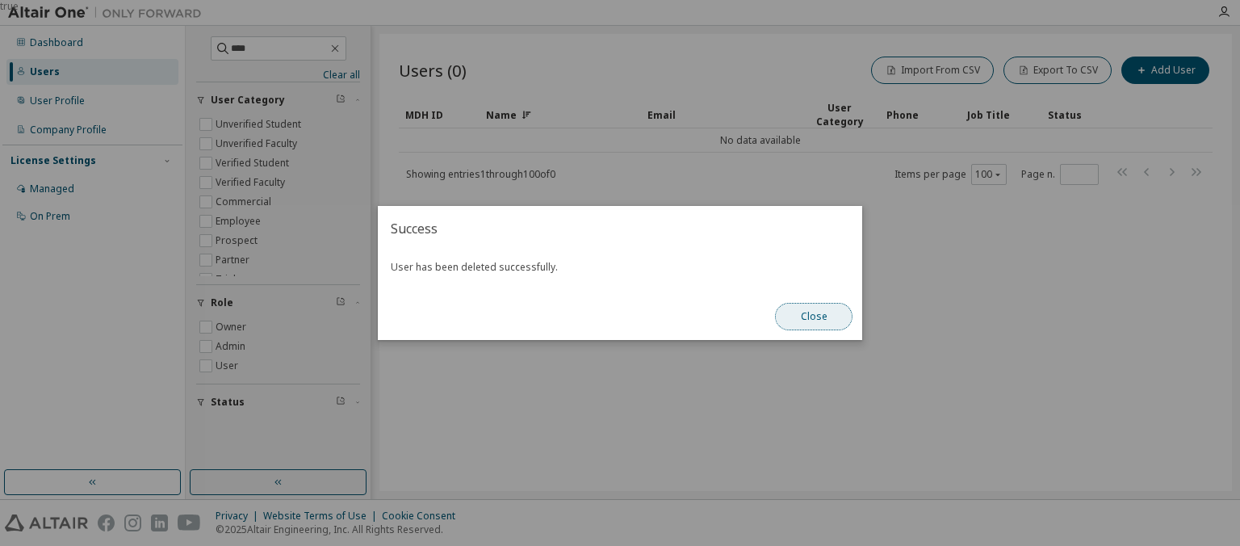
click at [826, 317] on button "Close" at bounding box center [813, 316] width 77 height 27
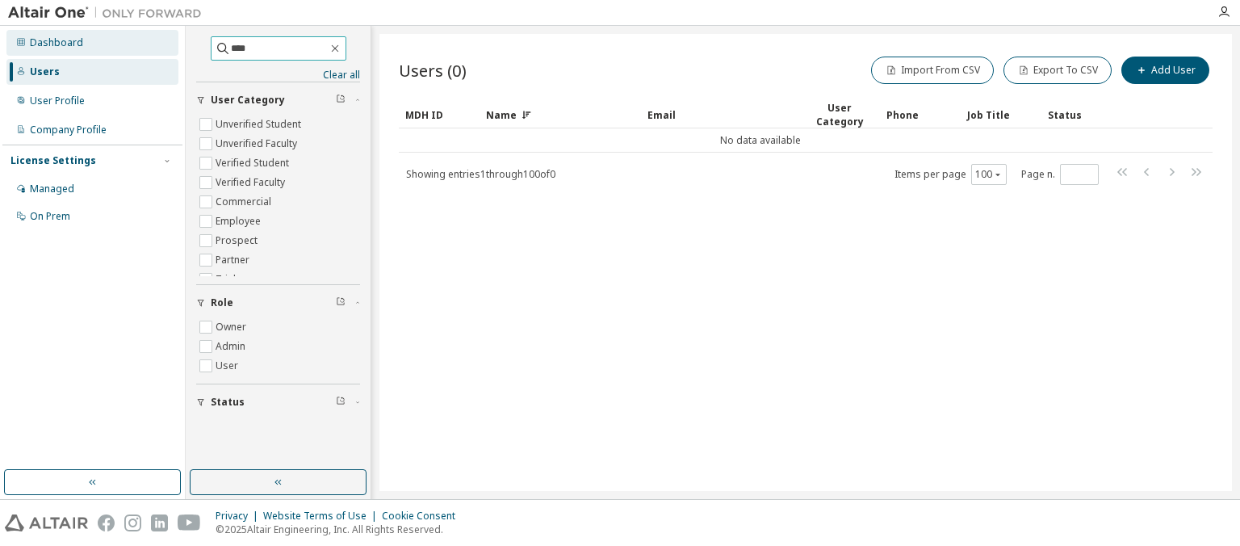
drag, startPoint x: 251, startPoint y: 50, endPoint x: 163, endPoint y: 51, distance: 88.0
click at [231, 49] on input "****" at bounding box center [279, 48] width 97 height 16
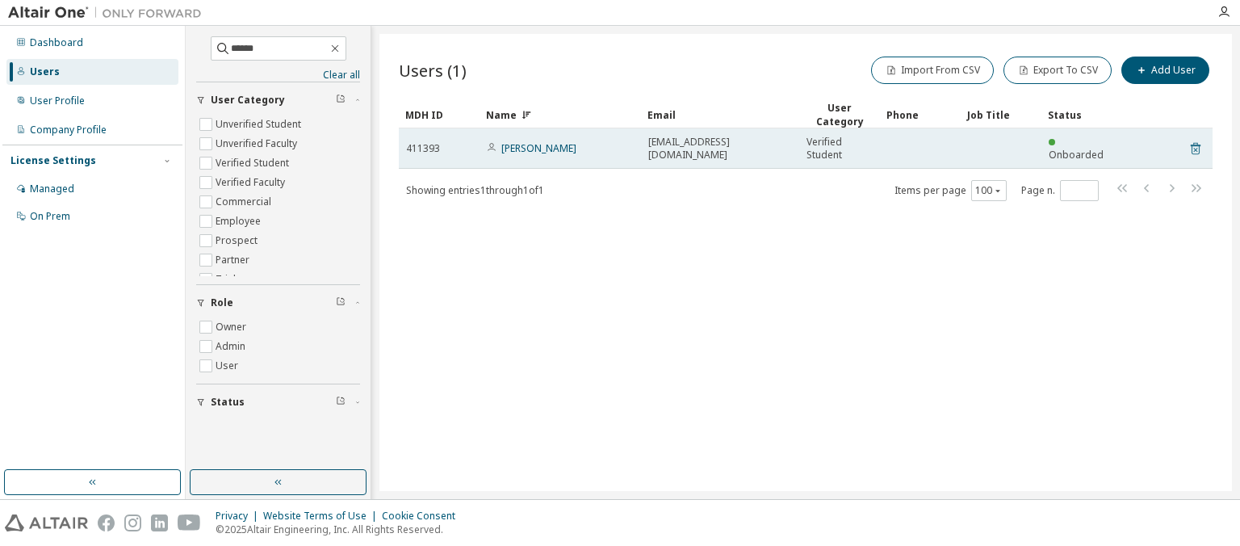
click at [1198, 147] on icon at bounding box center [1195, 148] width 15 height 19
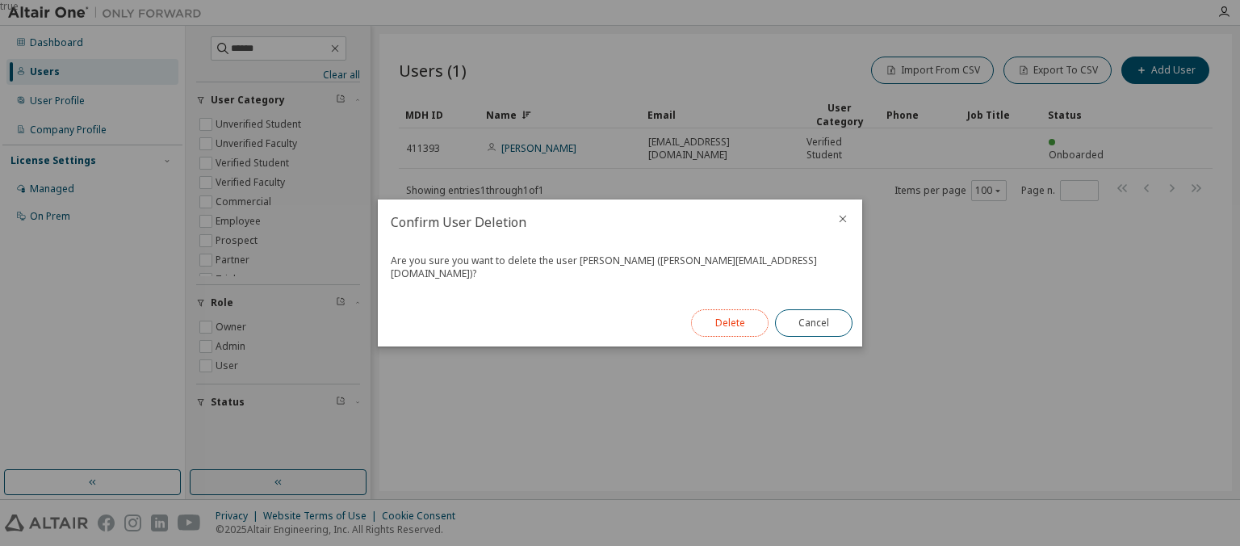
click at [749, 315] on button "Delete" at bounding box center [729, 322] width 77 height 27
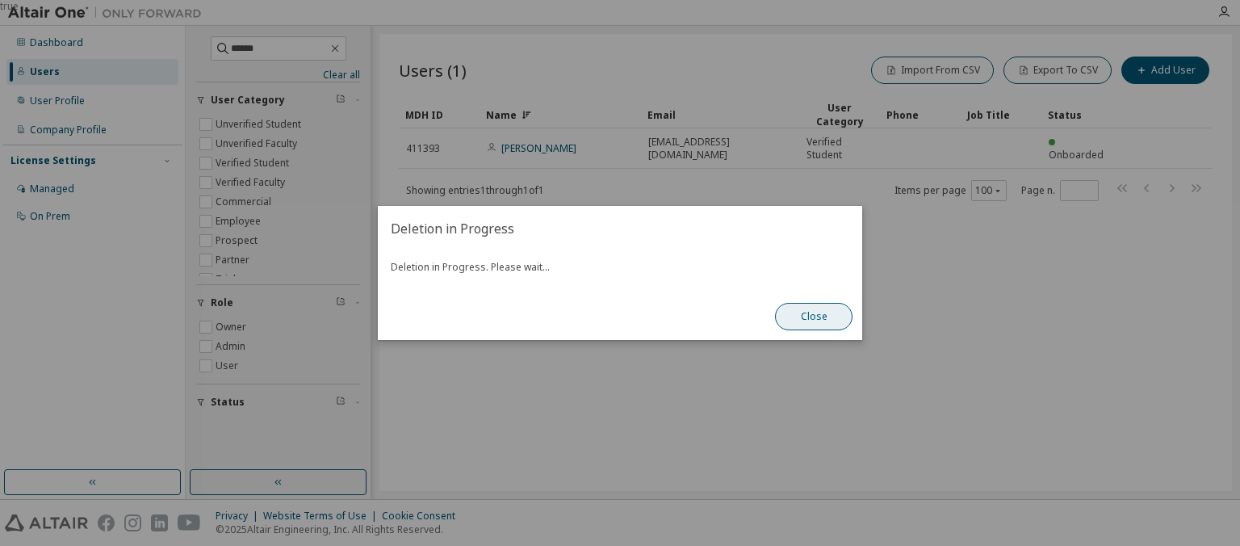
click at [805, 315] on button "Close" at bounding box center [813, 316] width 77 height 27
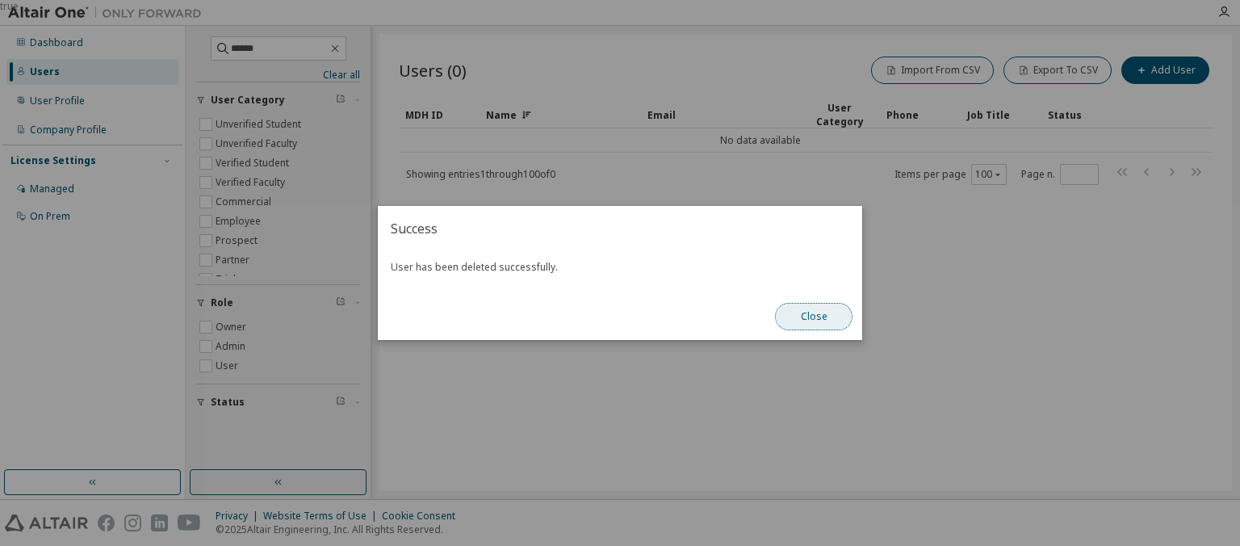
click at [802, 317] on button "Close" at bounding box center [813, 316] width 77 height 27
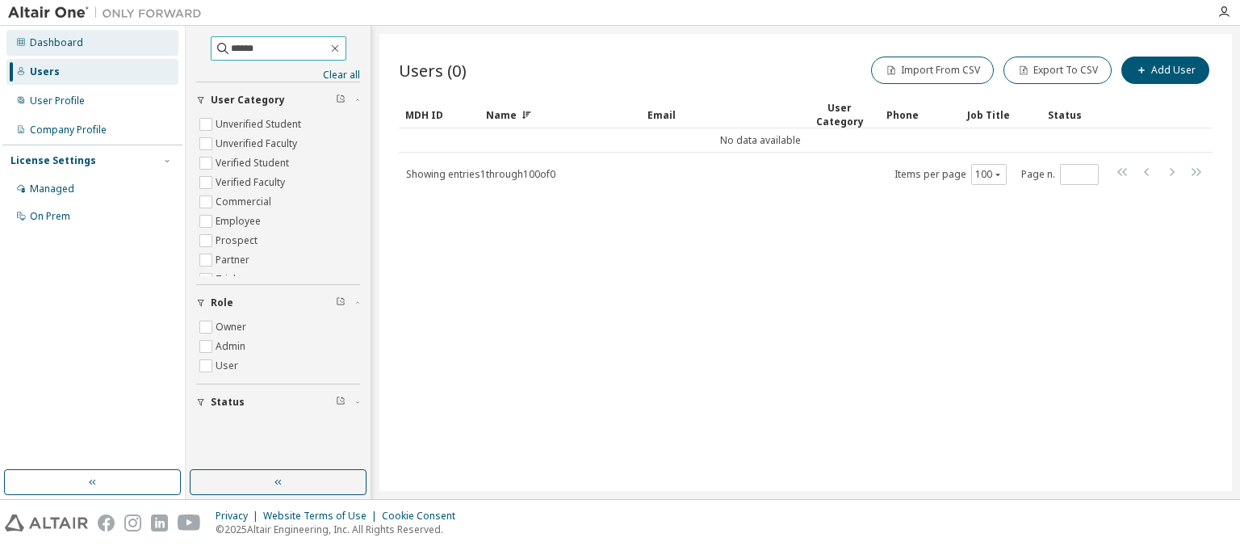
drag, startPoint x: 245, startPoint y: 52, endPoint x: 121, endPoint y: 34, distance: 124.7
click at [231, 44] on input "******" at bounding box center [279, 48] width 97 height 16
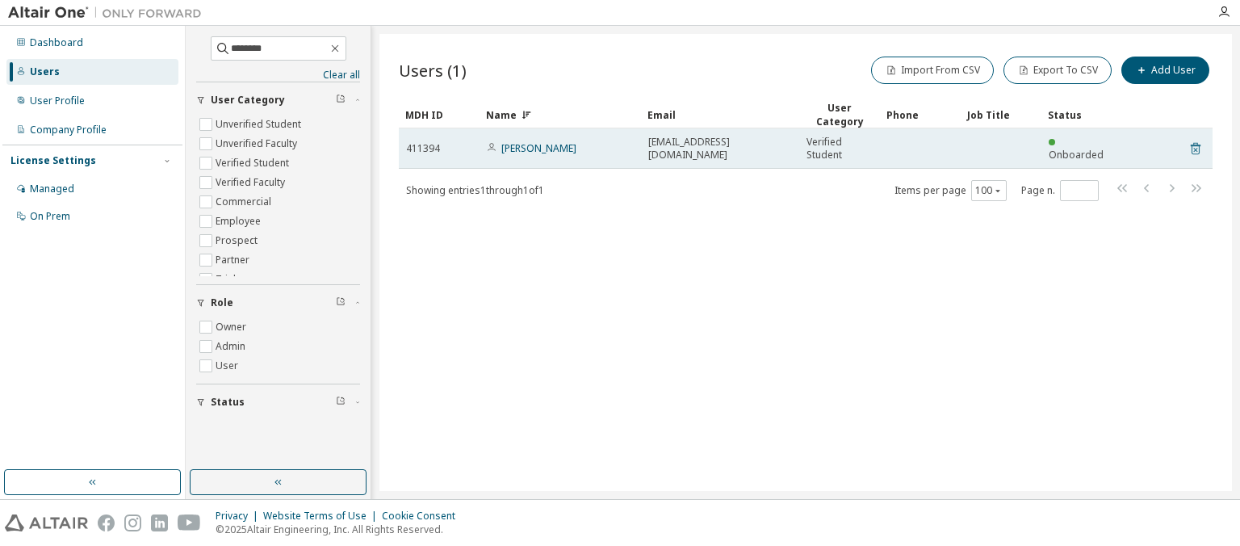
click at [1200, 148] on icon at bounding box center [1195, 148] width 15 height 19
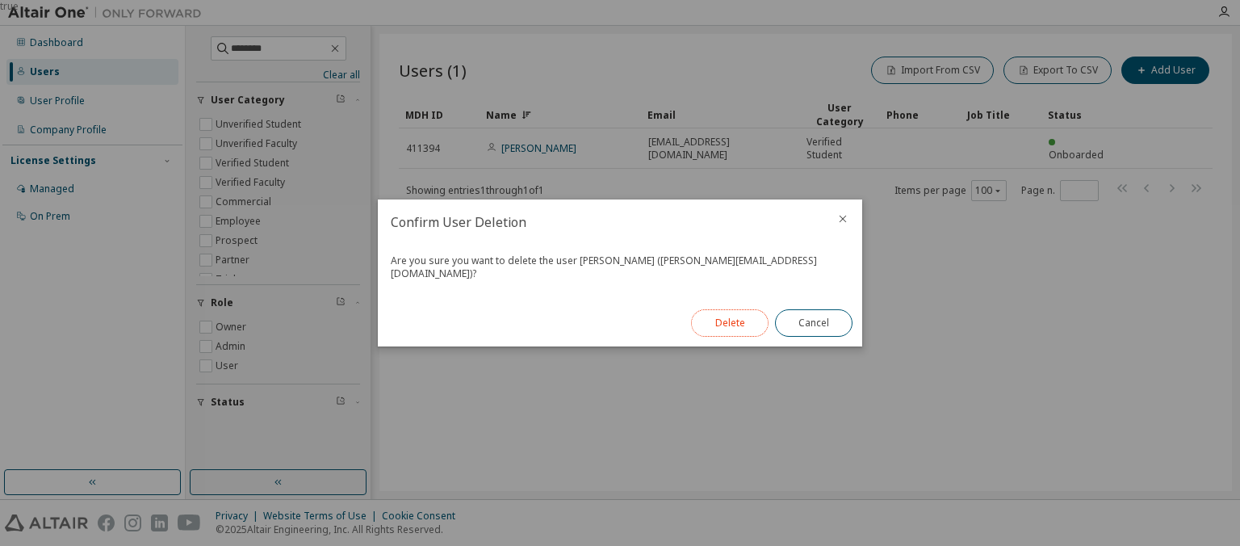
click at [741, 325] on button "Delete" at bounding box center [729, 322] width 77 height 27
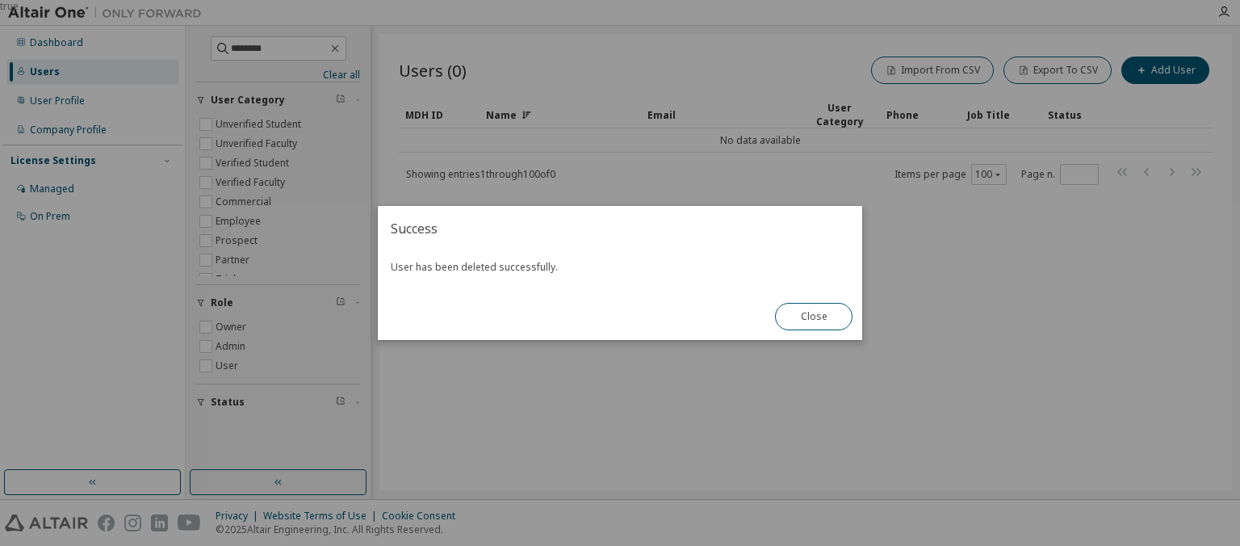
click at [279, 36] on div "true" at bounding box center [620, 273] width 1240 height 546
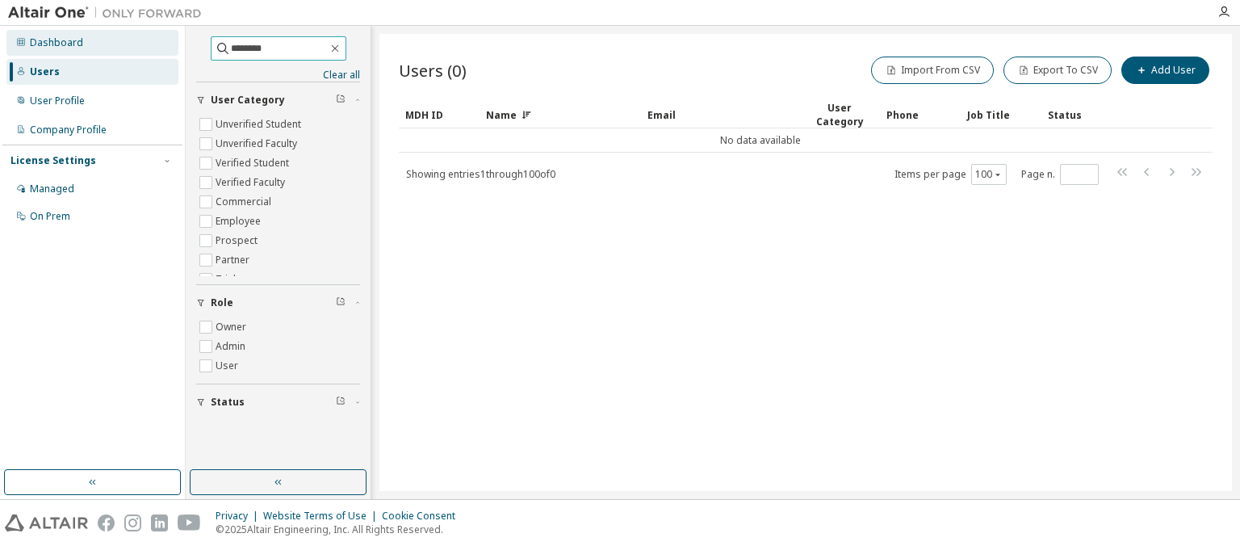
drag, startPoint x: 270, startPoint y: 50, endPoint x: 79, endPoint y: 52, distance: 190.5
click at [231, 54] on input "********" at bounding box center [279, 48] width 97 height 16
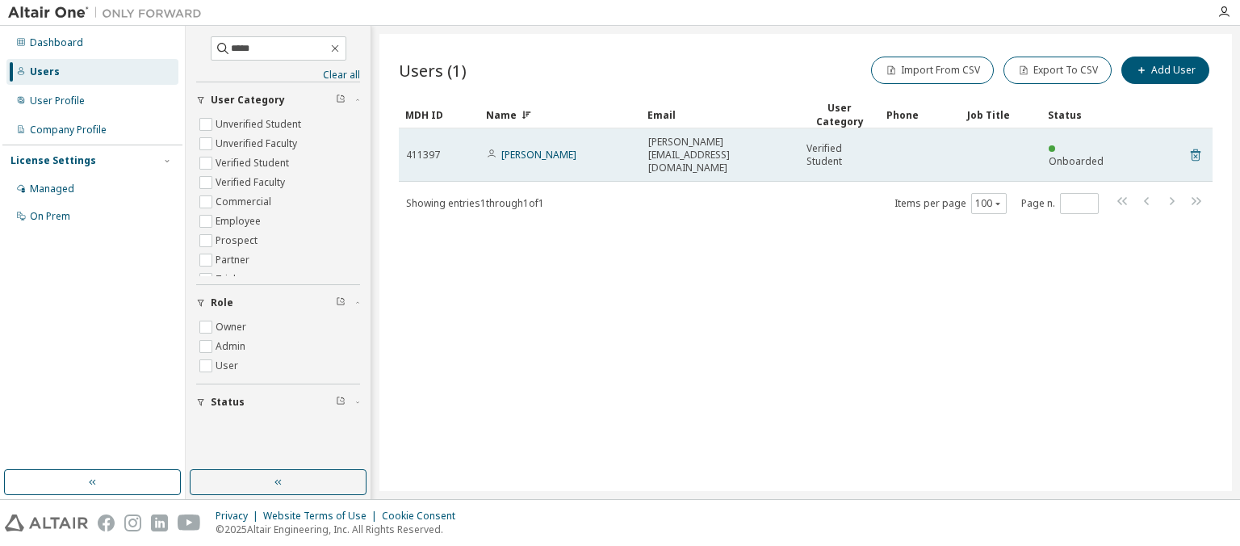
click at [1191, 149] on icon at bounding box center [1195, 155] width 10 height 12
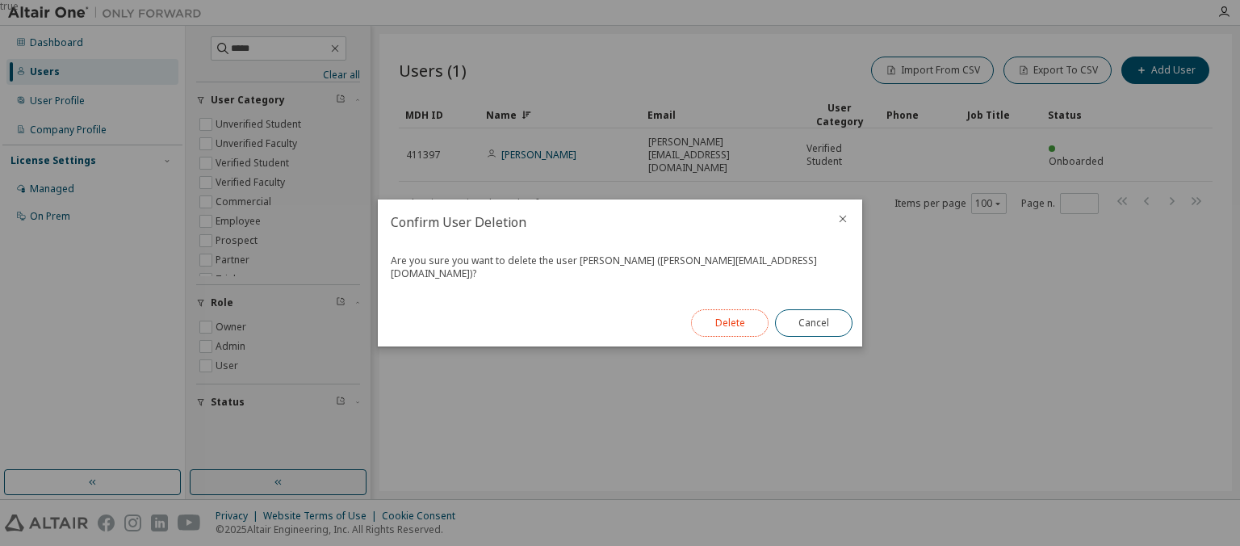
click at [740, 309] on button "Delete" at bounding box center [729, 322] width 77 height 27
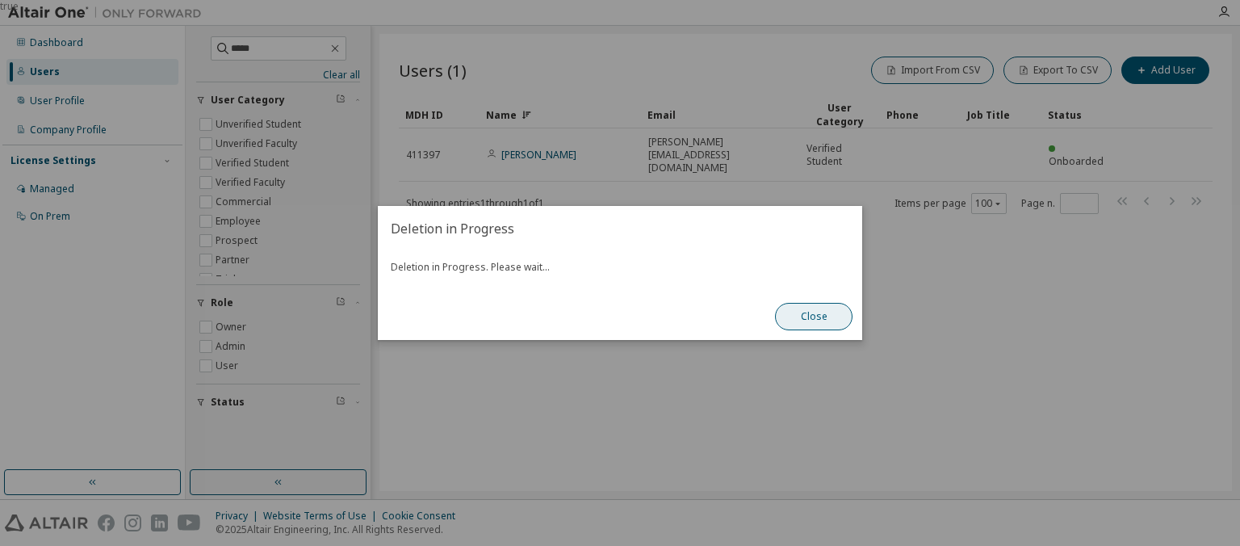
click at [823, 315] on button "Close" at bounding box center [813, 316] width 77 height 27
drag, startPoint x: 813, startPoint y: 323, endPoint x: 805, endPoint y: 324, distance: 8.1
click at [814, 323] on button "Close" at bounding box center [813, 316] width 77 height 27
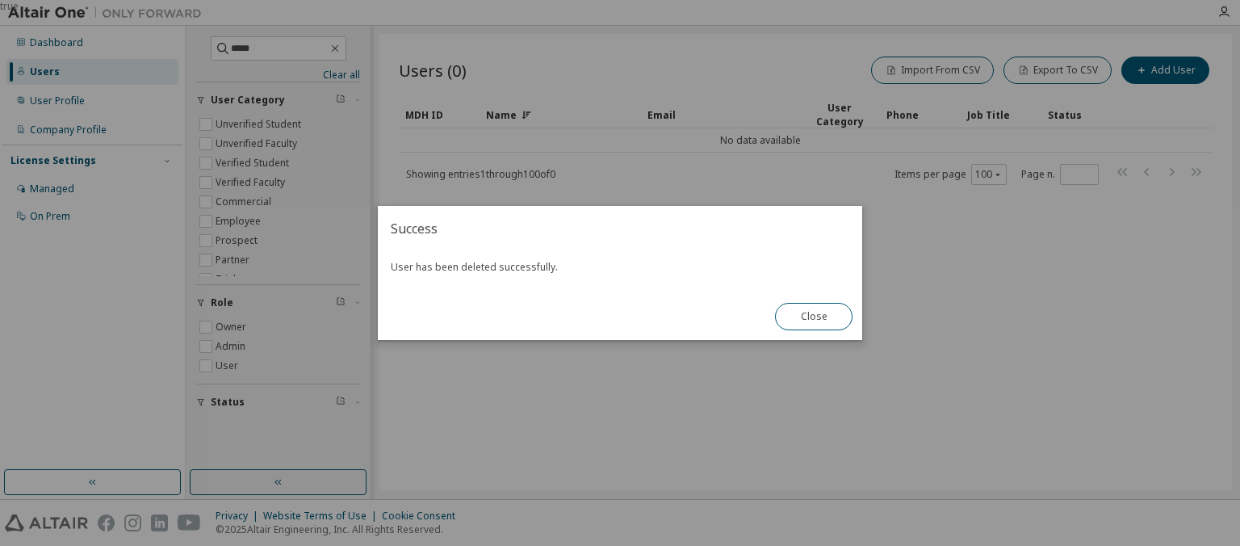
click at [258, 52] on div "true" at bounding box center [620, 273] width 1240 height 546
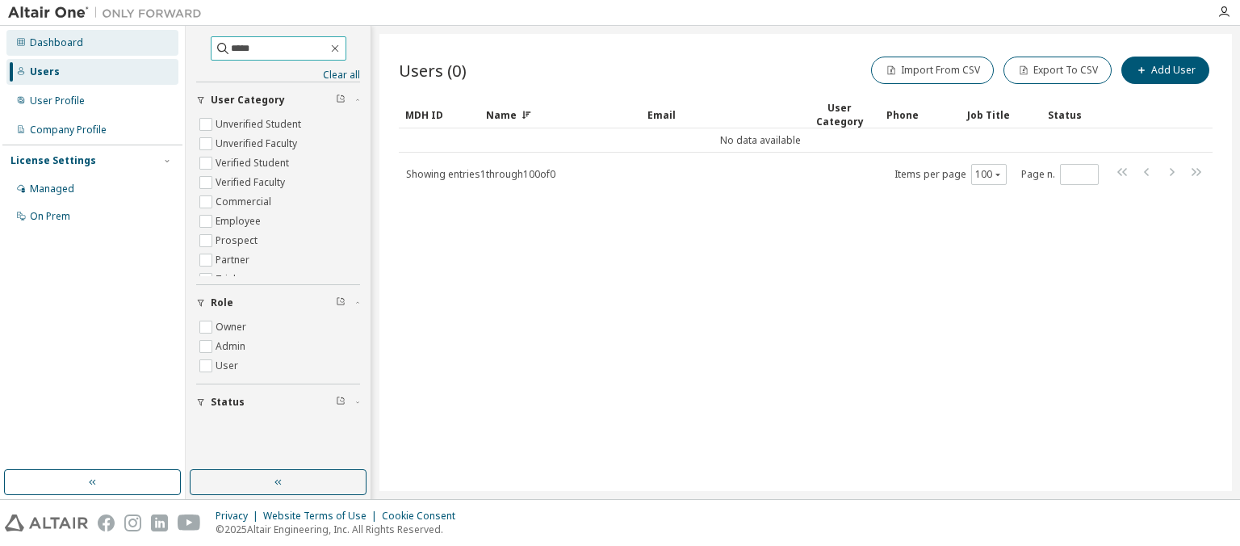
drag, startPoint x: 253, startPoint y: 52, endPoint x: 108, endPoint y: 34, distance: 145.6
click at [231, 44] on input "*****" at bounding box center [279, 48] width 97 height 16
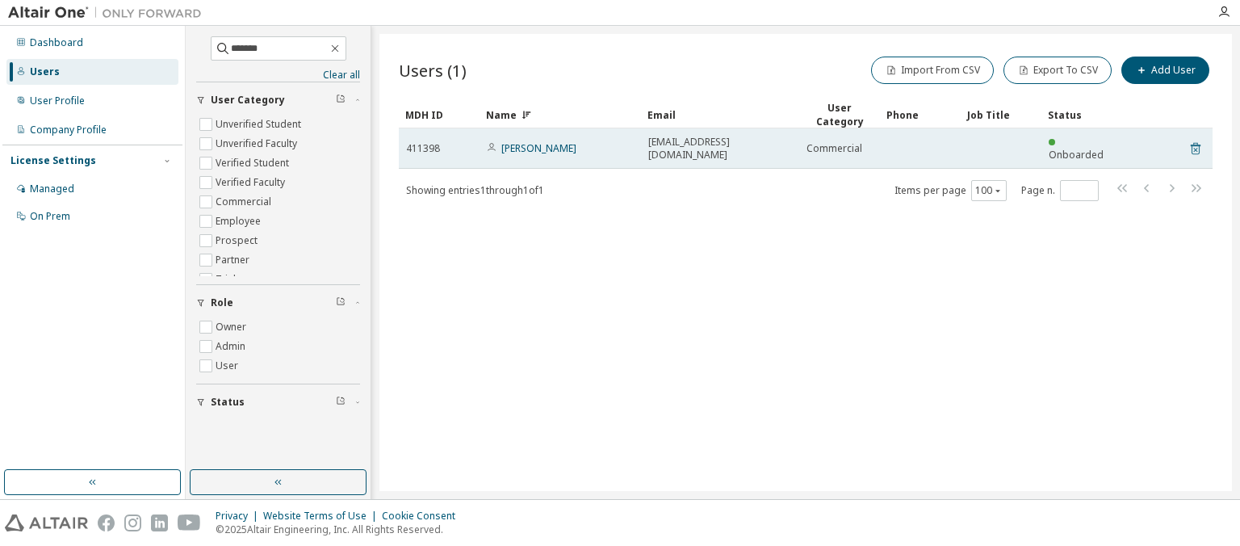
click at [1196, 146] on icon at bounding box center [1195, 148] width 15 height 19
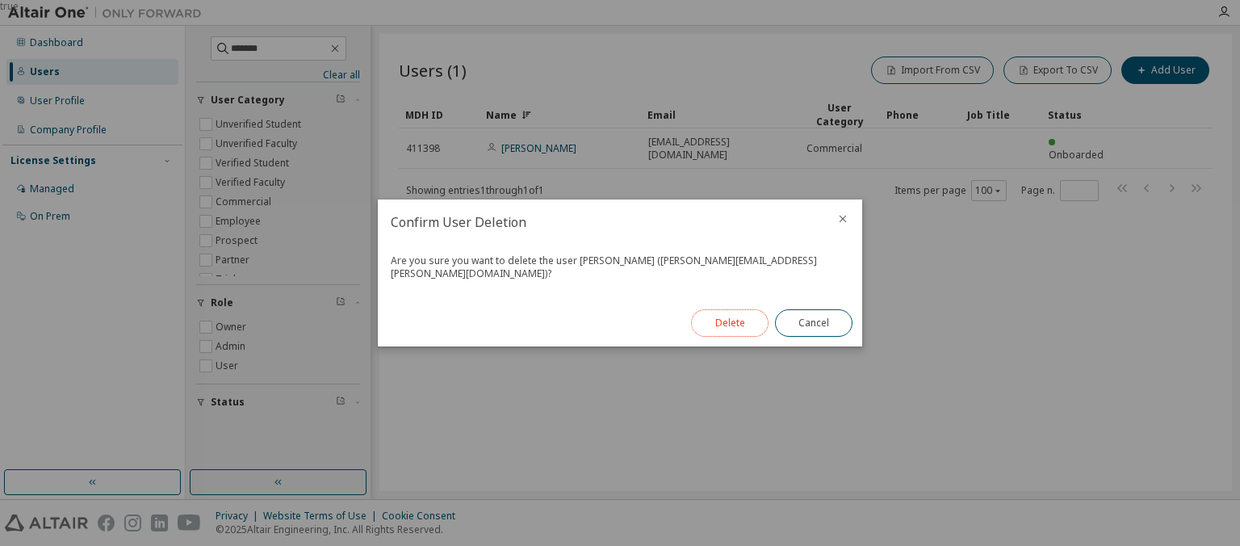
click at [742, 315] on button "Delete" at bounding box center [729, 322] width 77 height 27
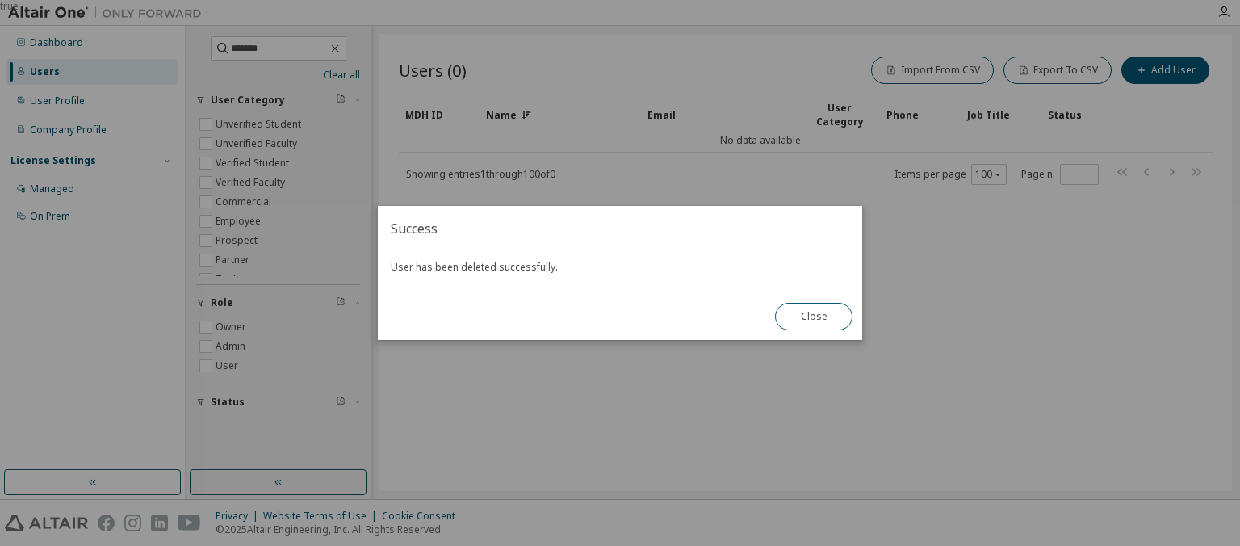
click at [228, 49] on div "true" at bounding box center [620, 273] width 1240 height 546
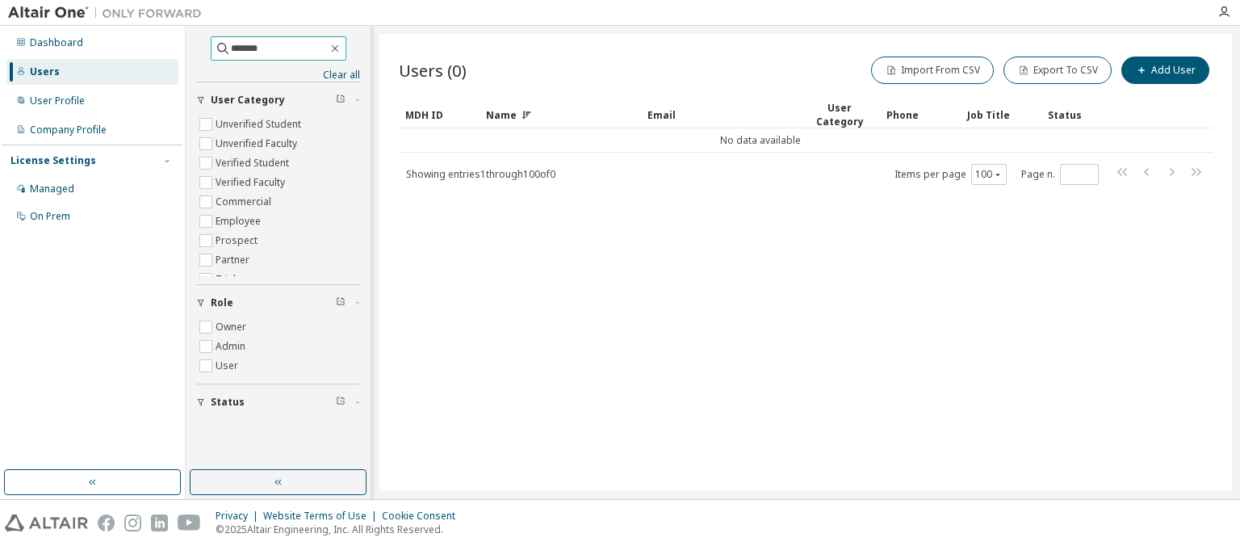
click at [231, 49] on input "*******" at bounding box center [279, 48] width 97 height 16
drag, startPoint x: 269, startPoint y: 54, endPoint x: 121, endPoint y: 32, distance: 149.3
click at [231, 40] on input "*******" at bounding box center [279, 48] width 97 height 16
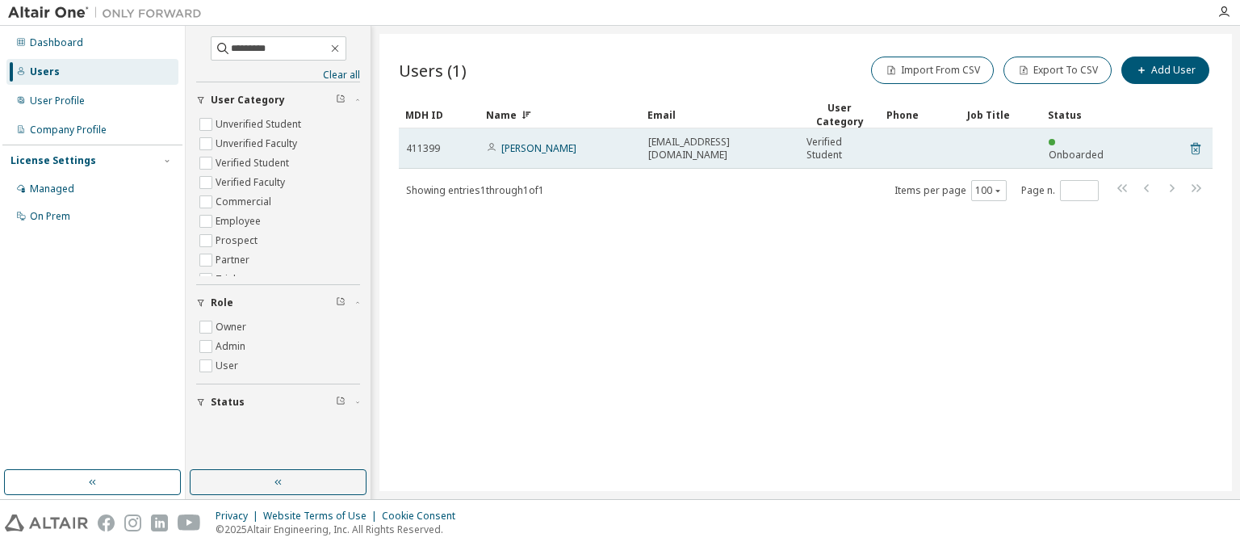
click at [1192, 144] on icon at bounding box center [1195, 149] width 10 height 12
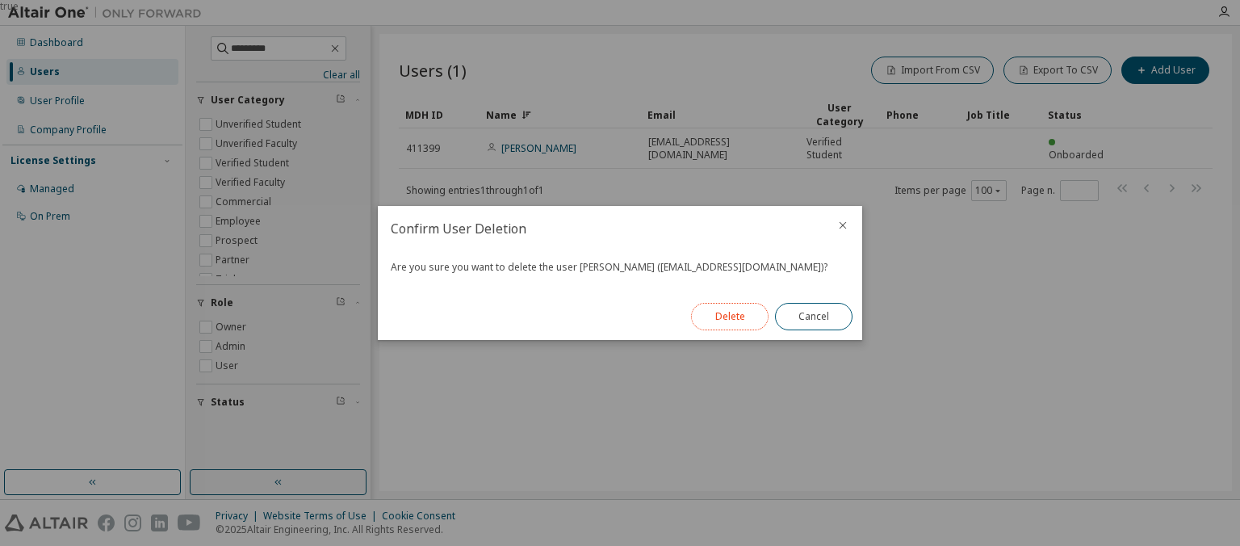
click at [738, 313] on button "Delete" at bounding box center [729, 316] width 77 height 27
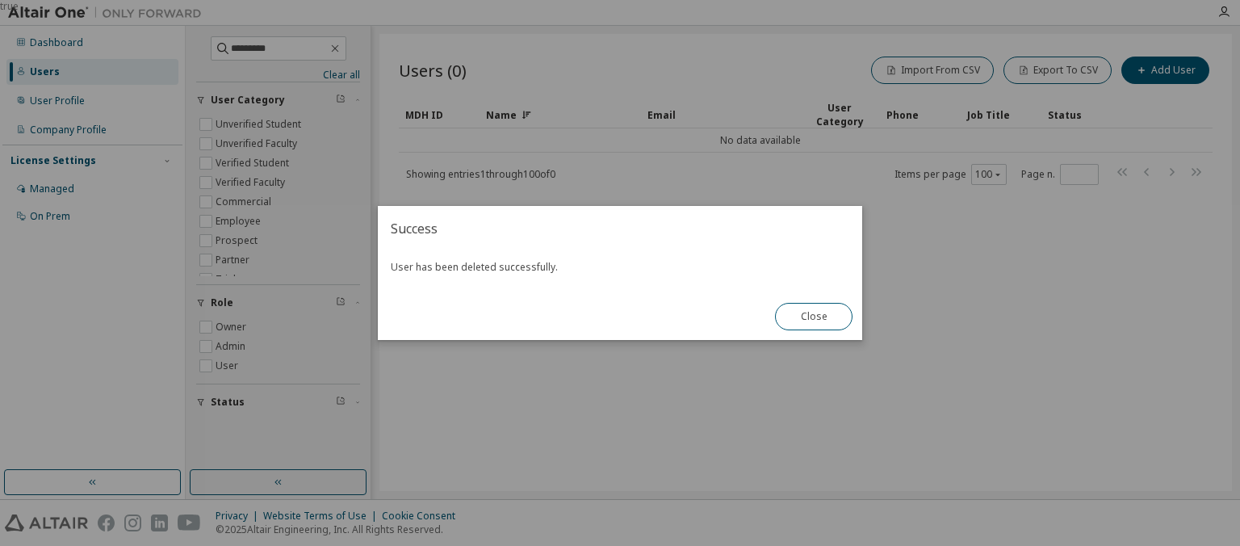
click at [269, 51] on div "true" at bounding box center [620, 273] width 1240 height 546
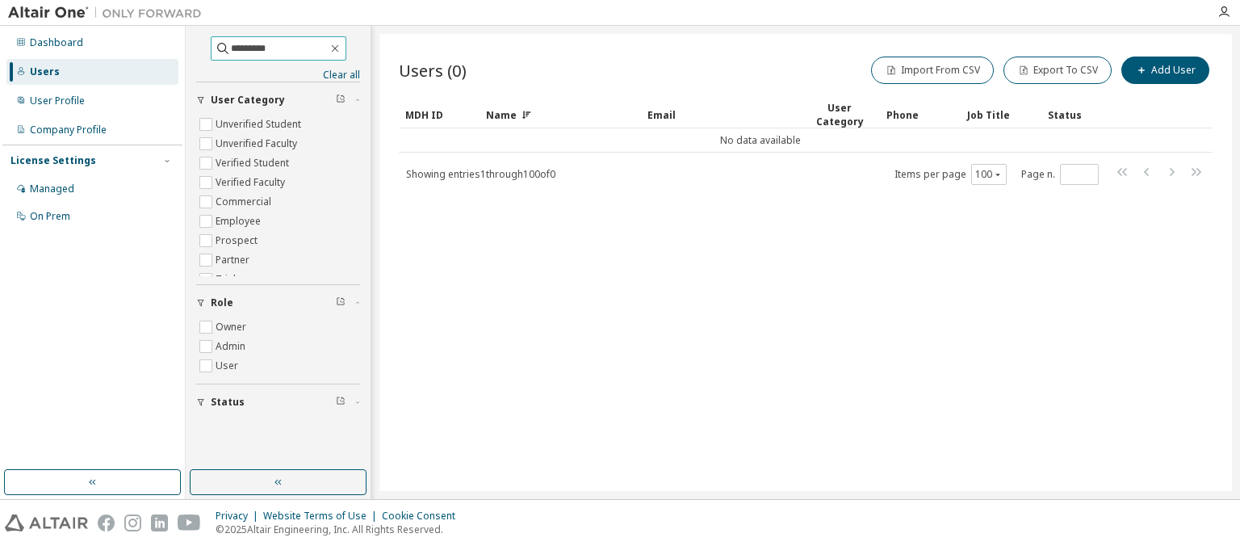
drag, startPoint x: 269, startPoint y: 51, endPoint x: 69, endPoint y: 24, distance: 201.1
click at [231, 40] on input "*********" at bounding box center [279, 48] width 97 height 16
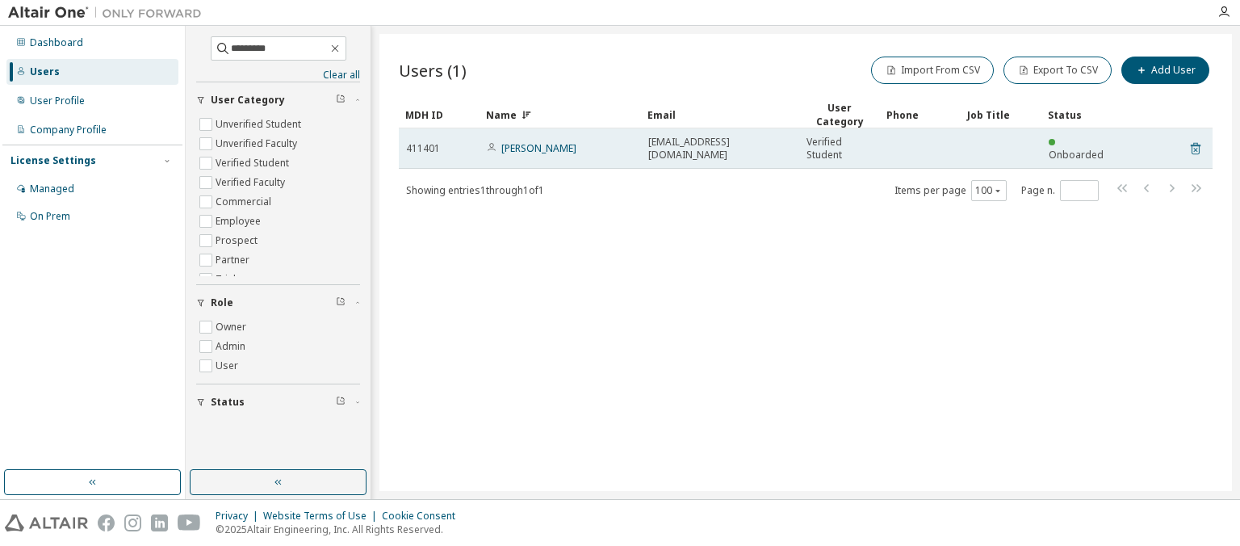
click at [1196, 149] on icon at bounding box center [1195, 150] width 4 height 4
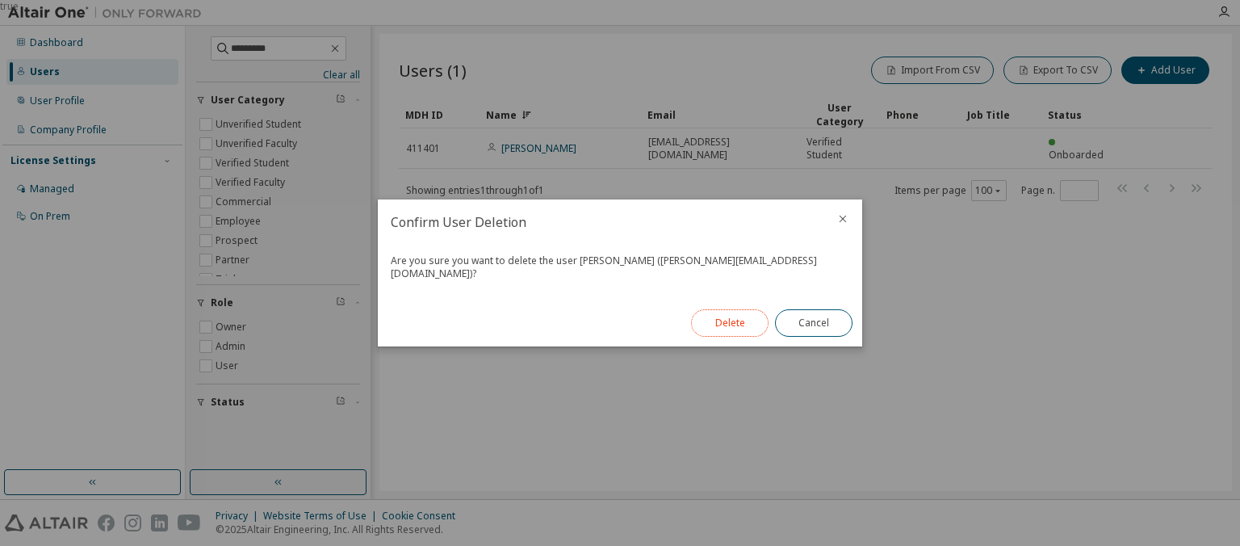
click at [730, 324] on button "Delete" at bounding box center [729, 322] width 77 height 27
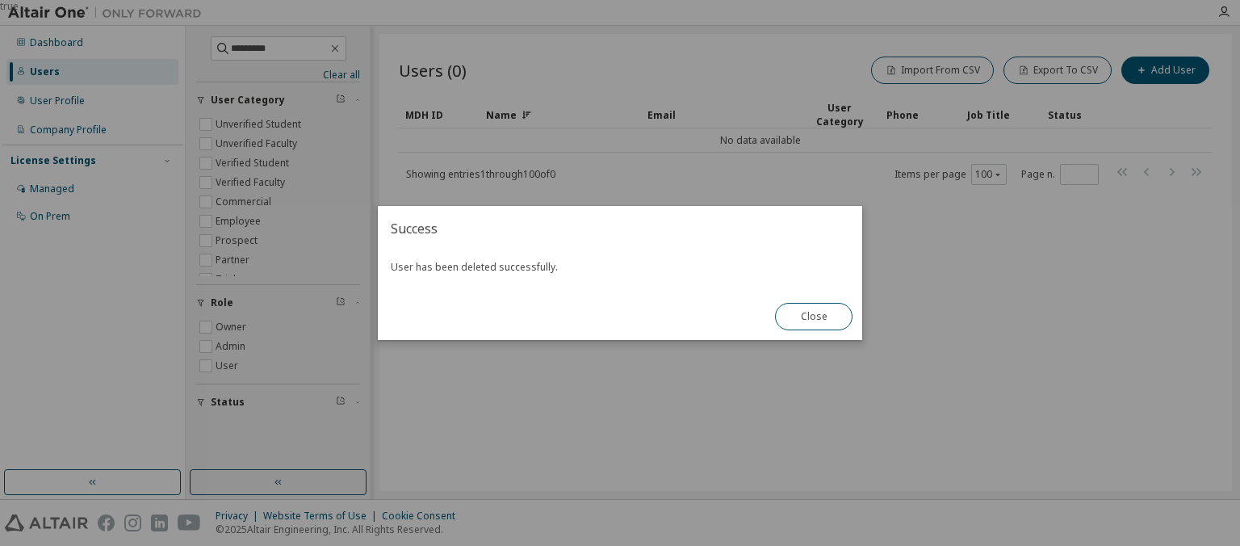
click at [283, 42] on div "true" at bounding box center [620, 273] width 1240 height 546
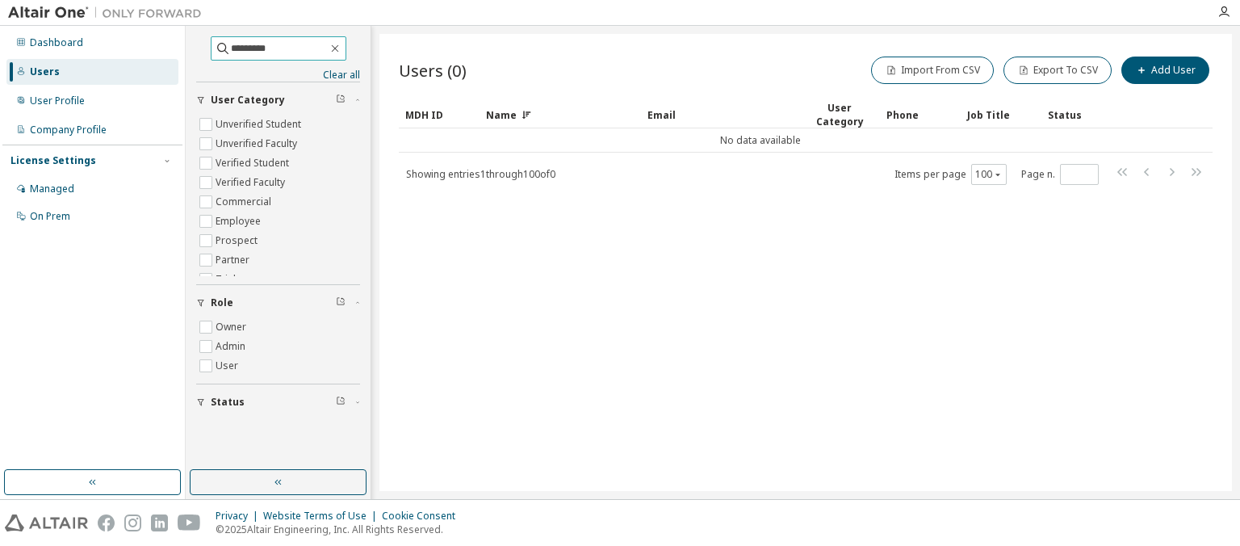
click at [275, 44] on input "*********" at bounding box center [279, 48] width 97 height 16
drag, startPoint x: 278, startPoint y: 45, endPoint x: 169, endPoint y: 27, distance: 109.7
click at [231, 40] on input "*********" at bounding box center [279, 48] width 97 height 16
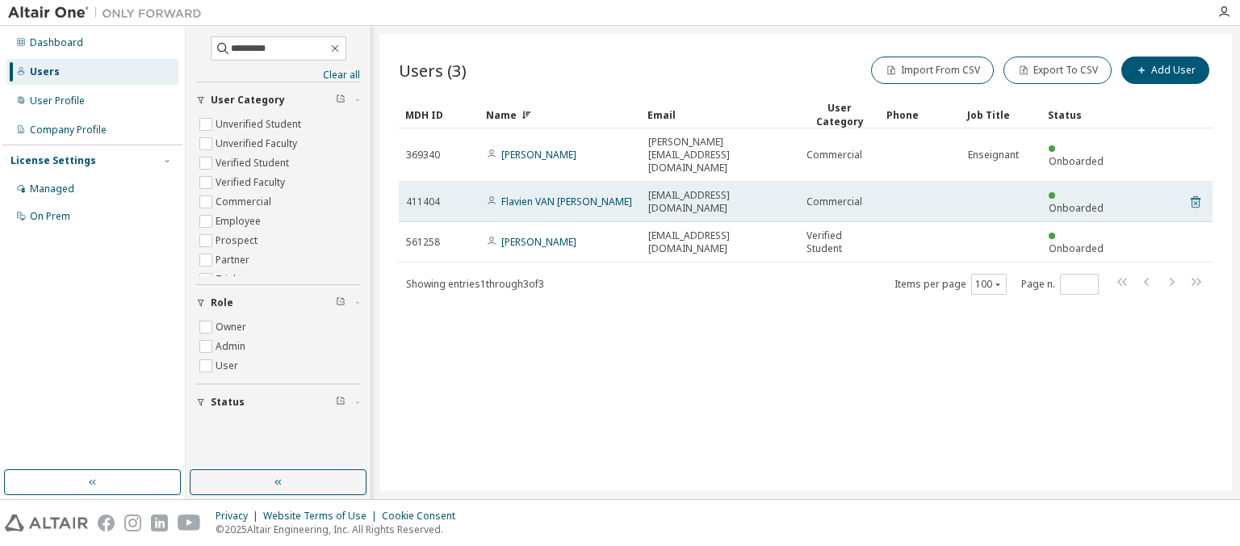
click at [1194, 192] on icon at bounding box center [1195, 201] width 15 height 19
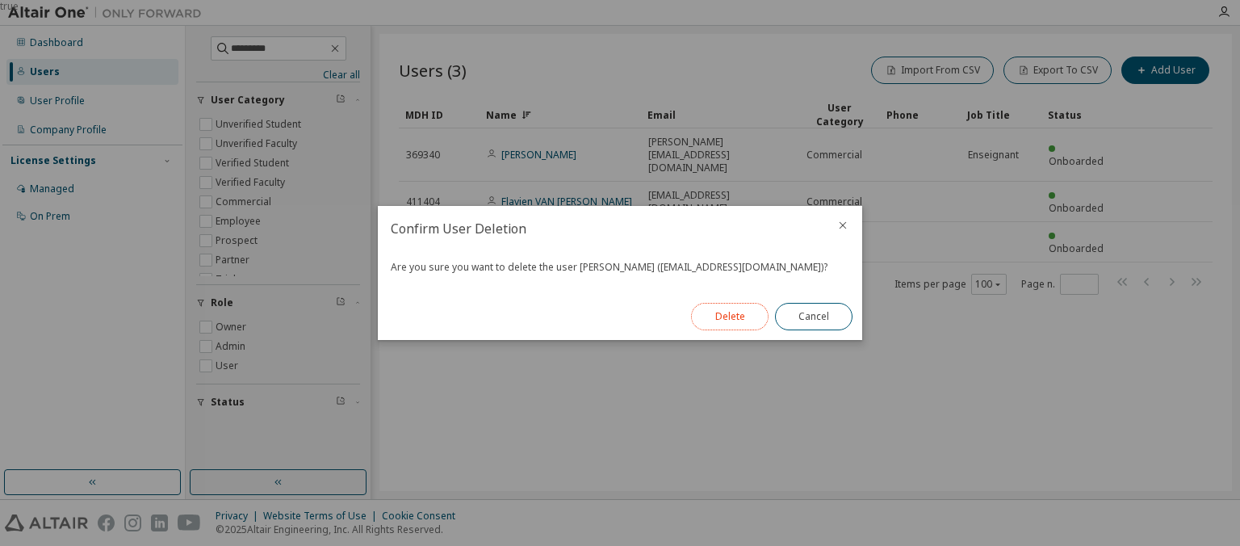
click at [734, 308] on button "Delete" at bounding box center [729, 316] width 77 height 27
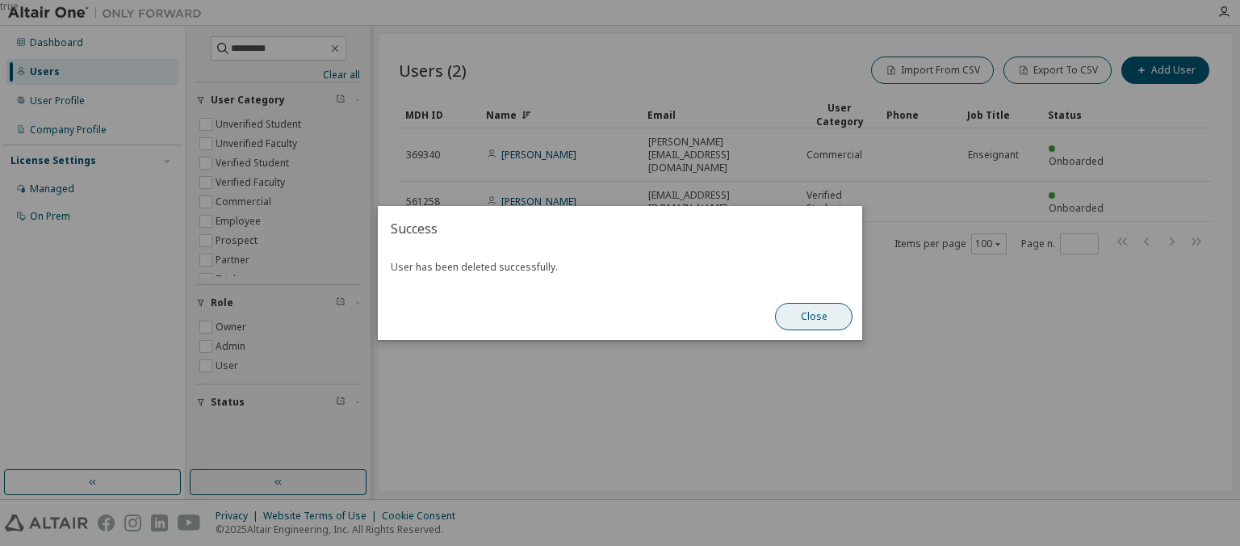
click at [820, 318] on button "Close" at bounding box center [813, 316] width 77 height 27
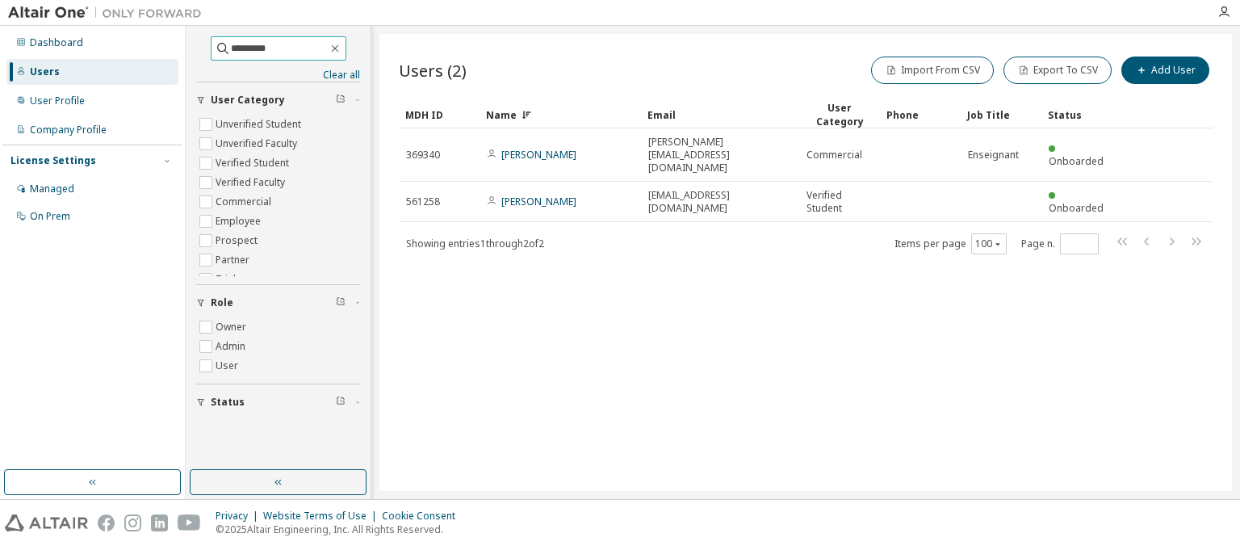
click at [273, 44] on input "*********" at bounding box center [279, 48] width 97 height 16
drag, startPoint x: 266, startPoint y: 48, endPoint x: 75, endPoint y: 69, distance: 192.4
click at [231, 56] on input "*********" at bounding box center [279, 48] width 97 height 16
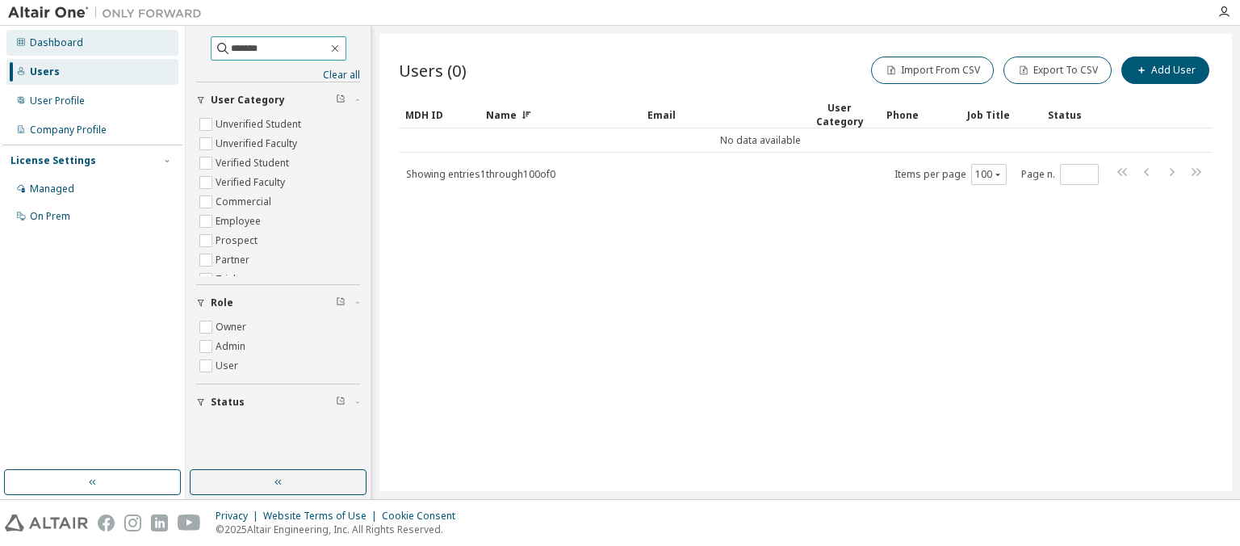
drag, startPoint x: 263, startPoint y: 51, endPoint x: 140, endPoint y: 50, distance: 123.5
click at [231, 50] on input "*******" at bounding box center [279, 48] width 97 height 16
drag, startPoint x: 253, startPoint y: 47, endPoint x: 152, endPoint y: 44, distance: 101.7
click at [231, 44] on input "*******" at bounding box center [279, 48] width 97 height 16
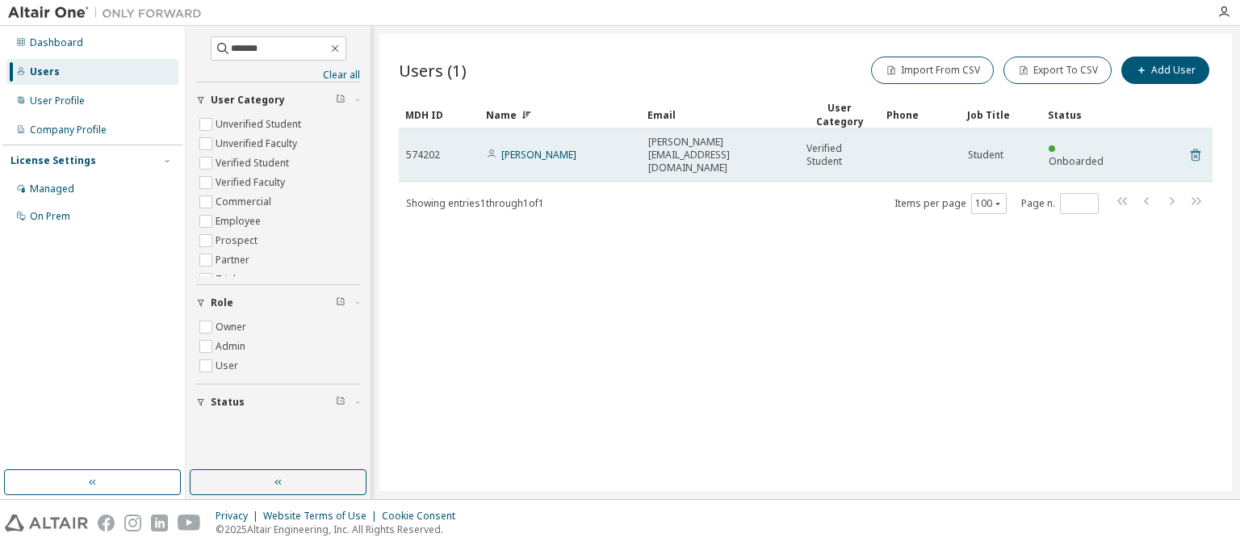
click at [1195, 149] on icon at bounding box center [1195, 155] width 10 height 12
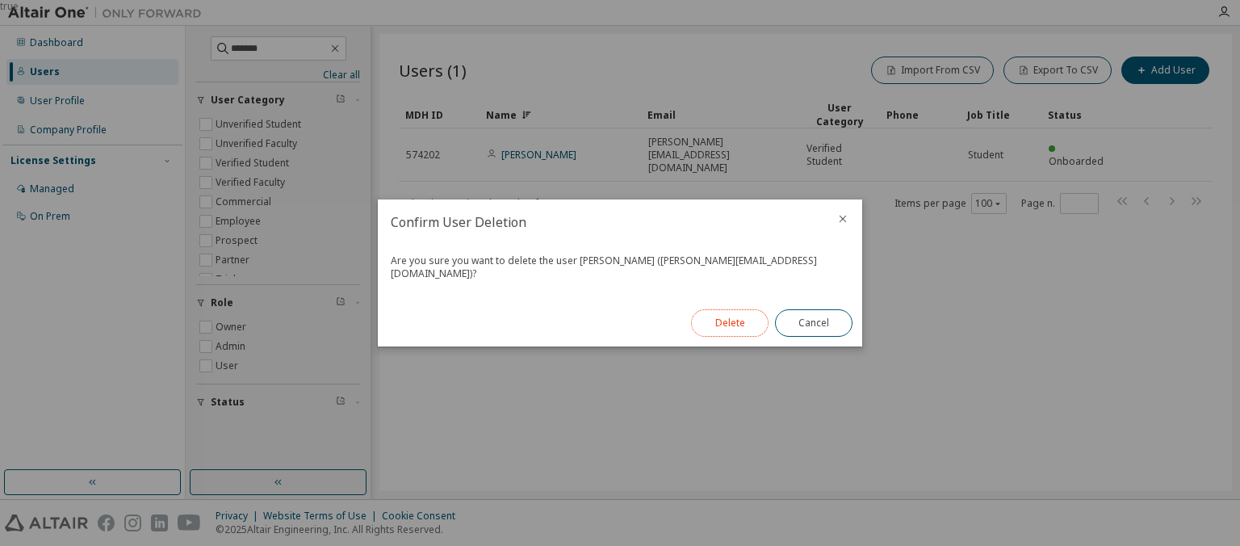
click at [725, 318] on button "Delete" at bounding box center [729, 322] width 77 height 27
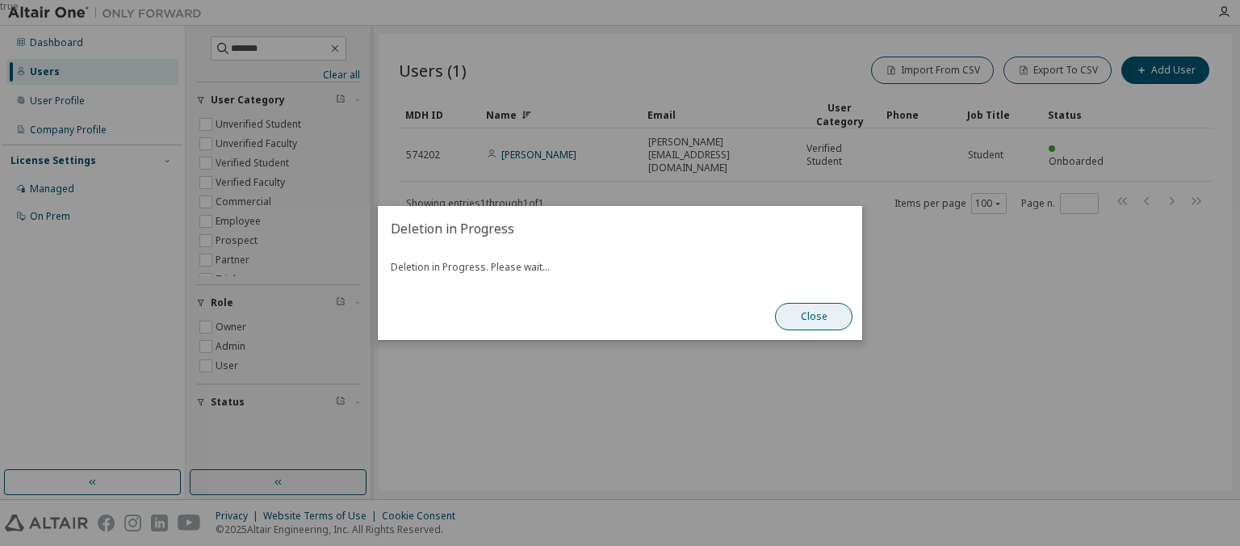
click at [811, 311] on button "Close" at bounding box center [813, 316] width 77 height 27
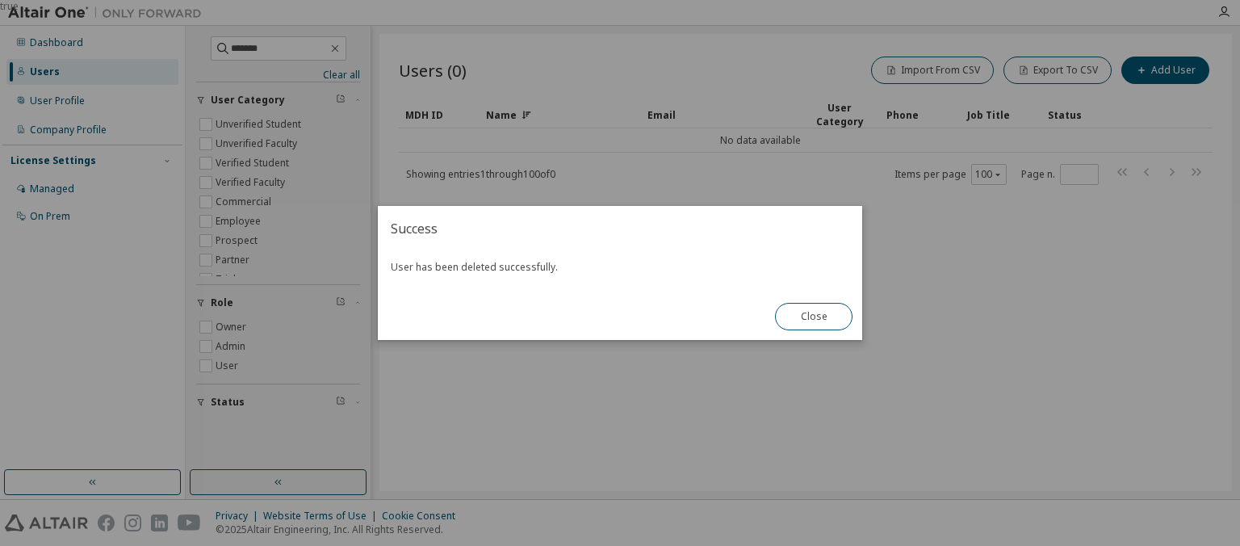
click at [263, 52] on div "true" at bounding box center [620, 273] width 1240 height 546
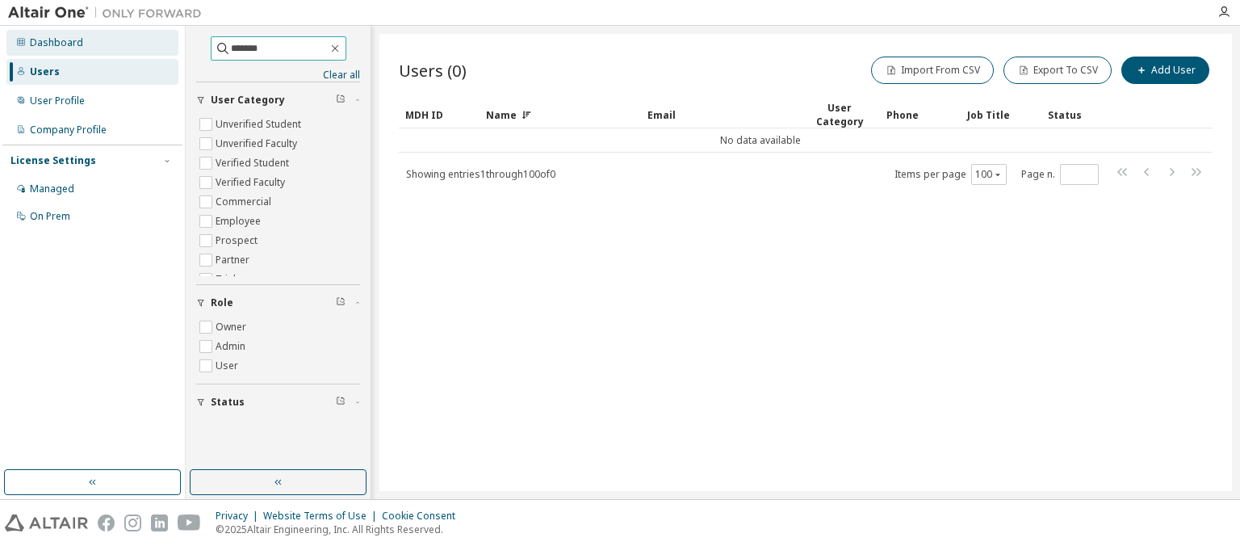
drag, startPoint x: 261, startPoint y: 48, endPoint x: 174, endPoint y: 40, distance: 87.5
click at [231, 47] on input "*******" at bounding box center [279, 48] width 97 height 16
drag, startPoint x: 267, startPoint y: 46, endPoint x: 178, endPoint y: 40, distance: 88.9
click at [231, 40] on input "*******" at bounding box center [279, 48] width 97 height 16
drag, startPoint x: 264, startPoint y: 50, endPoint x: 157, endPoint y: 50, distance: 107.3
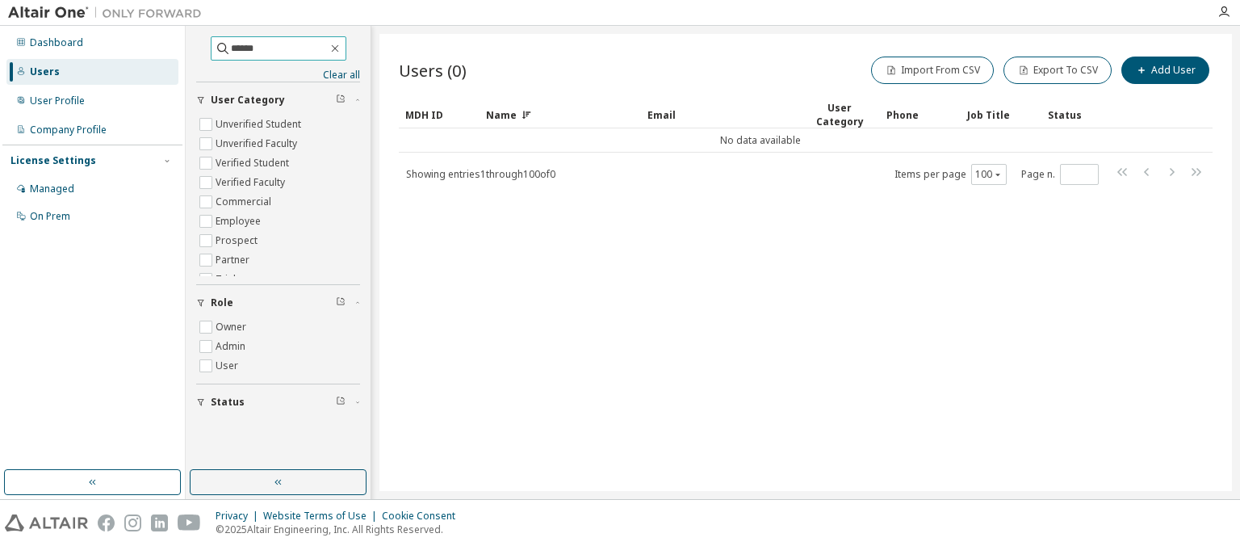
click at [231, 50] on input "******" at bounding box center [279, 48] width 97 height 16
drag, startPoint x: 249, startPoint y: 44, endPoint x: 166, endPoint y: 47, distance: 83.2
click at [231, 47] on input "*******" at bounding box center [279, 48] width 97 height 16
drag, startPoint x: 268, startPoint y: 44, endPoint x: 68, endPoint y: 48, distance: 200.2
click at [231, 48] on input "******" at bounding box center [279, 48] width 97 height 16
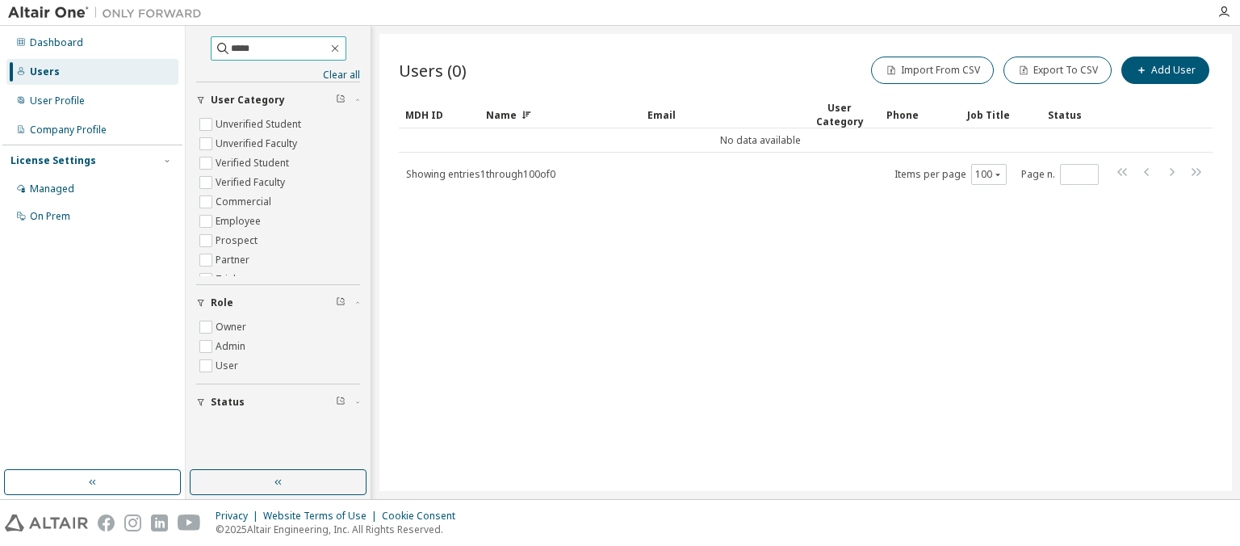
drag, startPoint x: 258, startPoint y: 45, endPoint x: 134, endPoint y: 38, distance: 124.5
click at [231, 40] on input "*****" at bounding box center [279, 48] width 97 height 16
drag, startPoint x: 246, startPoint y: 48, endPoint x: 61, endPoint y: 43, distance: 184.9
click at [231, 44] on input "*****" at bounding box center [279, 48] width 97 height 16
drag, startPoint x: 269, startPoint y: 50, endPoint x: 95, endPoint y: 66, distance: 174.2
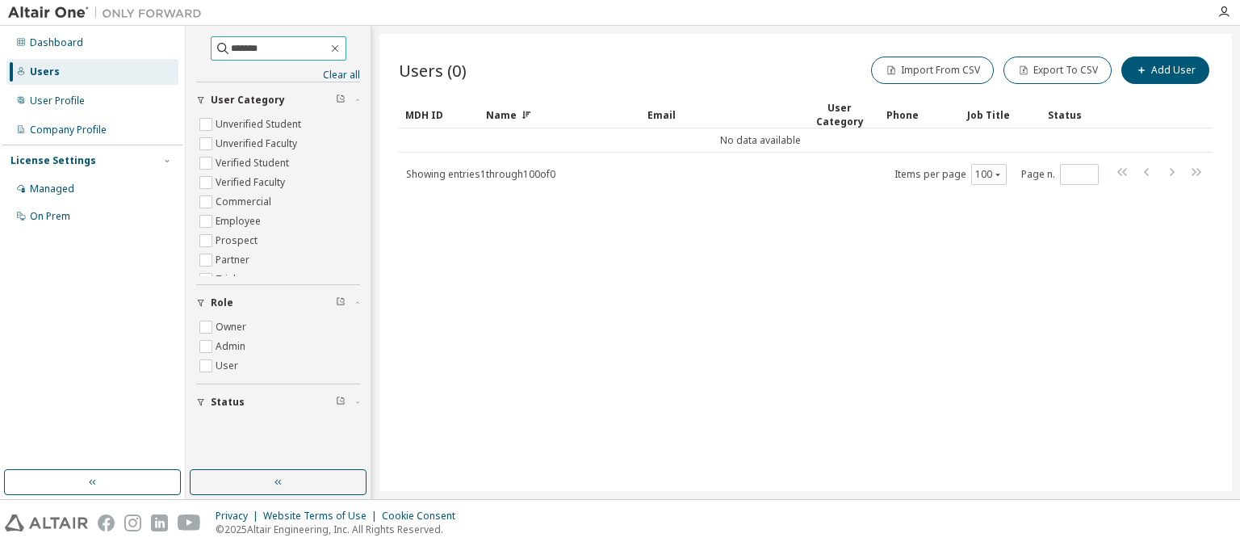
click at [231, 56] on input "*******" at bounding box center [279, 48] width 97 height 16
drag, startPoint x: 272, startPoint y: 49, endPoint x: 149, endPoint y: 44, distance: 122.8
click at [231, 44] on input "*******" at bounding box center [279, 48] width 97 height 16
drag, startPoint x: 283, startPoint y: 44, endPoint x: 198, endPoint y: 57, distance: 86.6
click at [231, 56] on input "**********" at bounding box center [279, 48] width 97 height 16
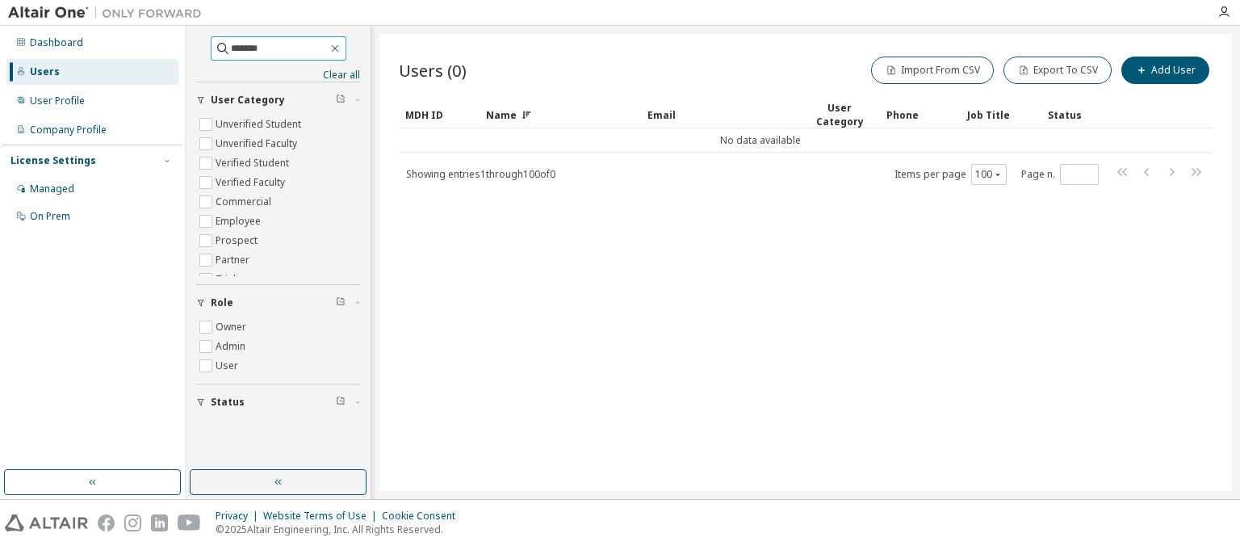
drag, startPoint x: 274, startPoint y: 49, endPoint x: 130, endPoint y: 40, distance: 144.8
click at [231, 40] on input "*******" at bounding box center [279, 48] width 97 height 16
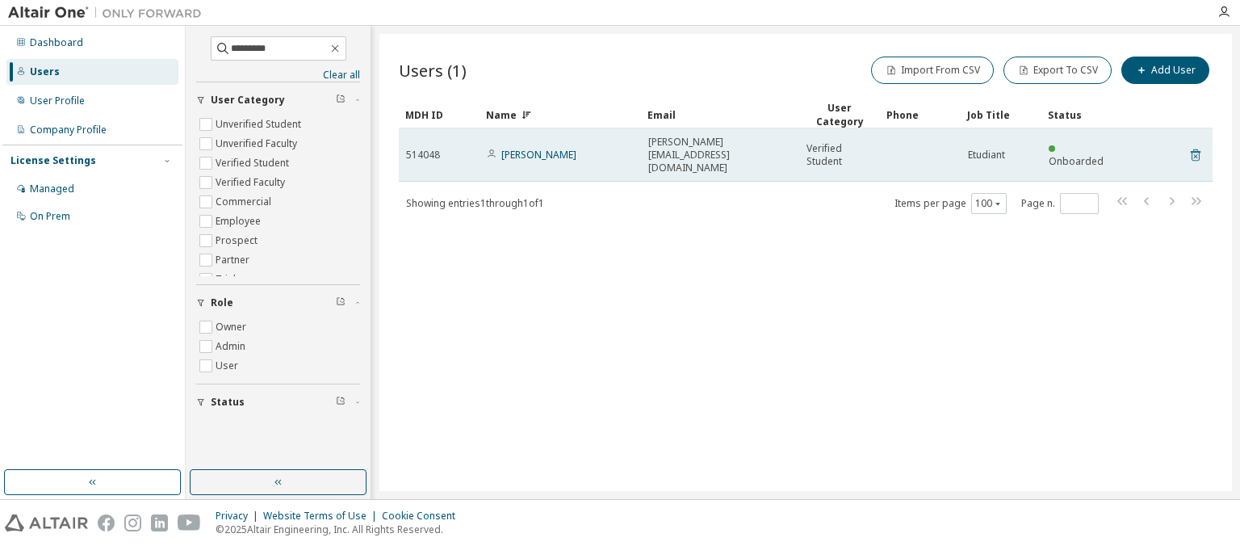
click at [1196, 149] on icon at bounding box center [1195, 155] width 10 height 12
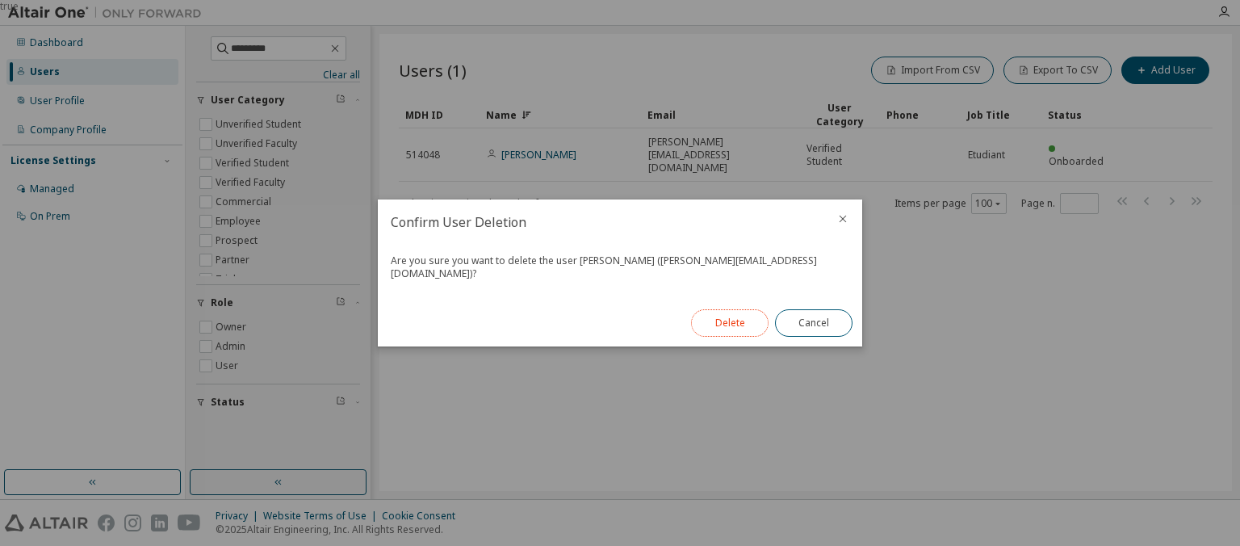
click at [709, 321] on button "Delete" at bounding box center [729, 322] width 77 height 27
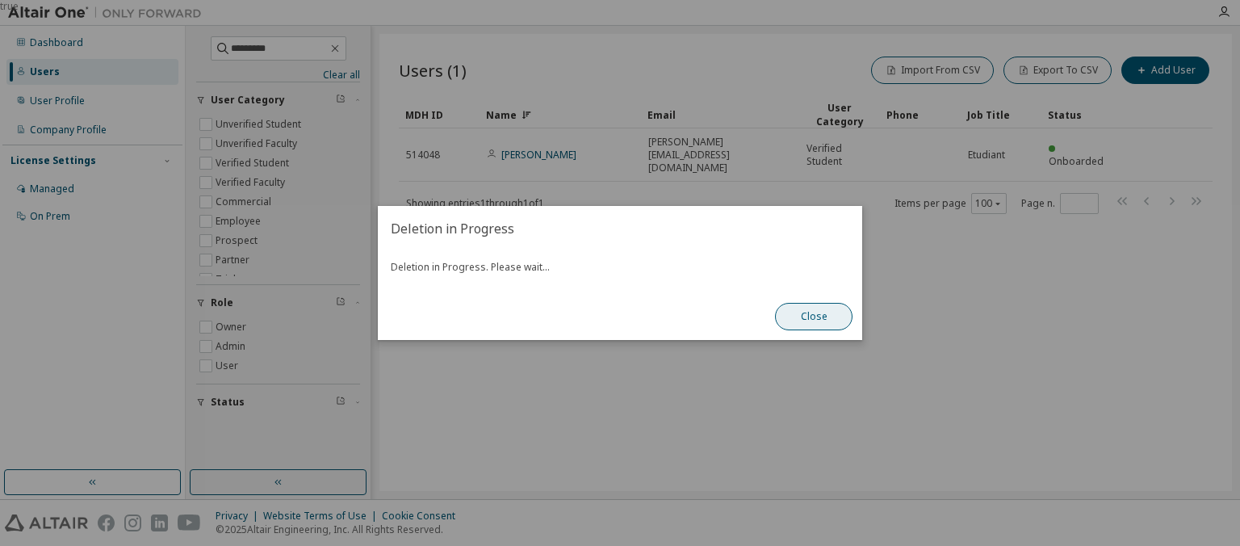
click at [833, 315] on button "Close" at bounding box center [813, 316] width 77 height 27
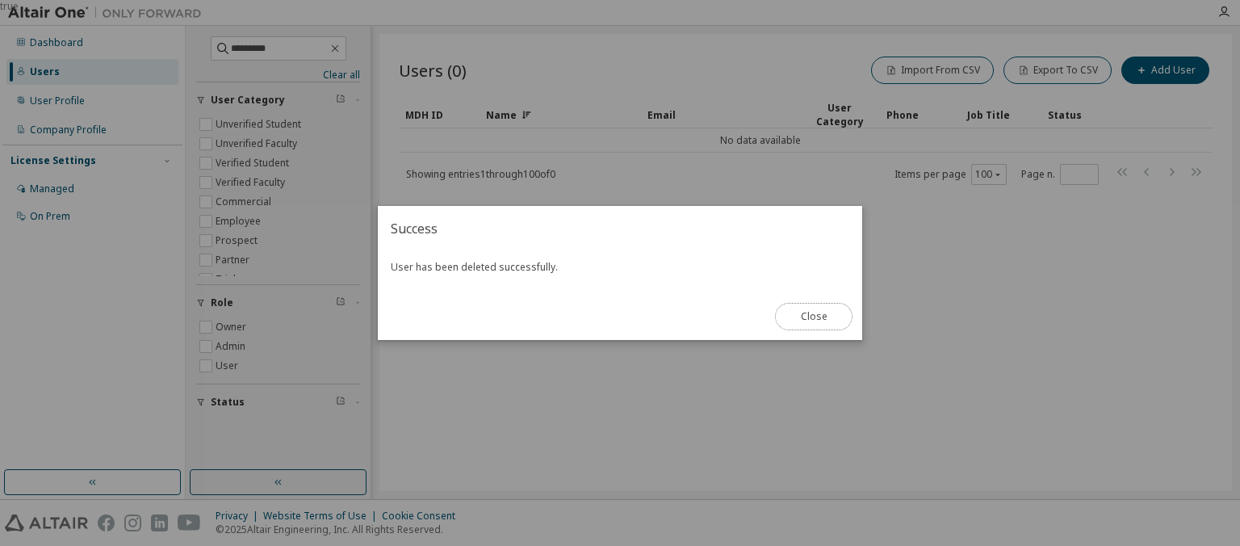
click at [814, 311] on button "Close" at bounding box center [813, 316] width 77 height 27
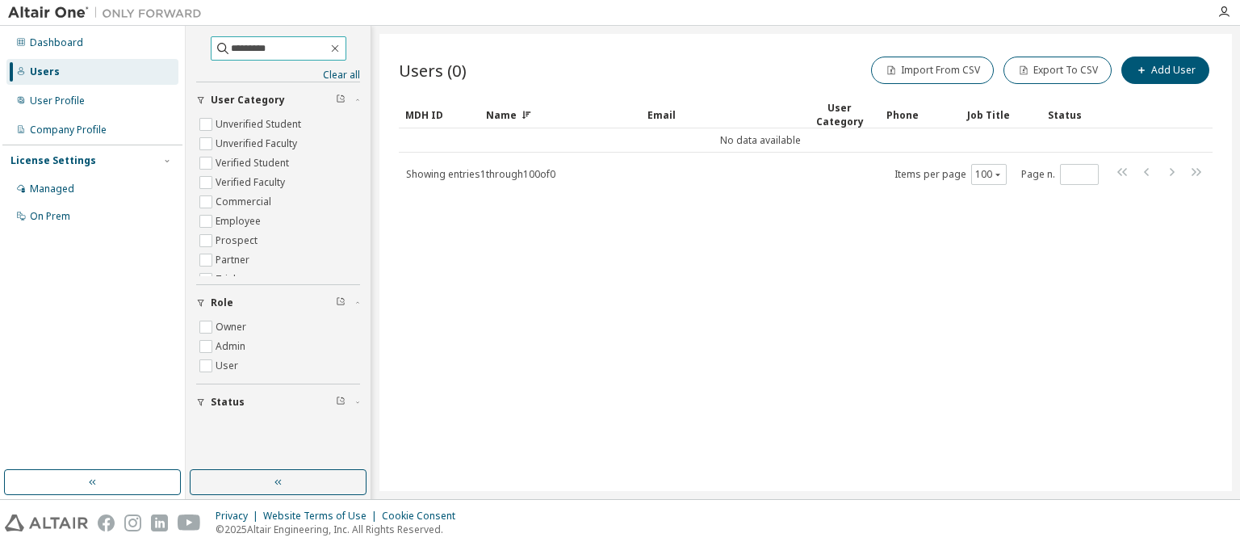
drag, startPoint x: 281, startPoint y: 50, endPoint x: 110, endPoint y: 40, distance: 171.4
click at [231, 40] on input "*********" at bounding box center [279, 48] width 97 height 16
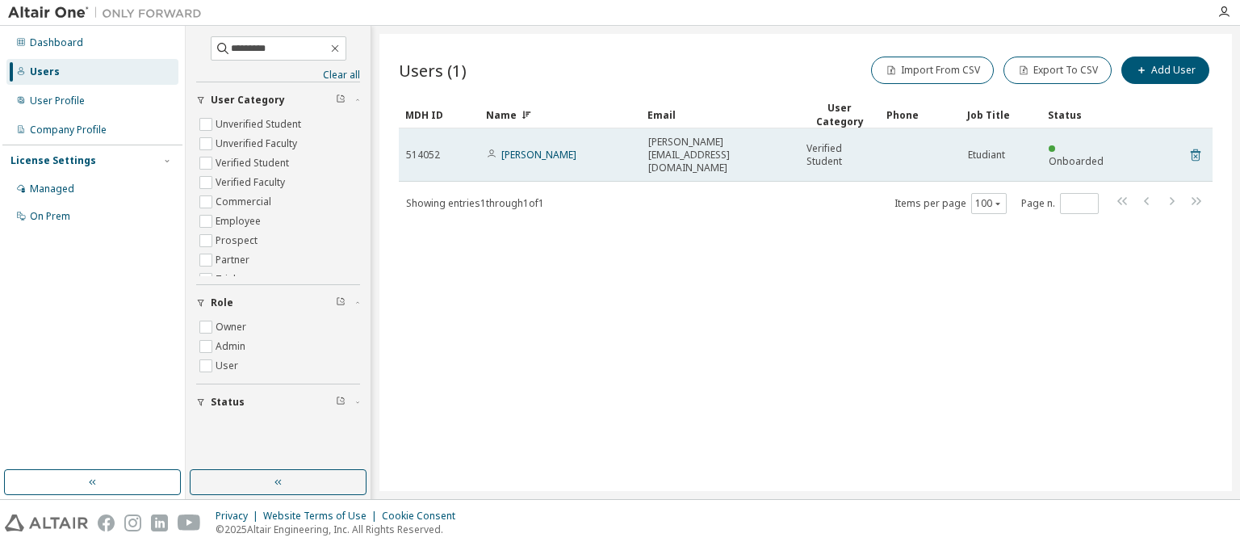
click at [1194, 148] on icon at bounding box center [1195, 154] width 15 height 19
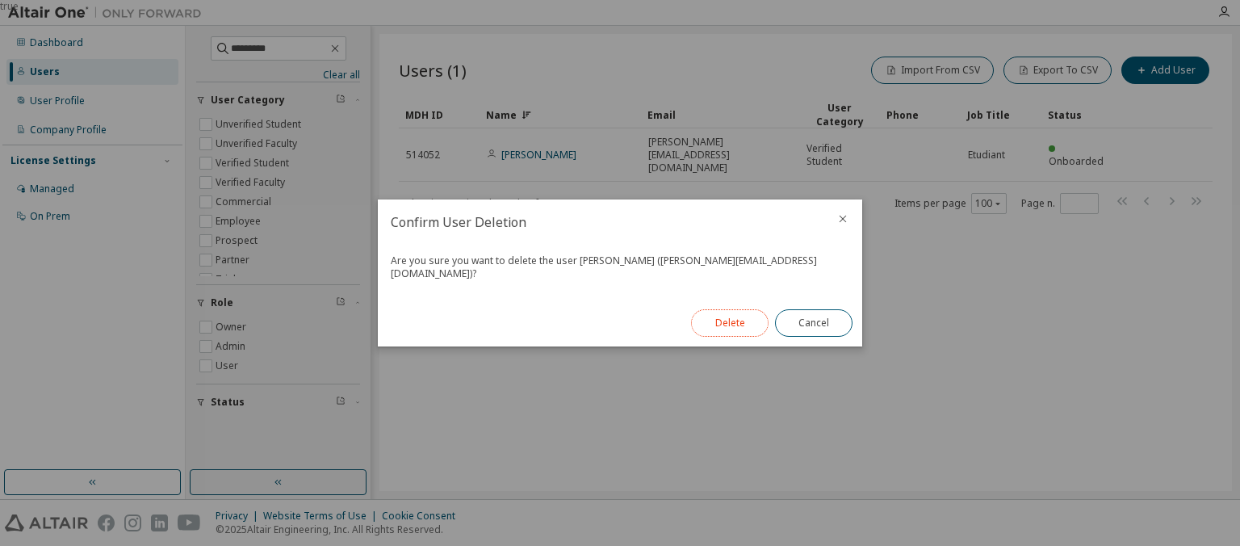
click at [738, 319] on button "Delete" at bounding box center [729, 322] width 77 height 27
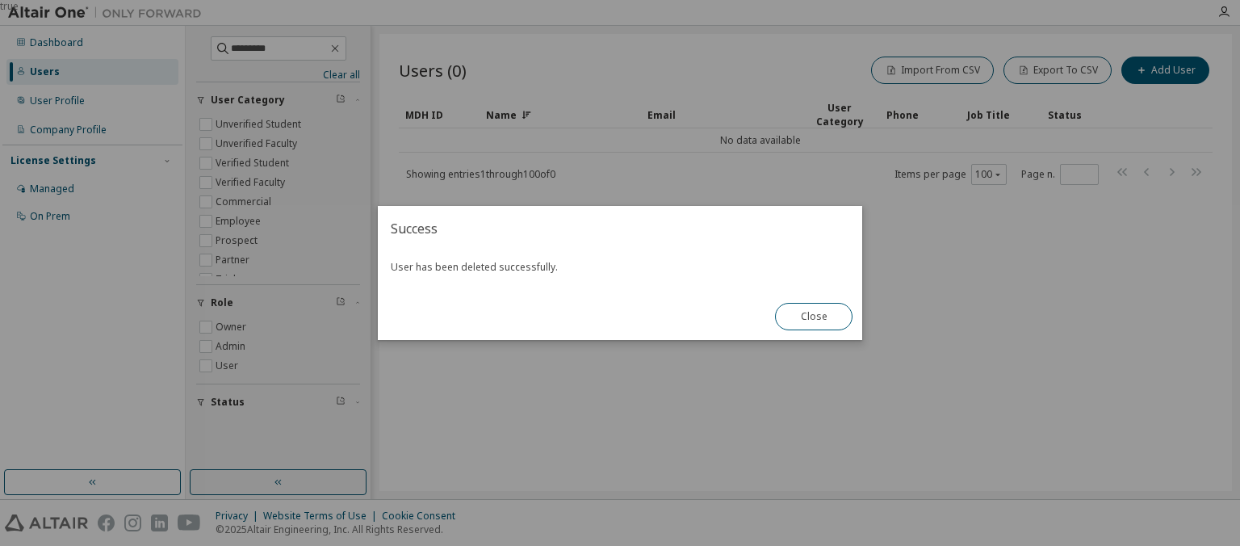
click at [281, 44] on div "true" at bounding box center [620, 273] width 1240 height 546
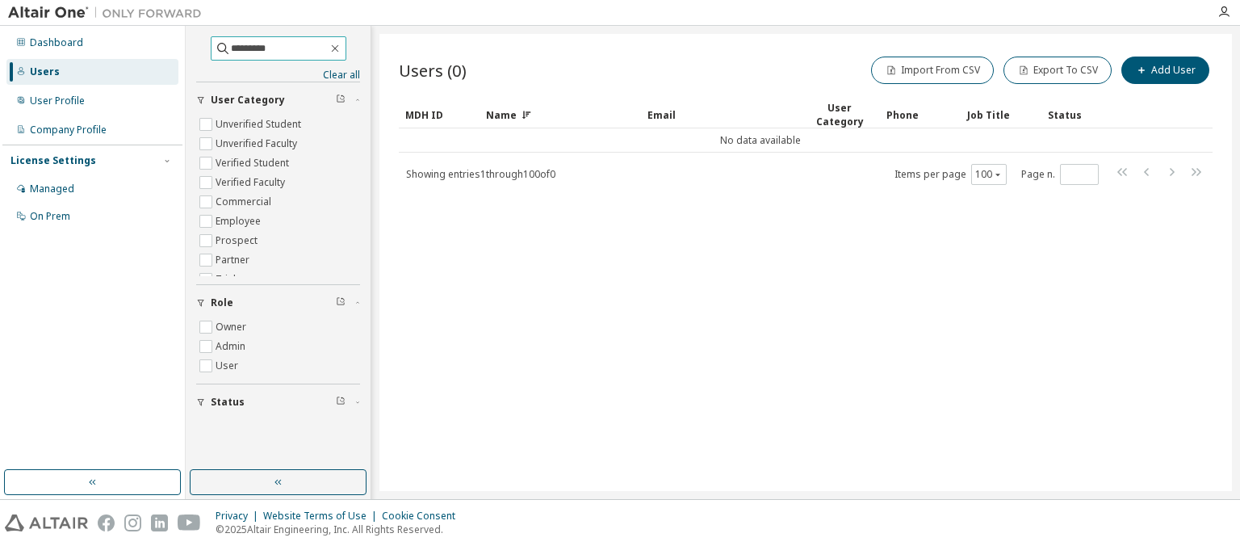
drag, startPoint x: 281, startPoint y: 49, endPoint x: 212, endPoint y: 51, distance: 68.6
click at [231, 51] on input "*********" at bounding box center [279, 48] width 97 height 16
type input "**********"
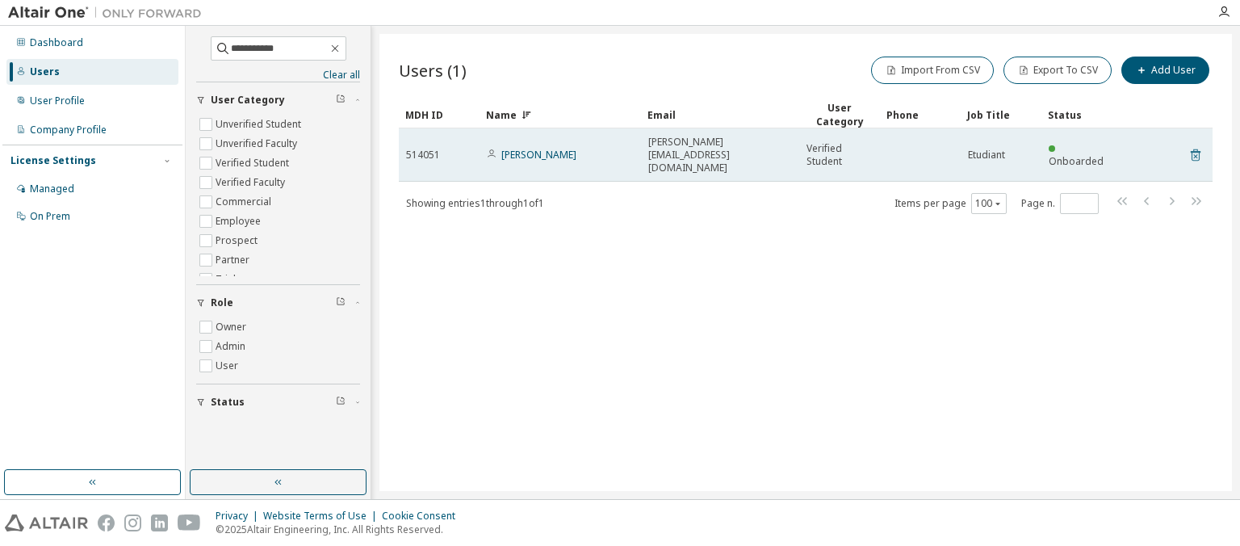
click at [1194, 146] on icon at bounding box center [1195, 154] width 15 height 19
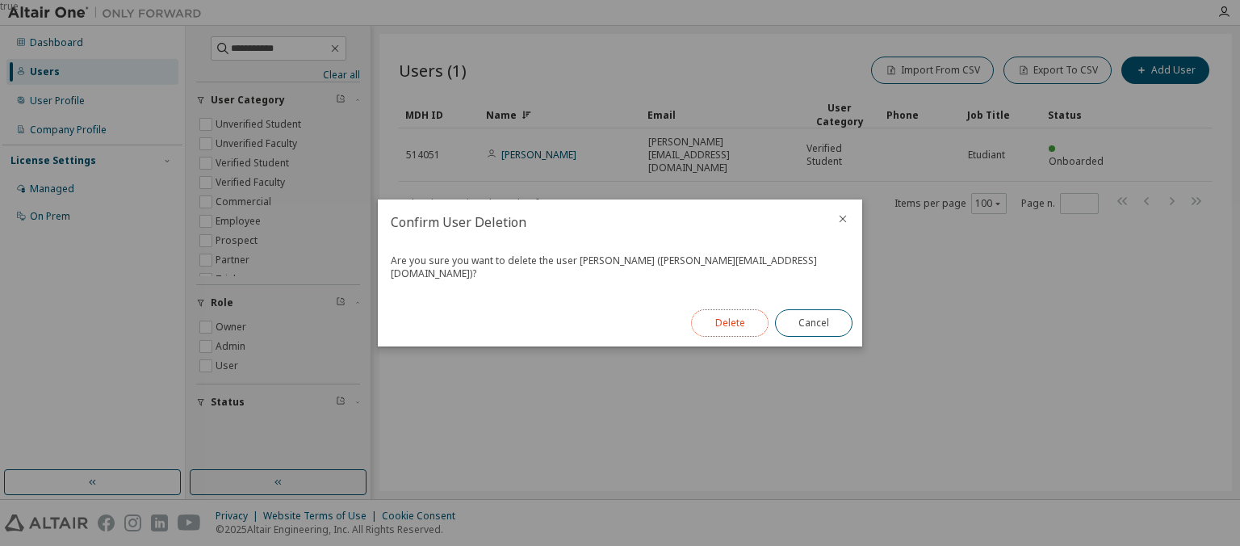
click at [728, 310] on button "Delete" at bounding box center [729, 322] width 77 height 27
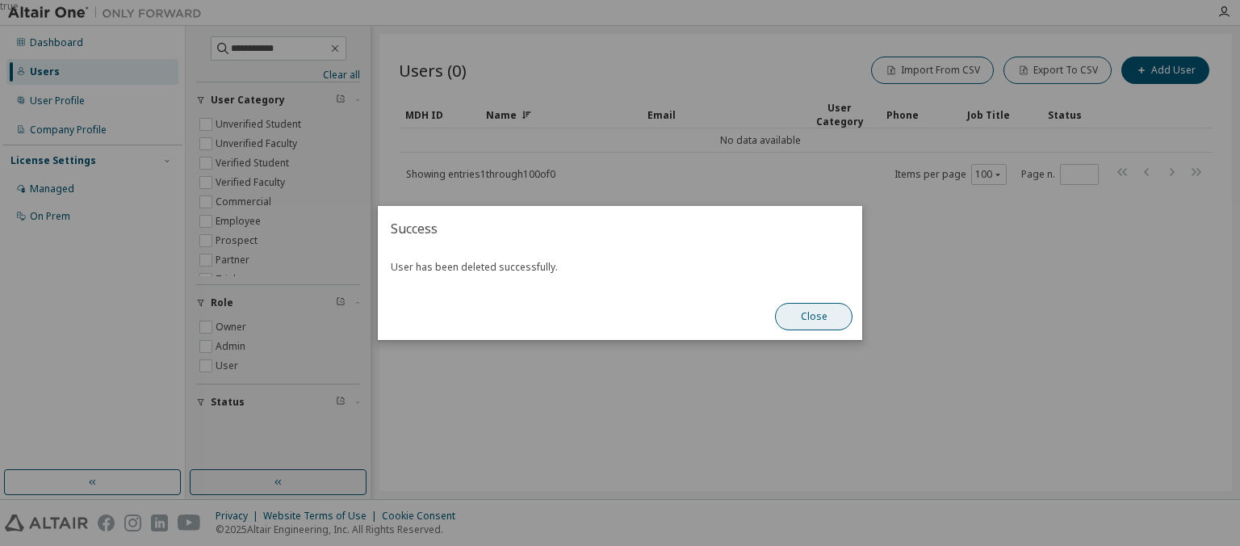
click at [804, 326] on button "Close" at bounding box center [813, 316] width 77 height 27
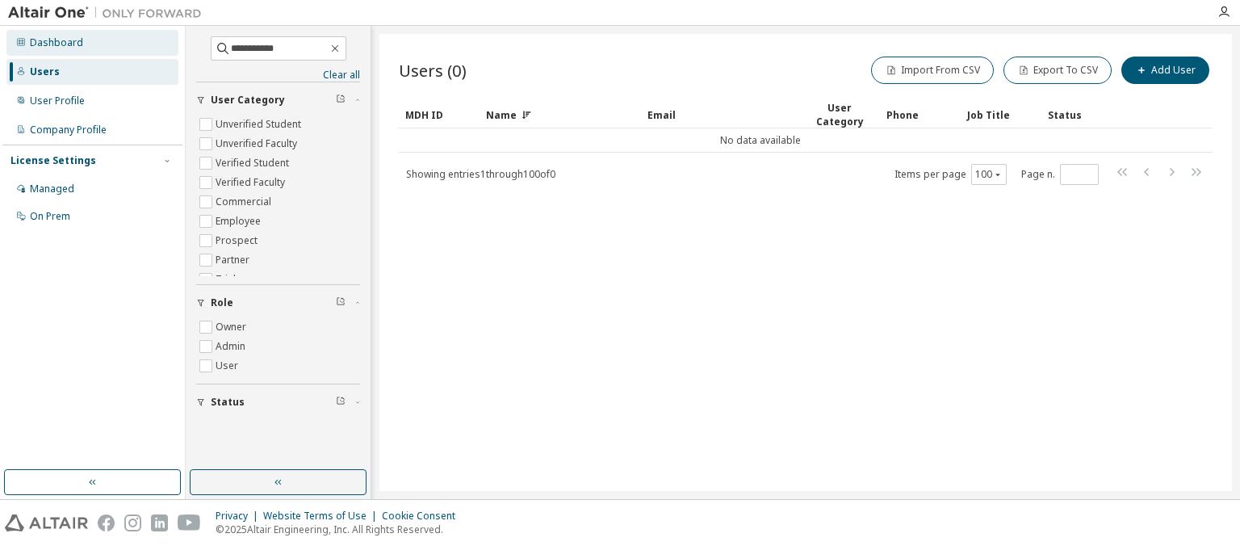
click at [58, 40] on div "Dashboard" at bounding box center [56, 42] width 53 height 13
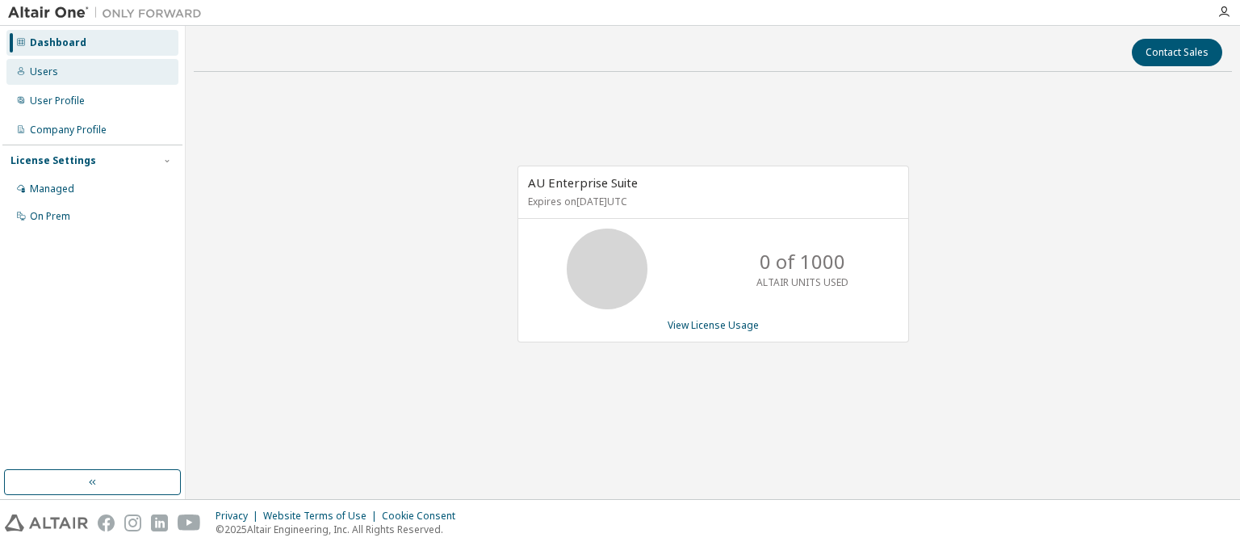
click at [57, 69] on div "Users" at bounding box center [92, 72] width 172 height 26
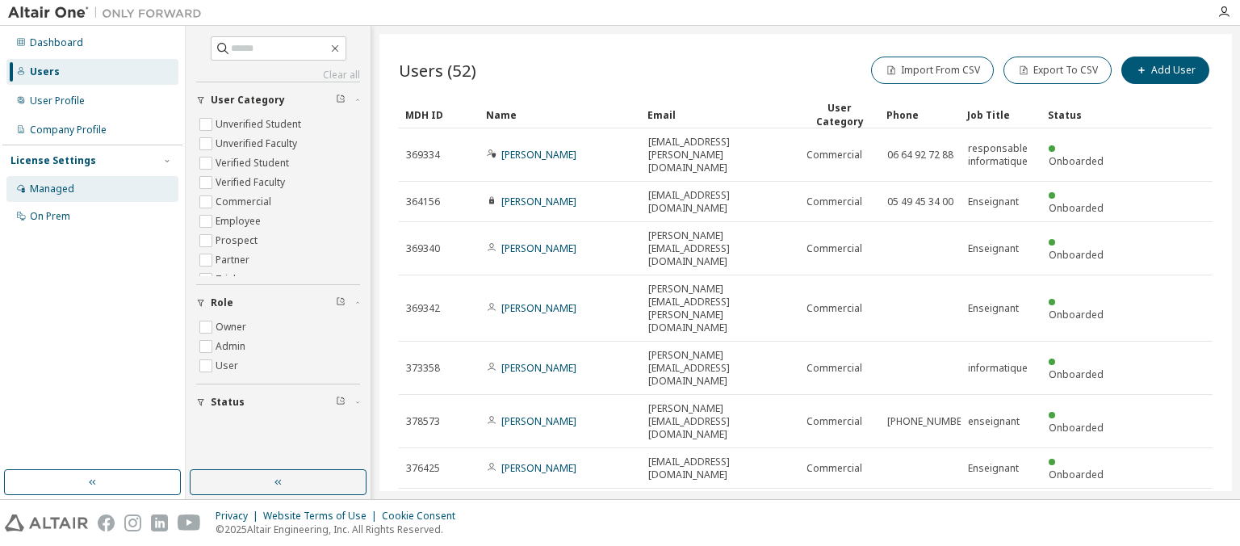
click at [52, 186] on div "Managed" at bounding box center [52, 188] width 44 height 13
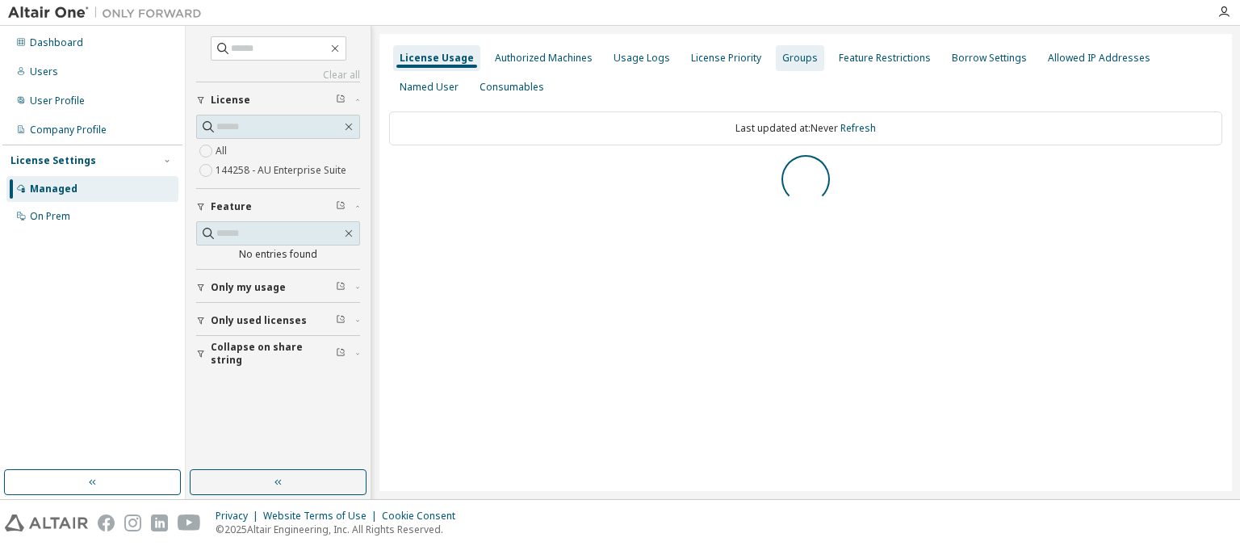
click at [798, 60] on div "Groups" at bounding box center [800, 58] width 36 height 13
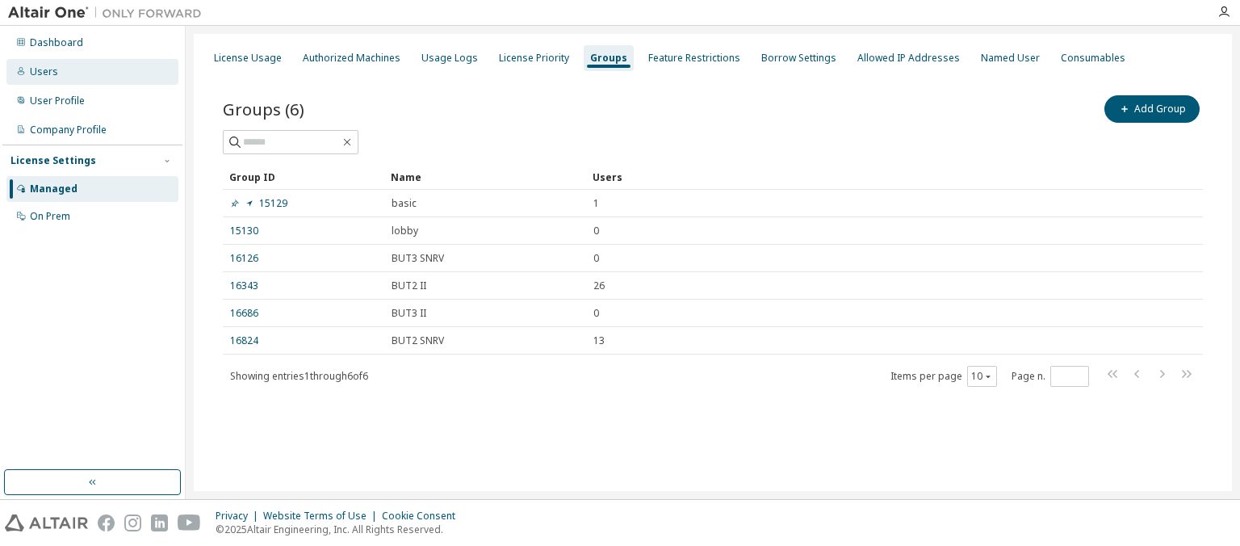
click at [59, 77] on div "Users" at bounding box center [92, 72] width 172 height 26
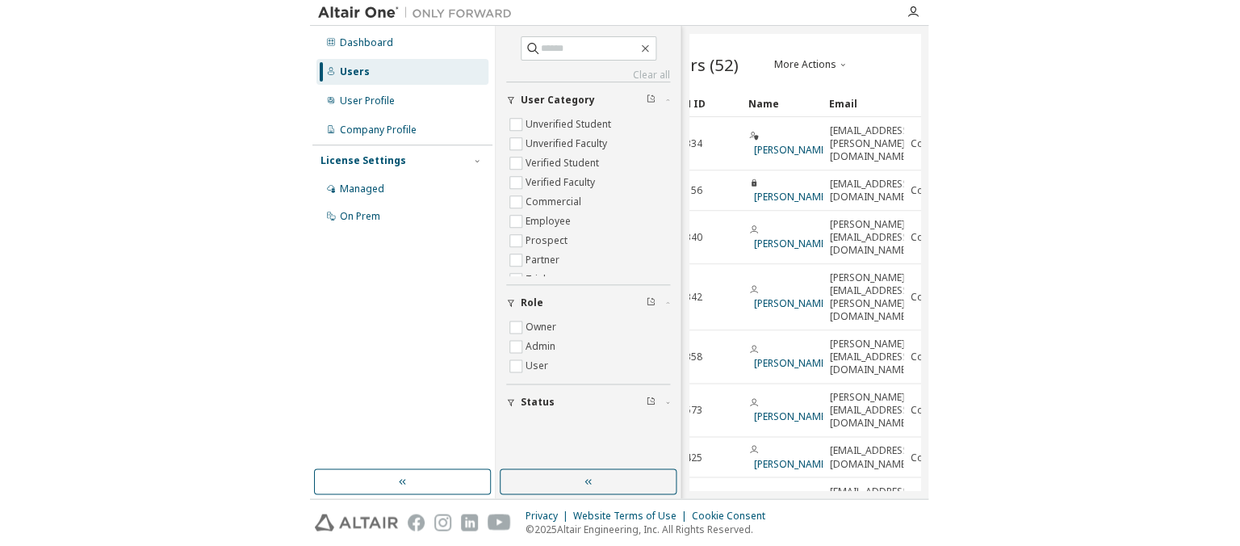
scroll to position [0, 27]
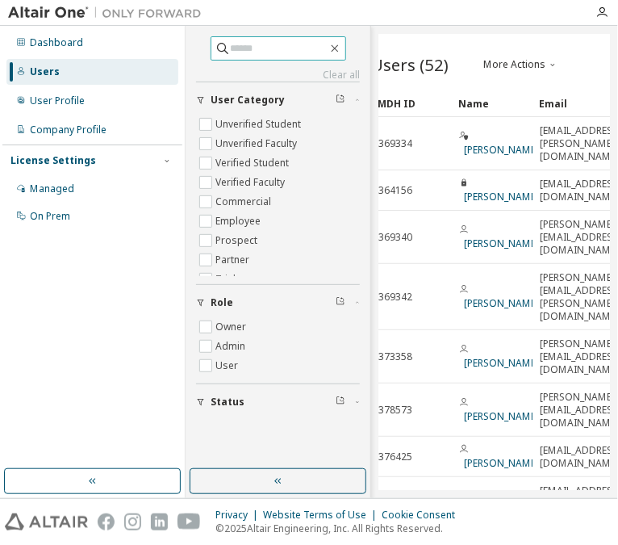
click at [257, 45] on input "text" at bounding box center [279, 48] width 97 height 16
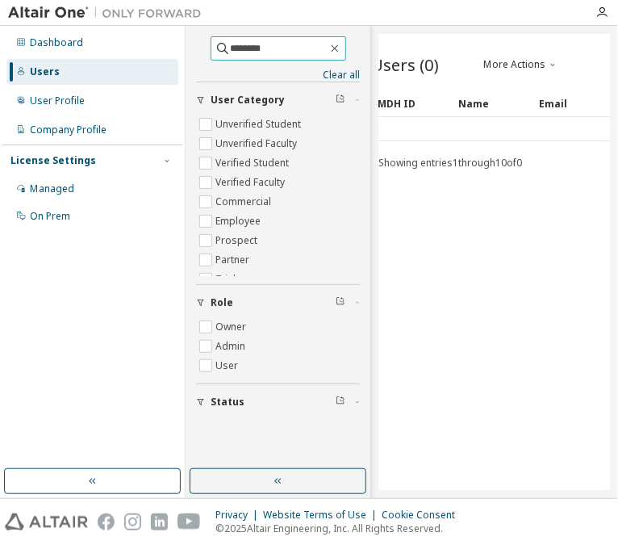
click at [262, 44] on input "********" at bounding box center [279, 48] width 97 height 16
type input "*"
drag, startPoint x: 303, startPoint y: 48, endPoint x: 153, endPoint y: 51, distance: 150.9
click at [231, 50] on input "*********" at bounding box center [279, 48] width 97 height 16
drag, startPoint x: 255, startPoint y: 43, endPoint x: 102, endPoint y: 56, distance: 153.9
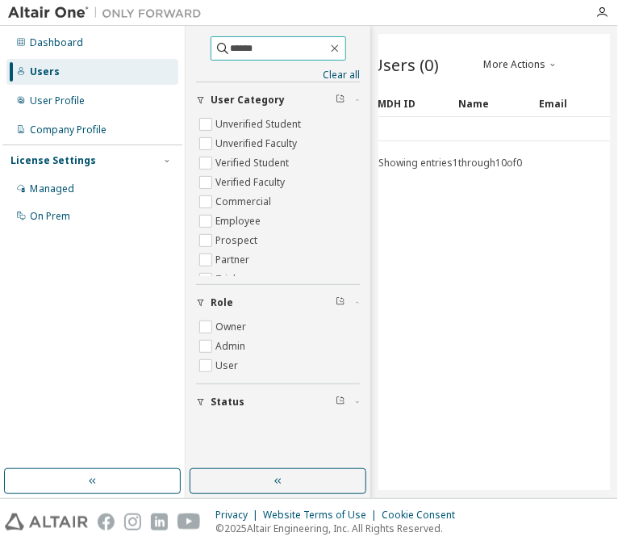
click at [231, 55] on input "******" at bounding box center [279, 48] width 97 height 16
drag, startPoint x: 262, startPoint y: 50, endPoint x: 92, endPoint y: 50, distance: 170.3
click at [231, 50] on input "*******" at bounding box center [279, 48] width 97 height 16
drag, startPoint x: 270, startPoint y: 48, endPoint x: 64, endPoint y: 53, distance: 205.8
click at [231, 53] on input "*********" at bounding box center [279, 48] width 97 height 16
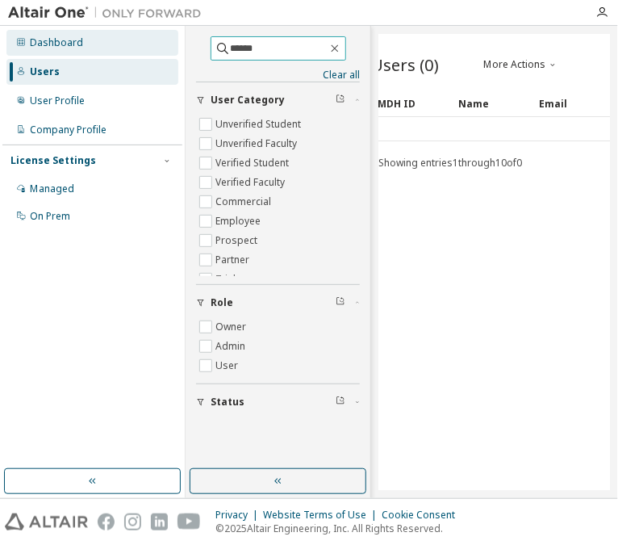
drag, startPoint x: 229, startPoint y: 46, endPoint x: 65, endPoint y: 52, distance: 164.7
click at [231, 53] on input "******" at bounding box center [279, 48] width 97 height 16
drag, startPoint x: 270, startPoint y: 52, endPoint x: 111, endPoint y: 61, distance: 159.2
click at [231, 56] on input "********" at bounding box center [279, 48] width 97 height 16
drag, startPoint x: 260, startPoint y: 47, endPoint x: 140, endPoint y: 53, distance: 119.6
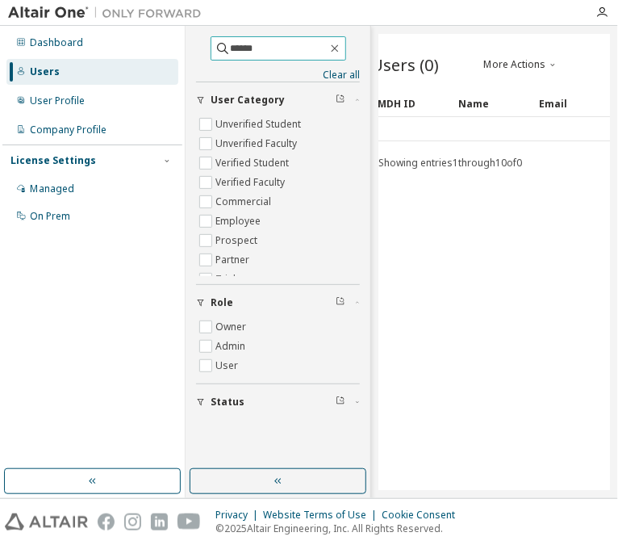
click at [231, 53] on input "******" at bounding box center [279, 48] width 97 height 16
drag, startPoint x: 264, startPoint y: 50, endPoint x: 123, endPoint y: 56, distance: 141.4
click at [231, 56] on input "********" at bounding box center [279, 48] width 97 height 16
type input "*****"
click at [489, 281] on div "Users (0) More Actions Import From CSV Export To CSV Add User Clear Load Save S…" at bounding box center [494, 262] width 231 height 456
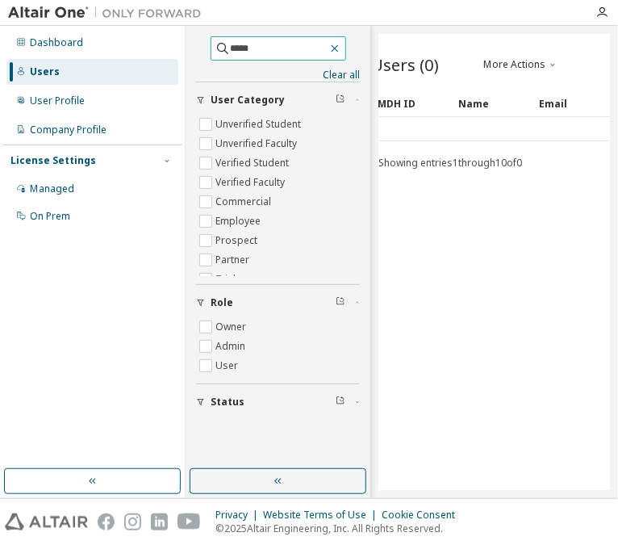
click at [341, 48] on icon "button" at bounding box center [334, 48] width 13 height 13
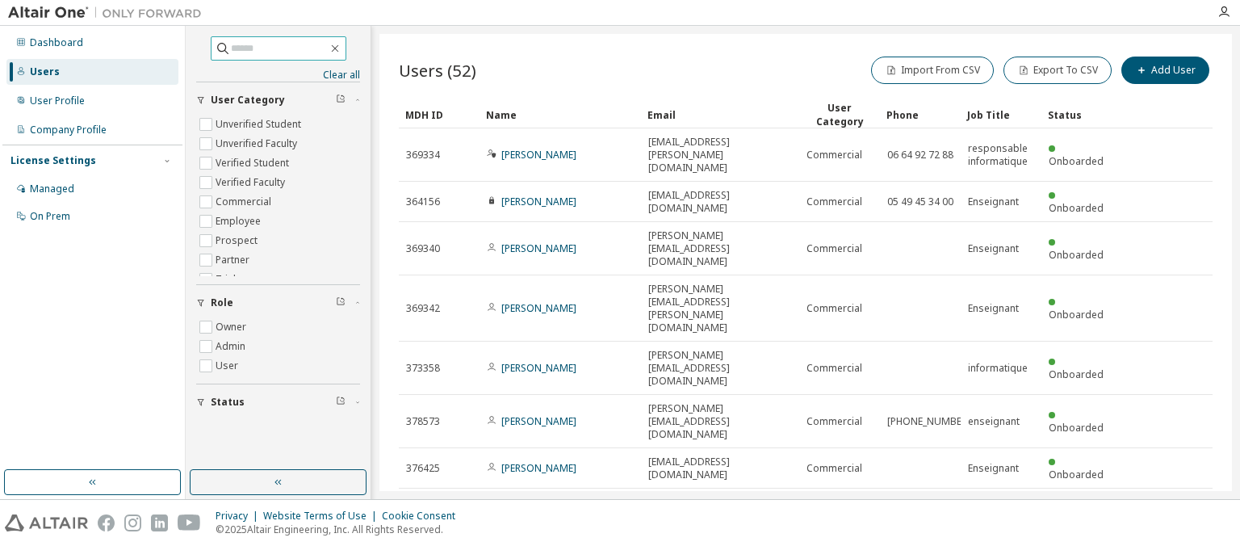
click at [65, 165] on div "License Settings" at bounding box center [53, 160] width 86 height 13
click at [59, 158] on div "License Settings" at bounding box center [53, 160] width 86 height 13
click at [65, 189] on div "Managed" at bounding box center [52, 188] width 44 height 13
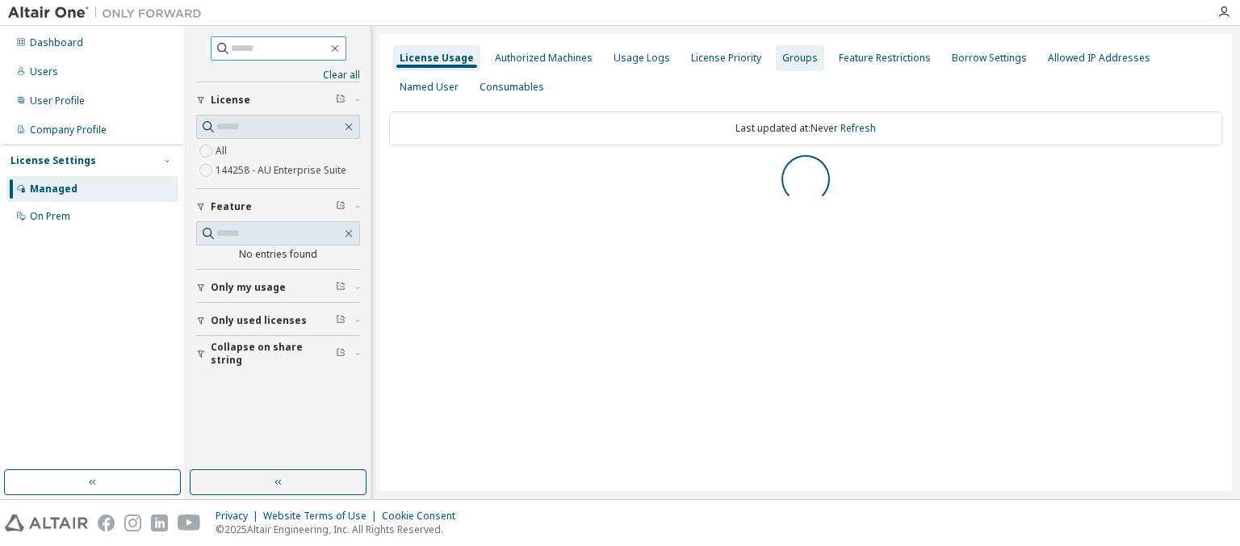
click at [783, 68] on div "Groups" at bounding box center [800, 58] width 48 height 26
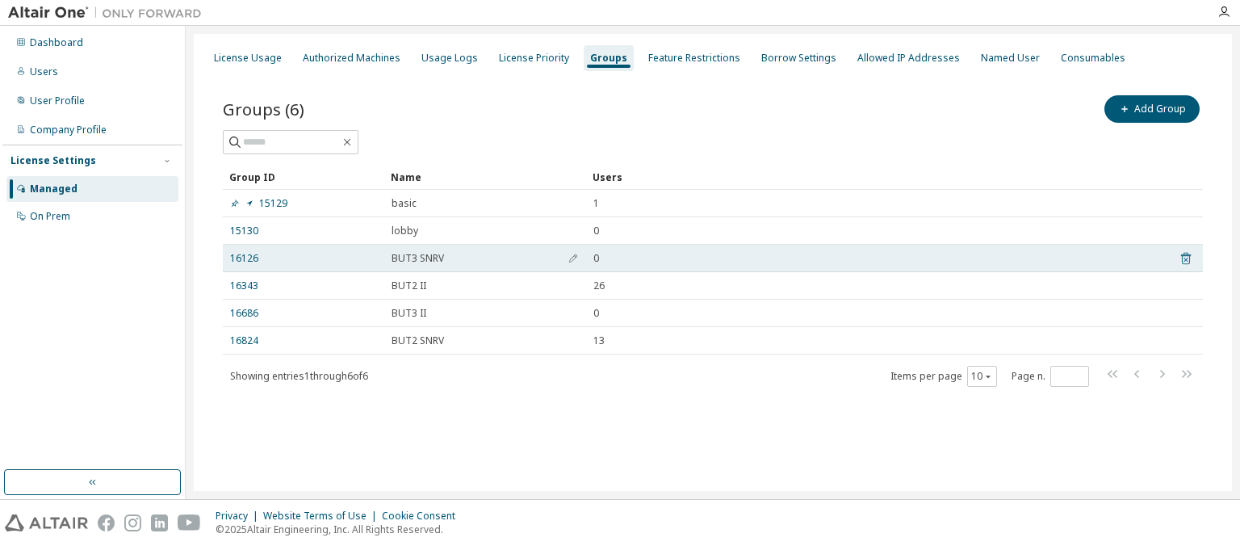
click at [1186, 253] on icon at bounding box center [1186, 259] width 10 height 12
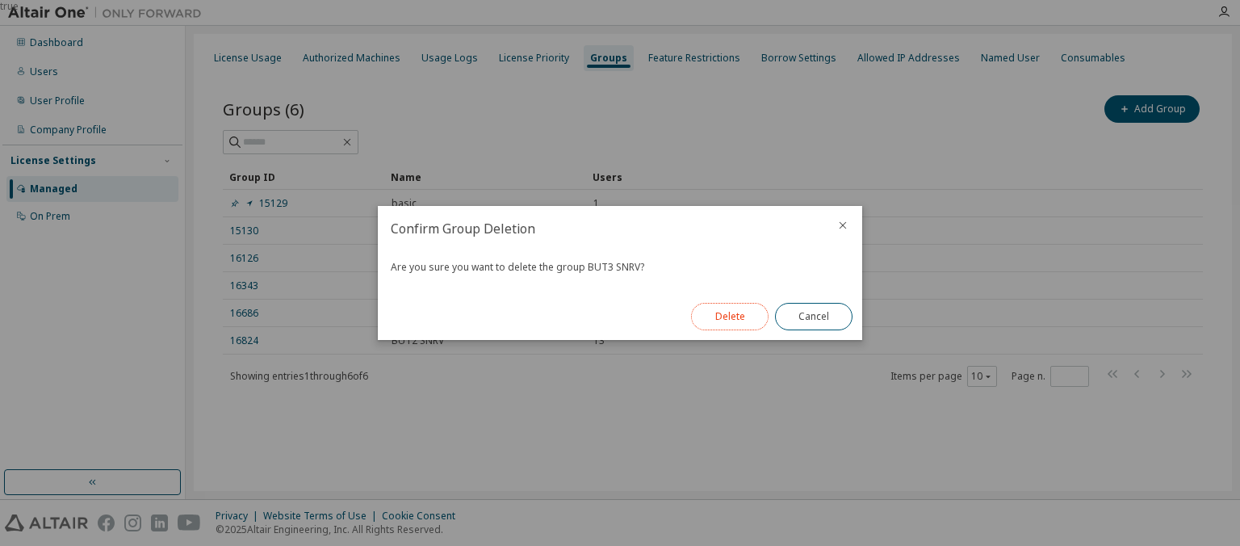
click at [746, 319] on button "Delete" at bounding box center [729, 316] width 77 height 27
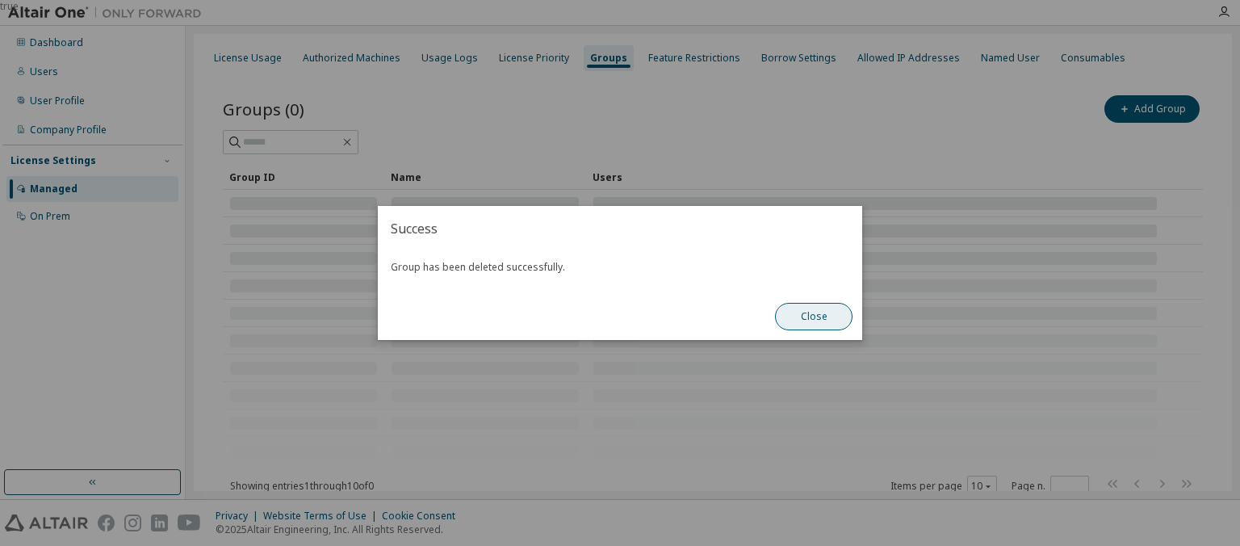
click at [815, 319] on button "Close" at bounding box center [813, 316] width 77 height 27
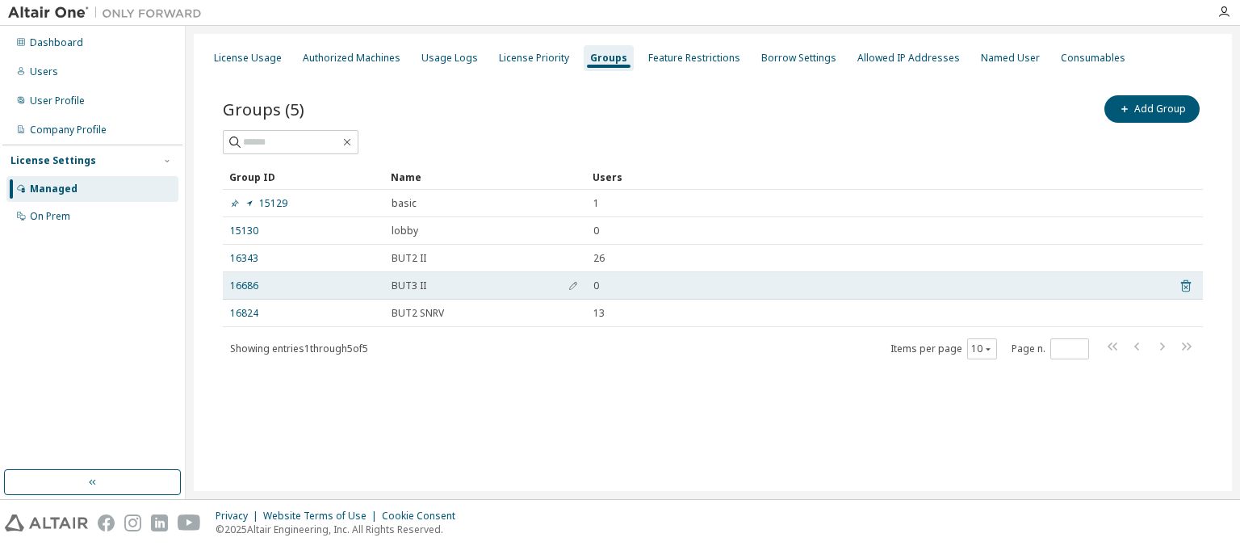
click at [1189, 282] on icon at bounding box center [1186, 286] width 10 height 12
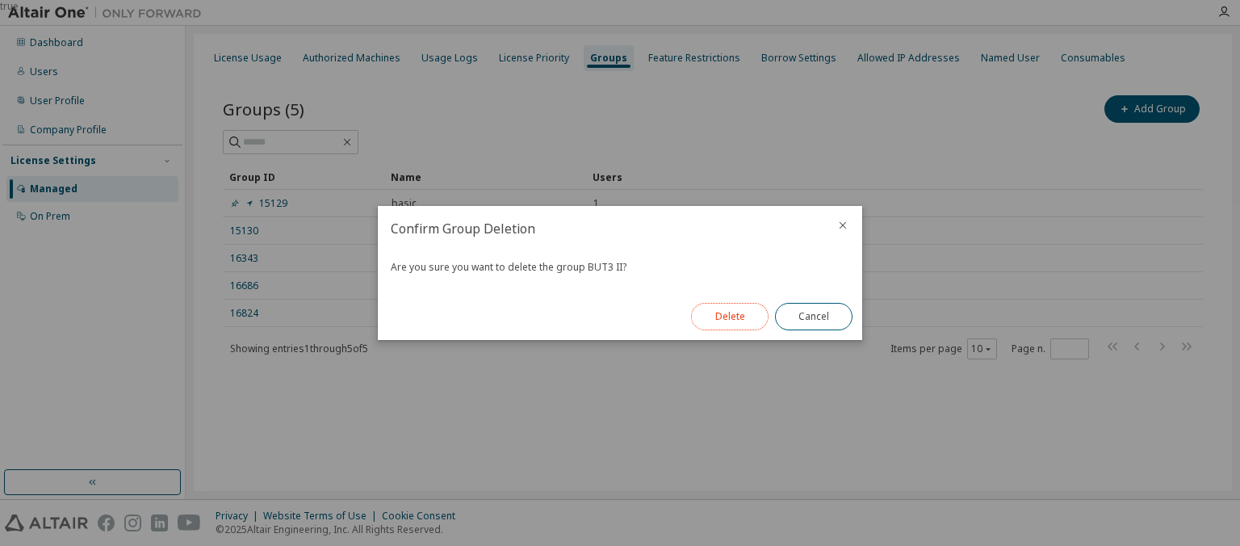
click at [738, 324] on button "Delete" at bounding box center [729, 316] width 77 height 27
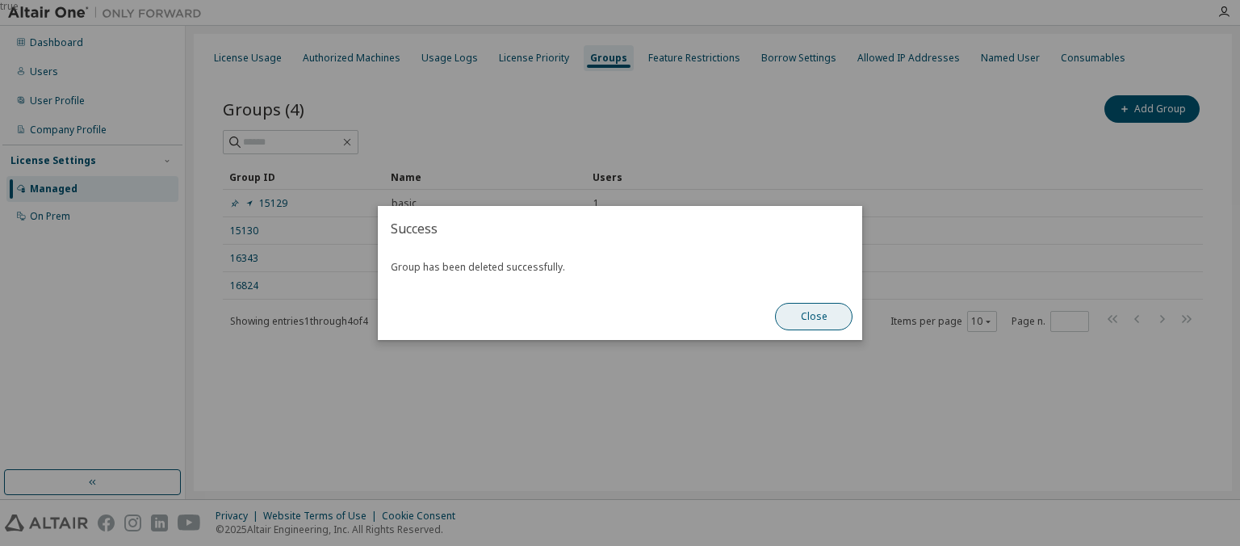
click at [829, 319] on button "Close" at bounding box center [813, 316] width 77 height 27
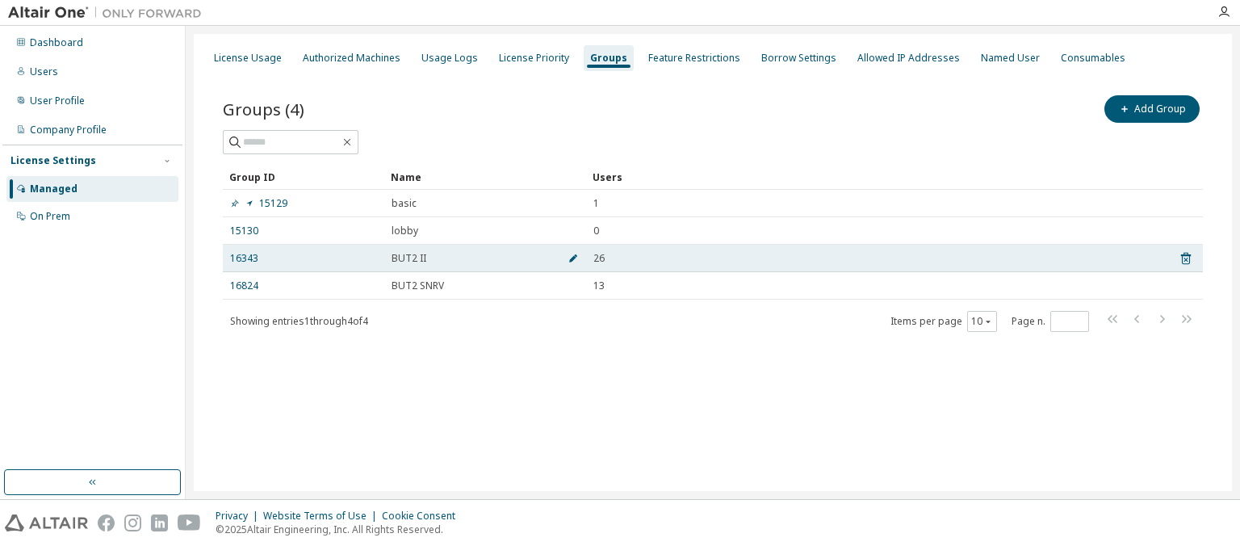
click at [578, 255] on span "button" at bounding box center [572, 258] width 11 height 13
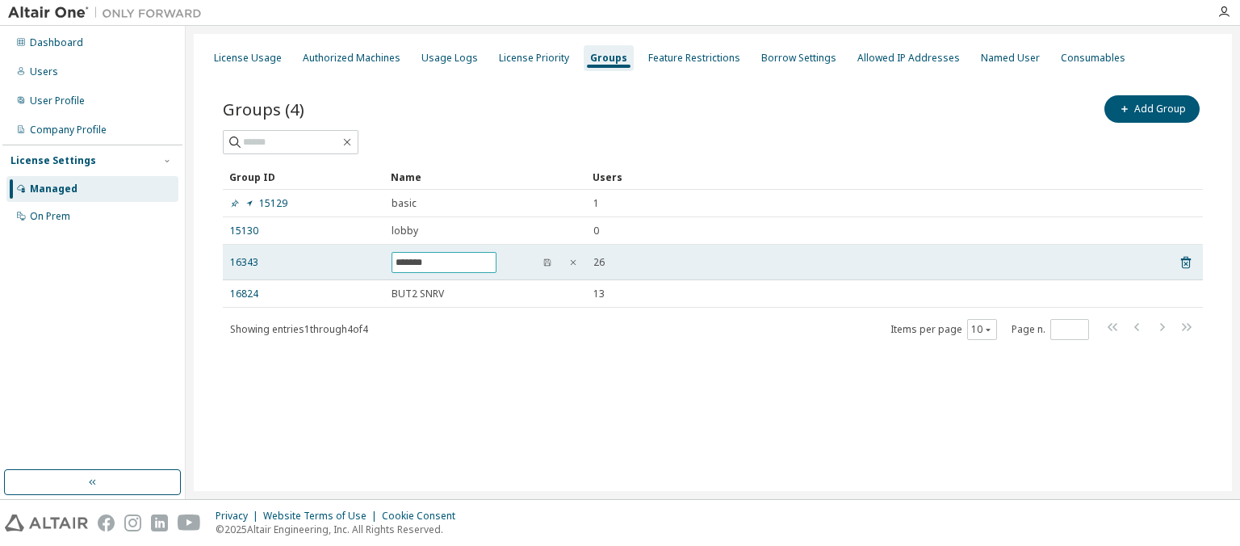
click at [418, 263] on input "*******" at bounding box center [443, 262] width 97 height 13
type input "*******"
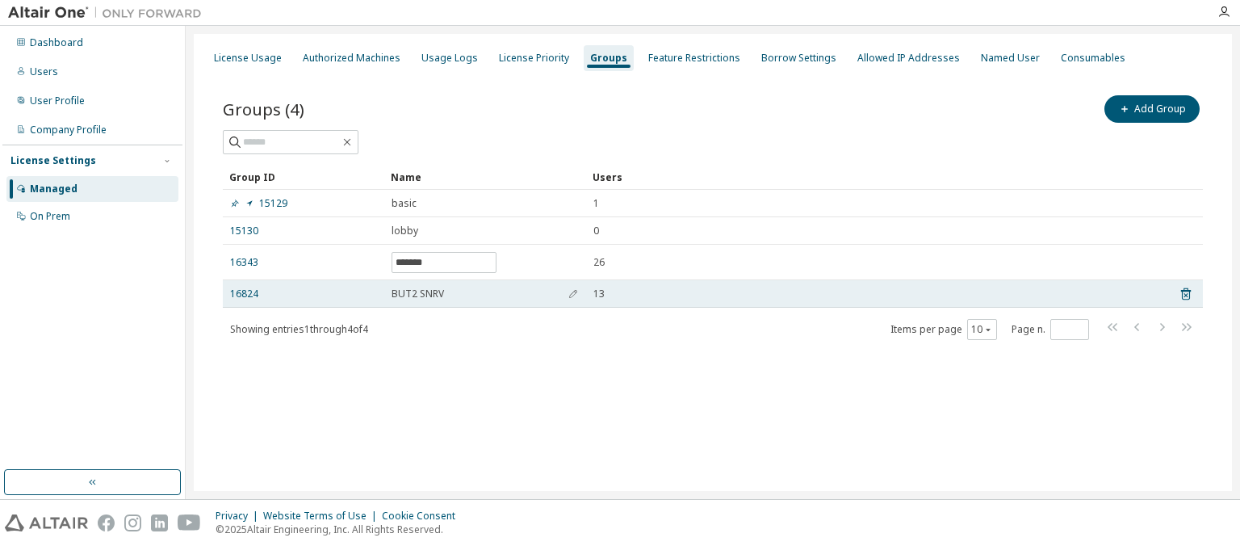
click at [407, 286] on td "BUT2 SNRV" at bounding box center [485, 293] width 202 height 27
click at [571, 295] on icon "button" at bounding box center [573, 294] width 8 height 8
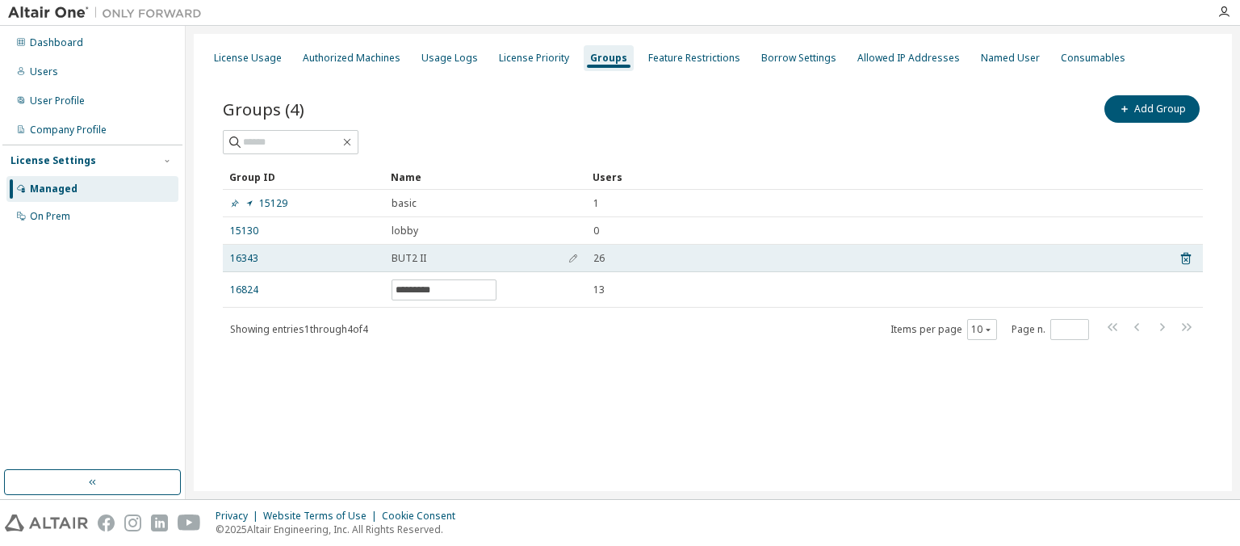
click at [470, 253] on div "BUT2 II" at bounding box center [484, 258] width 187 height 13
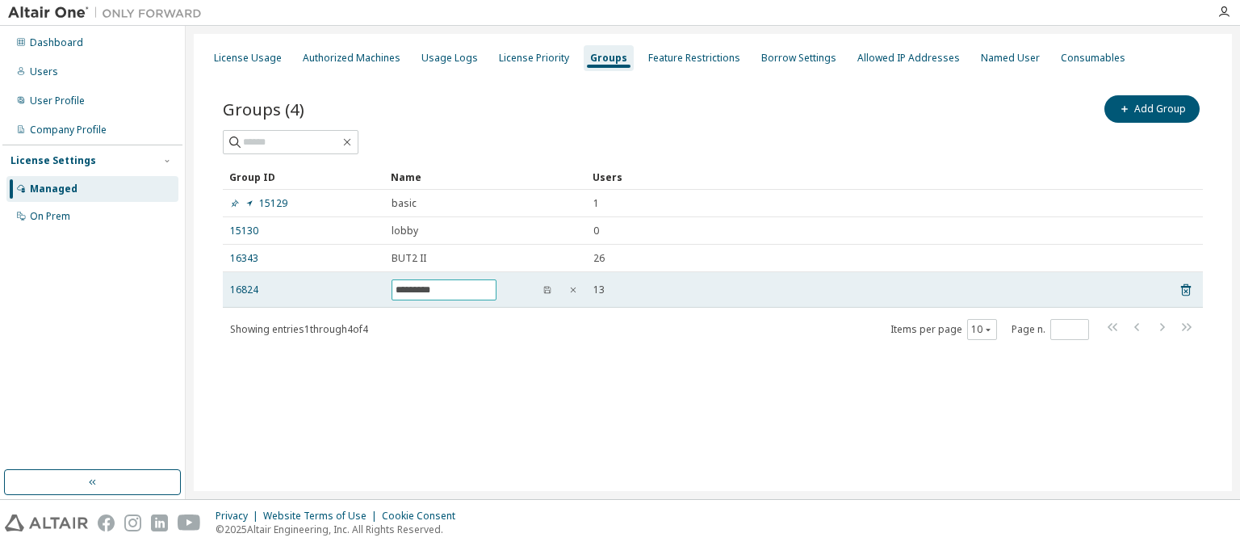
click at [417, 289] on input "*********" at bounding box center [443, 289] width 97 height 13
type input "*********"
click at [550, 291] on icon "button" at bounding box center [547, 290] width 10 height 10
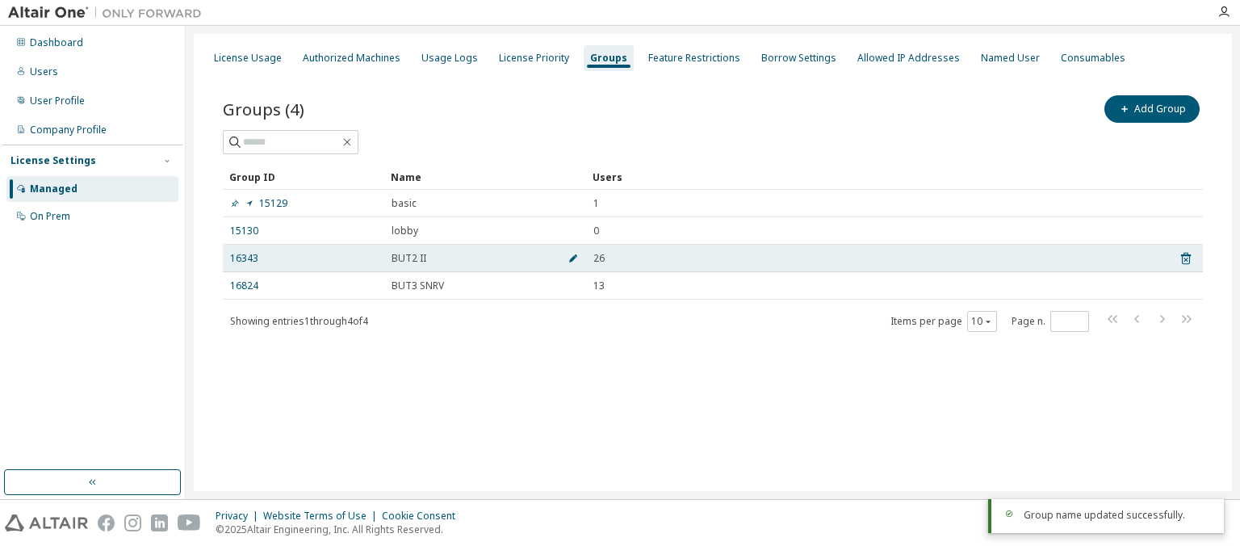
click at [573, 256] on icon "button" at bounding box center [573, 258] width 10 height 10
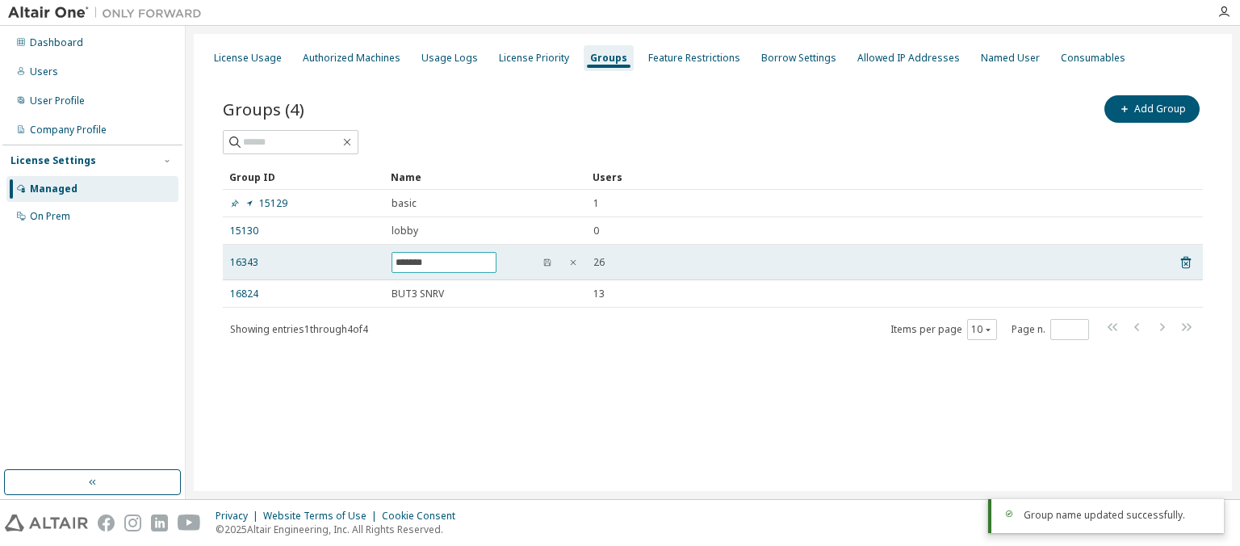
click at [420, 259] on input "*******" at bounding box center [443, 262] width 97 height 13
type input "*******"
click at [551, 264] on icon "button" at bounding box center [547, 262] width 10 height 10
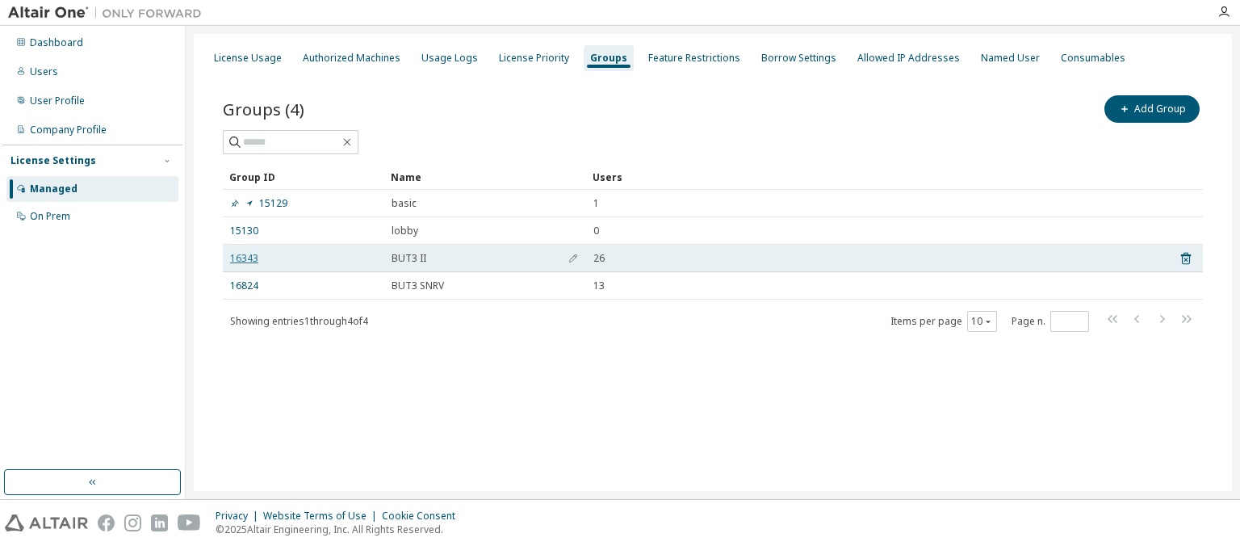
click at [245, 260] on link "16343" at bounding box center [244, 258] width 28 height 13
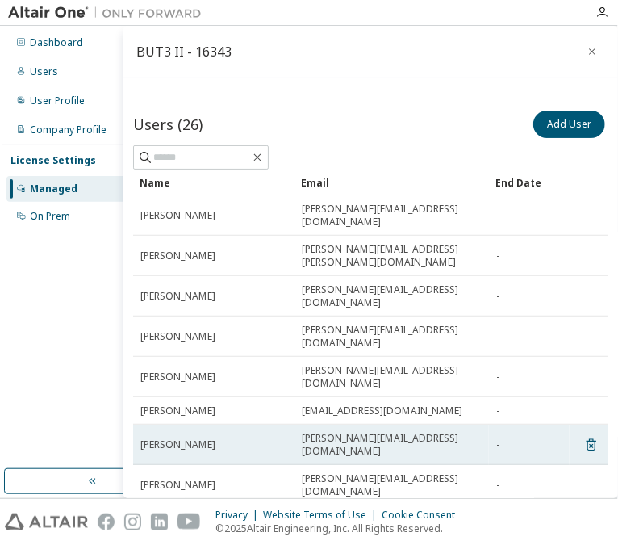
scroll to position [155, 0]
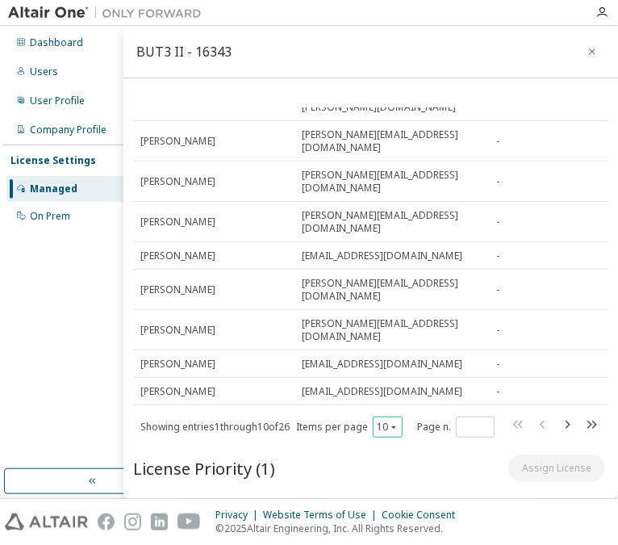
click at [395, 426] on icon "button" at bounding box center [393, 427] width 5 height 2
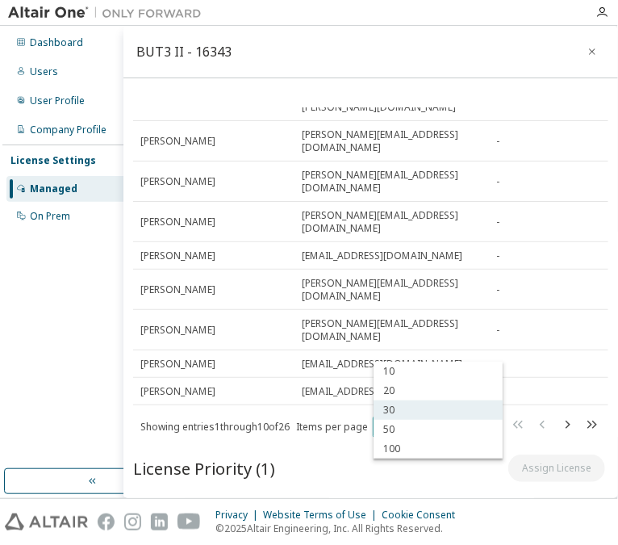
click at [396, 412] on div "30" at bounding box center [438, 409] width 129 height 19
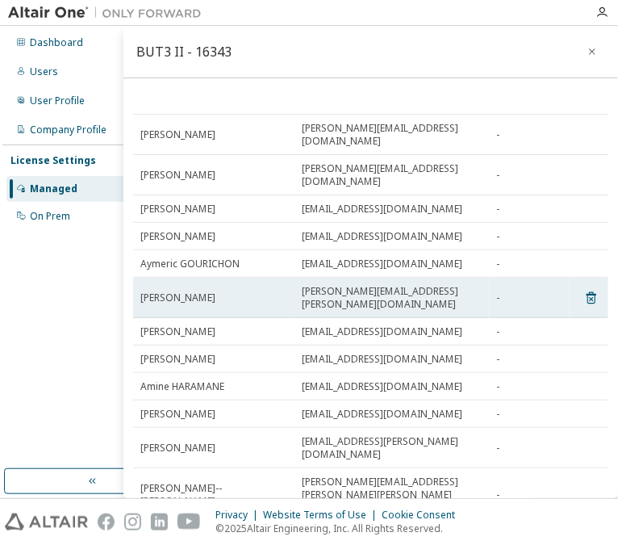
scroll to position [0, 0]
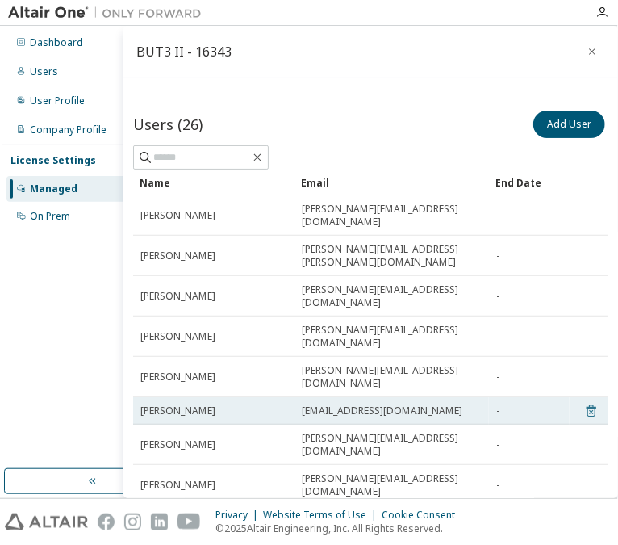
click at [592, 410] on icon at bounding box center [591, 412] width 4 height 4
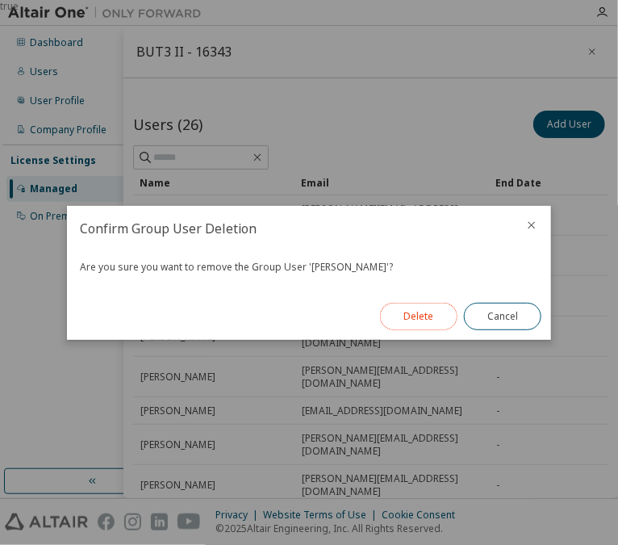
click at [407, 324] on button "Delete" at bounding box center [418, 316] width 77 height 27
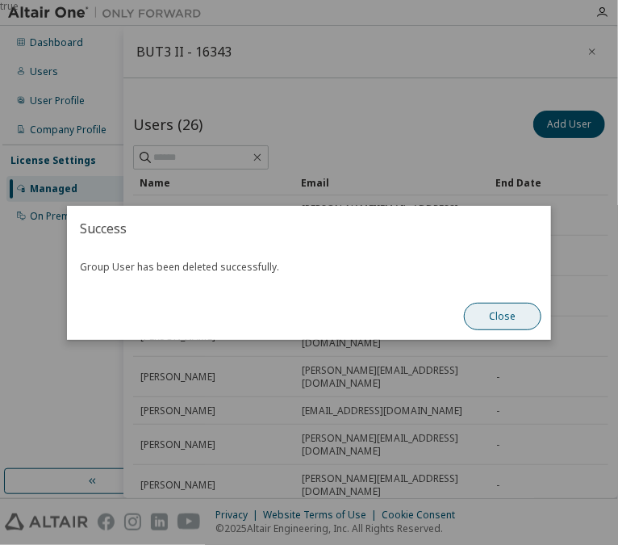
click at [501, 321] on button "Close" at bounding box center [502, 316] width 77 height 27
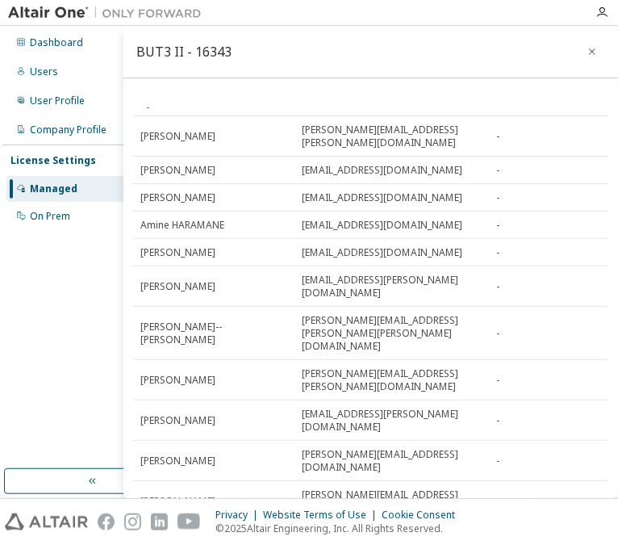
scroll to position [465, 0]
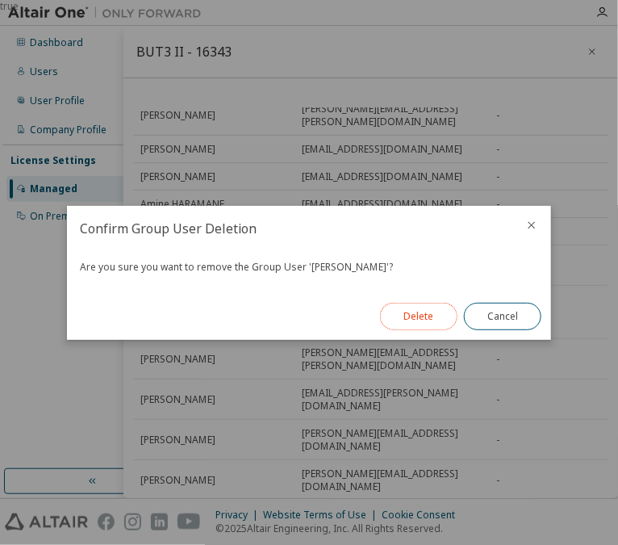
click at [433, 320] on button "Delete" at bounding box center [418, 316] width 77 height 27
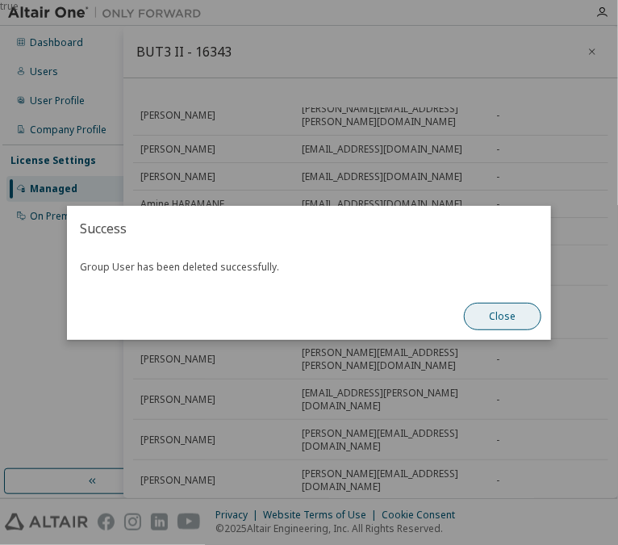
click at [503, 315] on button "Close" at bounding box center [502, 316] width 77 height 27
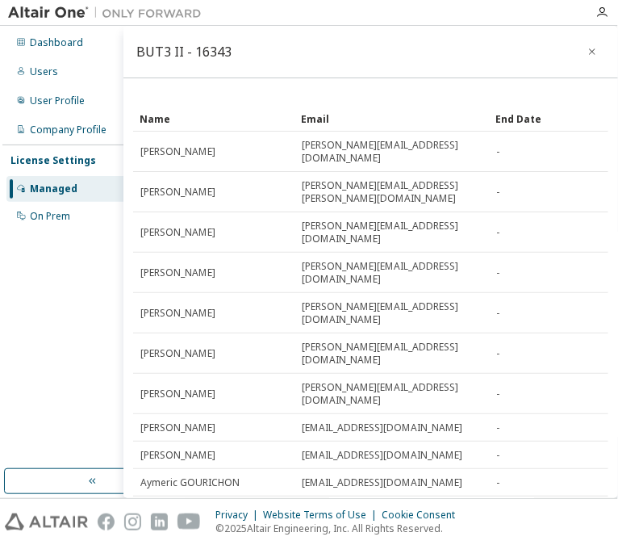
scroll to position [0, 0]
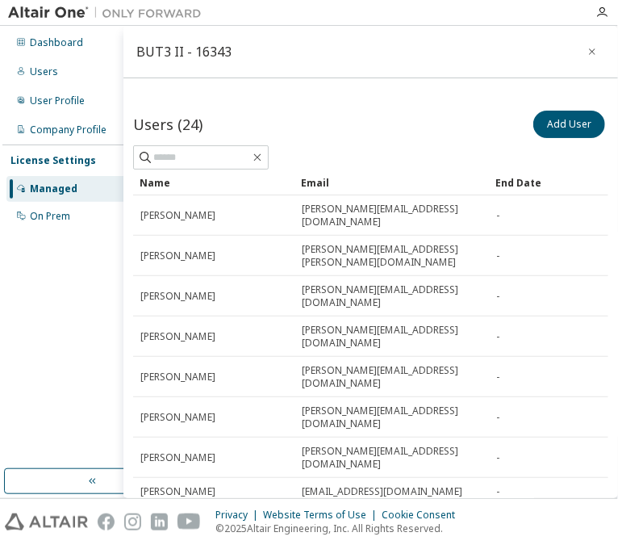
click at [412, 94] on div "BUT3 II - 16343 Users (24) Add User Clear Load Save Save As Field Operator Valu…" at bounding box center [370, 262] width 495 height 472
click at [62, 188] on div "Managed" at bounding box center [54, 188] width 48 height 13
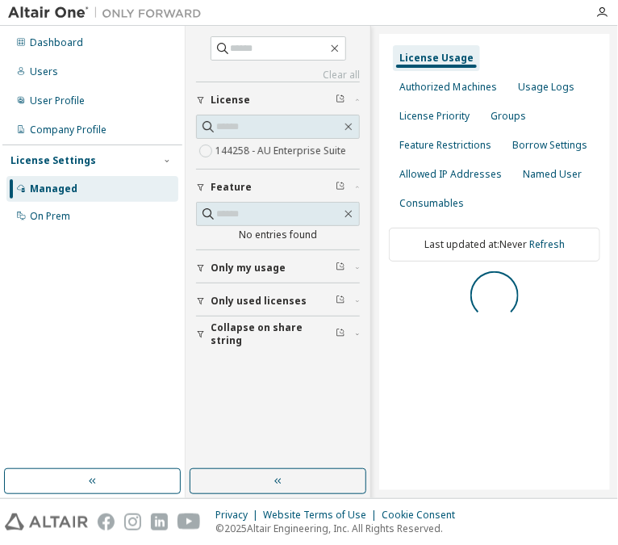
click at [66, 166] on div "License Settings" at bounding box center [53, 160] width 86 height 13
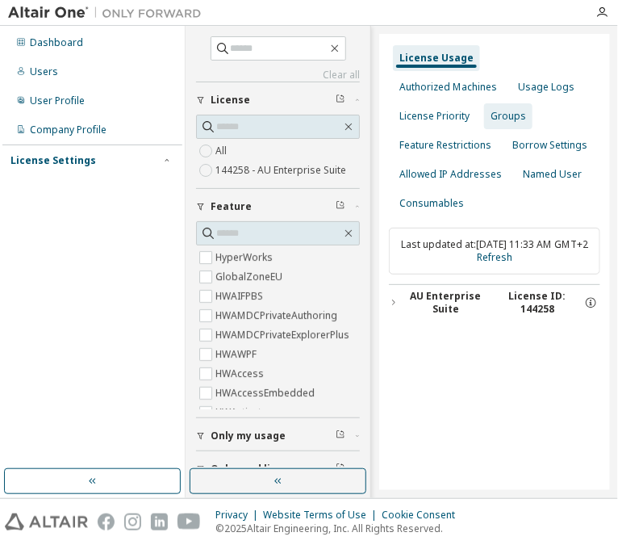
click at [491, 113] on div "Groups" at bounding box center [509, 116] width 36 height 13
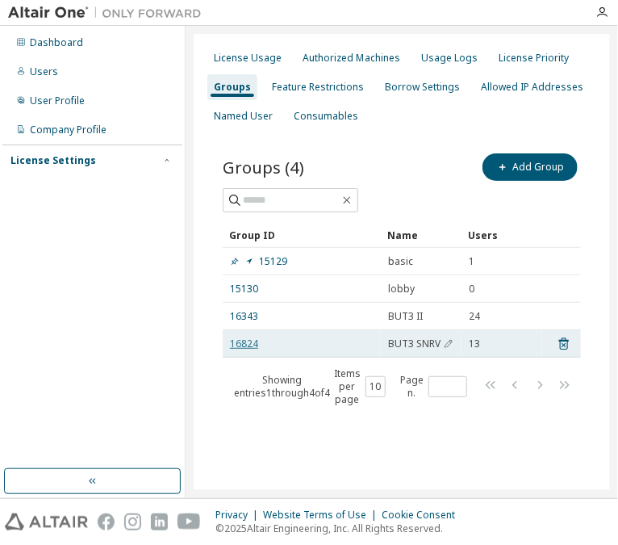
click at [242, 341] on link "16824" at bounding box center [244, 343] width 28 height 13
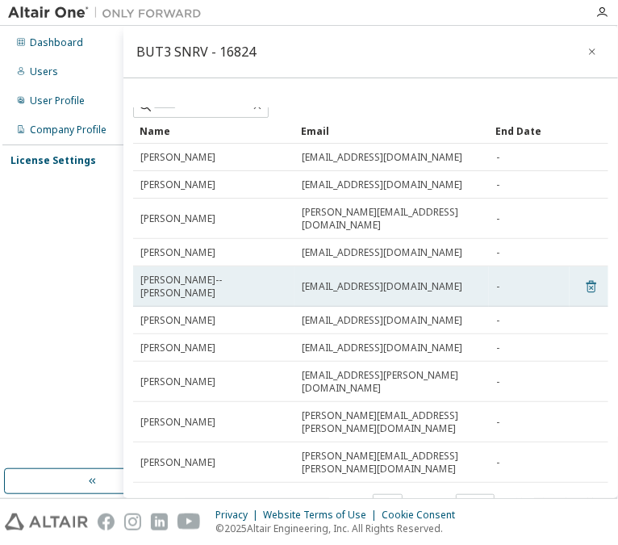
scroll to position [77, 0]
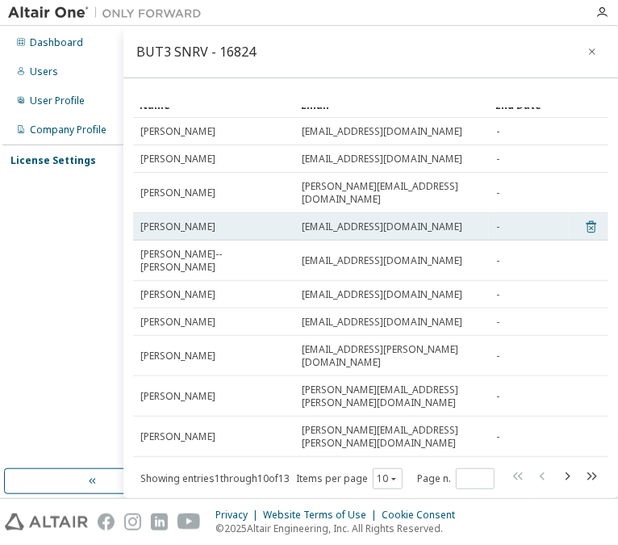
click at [596, 221] on icon at bounding box center [592, 227] width 10 height 12
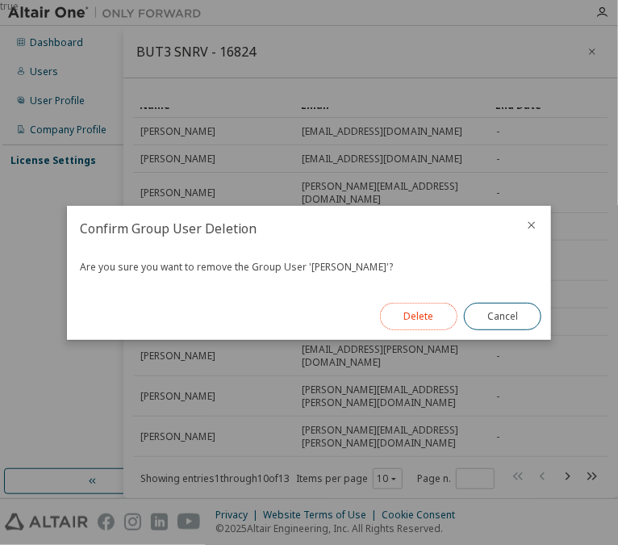
click at [421, 313] on button "Delete" at bounding box center [418, 316] width 77 height 27
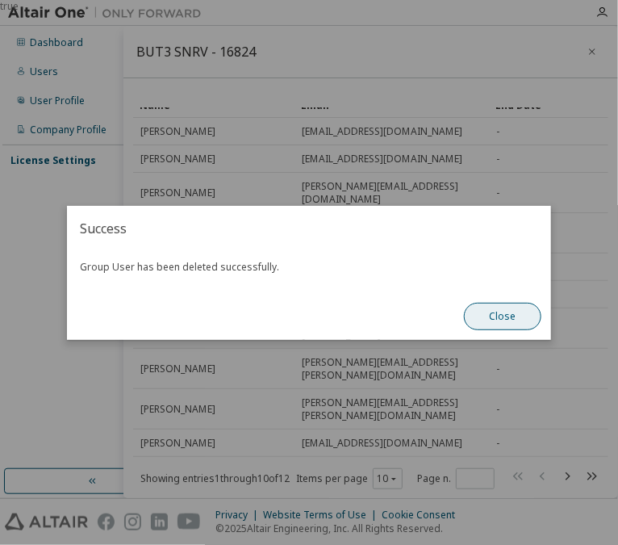
click at [504, 311] on button "Close" at bounding box center [502, 316] width 77 height 27
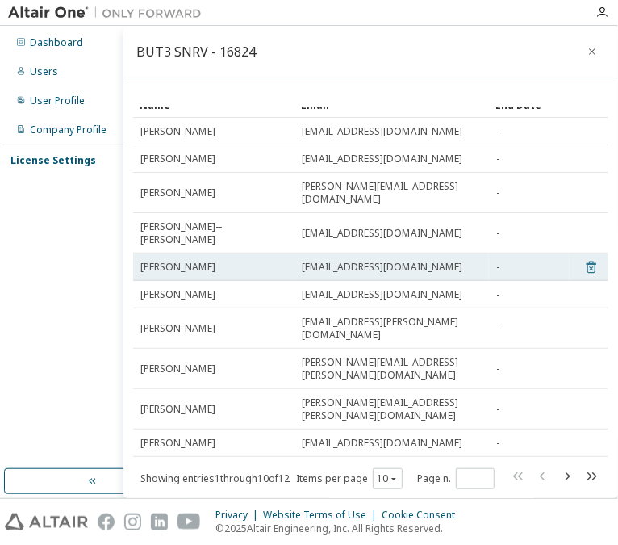
click at [593, 257] on icon at bounding box center [591, 266] width 15 height 19
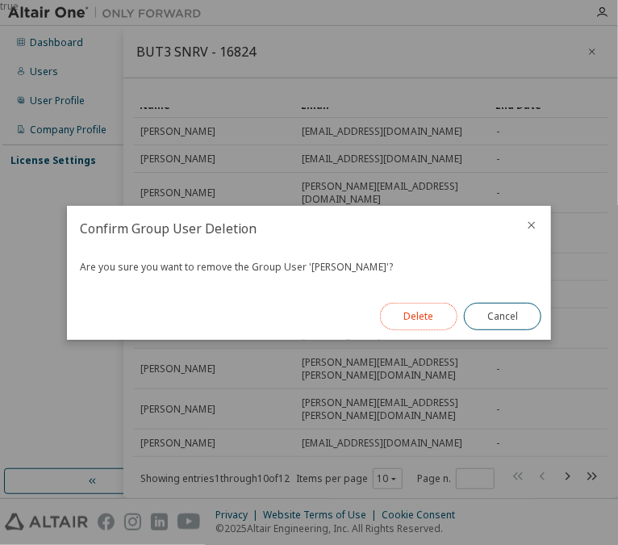
click at [407, 311] on button "Delete" at bounding box center [418, 316] width 77 height 27
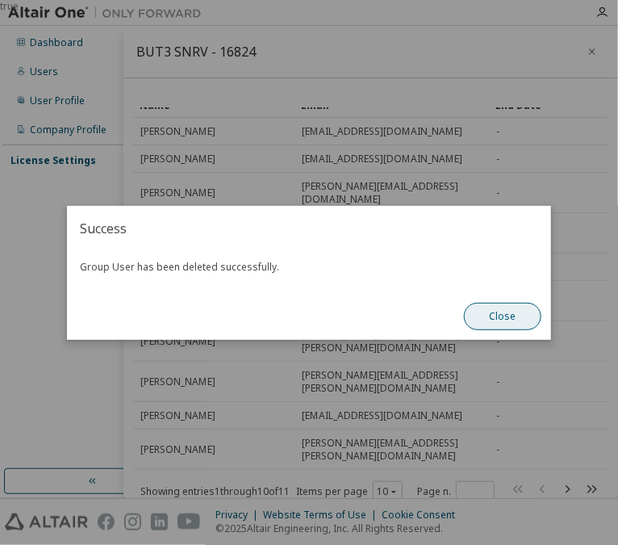
click at [523, 312] on button "Close" at bounding box center [502, 316] width 77 height 27
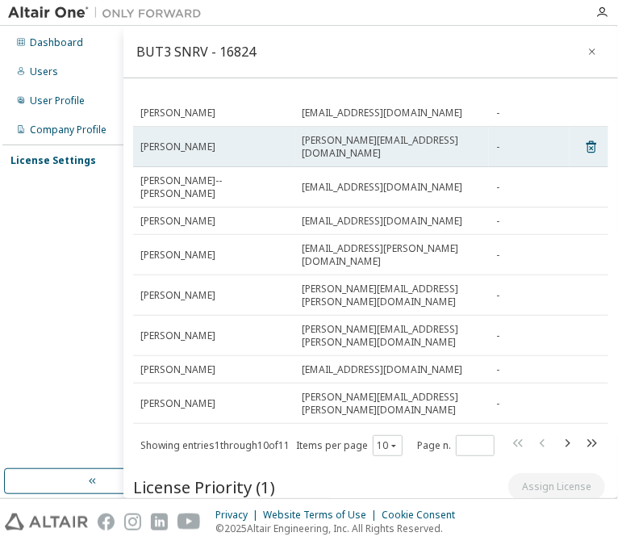
scroll to position [90, 0]
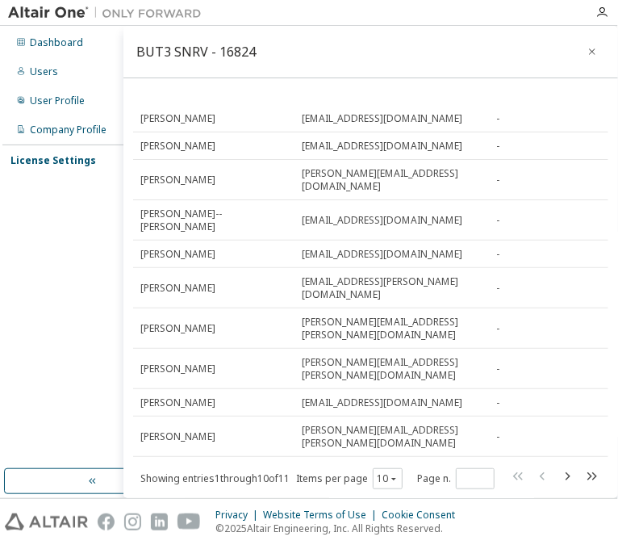
click at [48, 160] on div "License Settings" at bounding box center [53, 160] width 86 height 13
click at [62, 194] on div "Managed" at bounding box center [54, 188] width 48 height 13
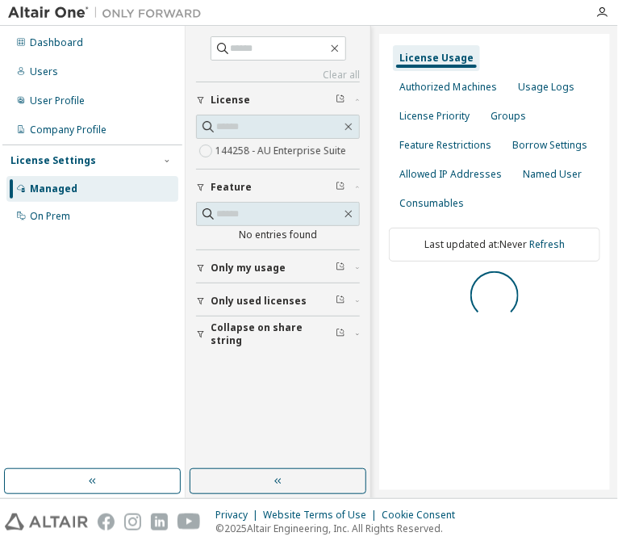
click at [61, 163] on div "License Settings" at bounding box center [53, 160] width 86 height 13
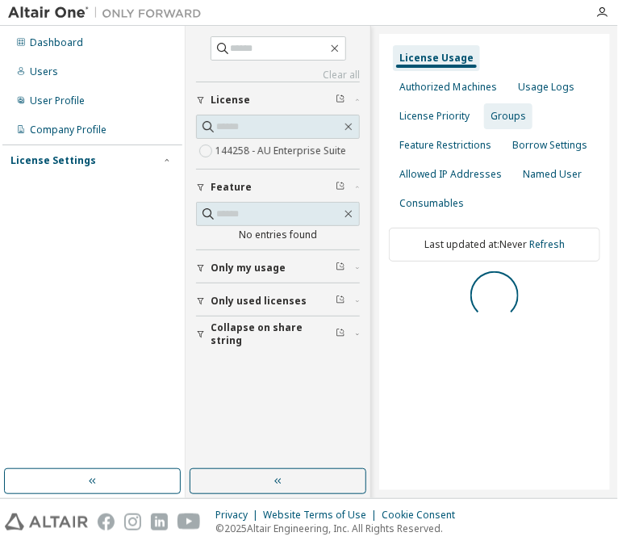
click at [484, 124] on div "Groups" at bounding box center [508, 116] width 48 height 26
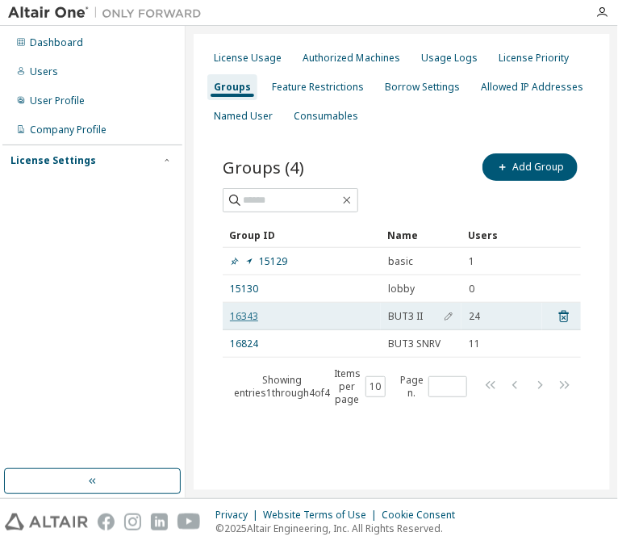
click at [247, 312] on link "16343" at bounding box center [244, 316] width 28 height 13
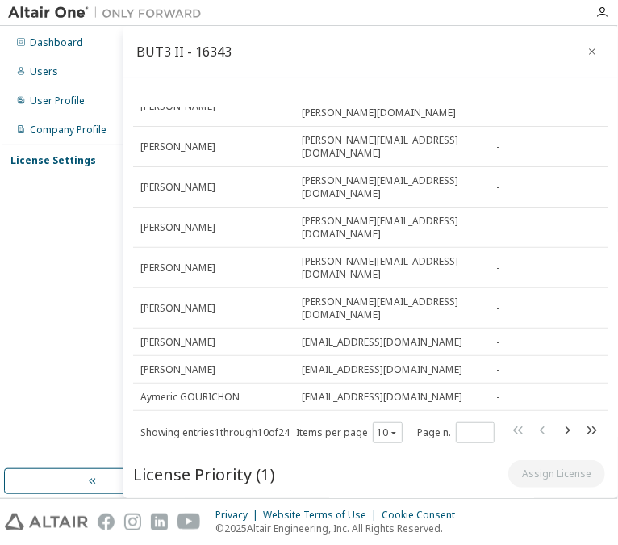
scroll to position [155, 0]
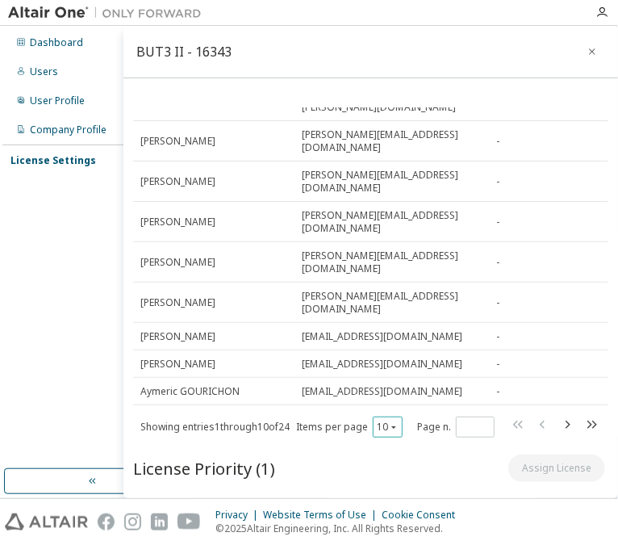
click at [401, 416] on div "10" at bounding box center [388, 426] width 30 height 21
click at [397, 422] on icon "button" at bounding box center [394, 427] width 10 height 10
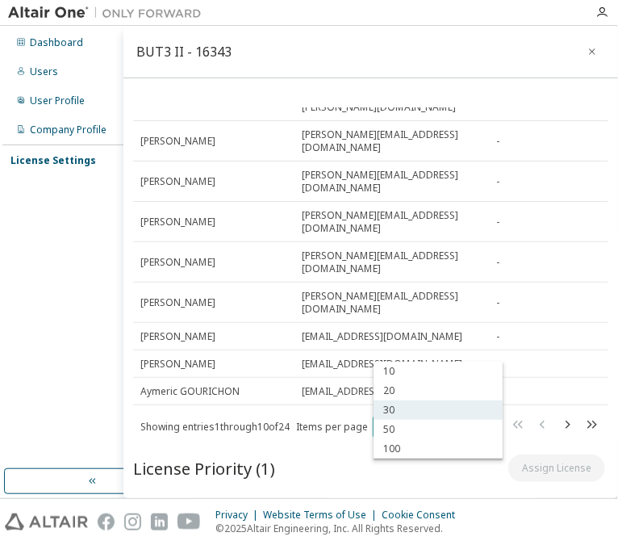
click at [389, 403] on div "30" at bounding box center [438, 409] width 129 height 19
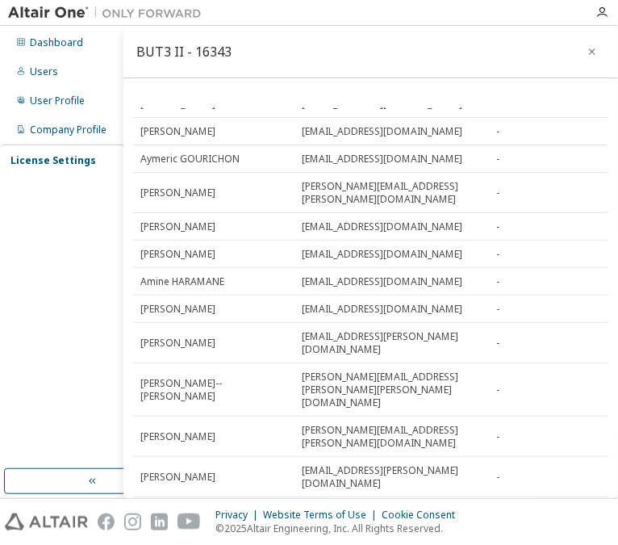
scroll to position [542, 0]
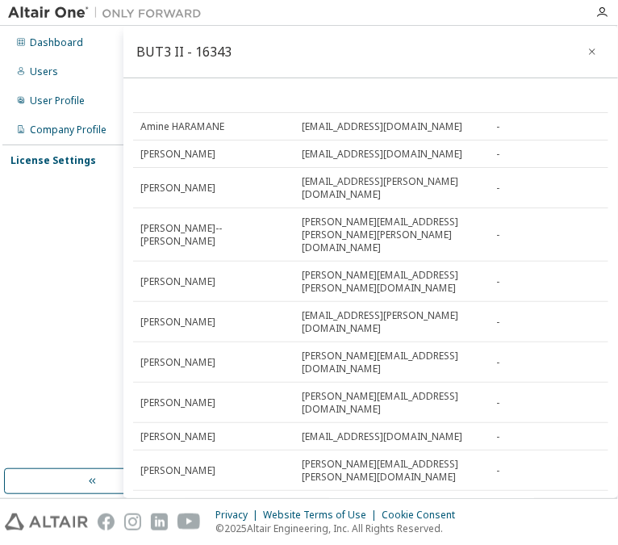
click at [64, 161] on div "License Settings" at bounding box center [53, 160] width 86 height 13
click at [63, 189] on div "Managed" at bounding box center [54, 188] width 48 height 13
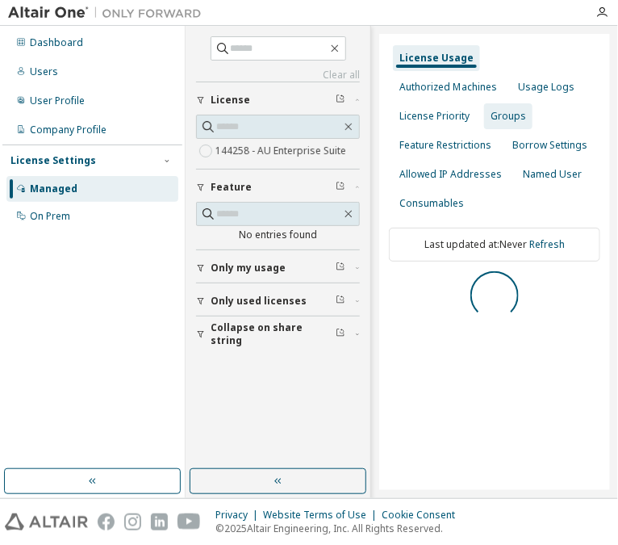
click at [491, 113] on div "Groups" at bounding box center [509, 116] width 36 height 13
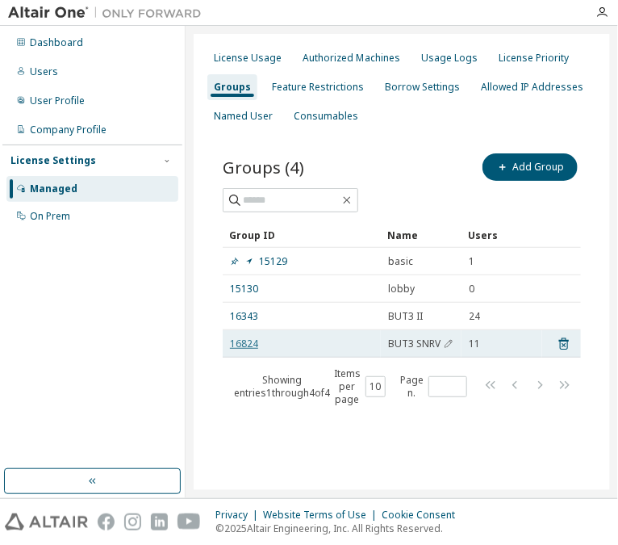
click at [247, 342] on link "16824" at bounding box center [244, 343] width 28 height 13
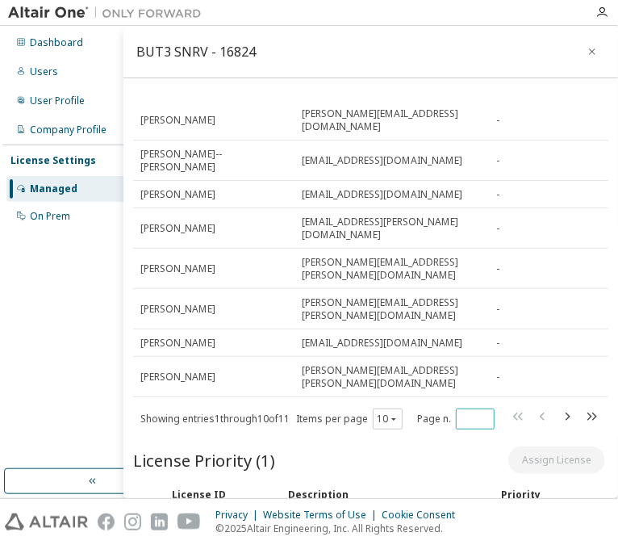
scroll to position [168, 0]
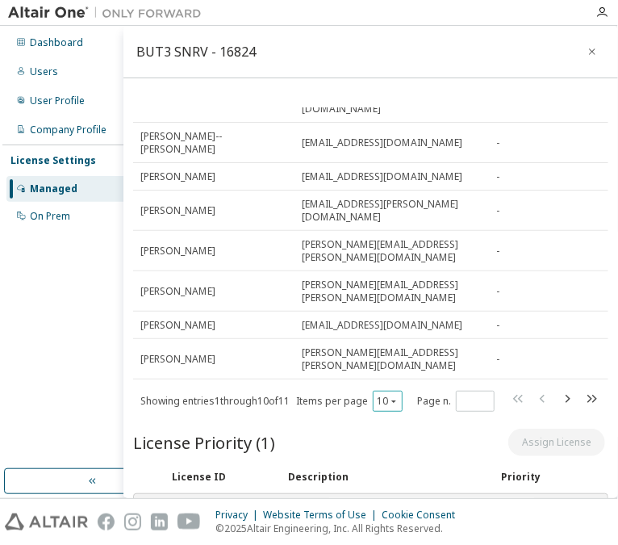
click at [393, 395] on button "10" at bounding box center [388, 401] width 22 height 13
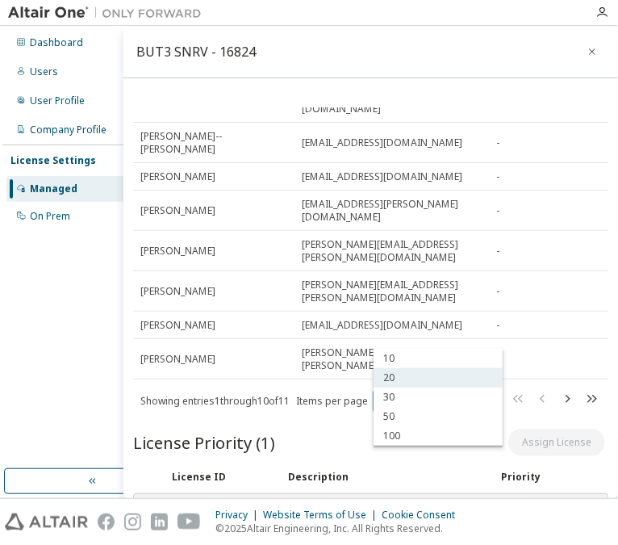
click at [385, 375] on div "20" at bounding box center [438, 377] width 129 height 19
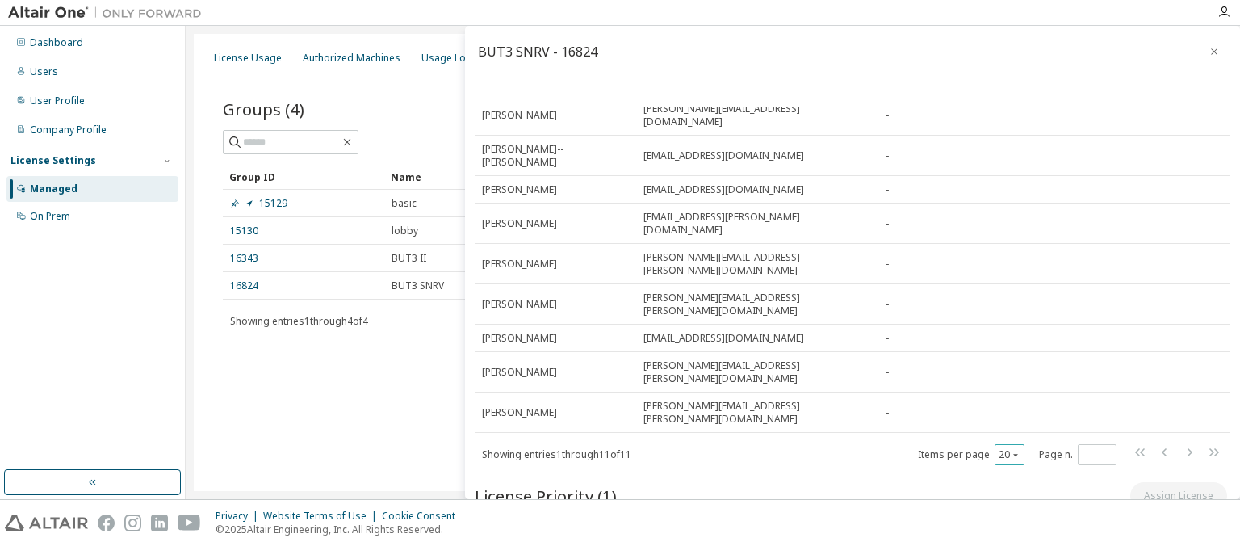
scroll to position [0, 0]
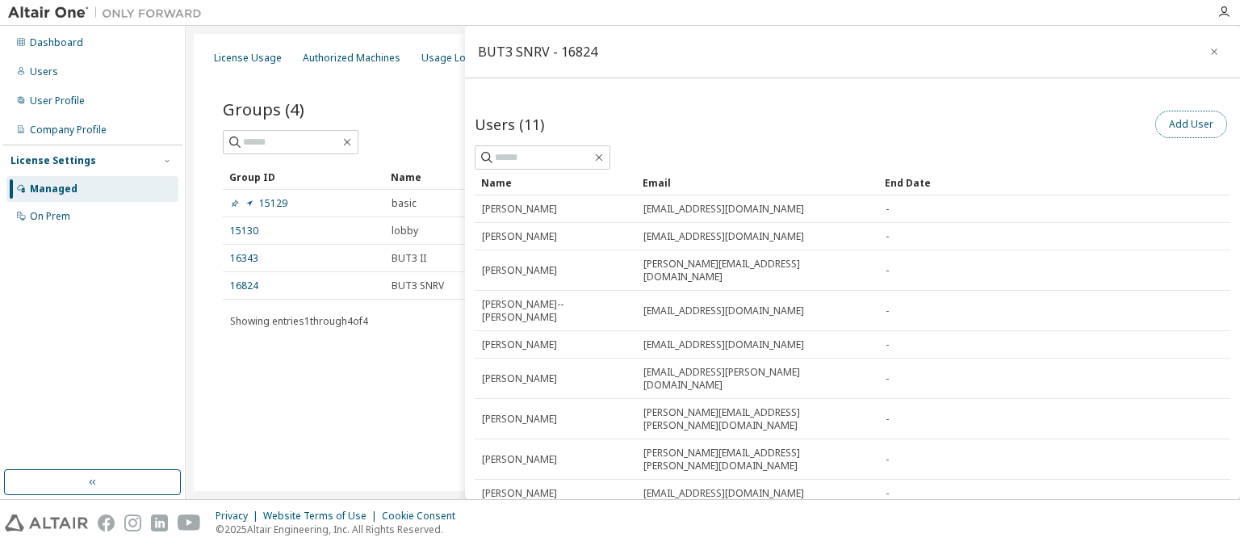
click at [1206, 114] on button "Add User" at bounding box center [1191, 124] width 72 height 27
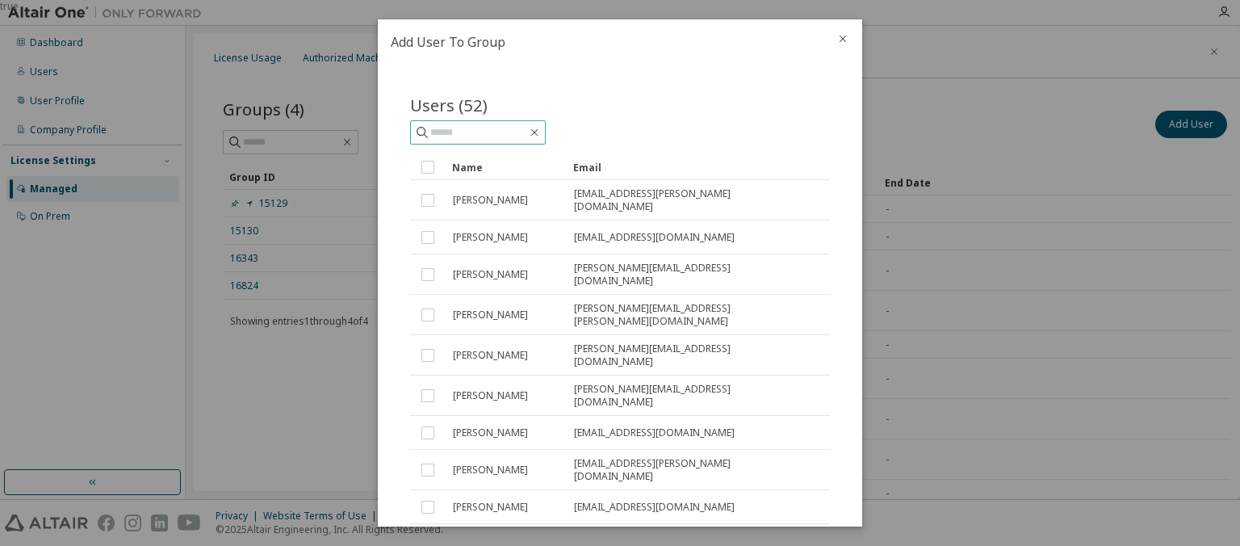
click at [447, 131] on input "text" at bounding box center [478, 132] width 97 height 16
type input "*******"
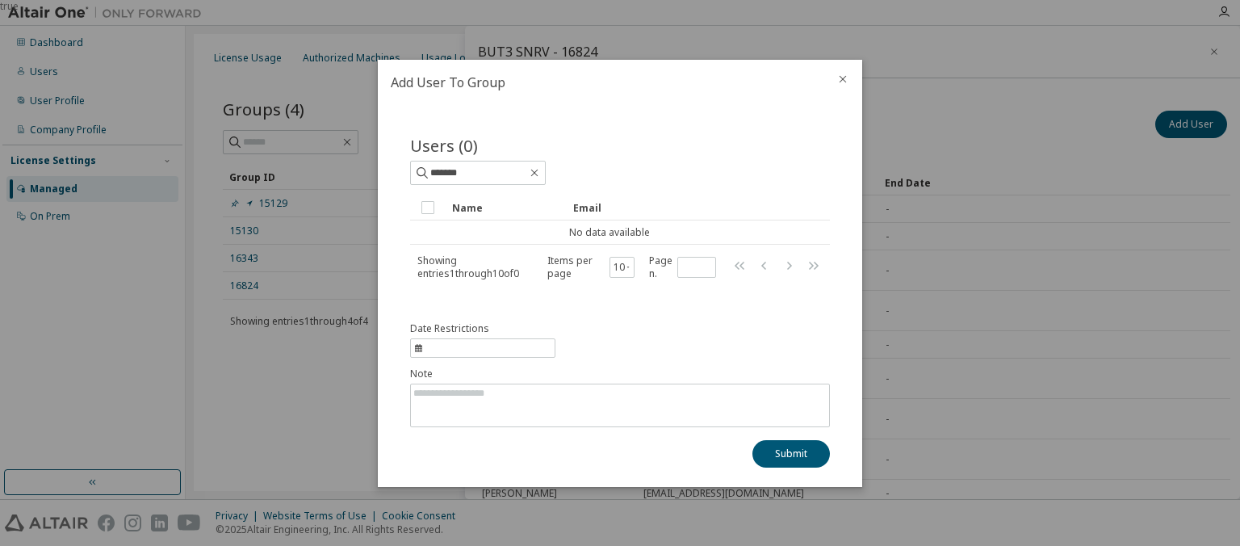
click at [845, 80] on icon "close" at bounding box center [842, 79] width 13 height 13
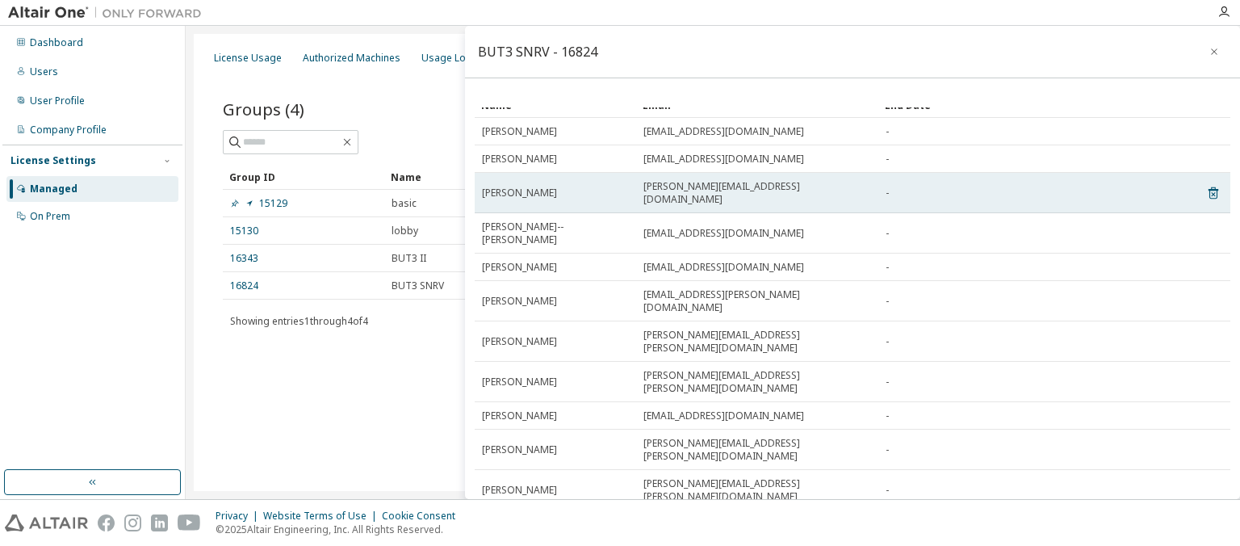
scroll to position [155, 0]
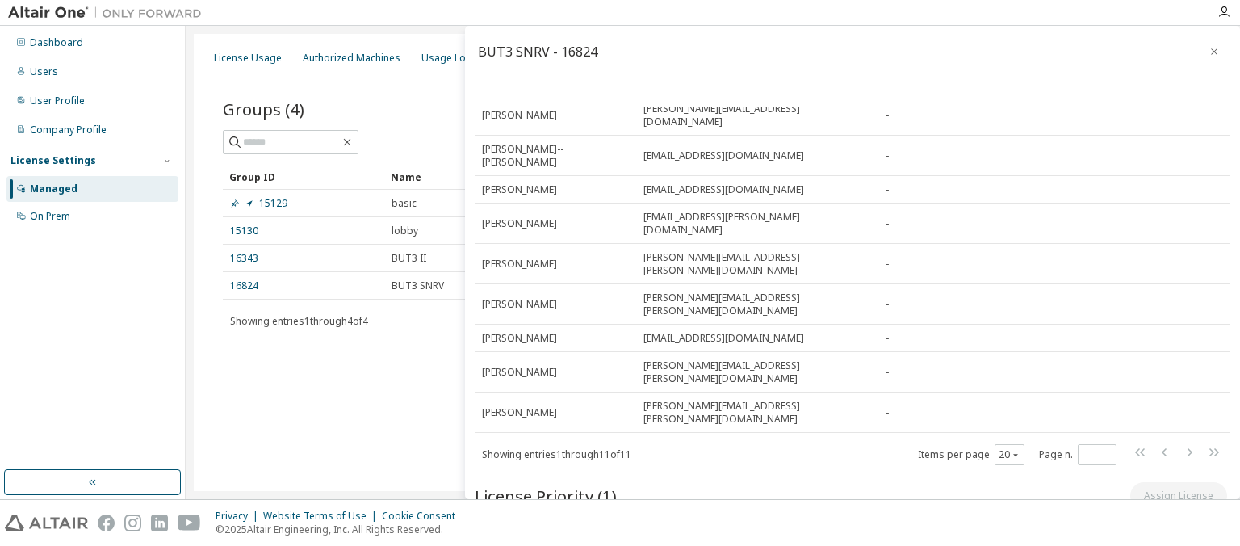
click at [264, 408] on div "License Usage Authorized Machines Usage Logs License Priority Groups Feature Re…" at bounding box center [713, 262] width 1038 height 457
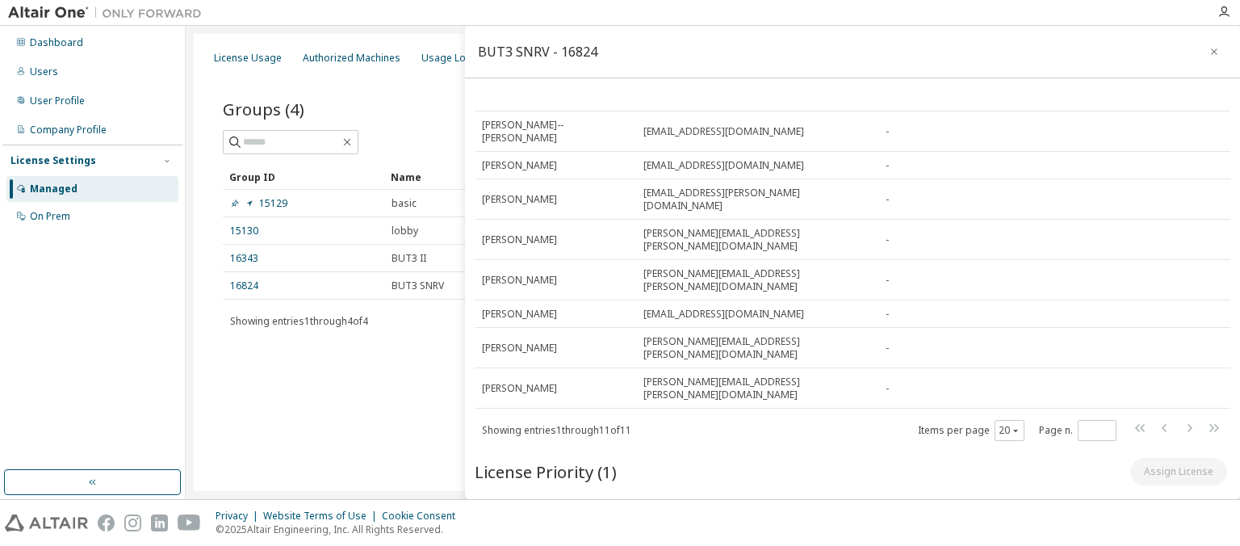
scroll to position [0, 0]
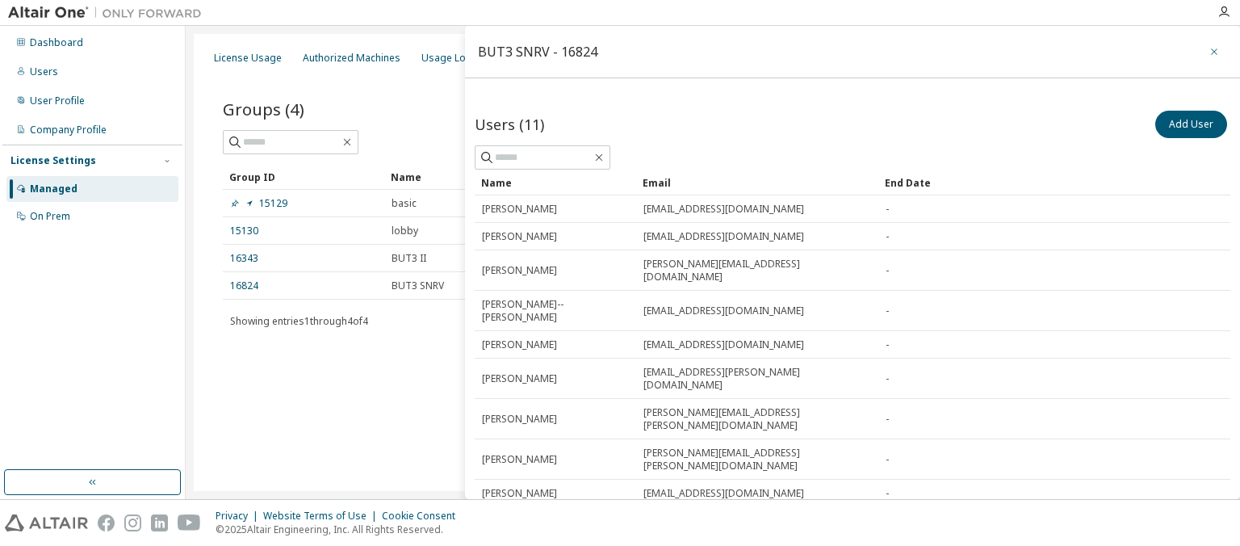
click at [1212, 50] on icon "button" at bounding box center [1213, 51] width 6 height 6
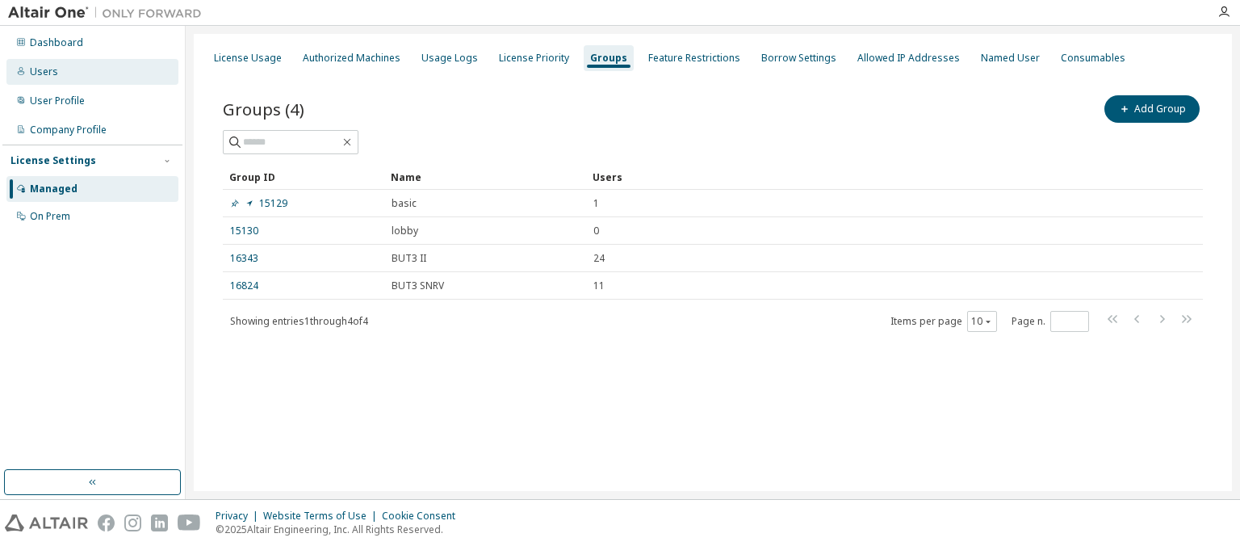
click at [52, 70] on div "Users" at bounding box center [44, 71] width 28 height 13
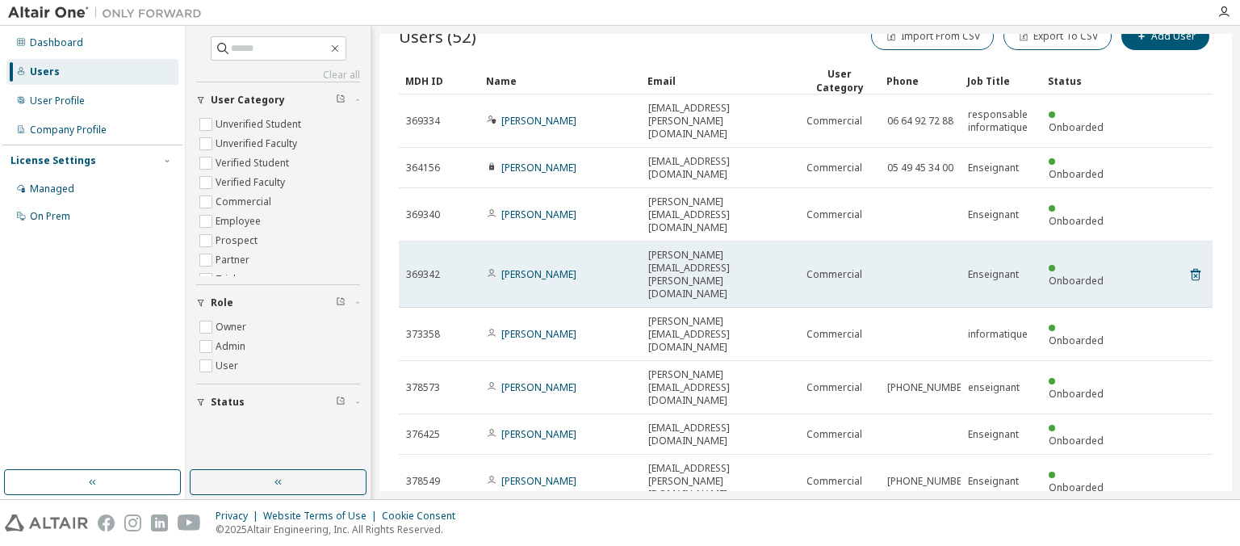
scroll to position [62, 0]
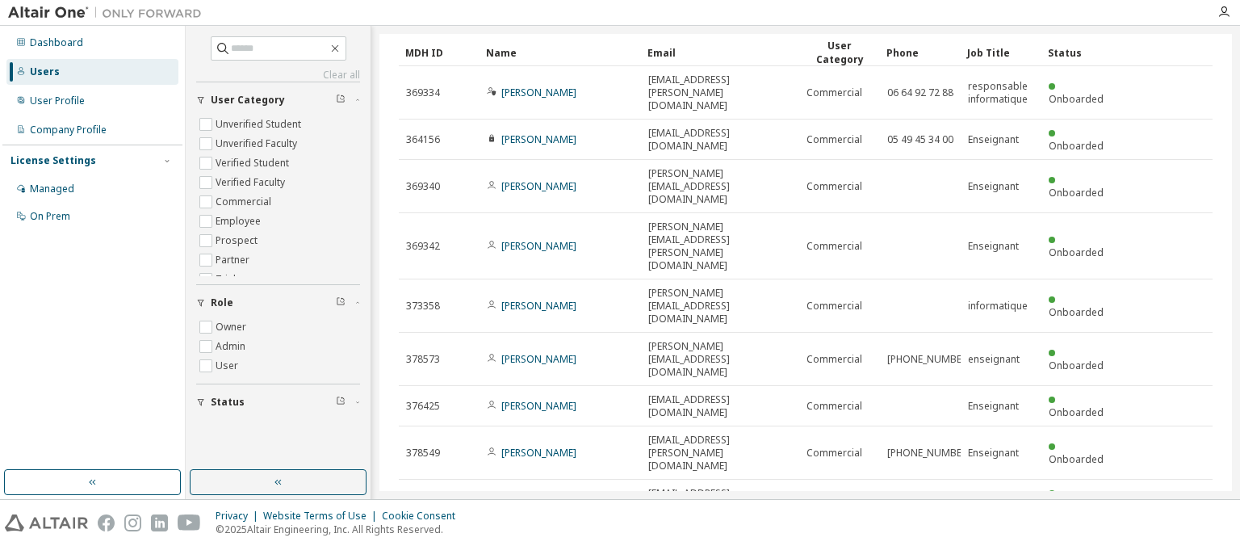
click at [969, 409] on div "100" at bounding box center [991, 415] width 129 height 19
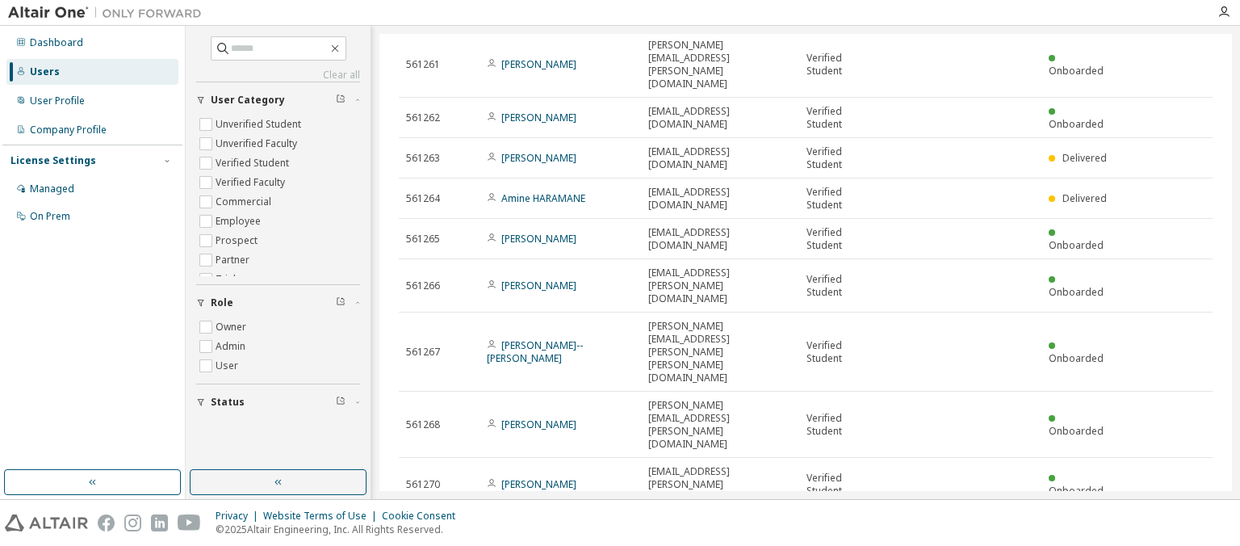
scroll to position [1302, 0]
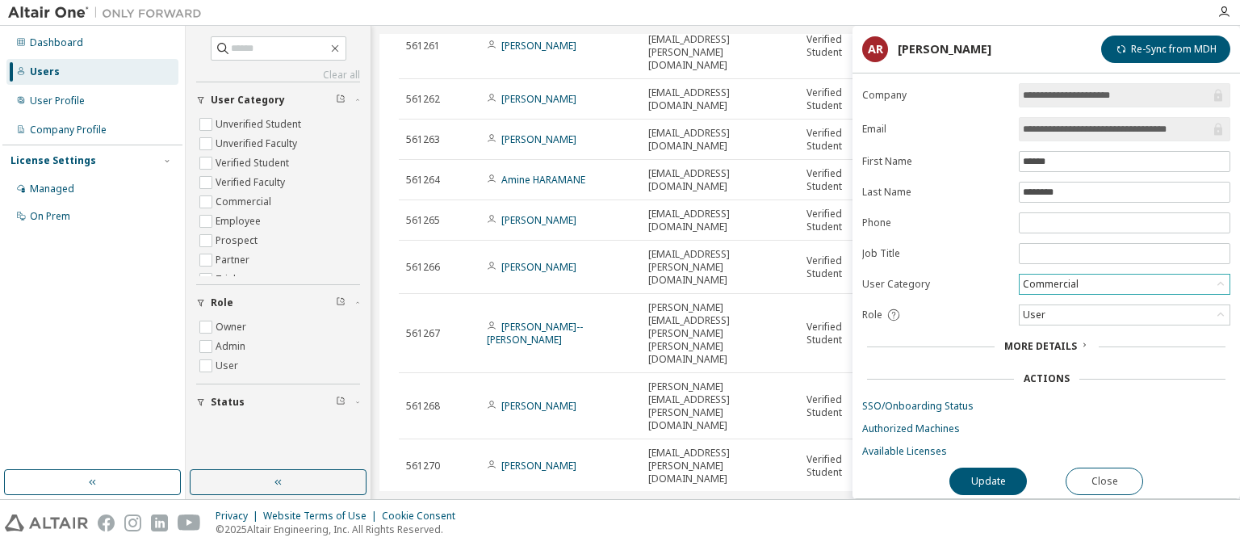
click at [1173, 282] on div "Commercial" at bounding box center [1124, 283] width 210 height 19
click at [1105, 325] on li "Verified Student" at bounding box center [1123, 323] width 207 height 21
click at [983, 483] on button "Update" at bounding box center [987, 480] width 77 height 27
click at [1115, 471] on button "Close" at bounding box center [1103, 480] width 77 height 27
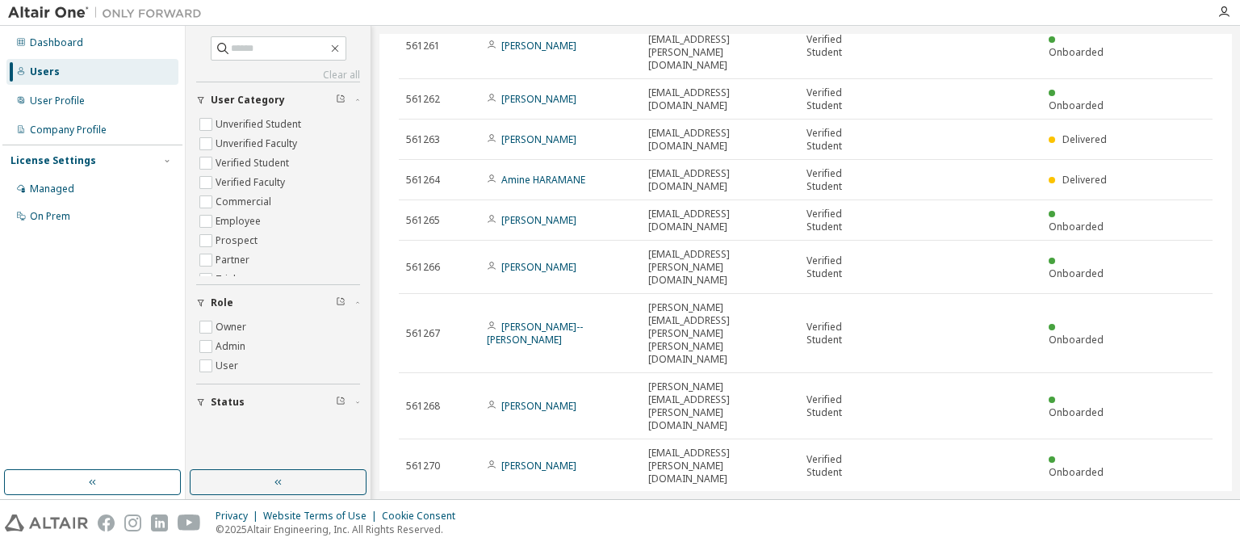
click at [53, 71] on div "Users" at bounding box center [45, 71] width 30 height 13
click at [42, 99] on div "User Profile" at bounding box center [57, 100] width 55 height 13
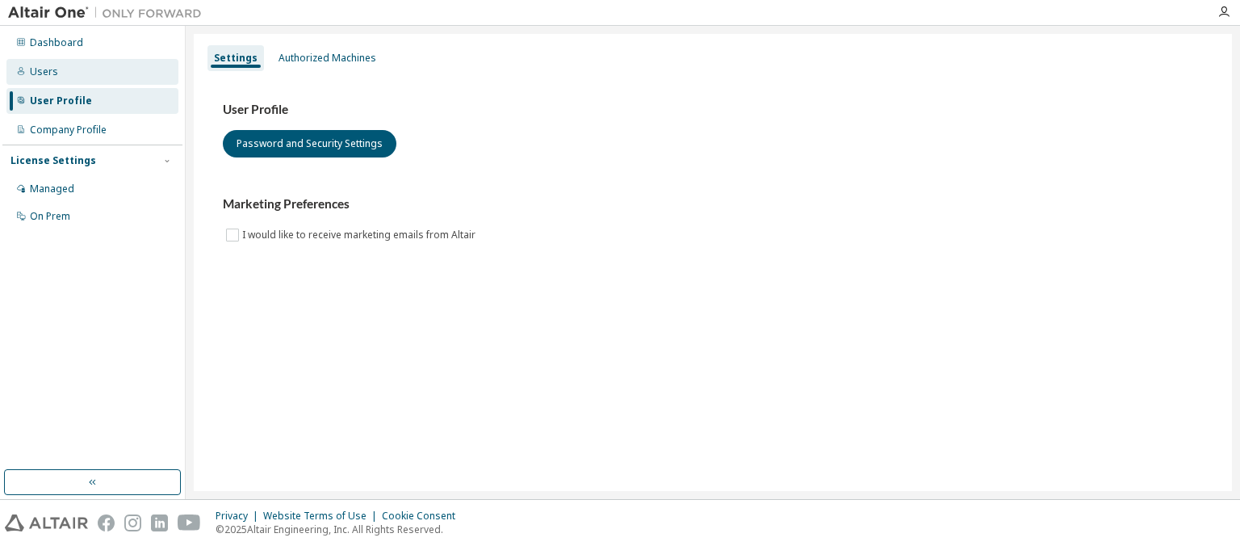
click at [50, 75] on div "Users" at bounding box center [44, 71] width 28 height 13
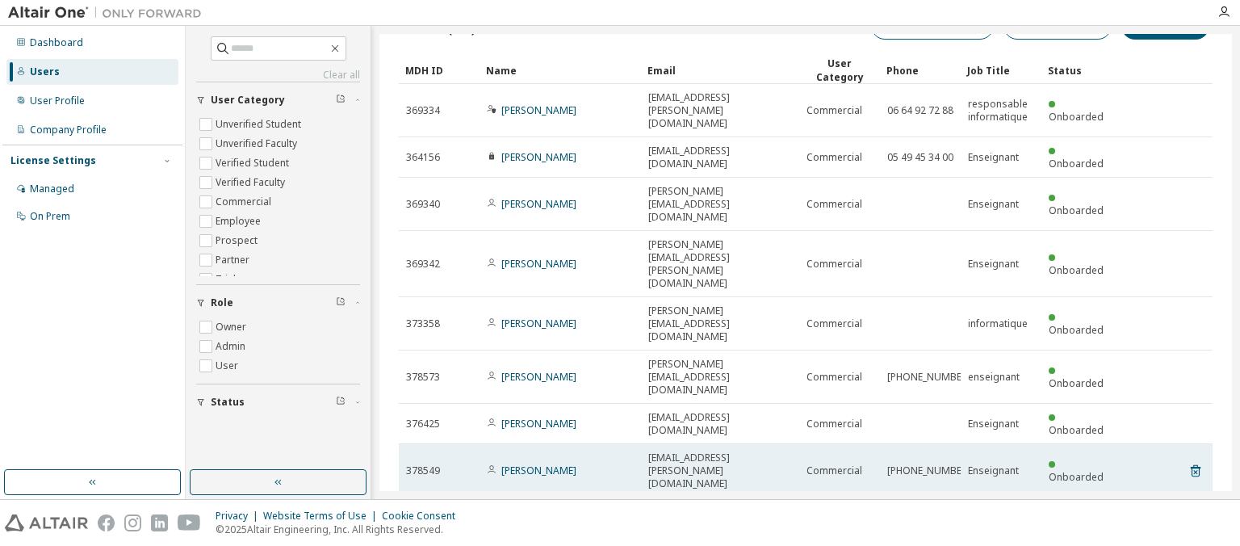
scroll to position [62, 0]
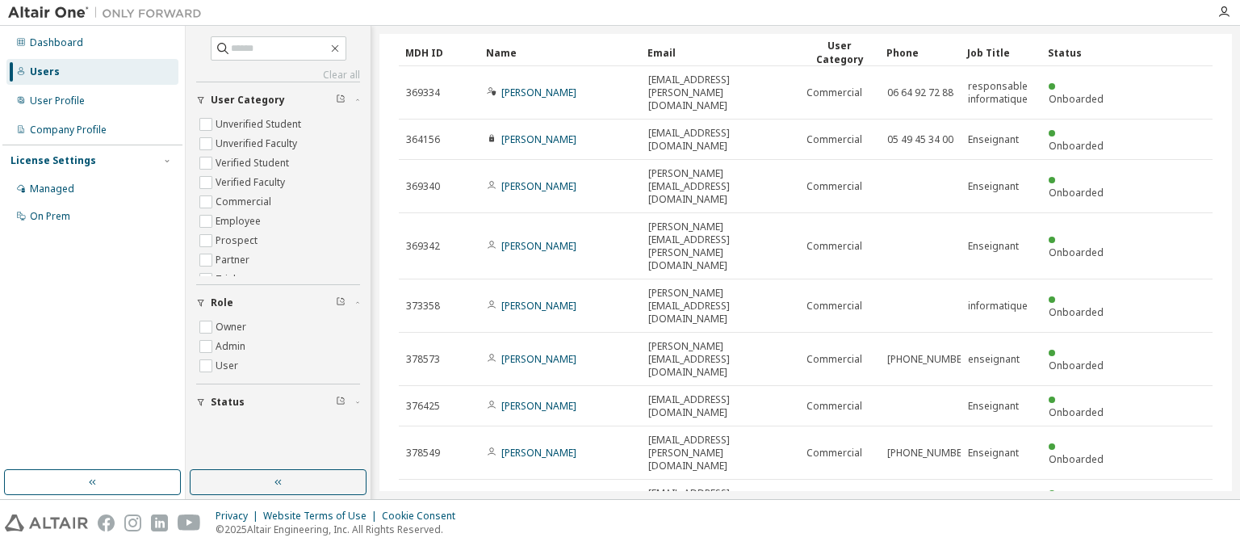
click at [969, 411] on div "100" at bounding box center [991, 415] width 129 height 19
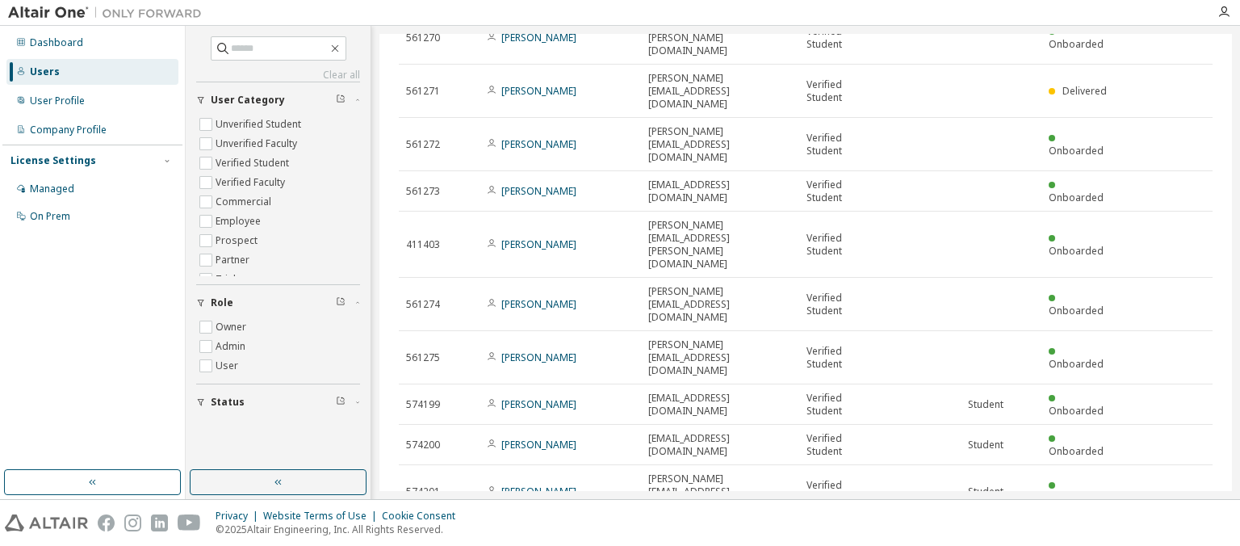
scroll to position [1744, 0]
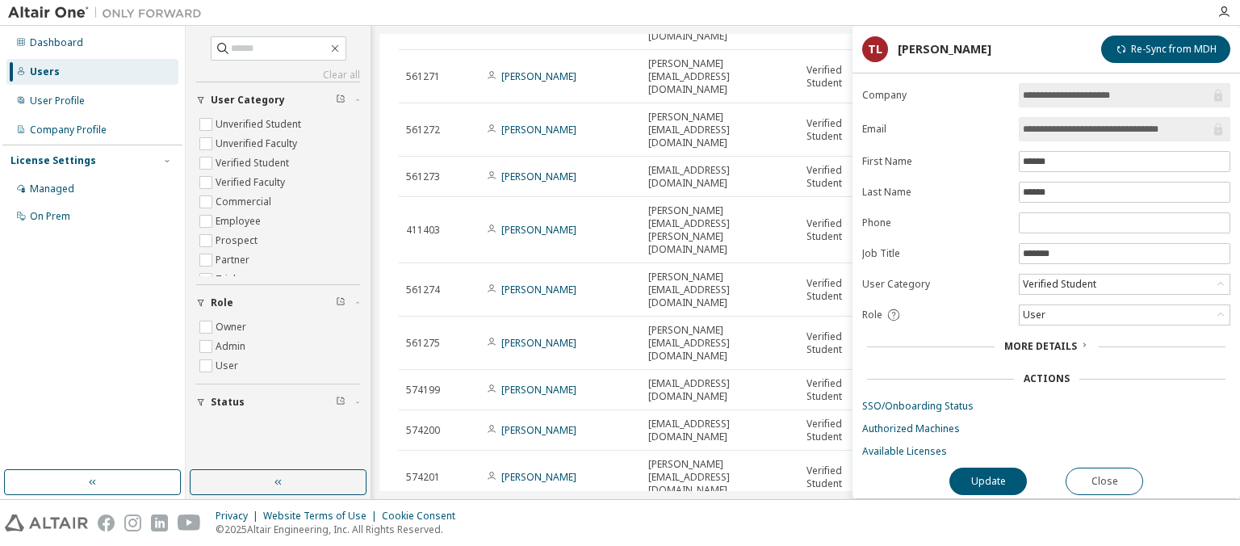
click at [1047, 345] on span "More Details" at bounding box center [1040, 346] width 73 height 14
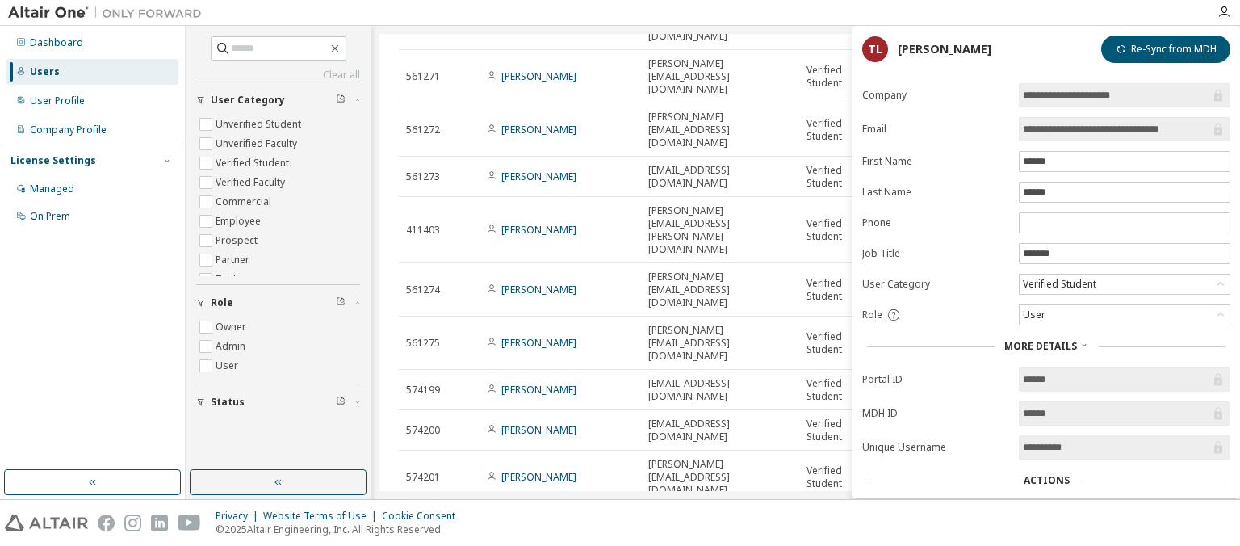
scroll to position [94, 0]
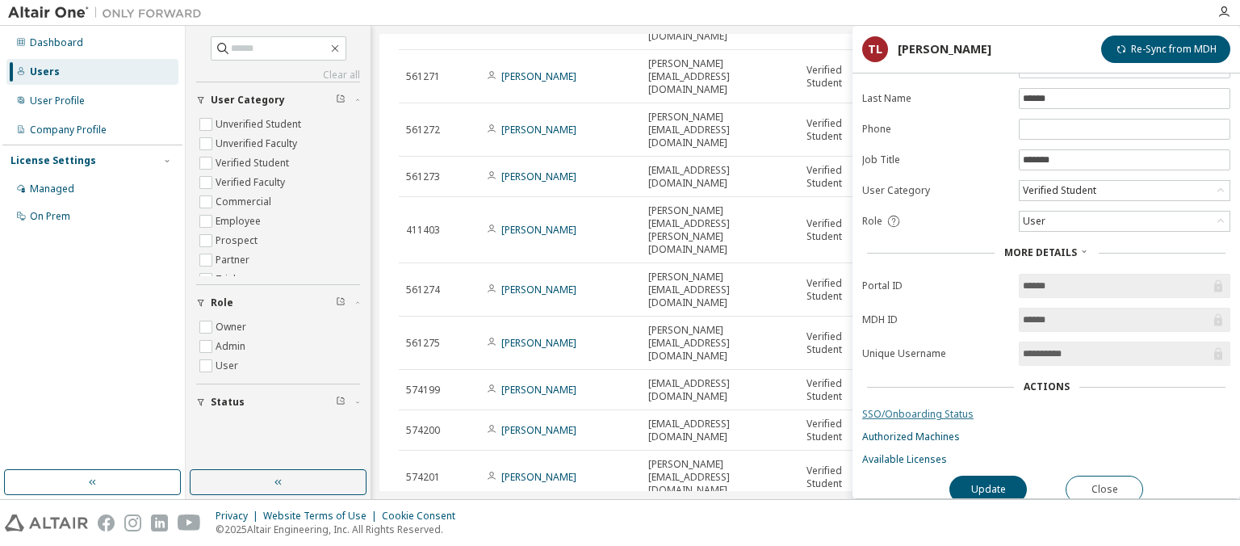
click at [947, 415] on link "SSO/Onboarding Status" at bounding box center [1046, 414] width 368 height 13
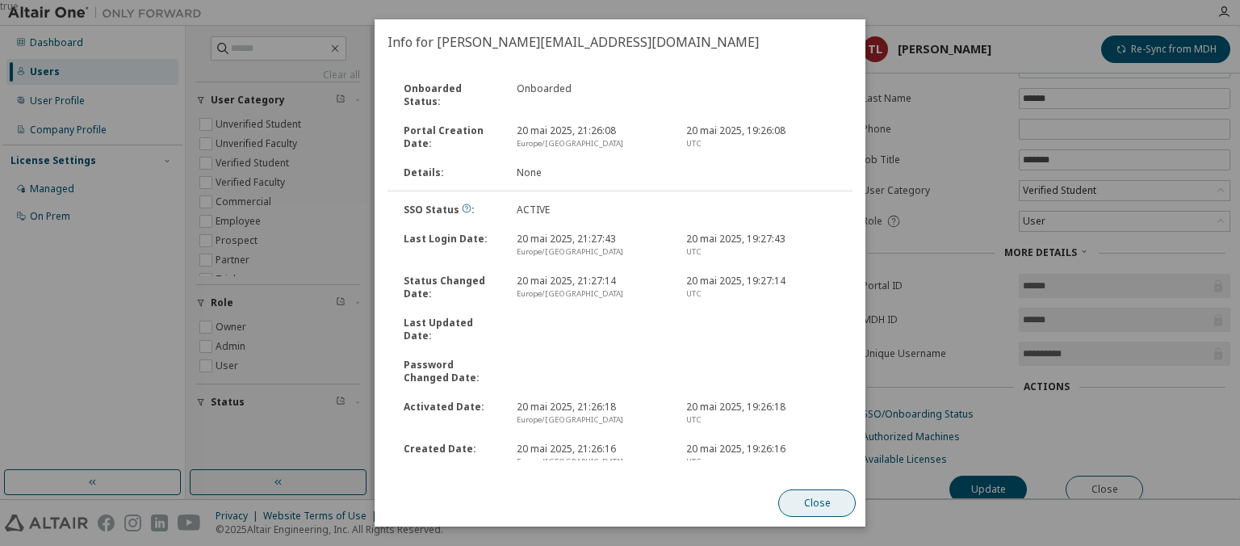
click at [823, 504] on button "Close" at bounding box center [816, 502] width 77 height 27
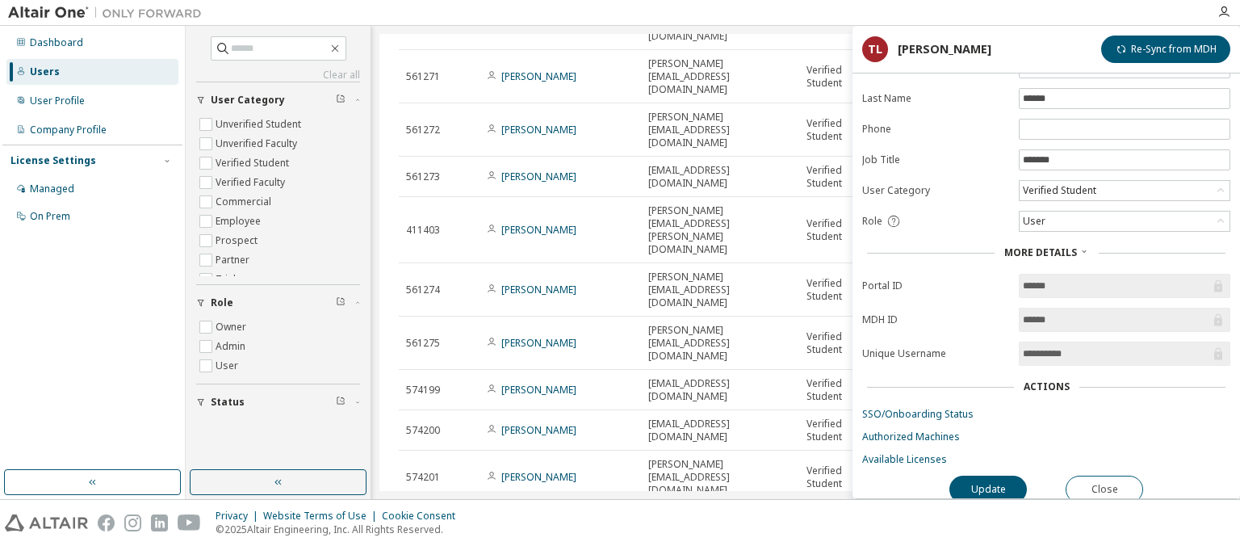
click at [671, 479] on div "Users (52) Import From CSV Export To CSV Add User Clear Load Save Save As Field…" at bounding box center [805, 262] width 852 height 457
click at [1103, 492] on button "Close" at bounding box center [1103, 488] width 77 height 27
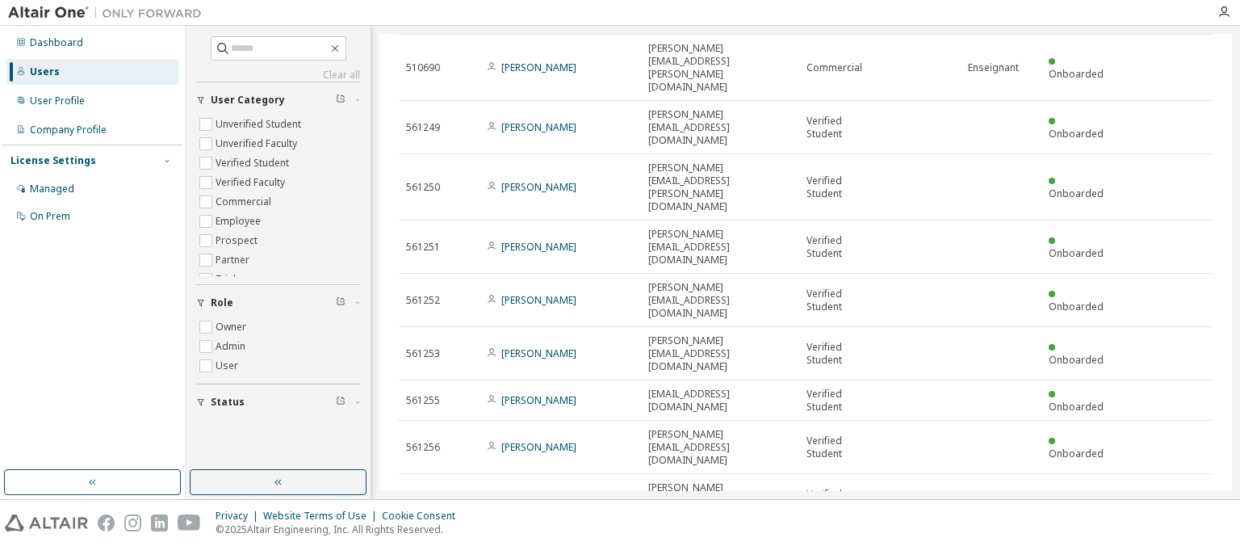
scroll to position [659, 0]
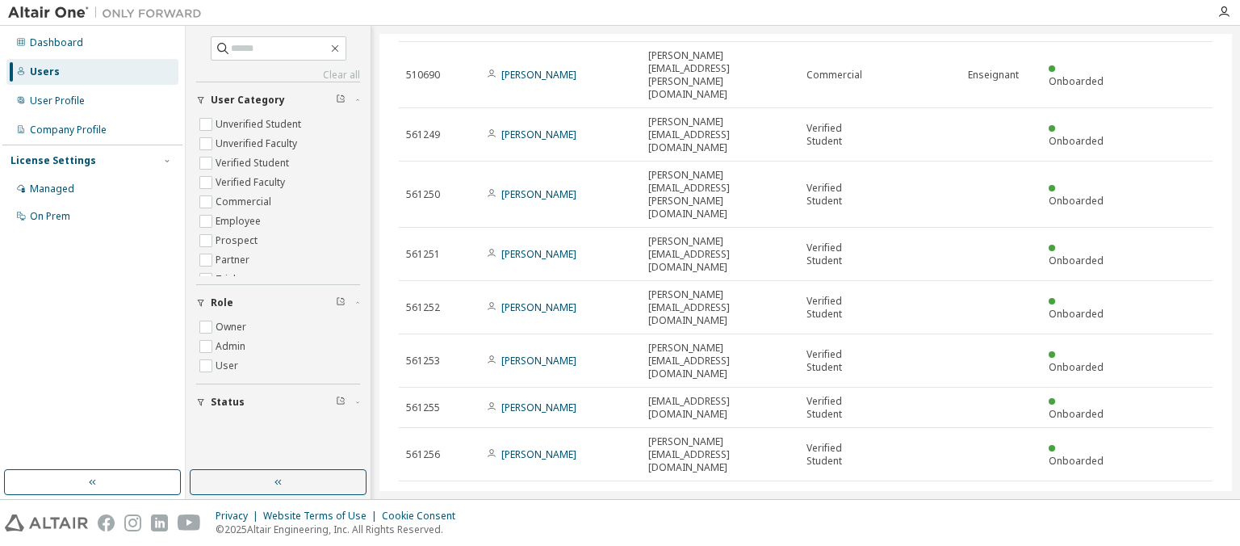
click at [40, 69] on div "Users" at bounding box center [45, 71] width 30 height 13
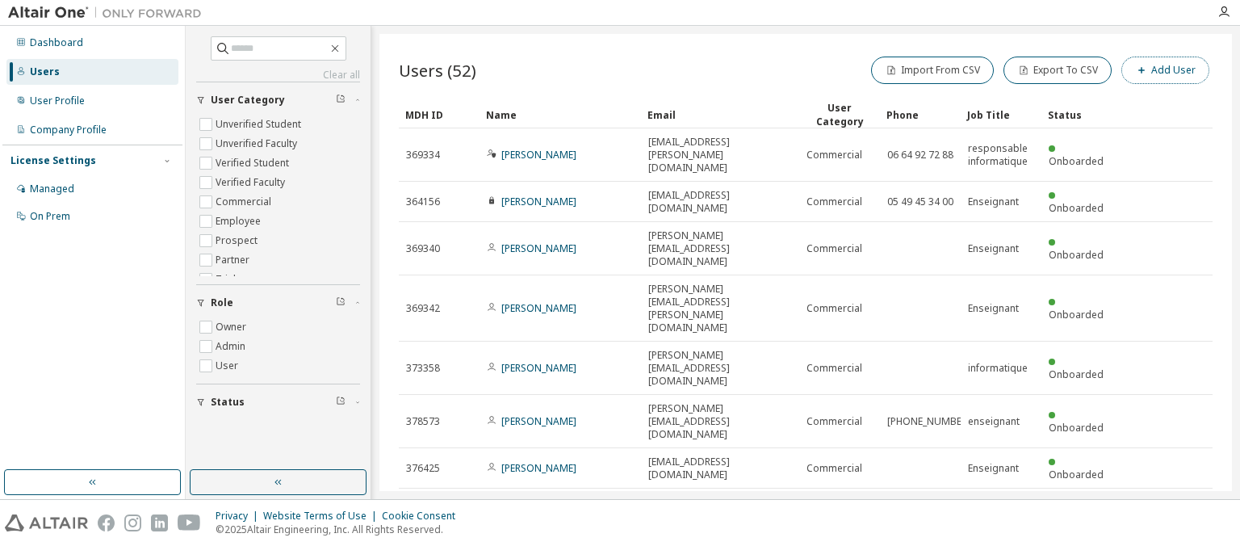
click at [1170, 73] on button "Add User" at bounding box center [1165, 69] width 88 height 27
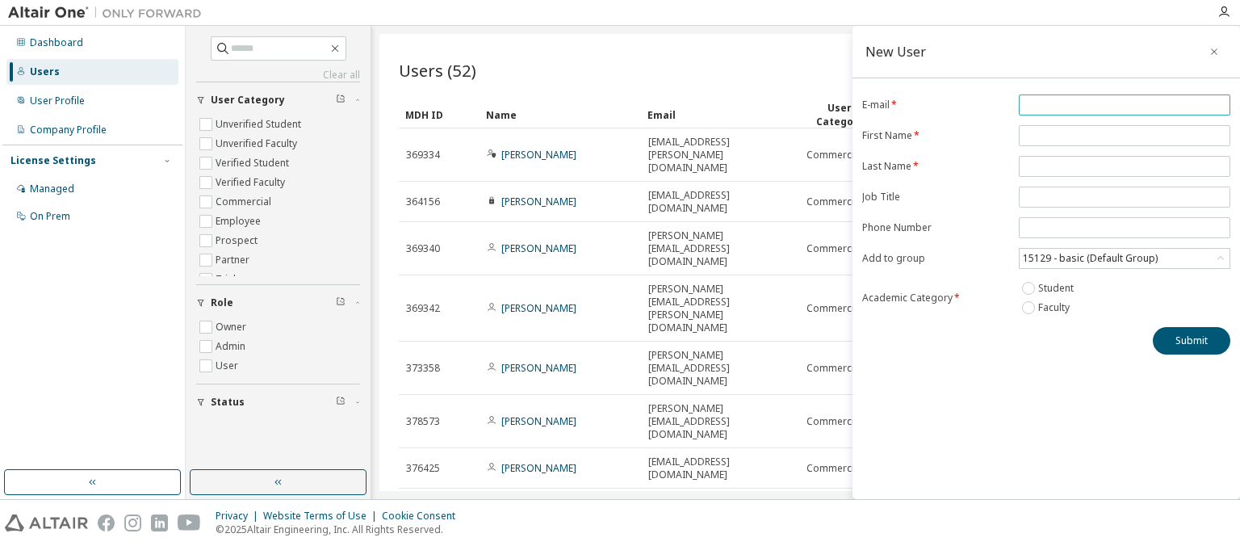
click at [1060, 108] on input "email" at bounding box center [1123, 104] width 203 height 13
drag, startPoint x: 1090, startPoint y: 110, endPoint x: 974, endPoint y: 105, distance: 116.3
click at [1022, 106] on input "*******" at bounding box center [1123, 104] width 203 height 13
paste input "**********"
drag, startPoint x: 1052, startPoint y: 103, endPoint x: 893, endPoint y: 117, distance: 160.4
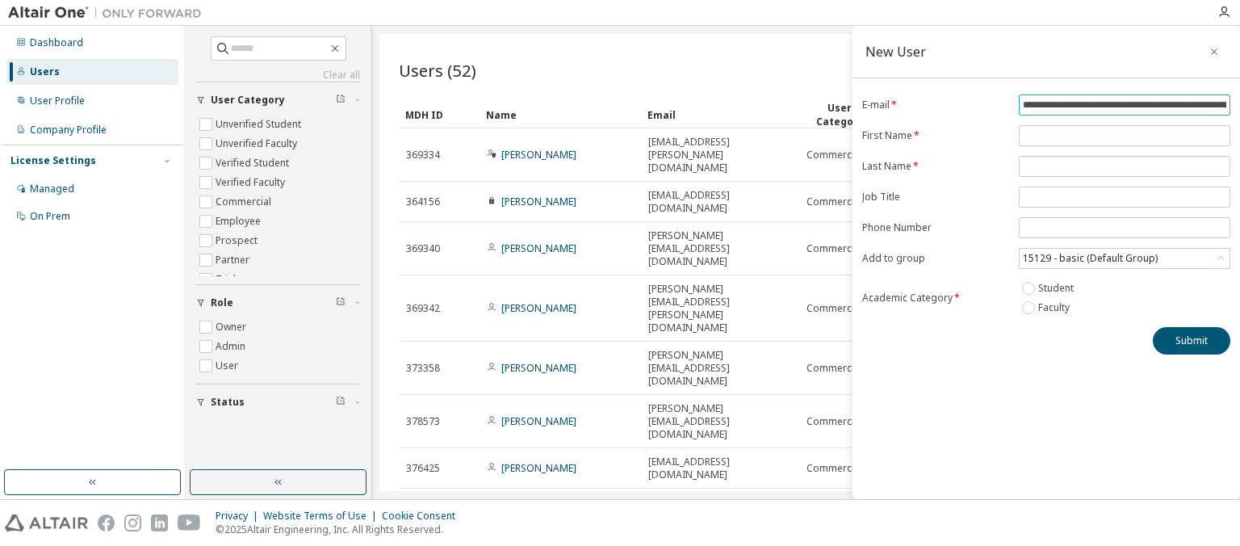
click at [1022, 111] on input "**********" at bounding box center [1123, 104] width 203 height 13
click at [1207, 107] on input "**********" at bounding box center [1123, 104] width 203 height 13
type input "**********"
click at [1079, 137] on input "text" at bounding box center [1123, 135] width 203 height 13
type input "*******"
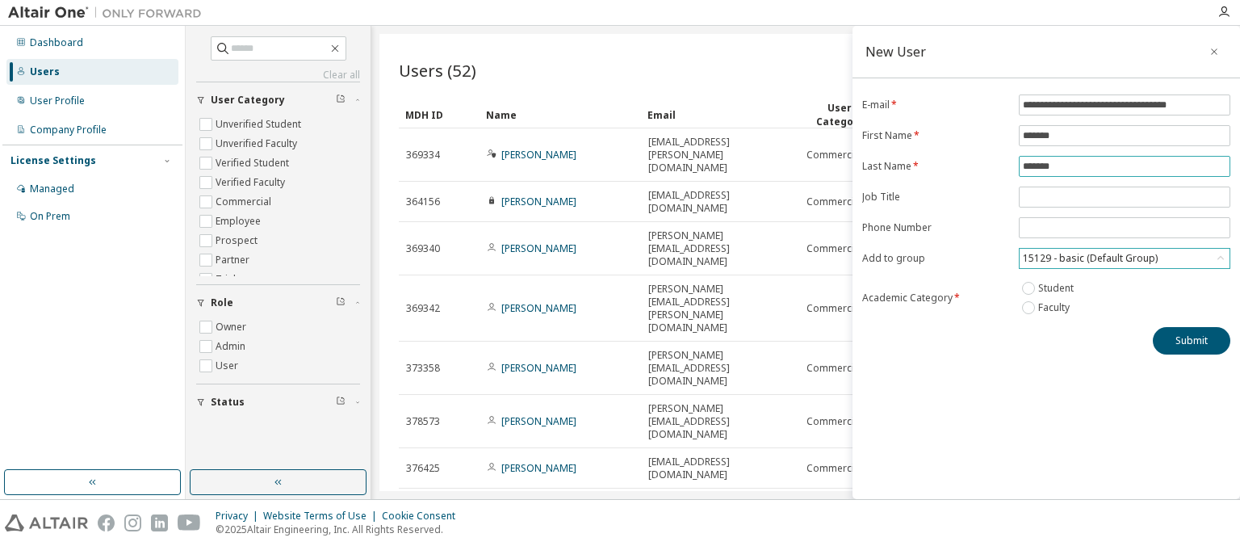
type input "*******"
click at [1106, 257] on div "15129 - basic (Default Group)" at bounding box center [1090, 258] width 140 height 18
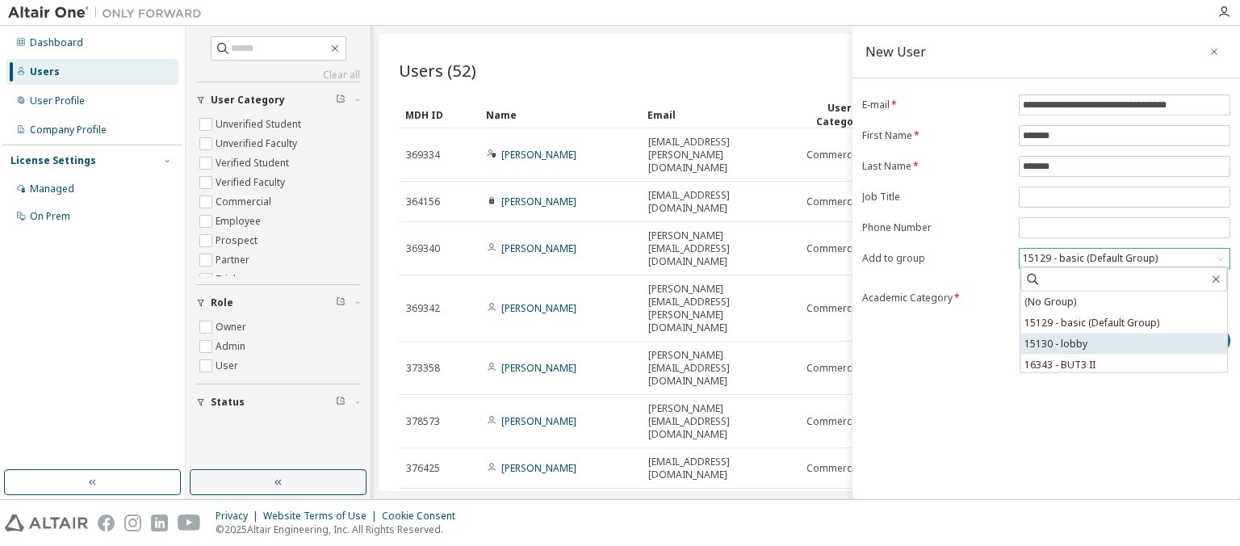
scroll to position [24, 0]
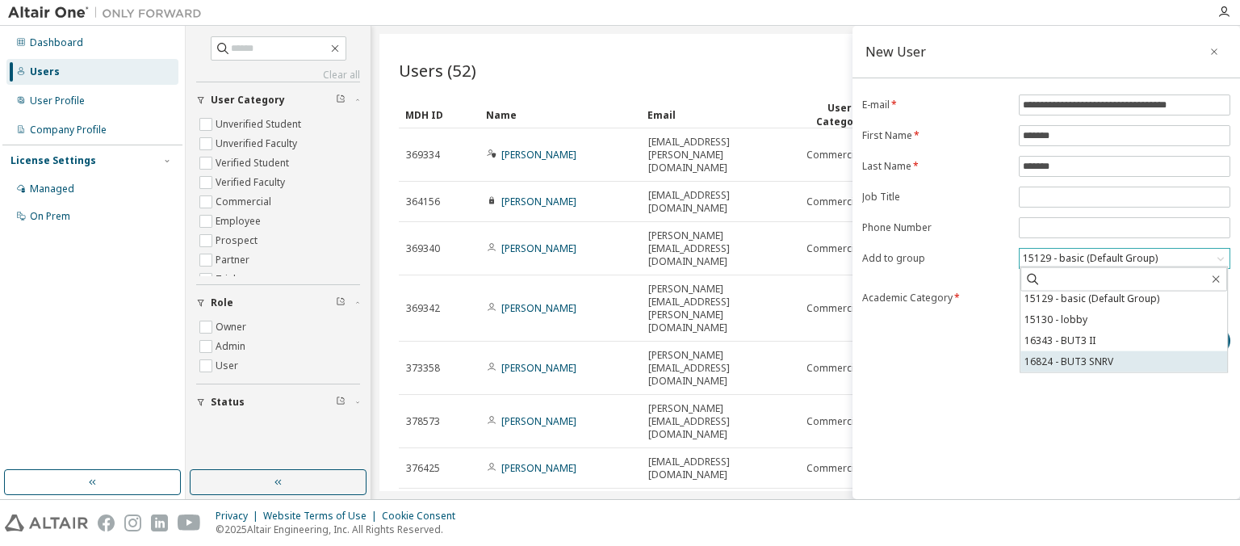
click at [1112, 355] on li "16824 - BUT3 SNRV" at bounding box center [1123, 361] width 207 height 21
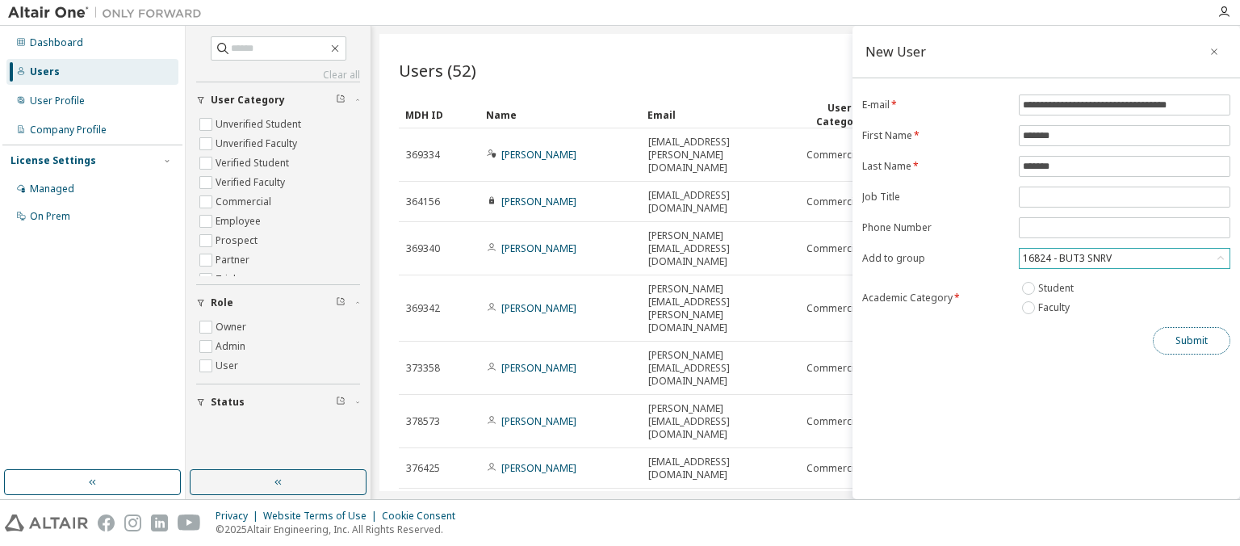
click at [1186, 341] on button "Submit" at bounding box center [1190, 340] width 77 height 27
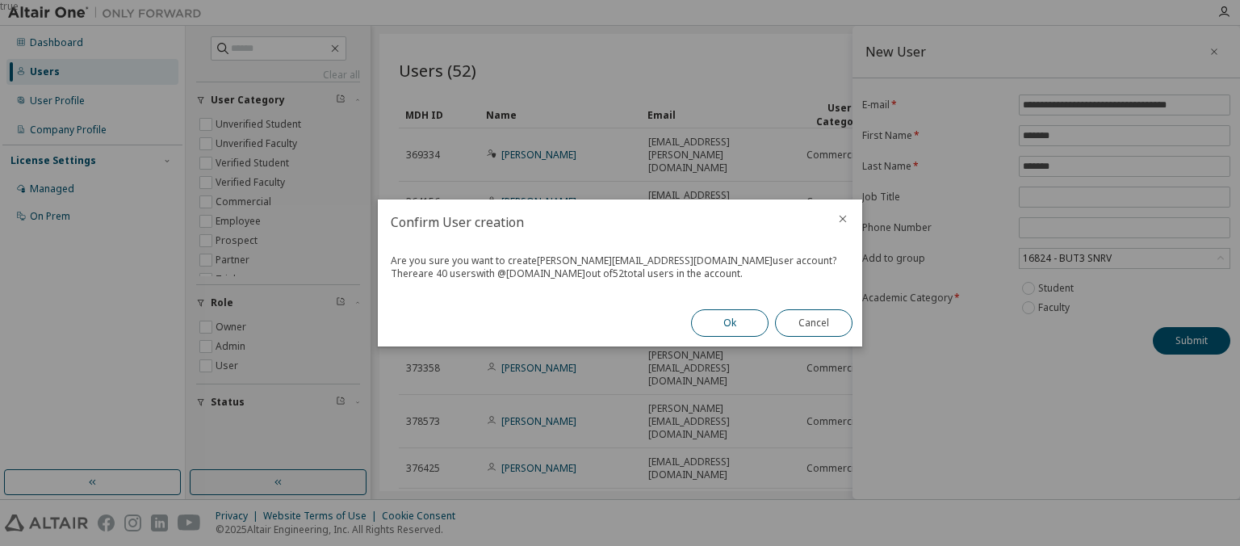
click at [725, 324] on button "Ok" at bounding box center [729, 322] width 77 height 27
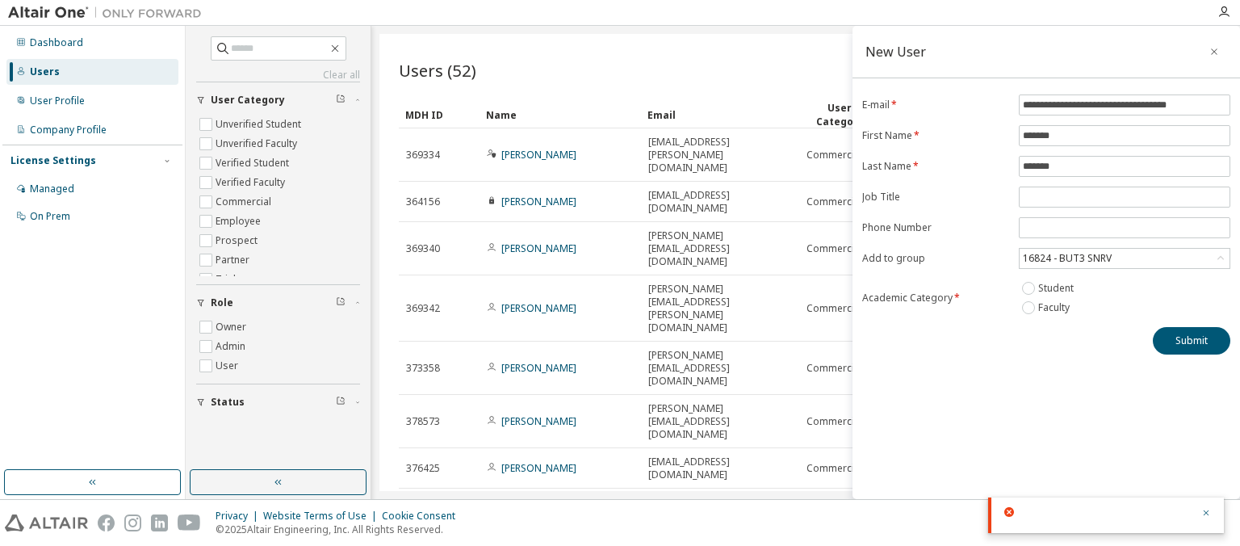
click at [938, 515] on div "Privacy Website Terms of Use Cookie Consent © 2025 Altair Engineering, Inc. All…" at bounding box center [620, 523] width 1240 height 46
click at [1214, 56] on icon "button" at bounding box center [1213, 51] width 11 height 13
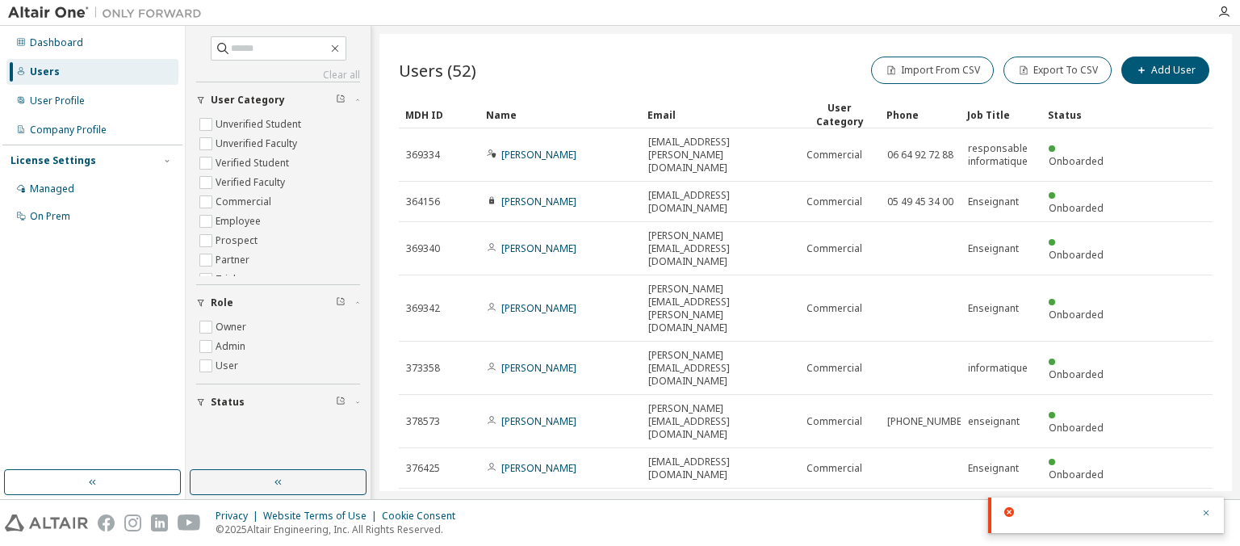
click at [1118, 517] on div at bounding box center [1107, 514] width 168 height 15
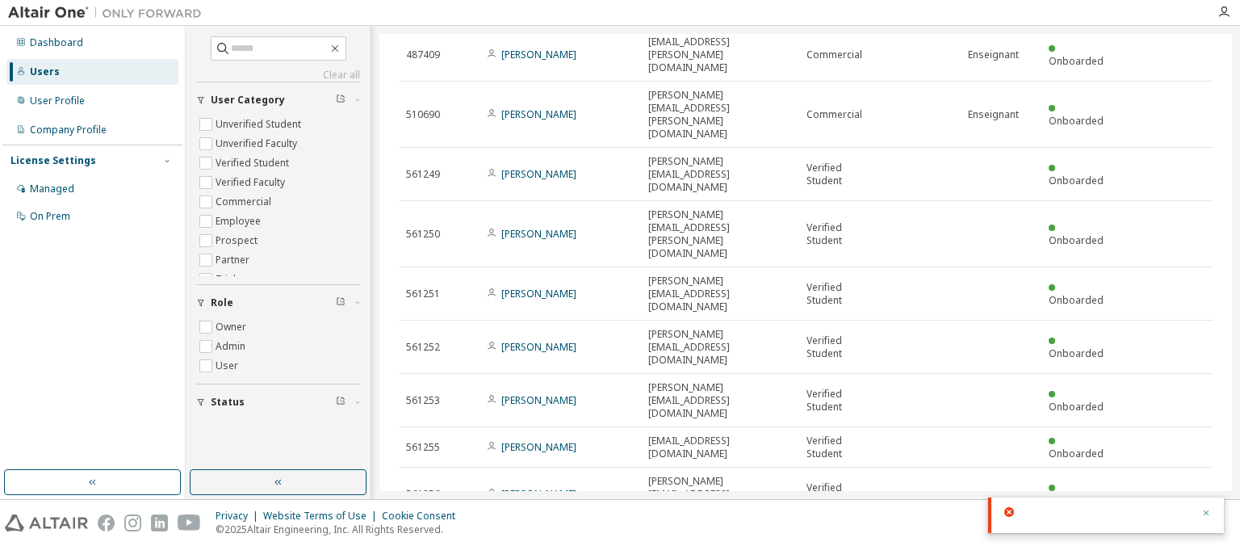
click at [1206, 512] on icon "button" at bounding box center [1206, 513] width 6 height 6
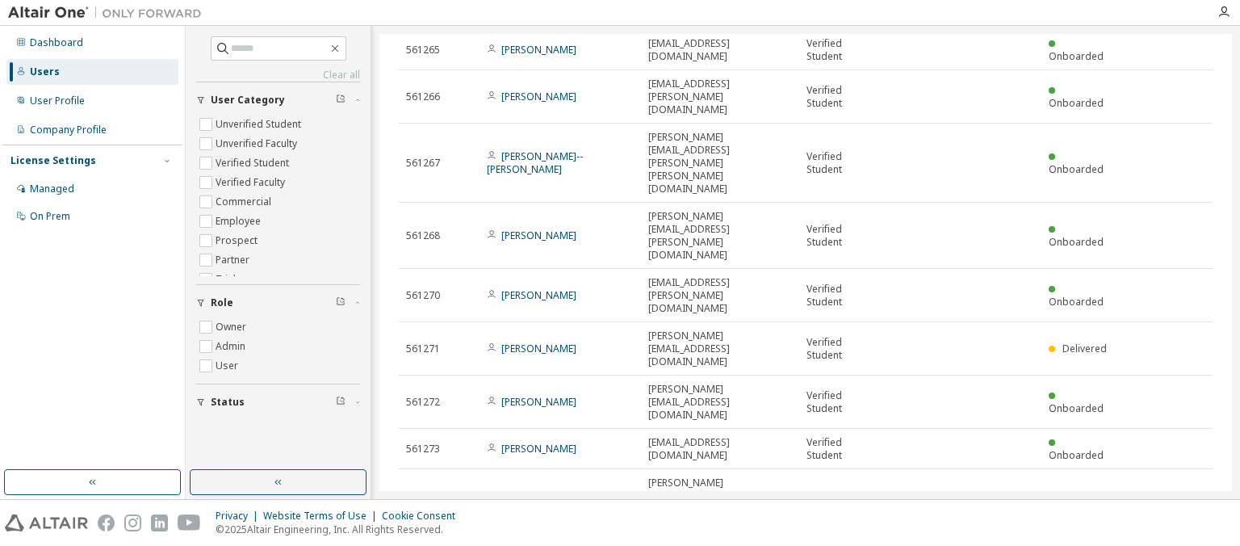
scroll to position [1744, 0]
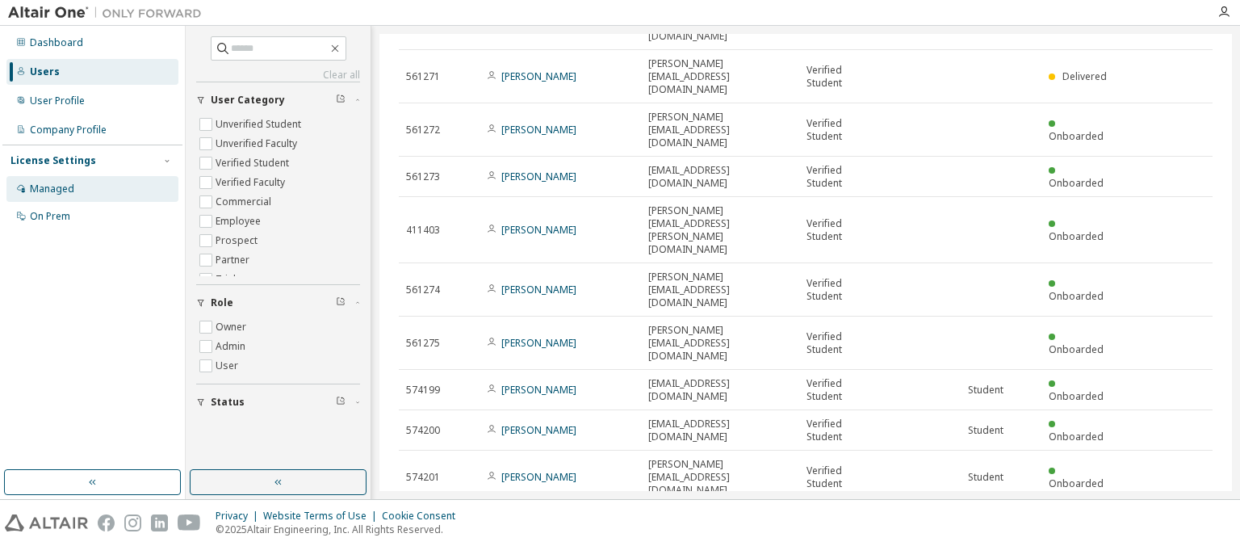
click at [73, 194] on div "Managed" at bounding box center [92, 189] width 172 height 26
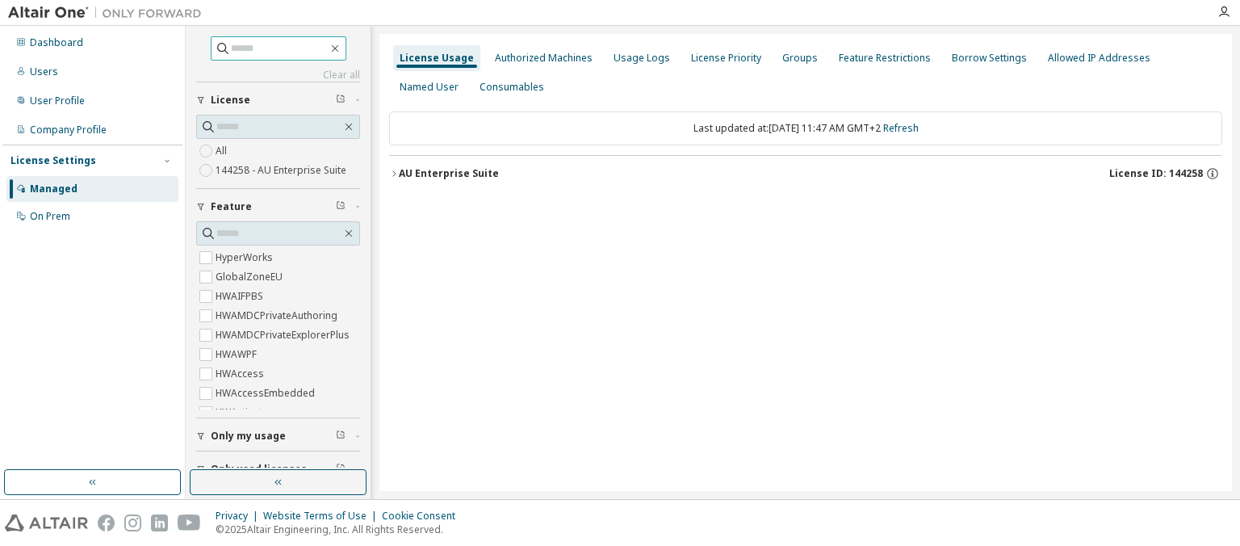
click at [240, 48] on input "text" at bounding box center [279, 48] width 97 height 16
click at [51, 77] on div "Users" at bounding box center [44, 71] width 28 height 13
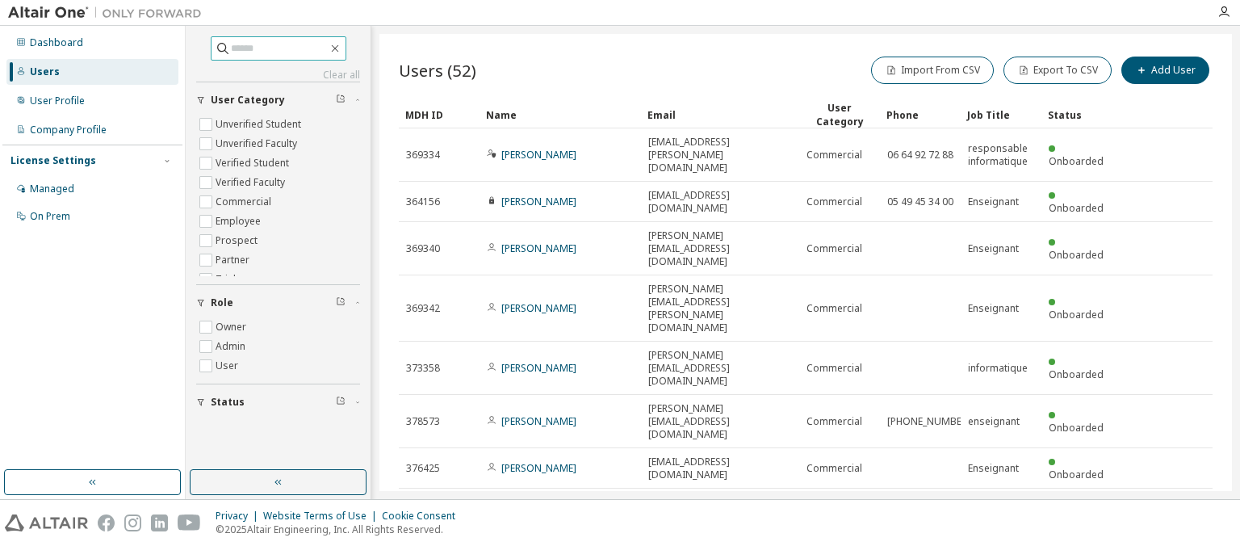
click at [242, 55] on input "text" at bounding box center [279, 48] width 97 height 16
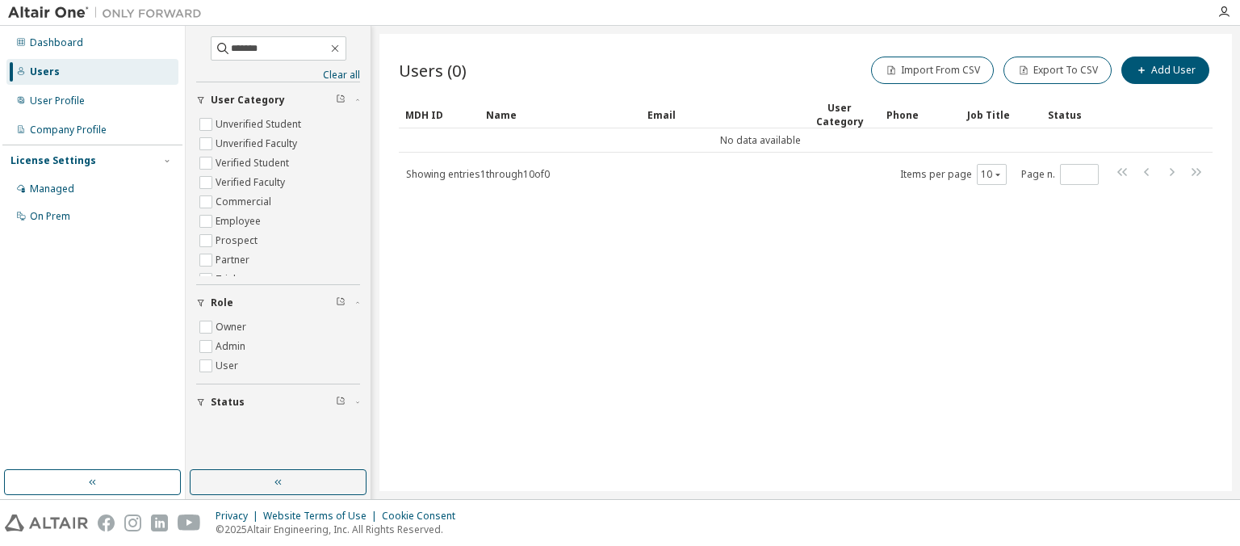
click at [838, 276] on div "Users (0) Import From CSV Export To CSV Add User Clear Load Save Save As Field …" at bounding box center [805, 262] width 852 height 457
drag, startPoint x: 274, startPoint y: 53, endPoint x: 15, endPoint y: 66, distance: 259.4
click at [231, 56] on input "*******" at bounding box center [279, 48] width 97 height 16
type input "******"
click at [949, 75] on button "Import From CSV" at bounding box center [932, 69] width 123 height 27
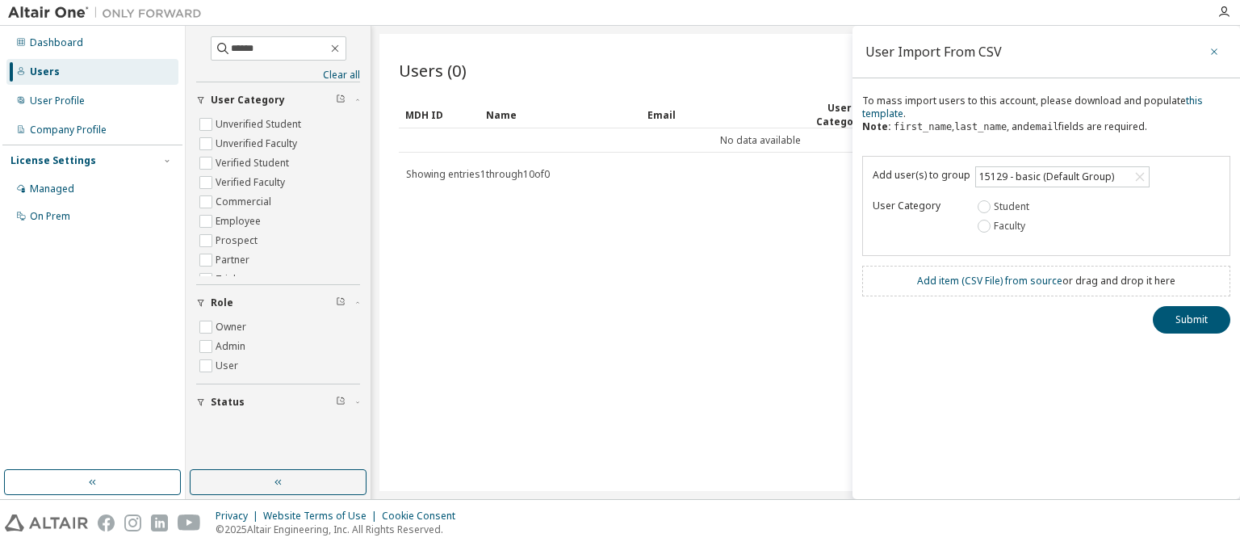
click at [1214, 49] on icon "button" at bounding box center [1213, 51] width 11 height 13
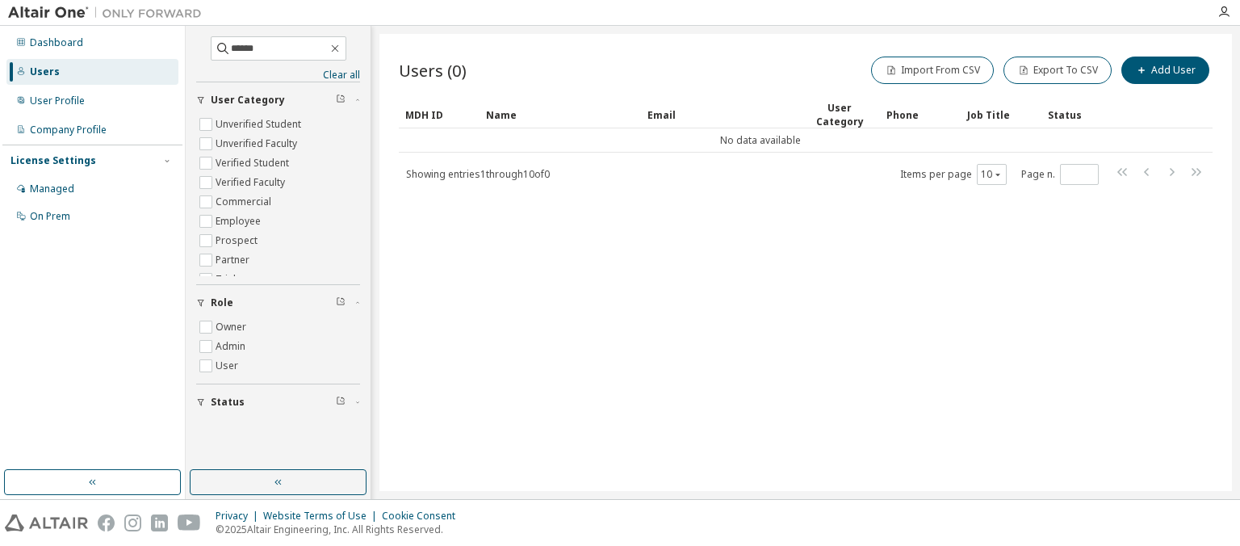
click at [59, 161] on div "License Settings" at bounding box center [53, 160] width 86 height 13
click at [69, 163] on div "License Settings" at bounding box center [53, 160] width 86 height 13
click at [61, 187] on div "Managed" at bounding box center [52, 188] width 44 height 13
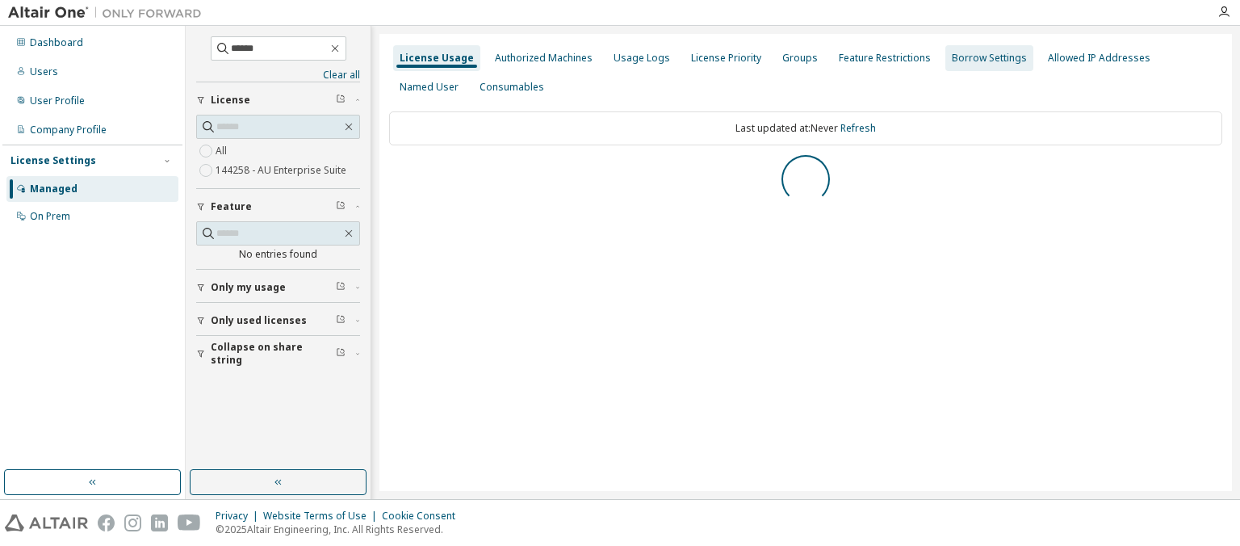
click at [796, 63] on div "Groups" at bounding box center [800, 58] width 36 height 13
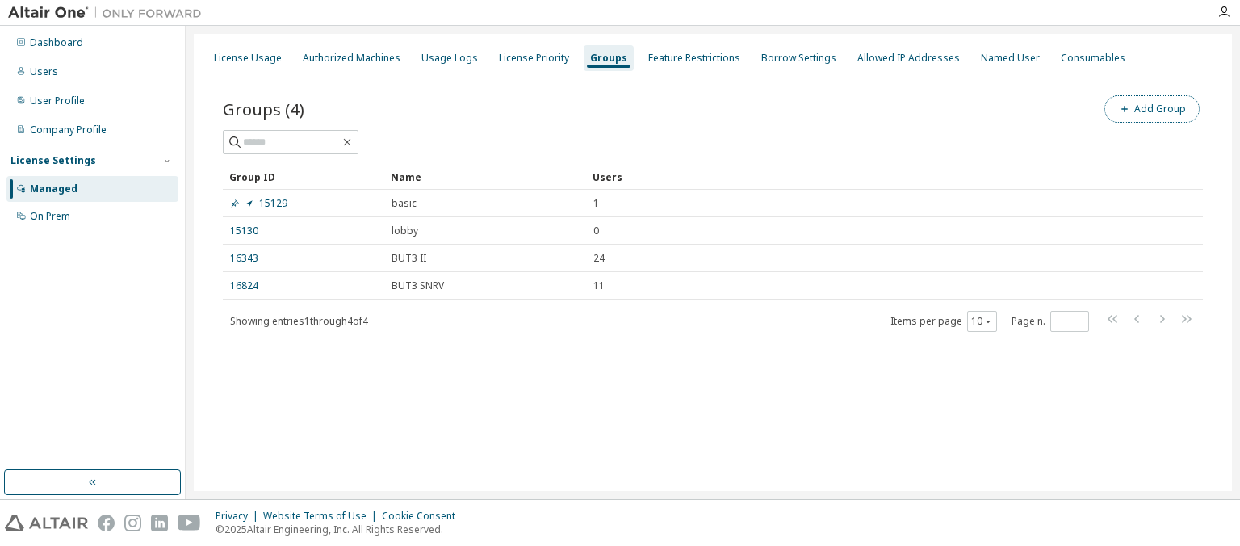
click at [1139, 106] on button "Add Group" at bounding box center [1151, 108] width 95 height 27
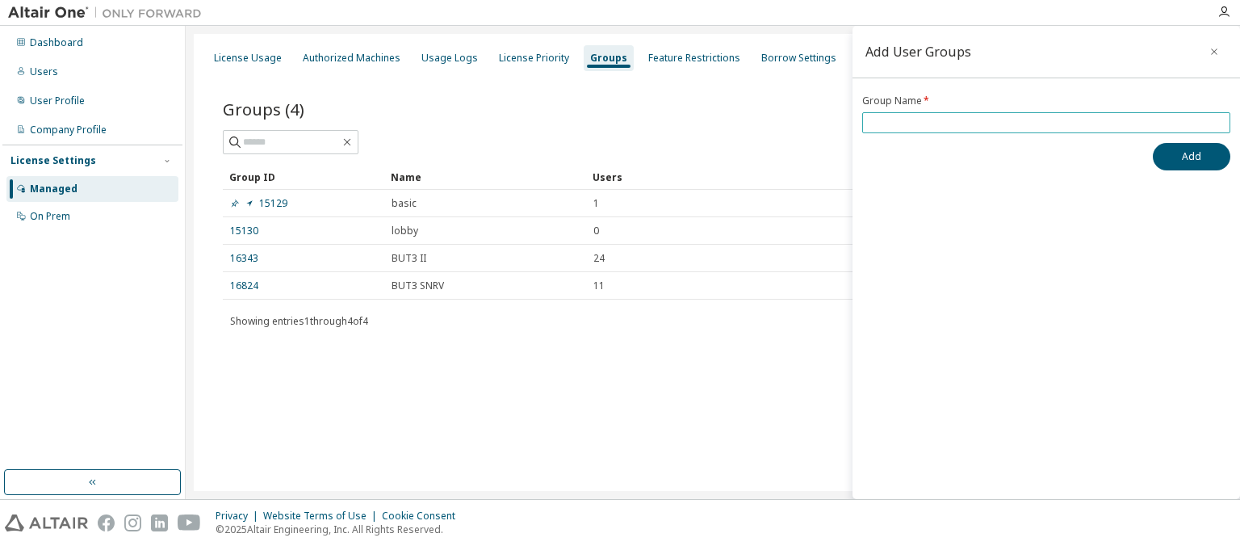
click at [909, 121] on input "text" at bounding box center [1046, 122] width 360 height 13
type input "********"
click at [1152, 143] on button "Add" at bounding box center [1190, 156] width 77 height 27
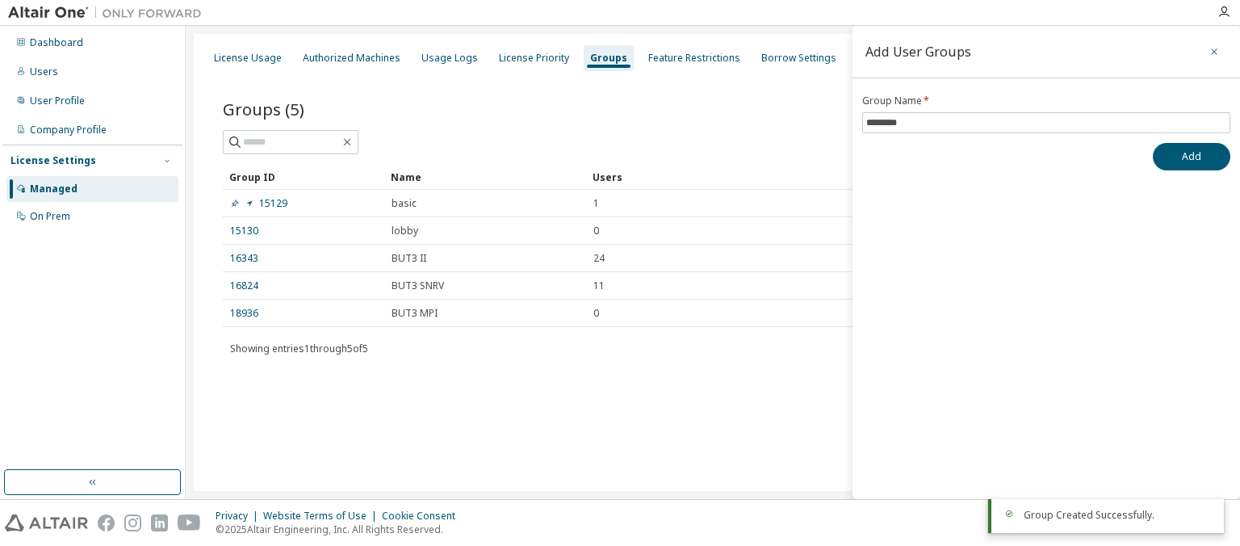
click at [1209, 50] on icon "button" at bounding box center [1213, 51] width 11 height 13
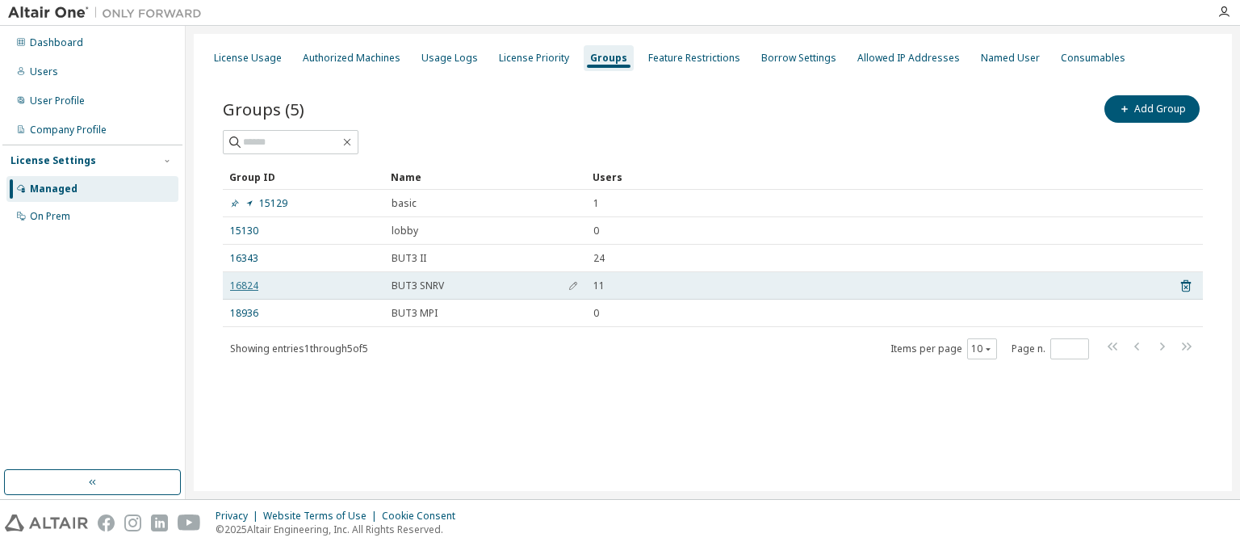
click at [247, 286] on link "16824" at bounding box center [244, 285] width 28 height 13
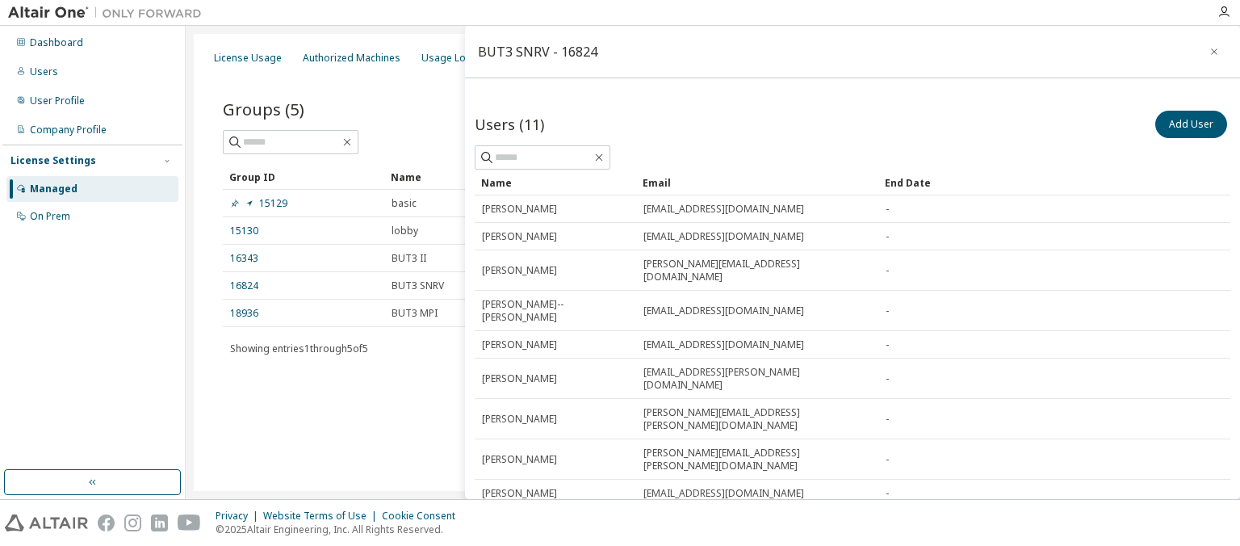
scroll to position [151, 0]
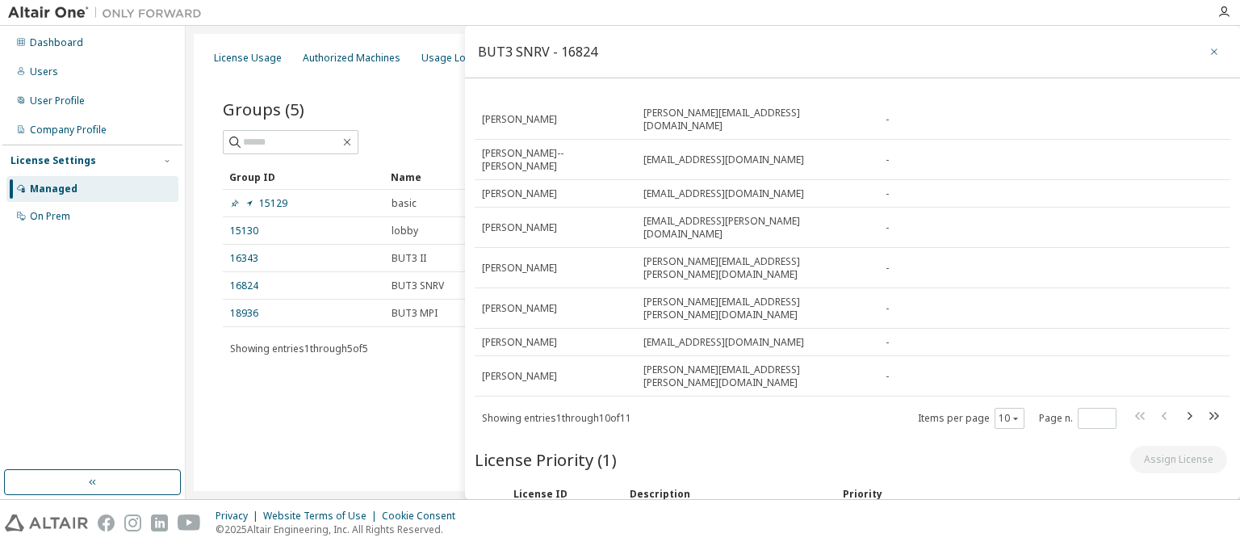
click at [1215, 49] on icon "button" at bounding box center [1213, 51] width 11 height 13
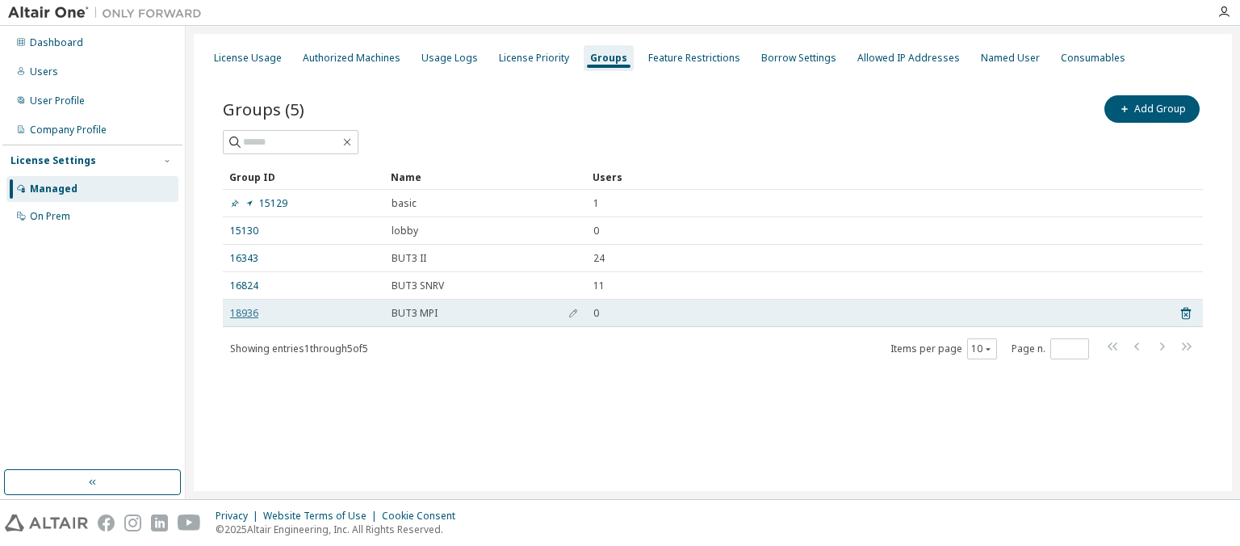
click at [251, 314] on link "18936" at bounding box center [244, 313] width 28 height 13
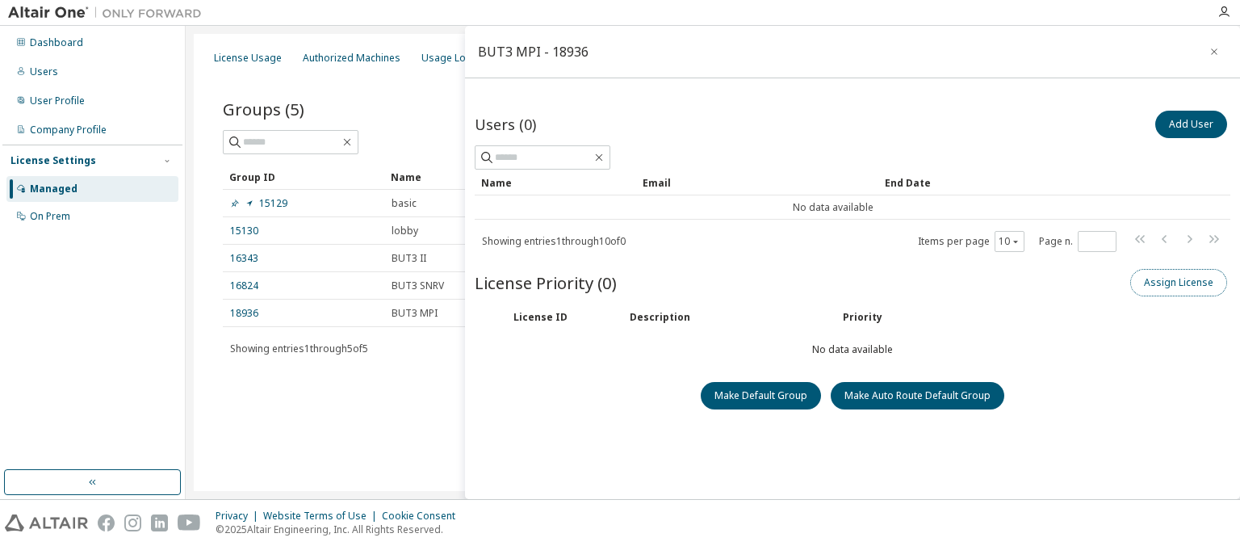
click at [1159, 281] on button "Assign License" at bounding box center [1178, 282] width 97 height 27
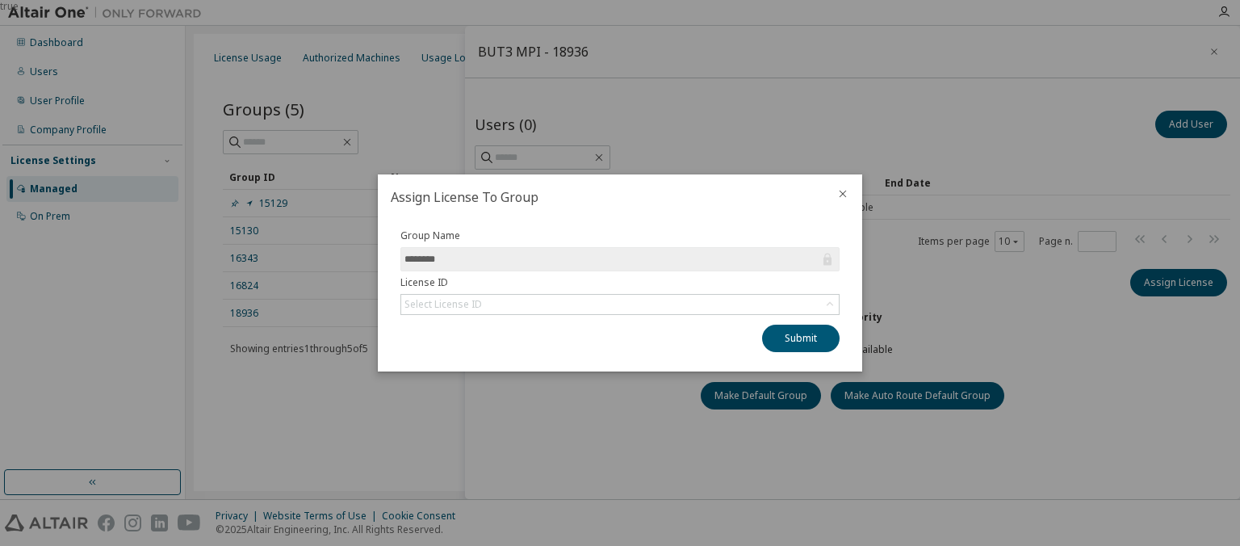
click at [676, 317] on div "Group Name ******** License ID Select License ID Submit" at bounding box center [620, 290] width 458 height 123
click at [721, 302] on div "Select License ID" at bounding box center [619, 304] width 437 height 19
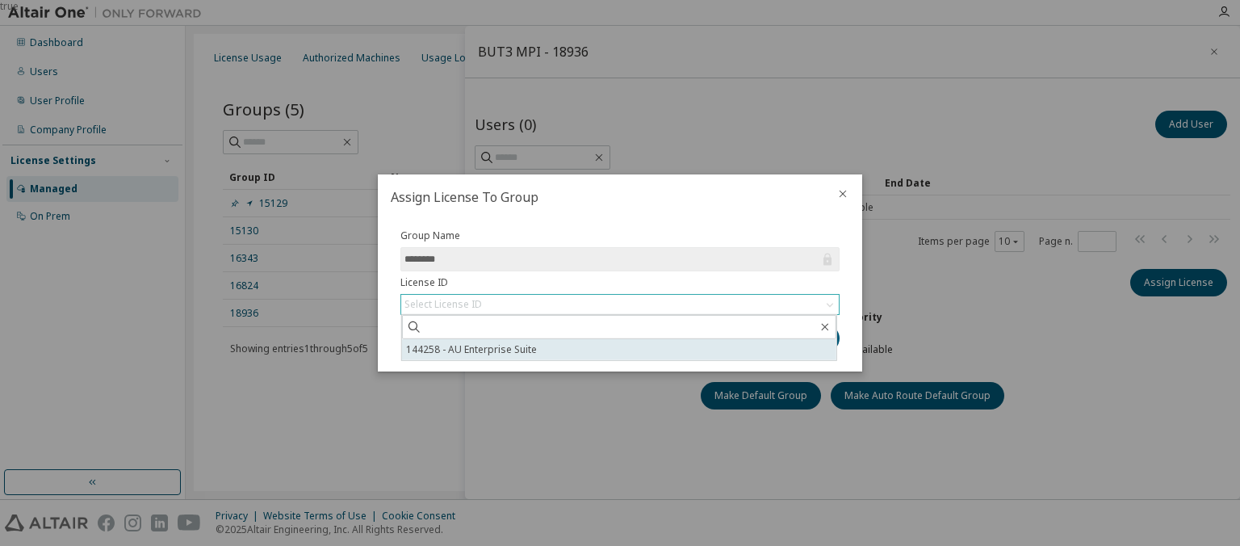
click at [428, 348] on li "144258 - AU Enterprise Suite" at bounding box center [619, 349] width 434 height 21
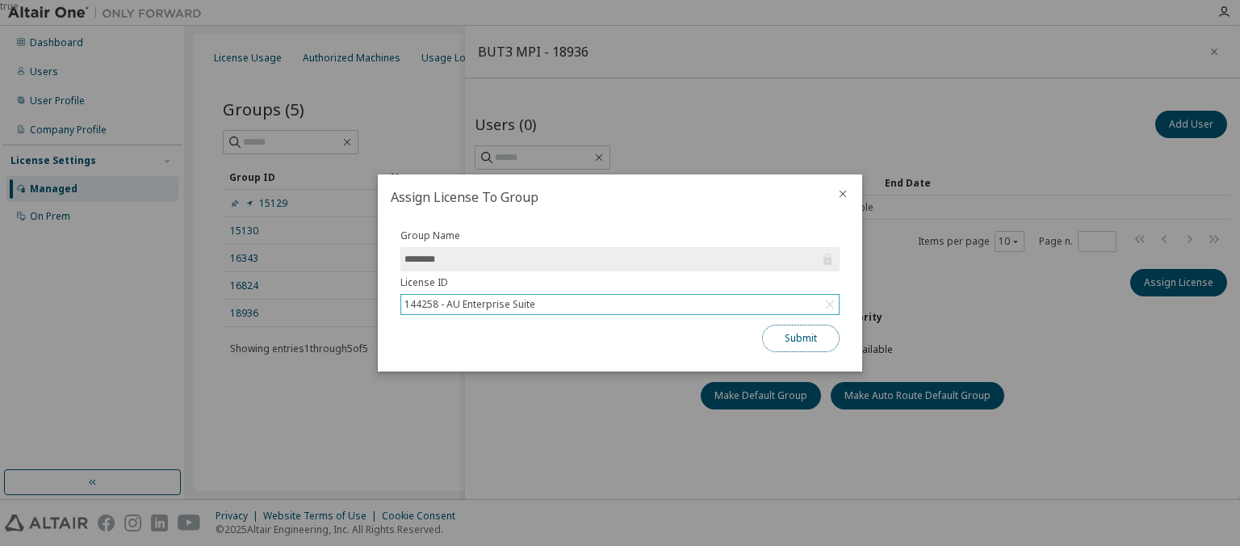
click at [796, 339] on button "Submit" at bounding box center [800, 337] width 77 height 27
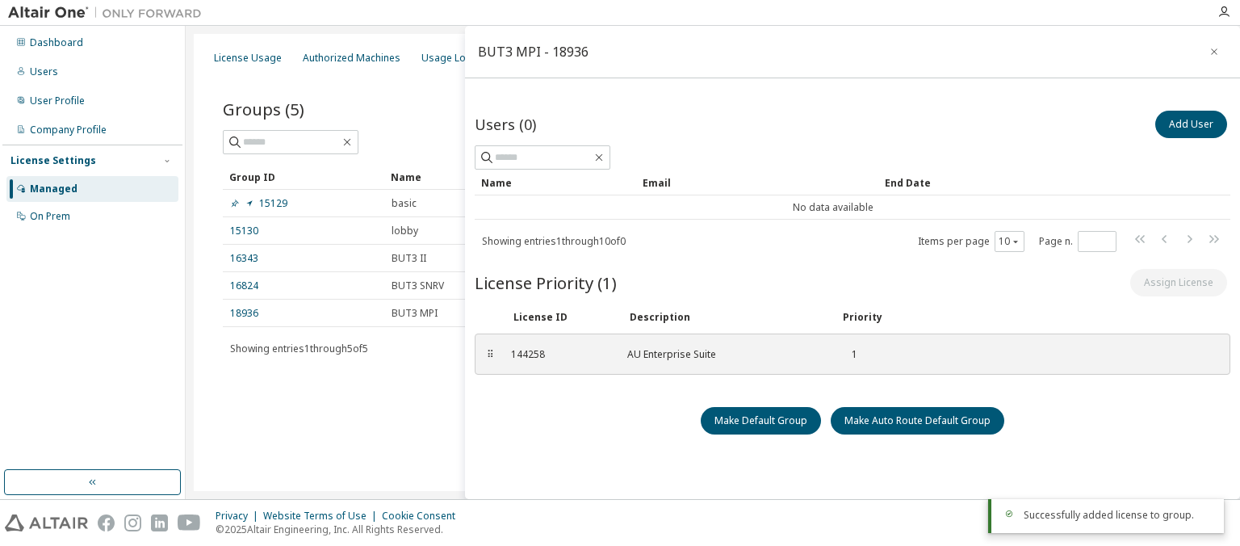
click at [371, 434] on div "License Usage Authorized Machines Usage Logs License Priority Groups Feature Re…" at bounding box center [713, 262] width 1038 height 457
click at [1216, 48] on icon "button" at bounding box center [1213, 51] width 11 height 13
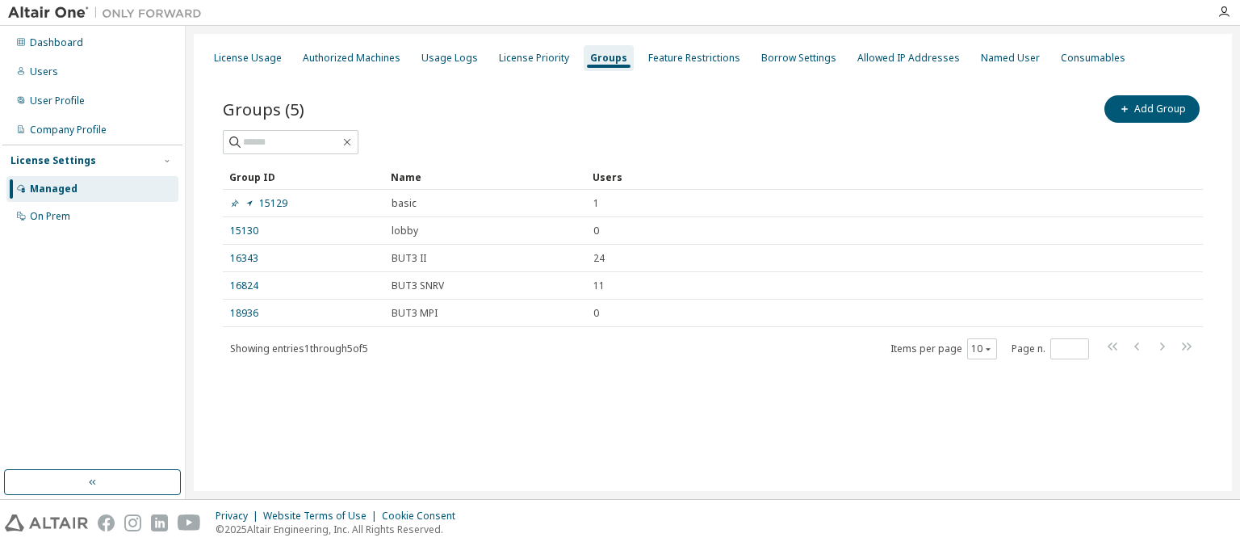
click at [483, 386] on div "Groups (5) Add Group Clear Load Save Save As Field Operator Value Select filter…" at bounding box center [712, 237] width 1018 height 329
click at [47, 66] on div "Users" at bounding box center [44, 71] width 28 height 13
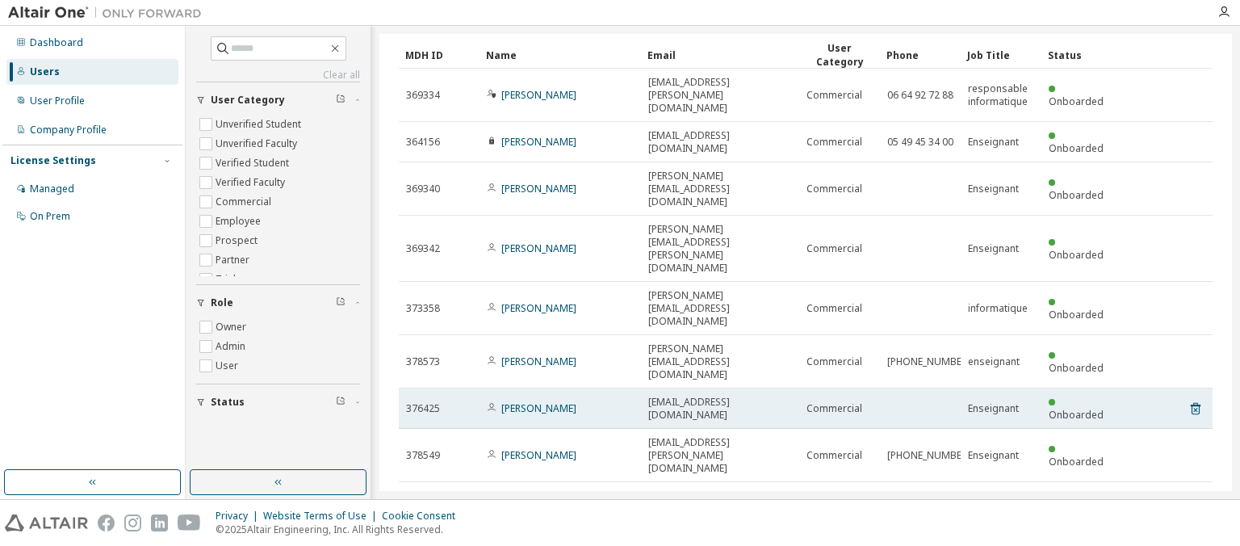
scroll to position [62, 0]
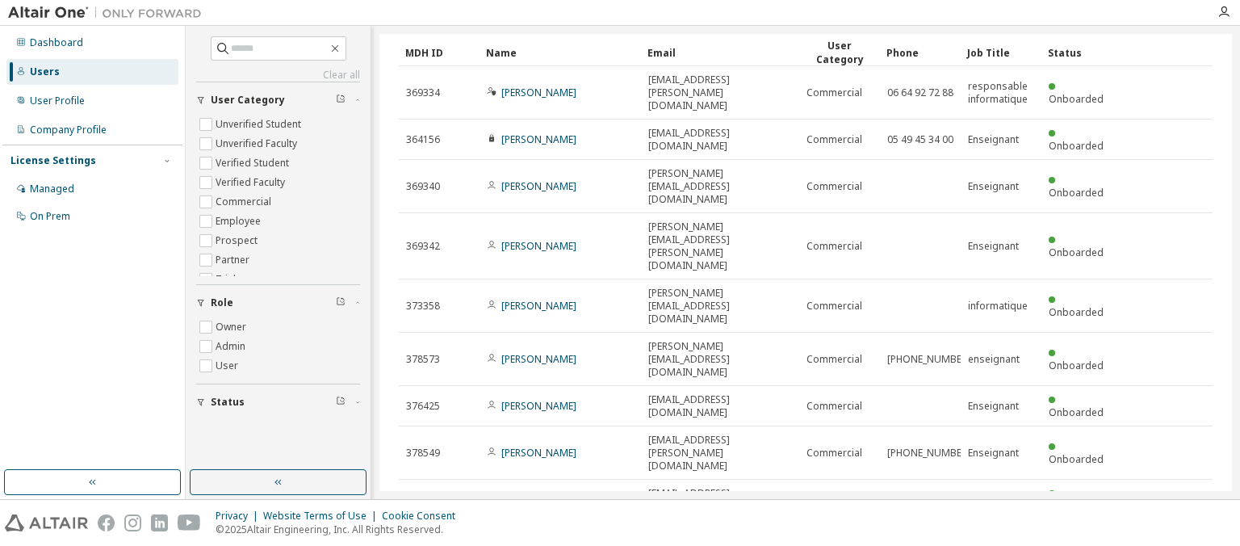
type input "*"
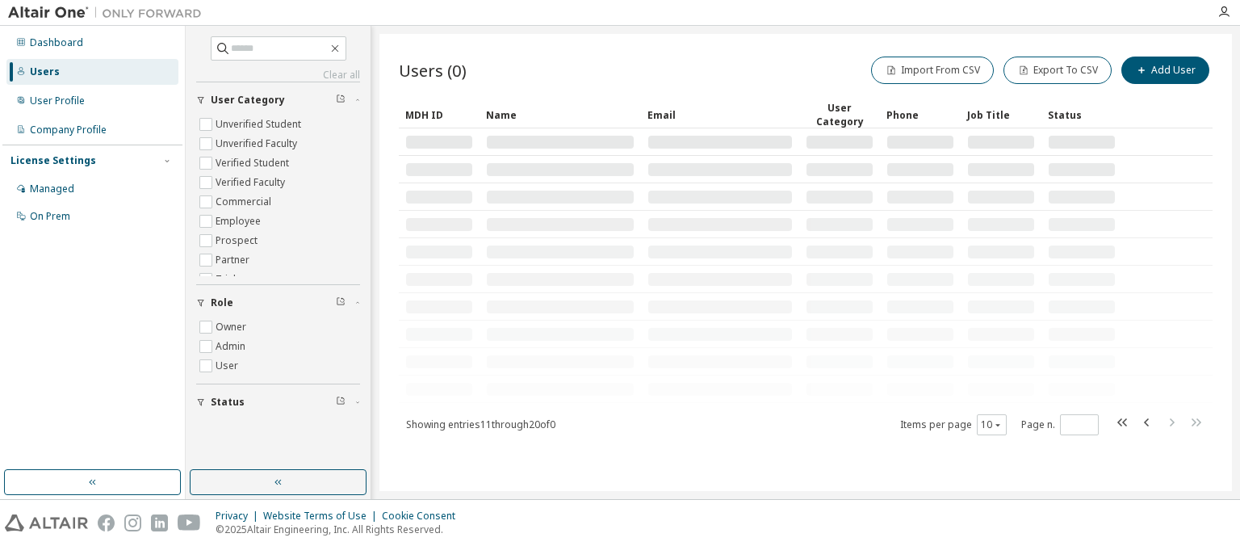
scroll to position [0, 0]
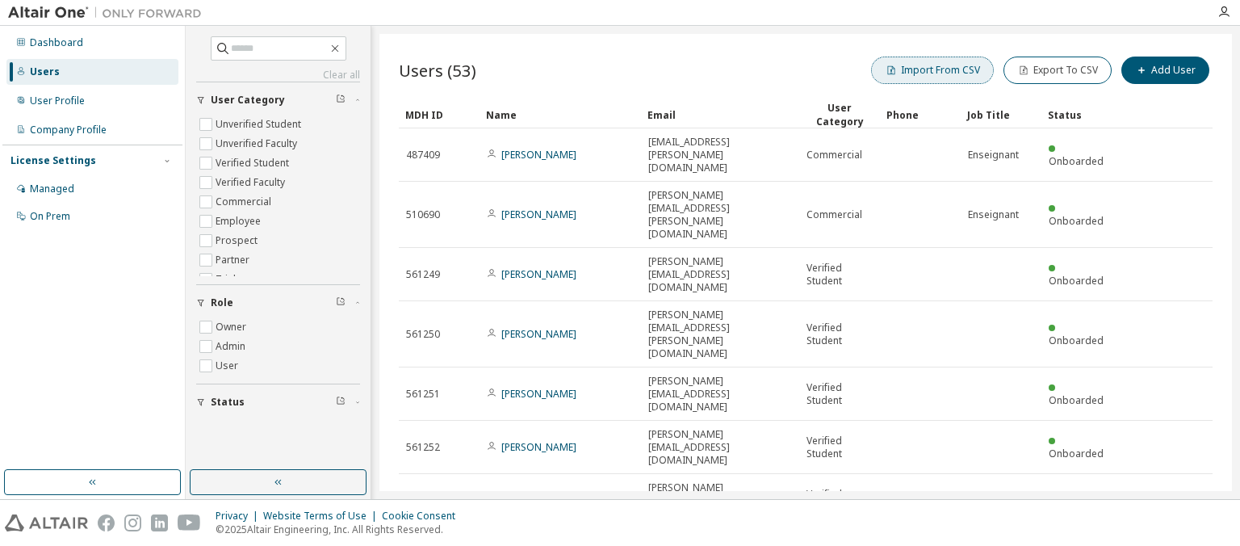
click at [947, 70] on button "Import From CSV" at bounding box center [932, 69] width 123 height 27
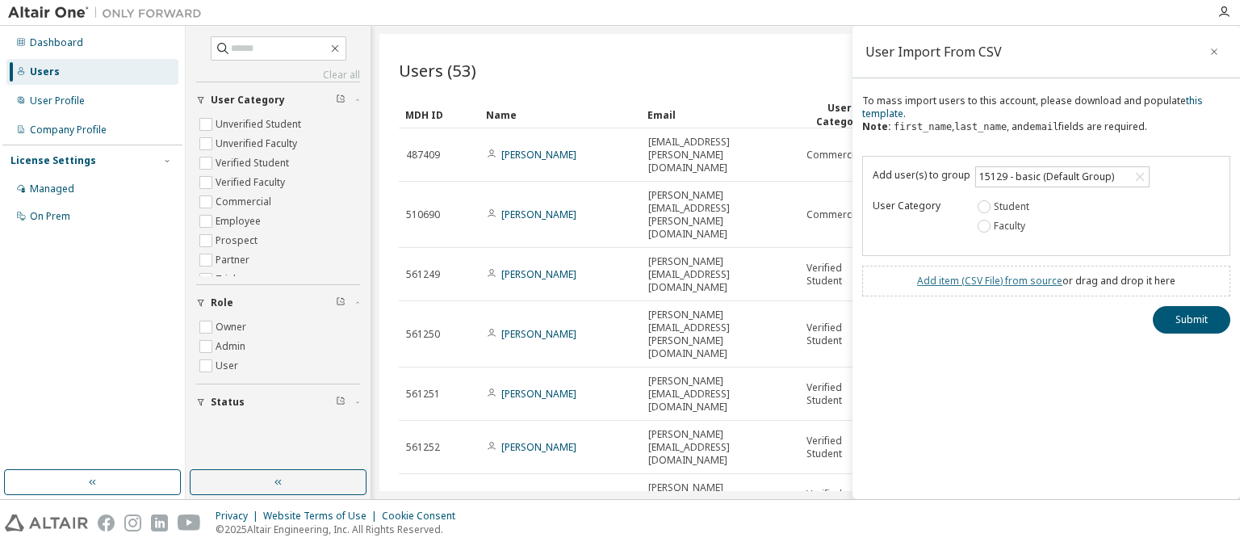
click at [1018, 283] on link "Add item ( CSV File ) from source" at bounding box center [989, 281] width 145 height 14
click at [1185, 103] on link "this template" at bounding box center [1032, 107] width 341 height 27
click at [1218, 50] on icon "button" at bounding box center [1213, 51] width 11 height 13
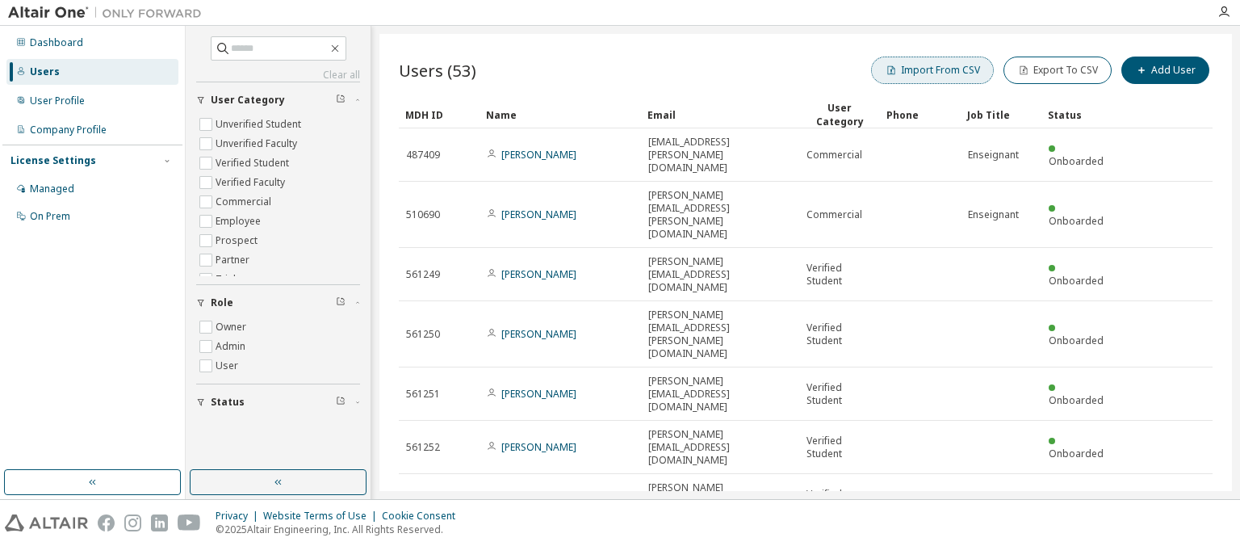
click at [929, 69] on button "Import From CSV" at bounding box center [932, 69] width 123 height 27
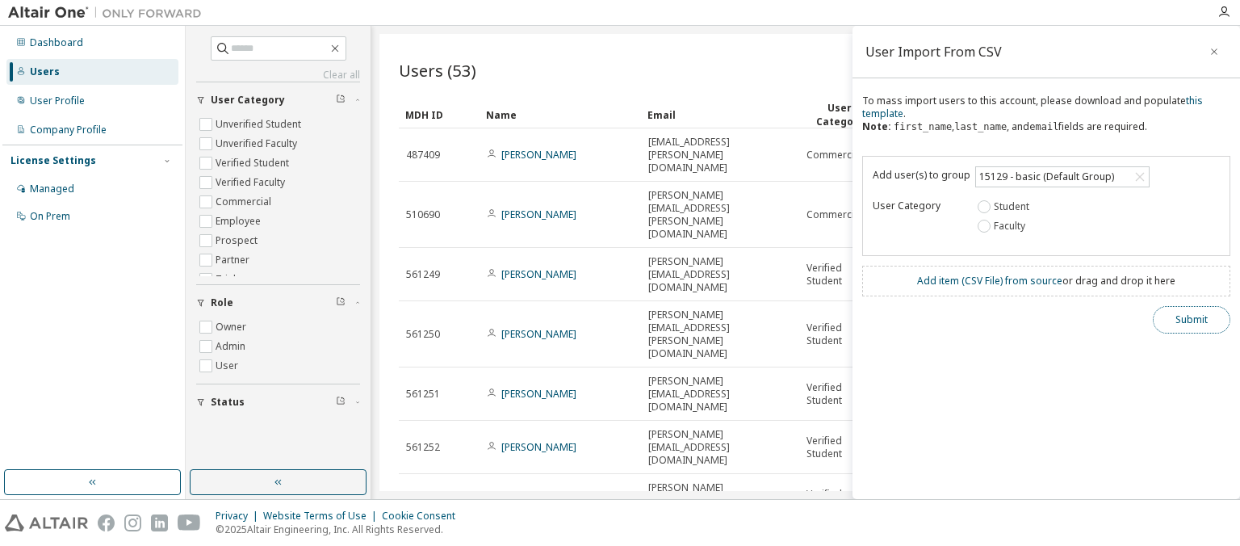
click at [1184, 313] on button "Submit" at bounding box center [1190, 319] width 77 height 27
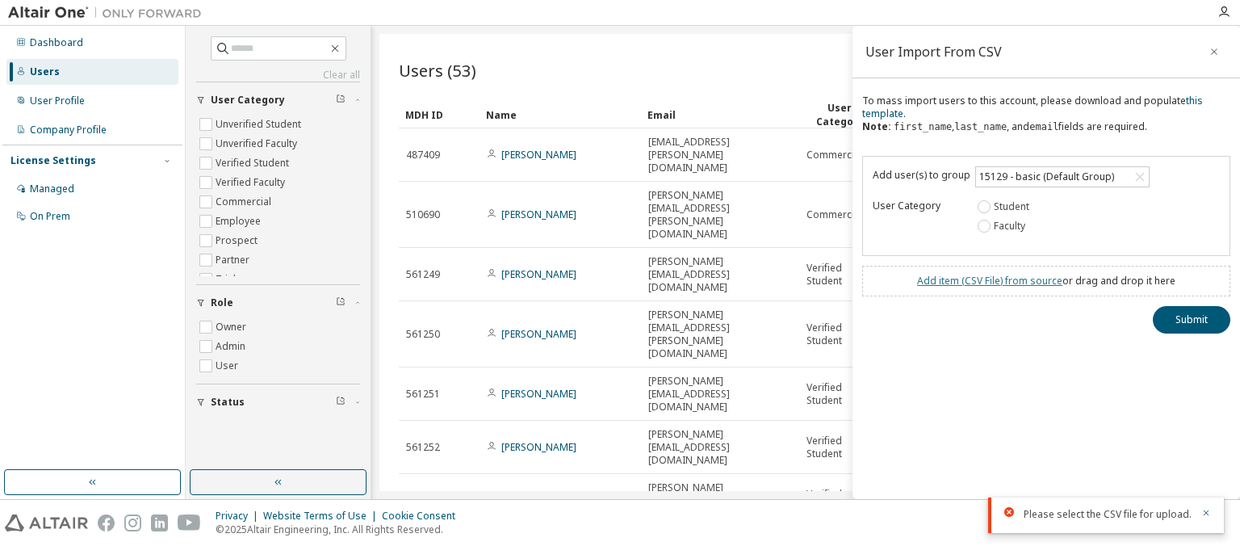
click at [1004, 282] on link "Add item ( CSV File ) from source" at bounding box center [989, 281] width 145 height 14
click at [1173, 352] on button "Submit" at bounding box center [1190, 348] width 77 height 27
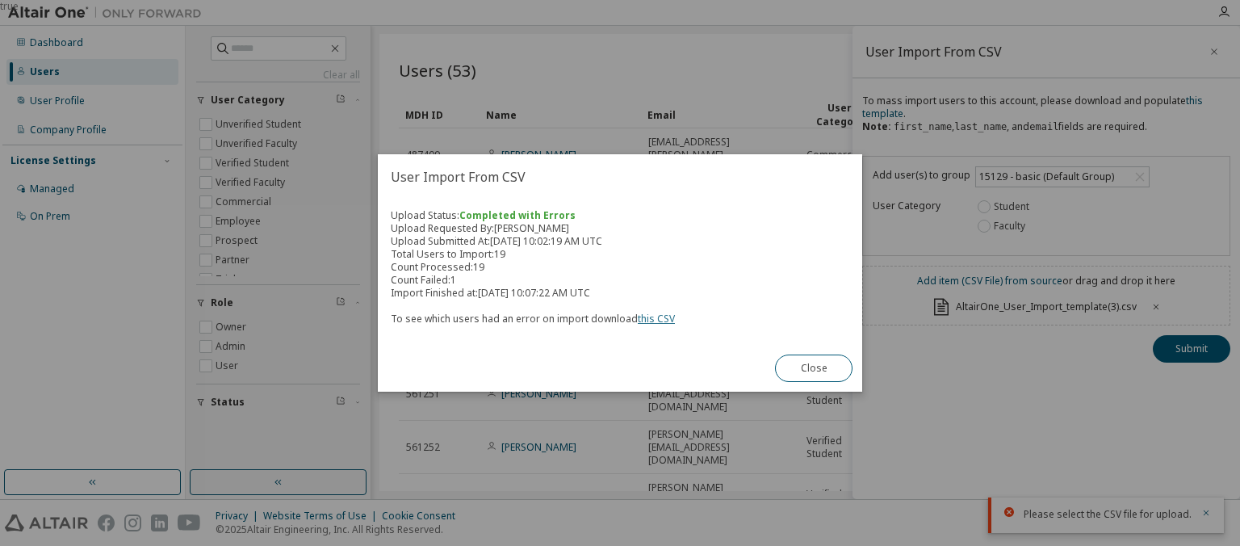
click at [663, 322] on link "this CSV" at bounding box center [656, 318] width 37 height 14
click at [814, 369] on button "Close" at bounding box center [813, 367] width 77 height 27
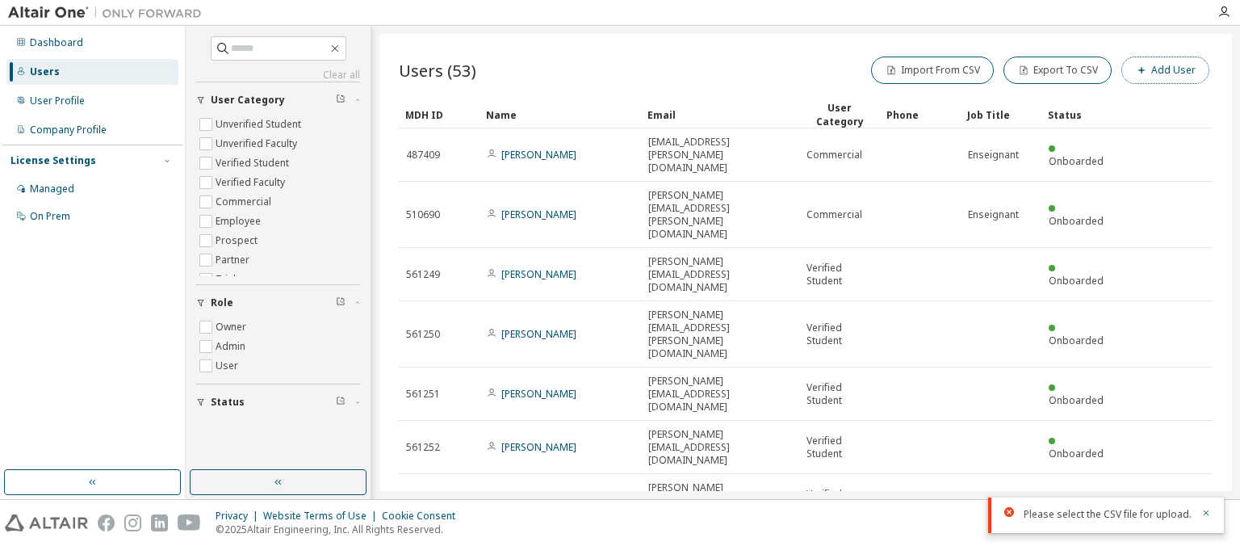
click at [1169, 66] on button "Add User" at bounding box center [1165, 69] width 88 height 27
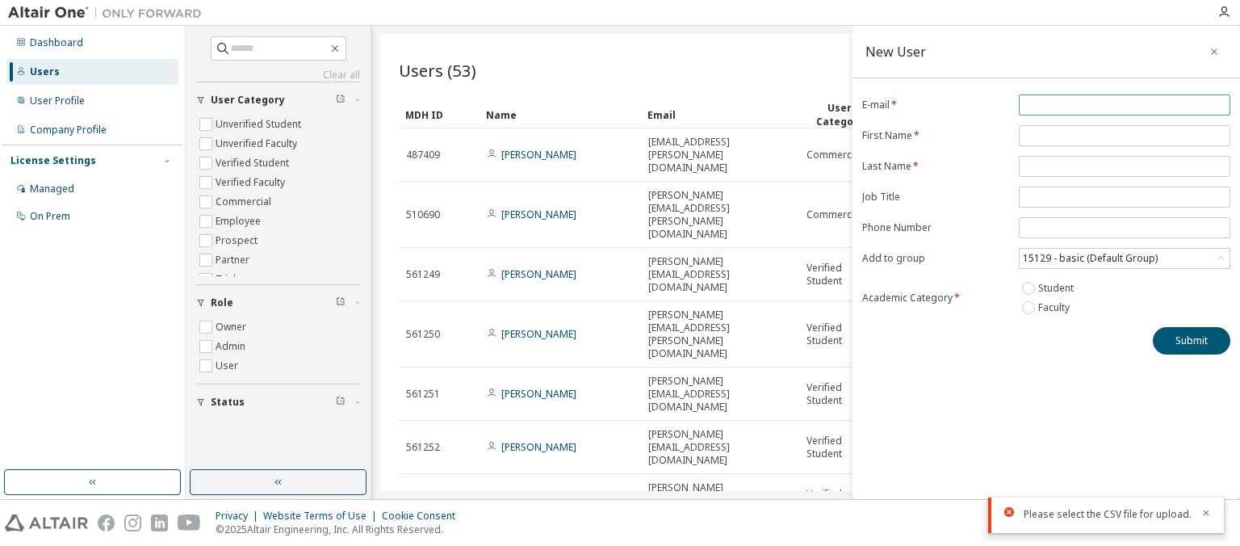
click at [1190, 98] on input "email" at bounding box center [1123, 104] width 203 height 13
paste input "**********"
type input "**********"
click at [1051, 136] on input "text" at bounding box center [1123, 135] width 203 height 13
paste input "******"
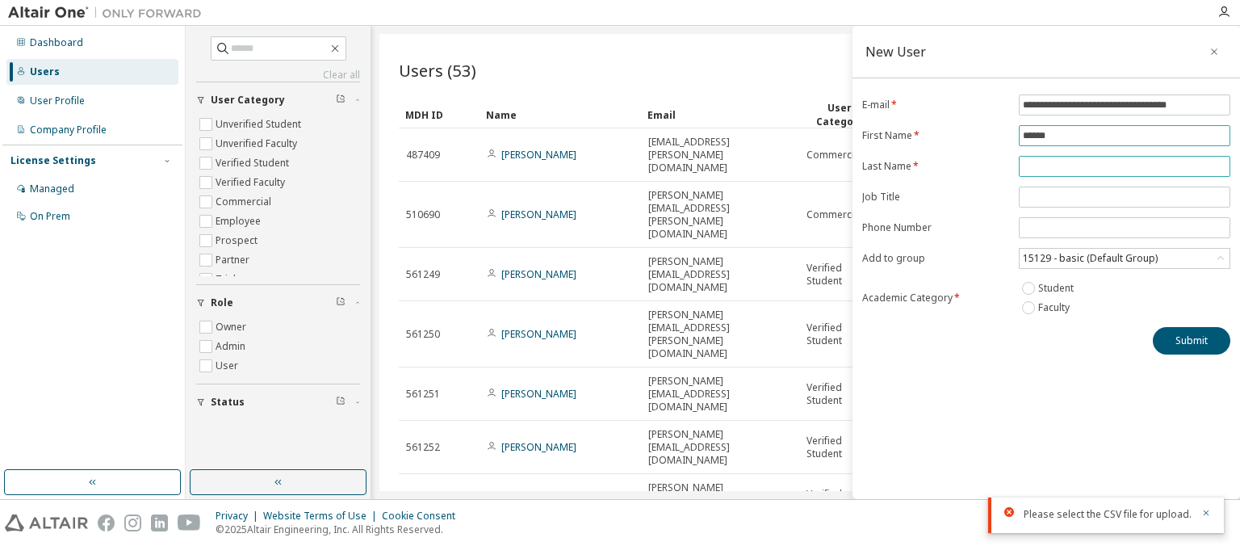
type input "******"
click at [1036, 167] on input "text" at bounding box center [1123, 166] width 203 height 13
type input "********"
click at [1043, 193] on input "text" at bounding box center [1123, 196] width 203 height 13
click at [1119, 257] on div "15129 - basic (Default Group)" at bounding box center [1090, 258] width 140 height 18
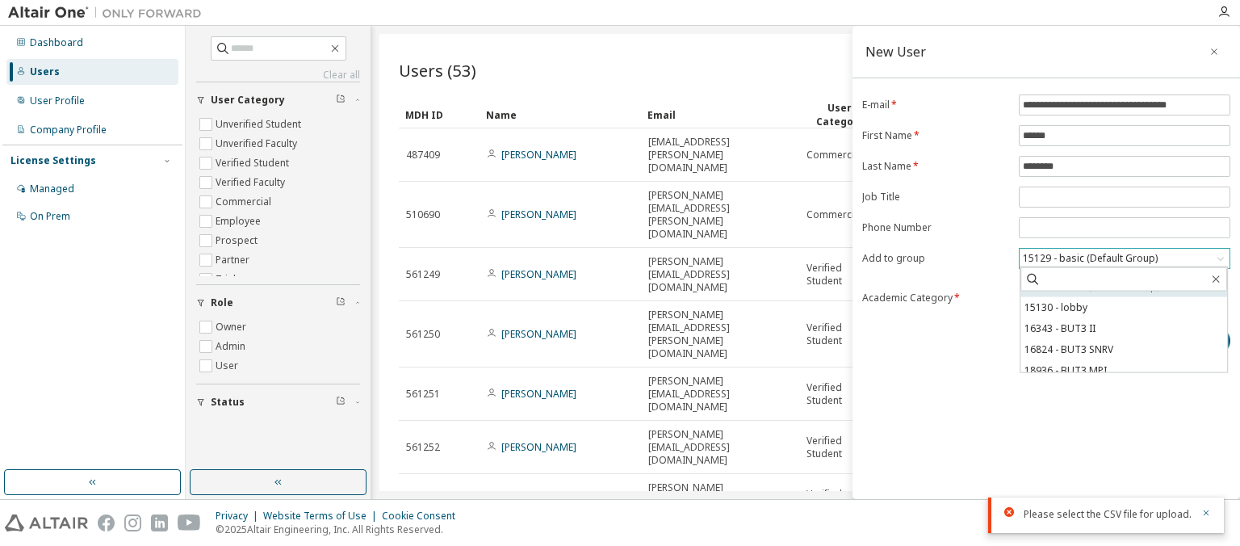
scroll to position [45, 0]
click at [1083, 366] on li "18936 - BUT3 MPI" at bounding box center [1123, 361] width 207 height 21
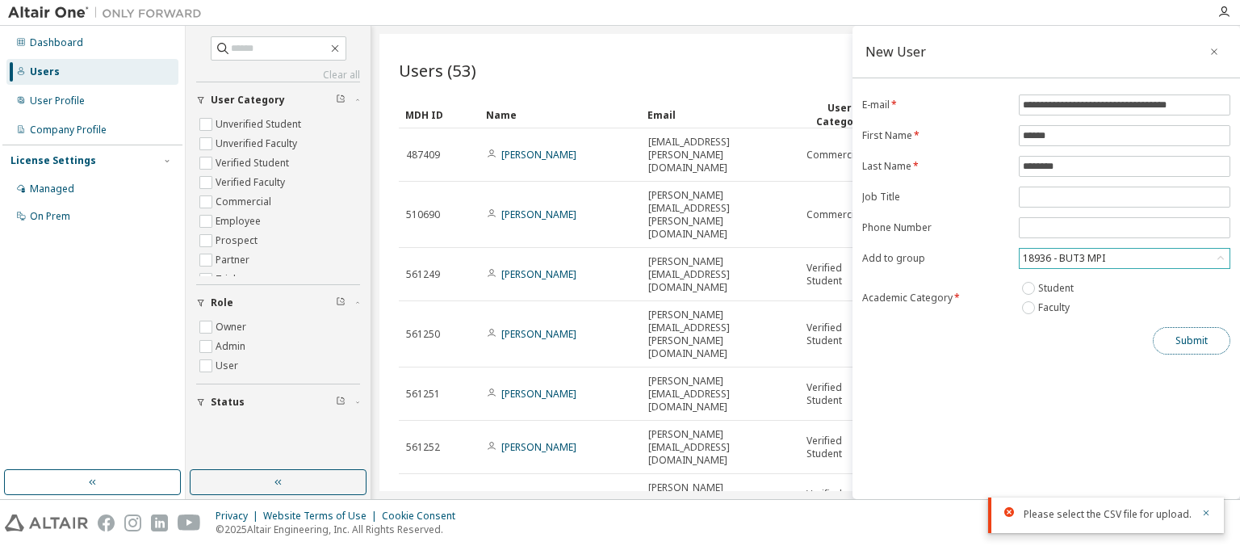
click at [1188, 343] on button "Submit" at bounding box center [1190, 340] width 77 height 27
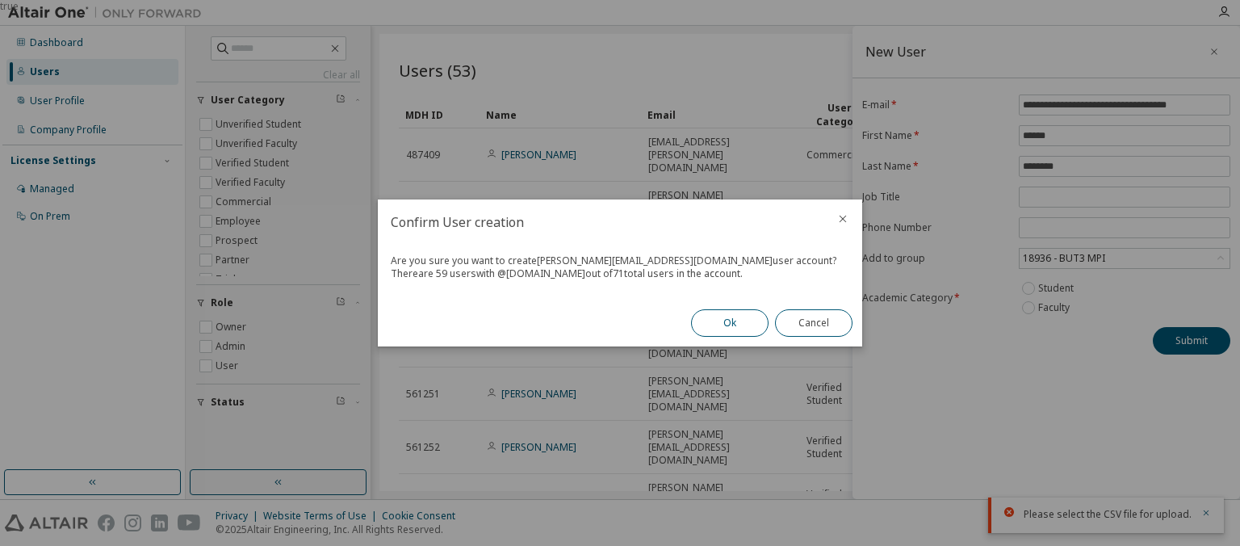
click at [734, 328] on button "Ok" at bounding box center [729, 322] width 77 height 27
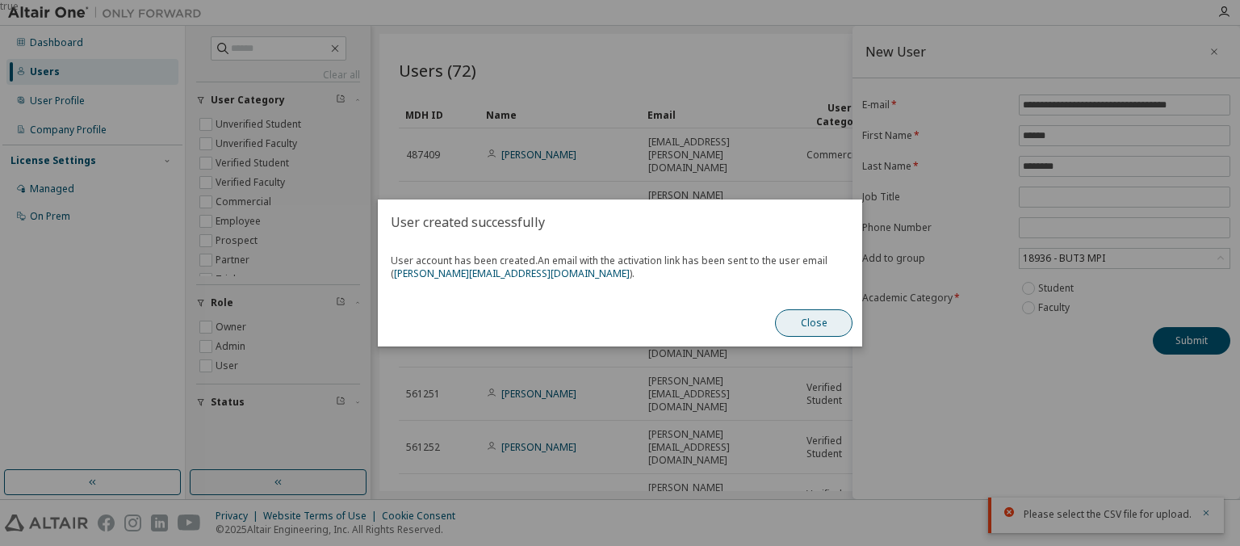
click at [834, 320] on button "Close" at bounding box center [813, 322] width 77 height 27
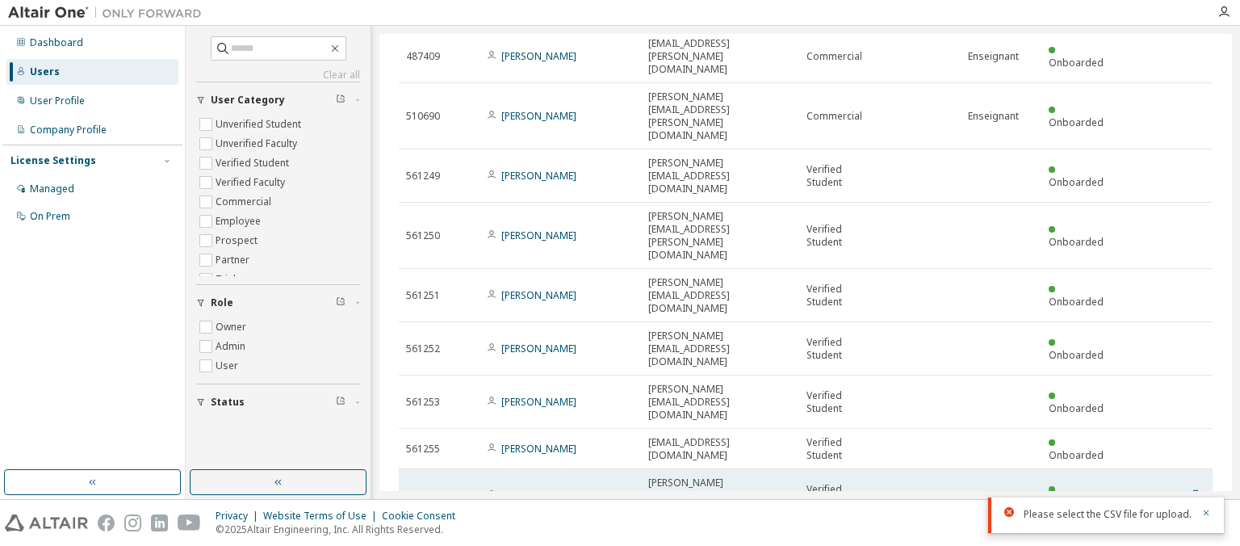
scroll to position [101, 0]
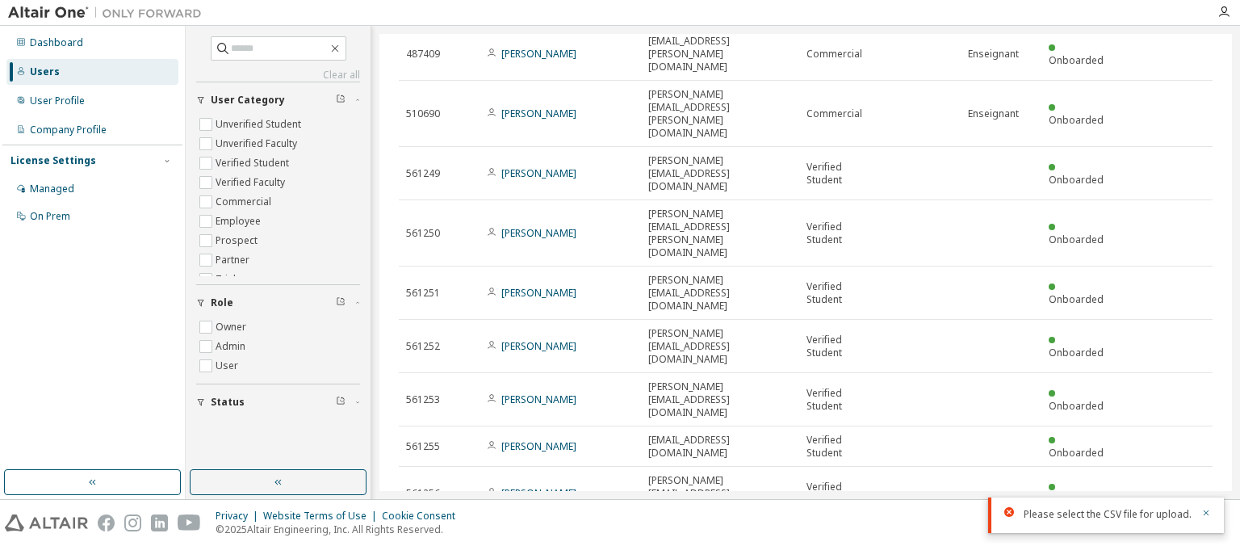
click at [61, 160] on div "License Settings" at bounding box center [53, 160] width 86 height 13
click at [83, 160] on div "License Settings" at bounding box center [53, 160] width 86 height 13
click at [63, 188] on div "Managed" at bounding box center [52, 188] width 44 height 13
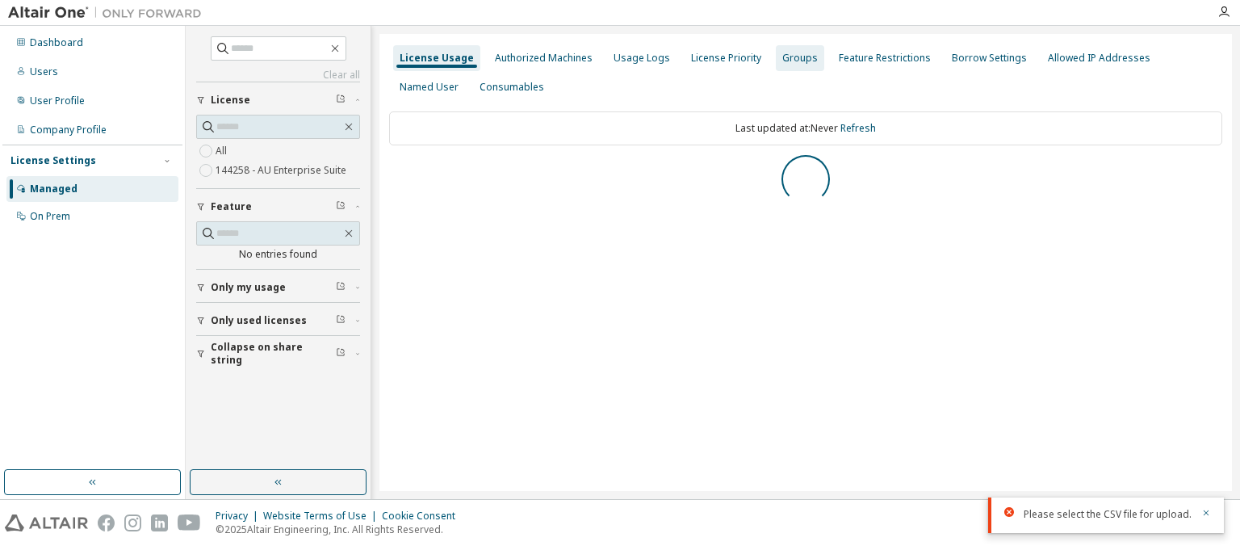
click at [783, 50] on div "Groups" at bounding box center [800, 58] width 48 height 26
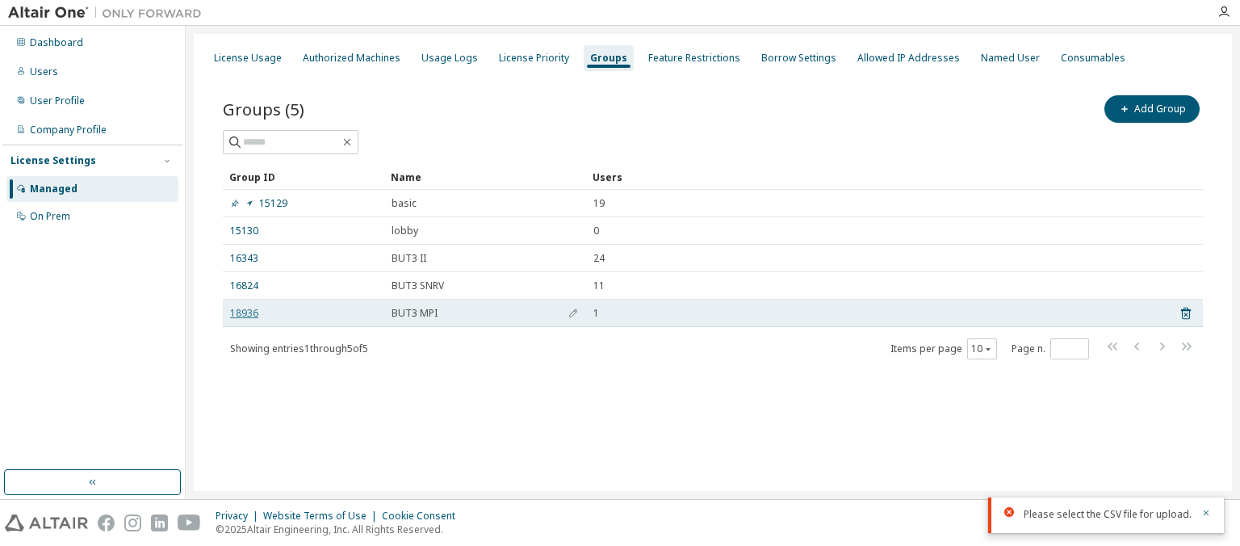
click at [245, 311] on link "18936" at bounding box center [244, 313] width 28 height 13
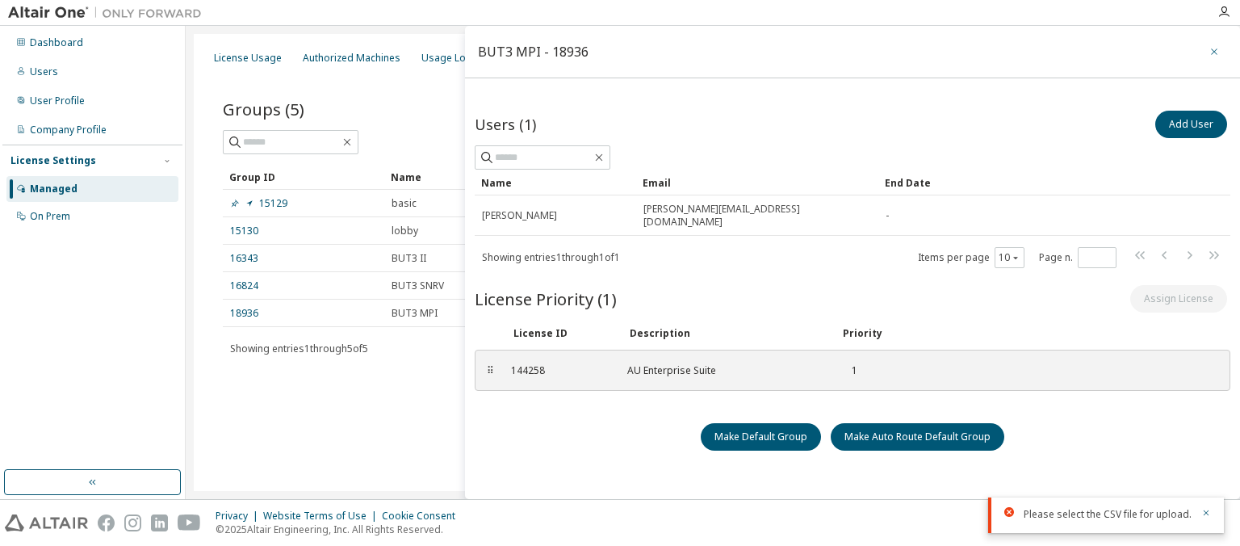
click at [1215, 48] on icon "button" at bounding box center [1213, 51] width 11 height 13
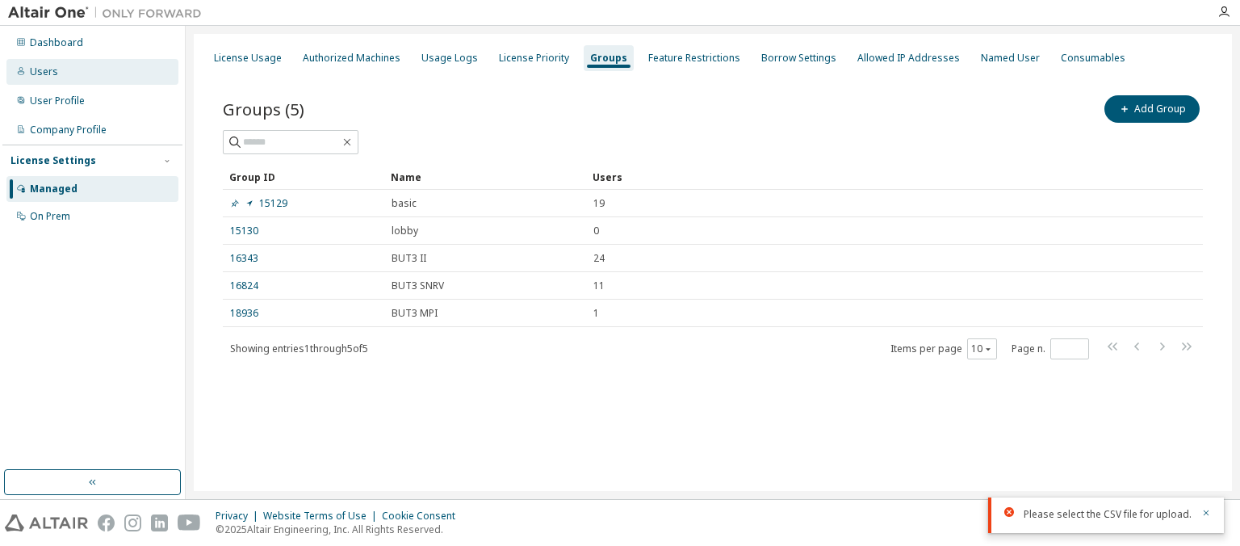
click at [33, 76] on div "Users" at bounding box center [44, 71] width 28 height 13
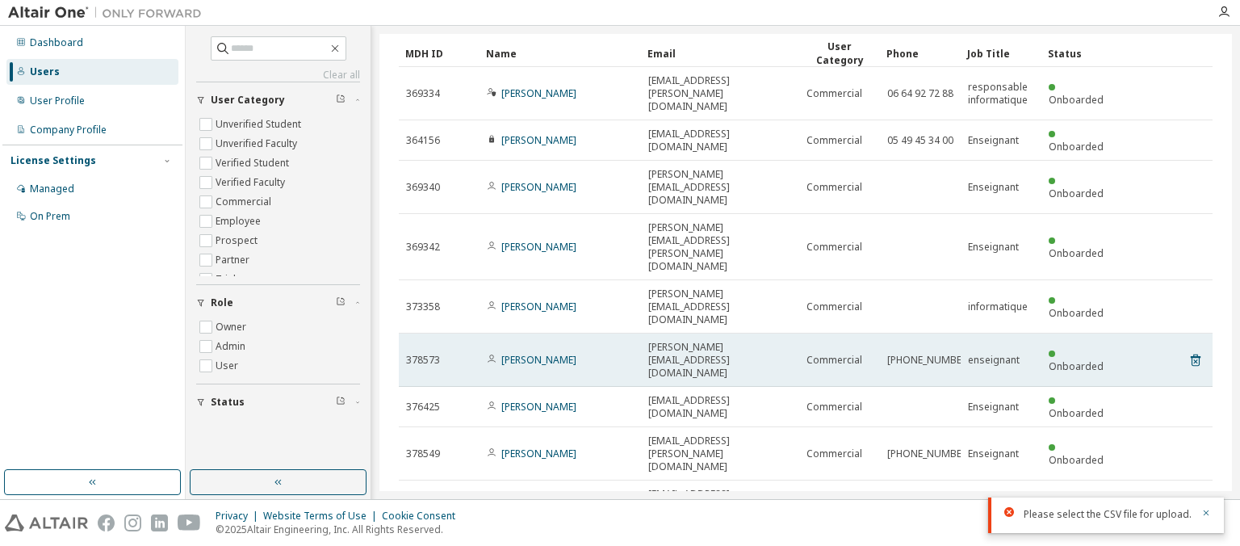
scroll to position [62, 0]
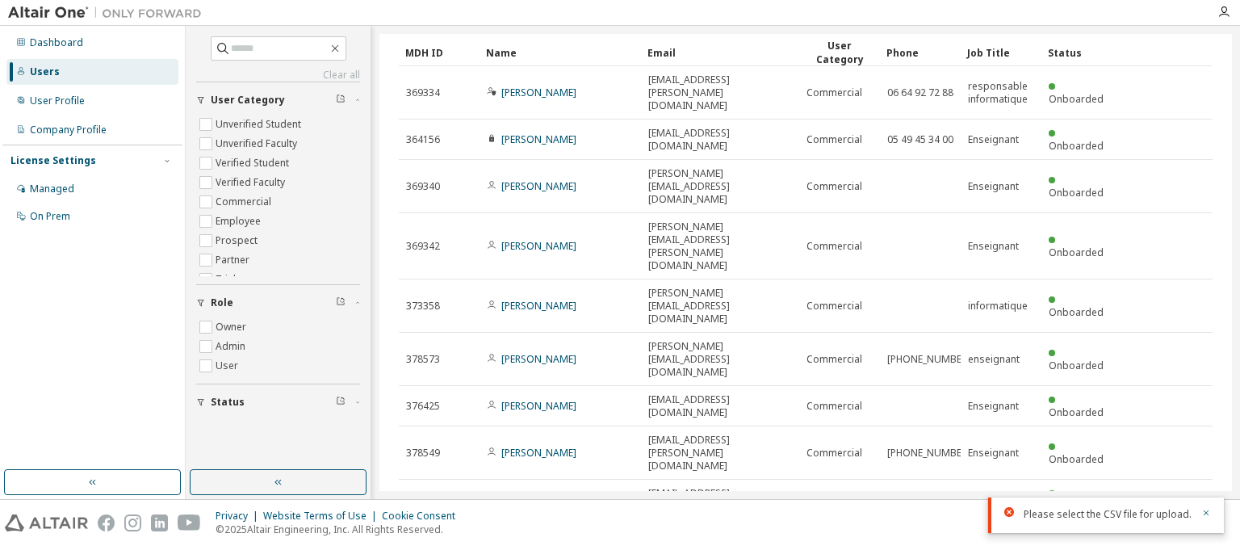
click at [954, 409] on div "100" at bounding box center [991, 415] width 129 height 19
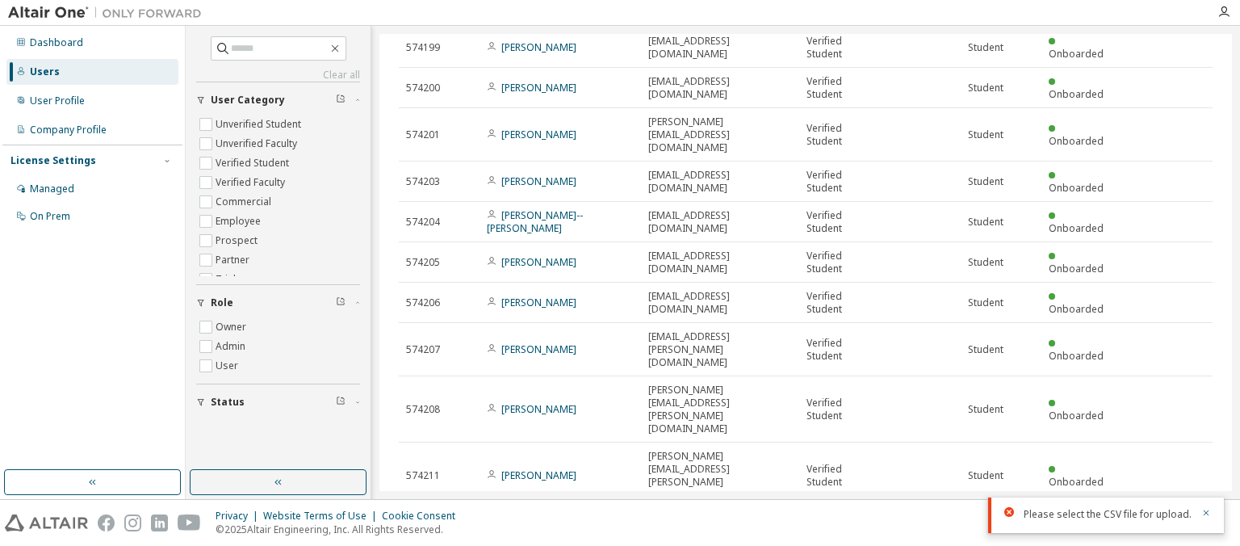
scroll to position [2009, 0]
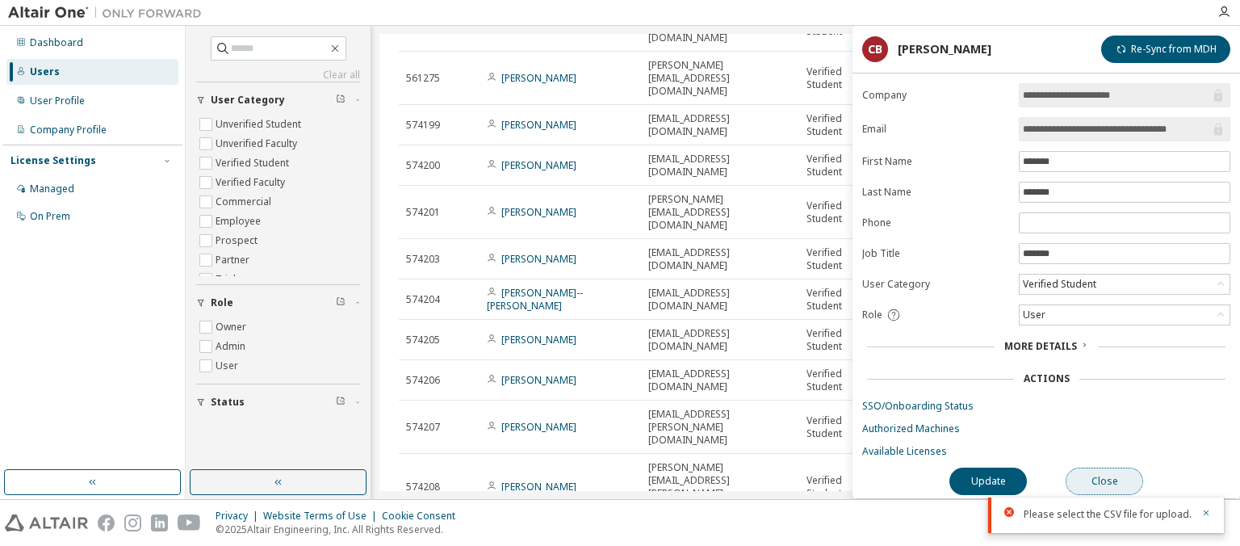
click at [1114, 483] on button "Close" at bounding box center [1103, 480] width 77 height 27
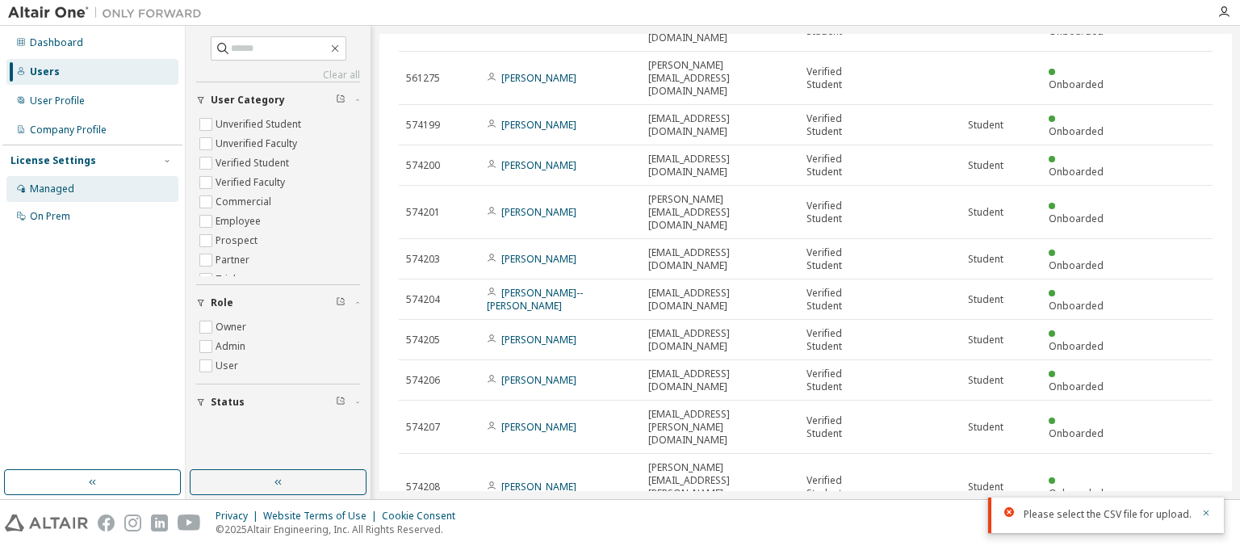
click at [60, 189] on div "Managed" at bounding box center [52, 188] width 44 height 13
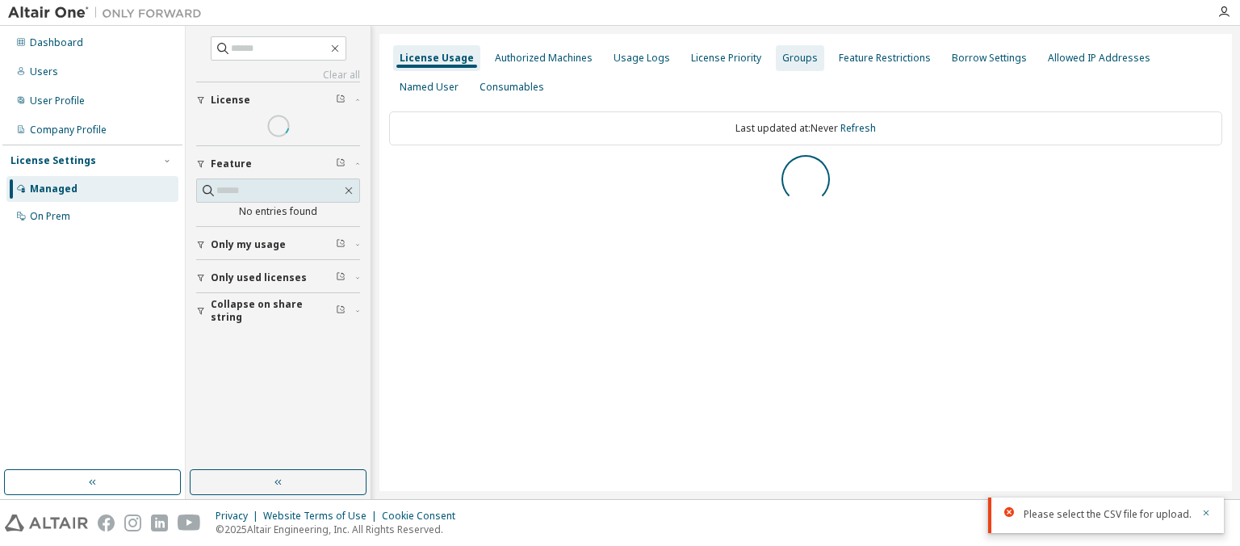
click at [788, 56] on div "Groups" at bounding box center [800, 58] width 36 height 13
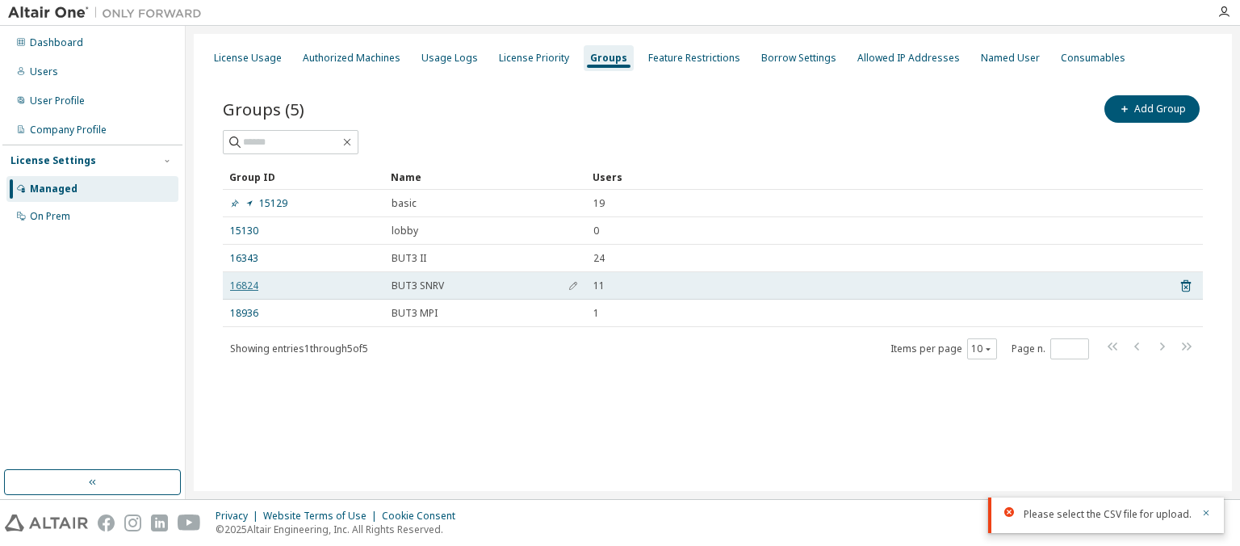
click at [249, 286] on link "16824" at bounding box center [244, 285] width 28 height 13
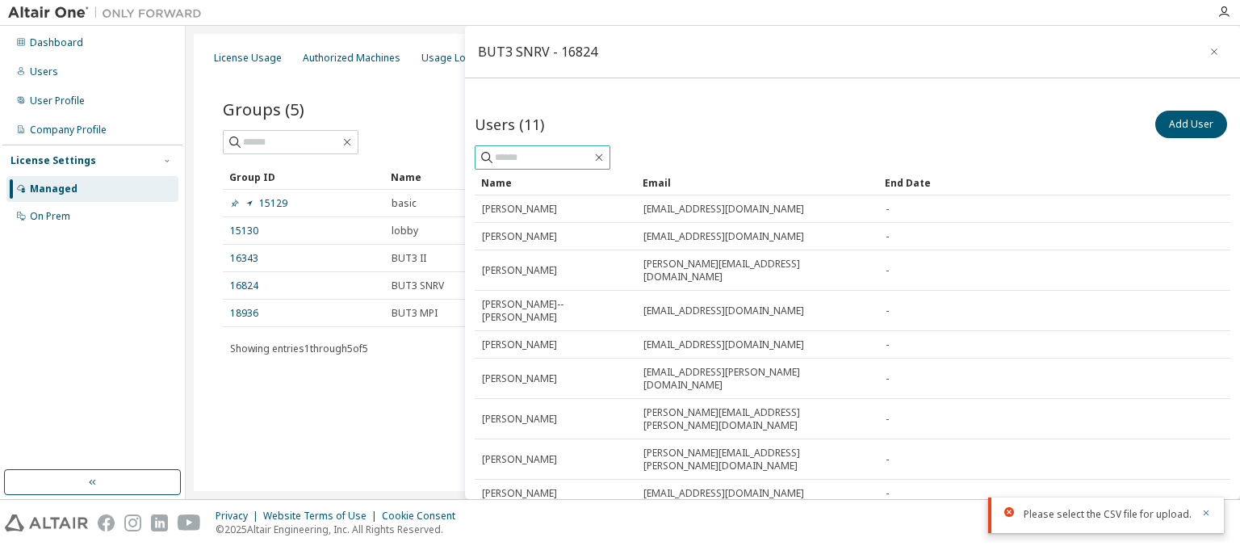
click at [520, 159] on input "text" at bounding box center [543, 157] width 97 height 16
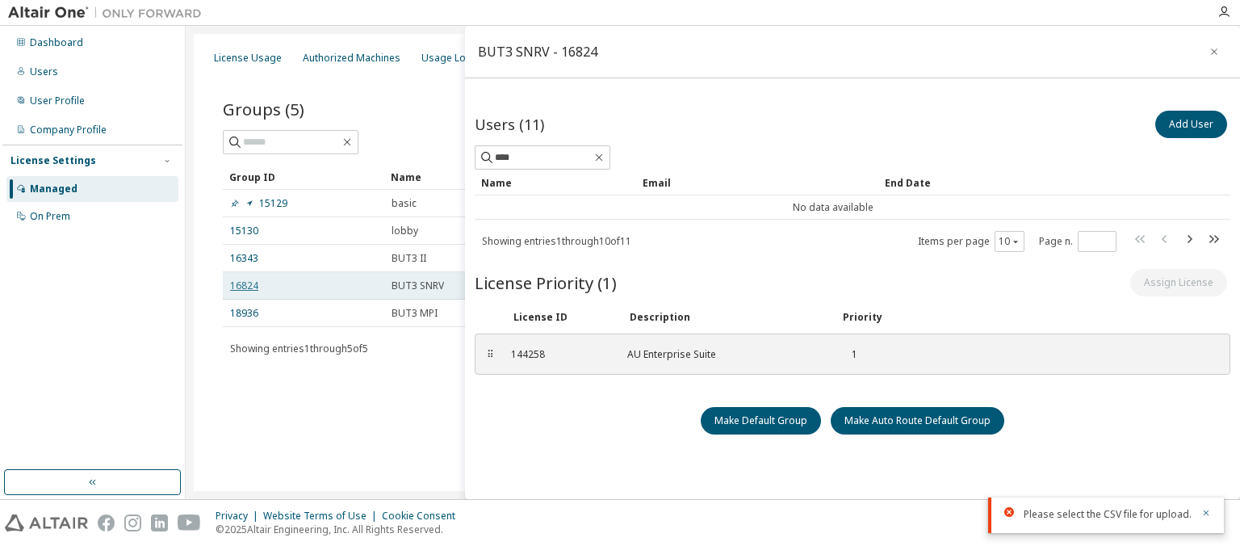
click at [251, 286] on link "16824" at bounding box center [244, 285] width 28 height 13
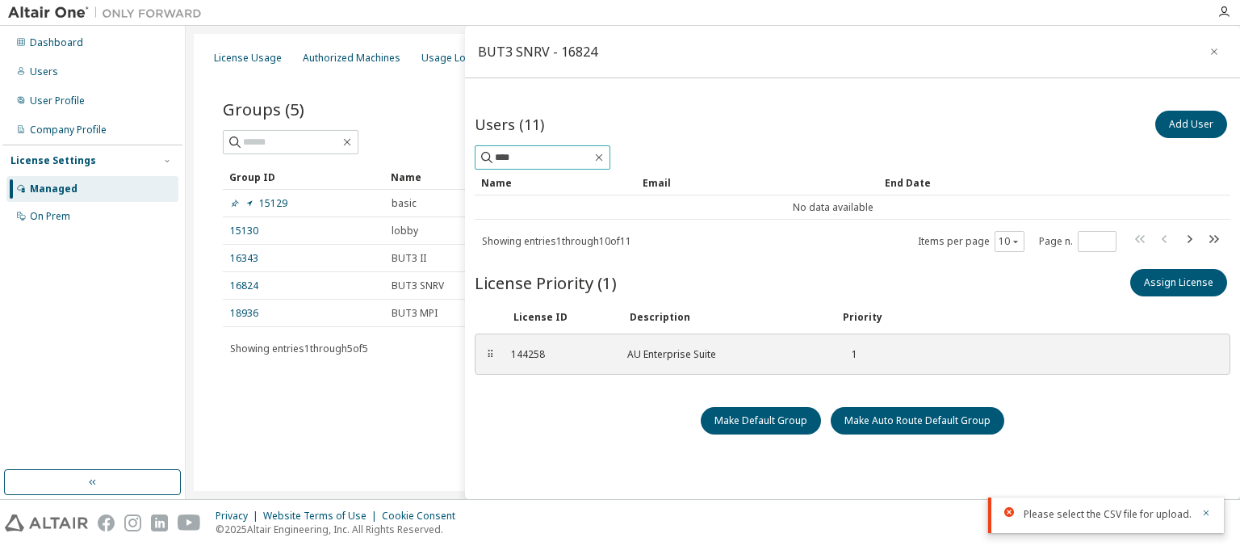
drag, startPoint x: 556, startPoint y: 158, endPoint x: 401, endPoint y: 160, distance: 154.9
click at [495, 160] on input "****" at bounding box center [543, 157] width 97 height 16
type input "*******"
click at [1189, 117] on button "Add User" at bounding box center [1191, 124] width 72 height 27
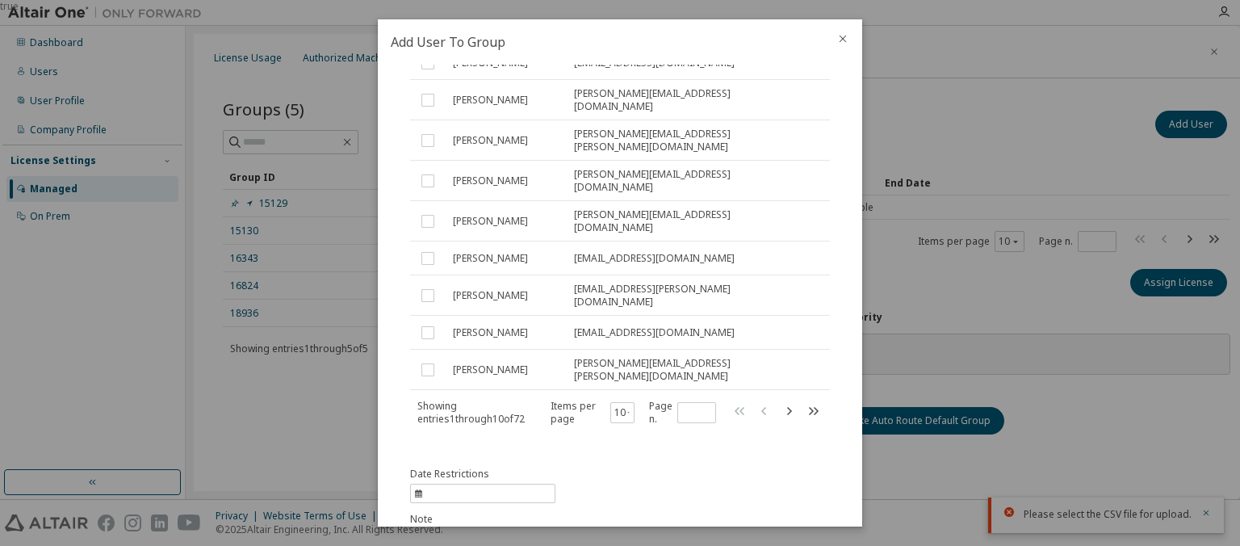
scroll to position [233, 0]
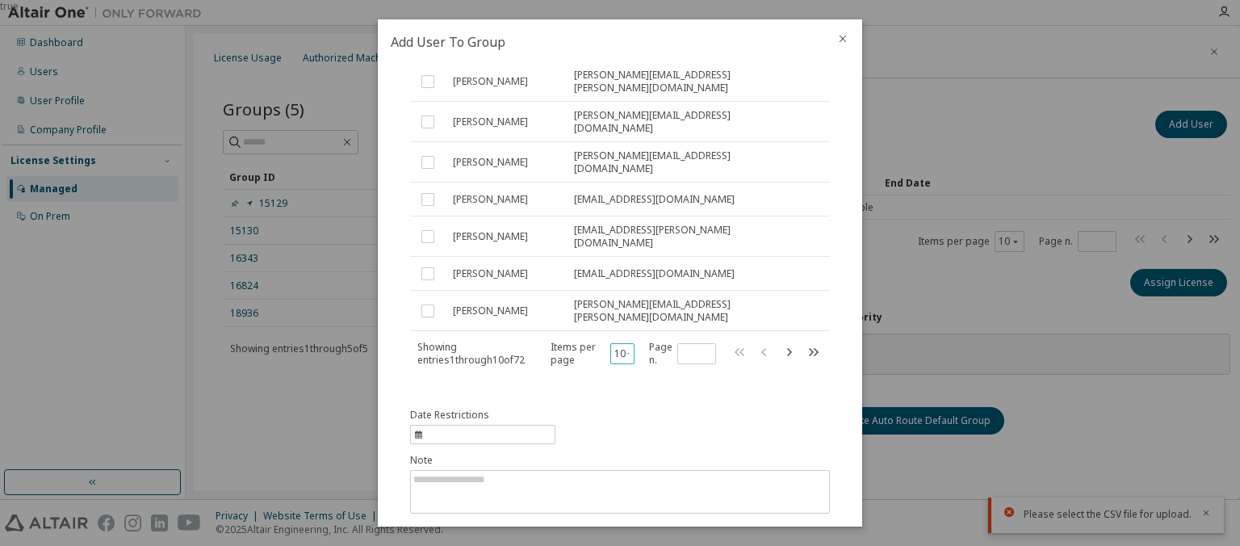
click at [621, 347] on button "10" at bounding box center [622, 353] width 17 height 13
click at [642, 405] on div "100" at bounding box center [676, 406] width 129 height 19
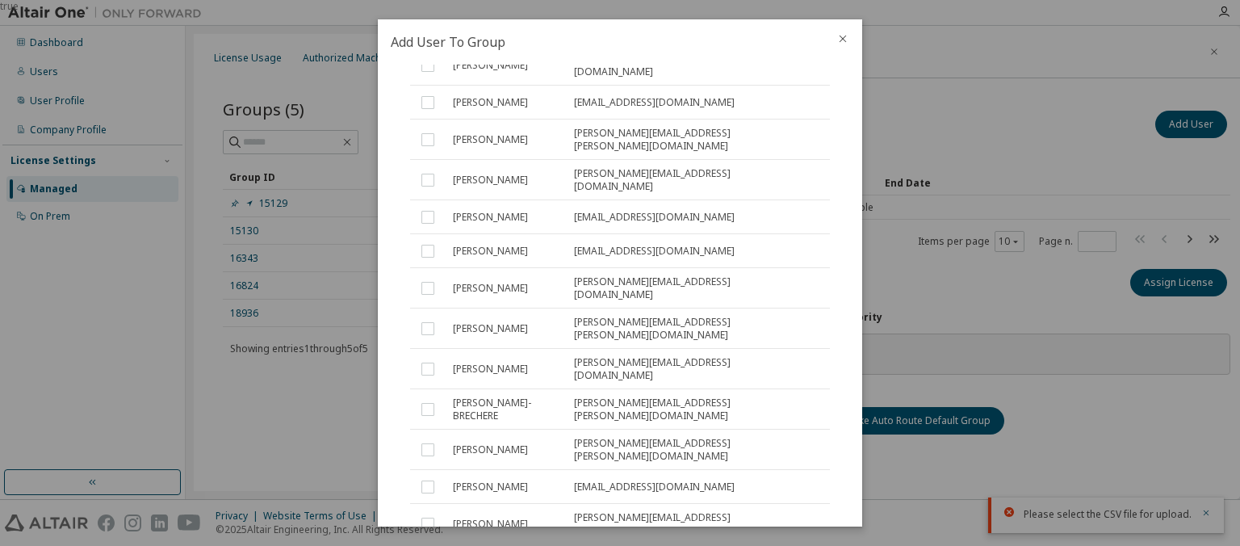
scroll to position [2360, 0]
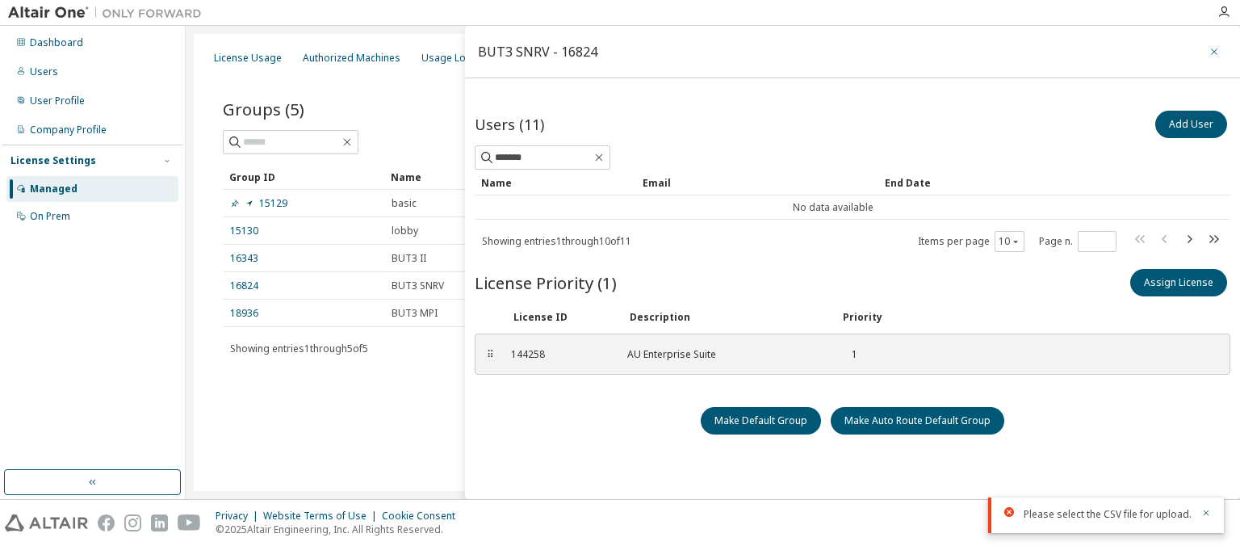
click at [1216, 49] on icon "button" at bounding box center [1213, 51] width 6 height 6
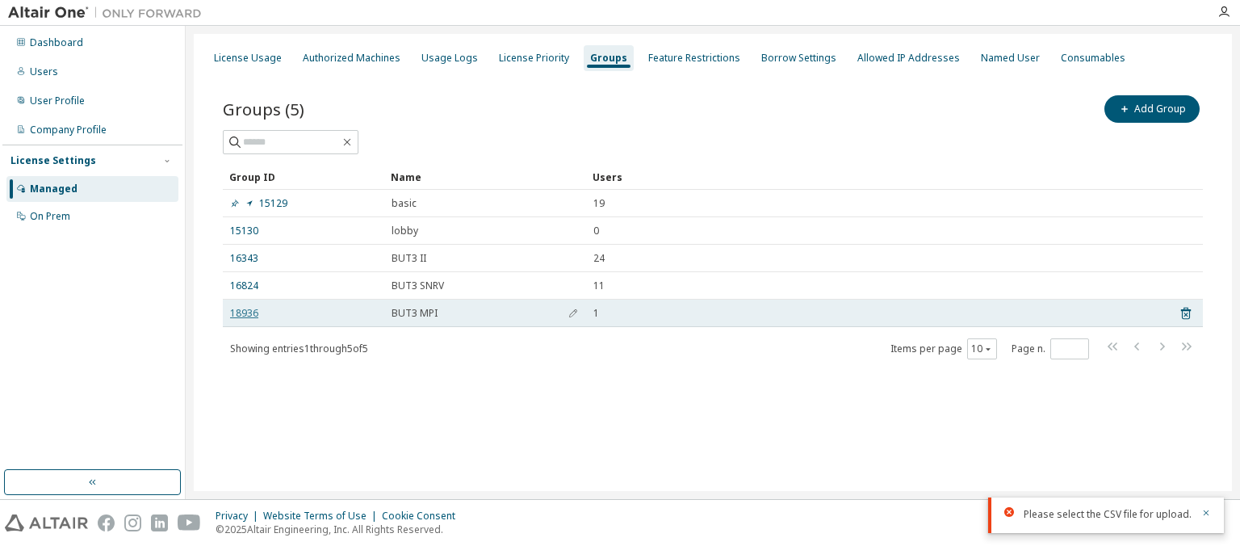
click at [252, 312] on link "18936" at bounding box center [244, 313] width 28 height 13
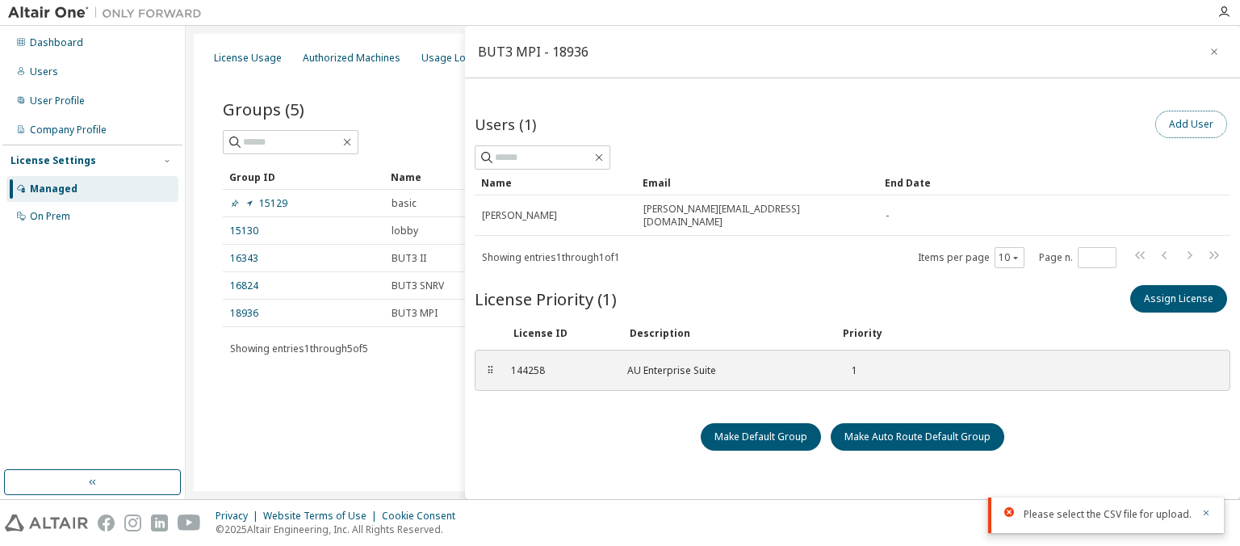
click at [1197, 123] on button "Add User" at bounding box center [1191, 124] width 72 height 27
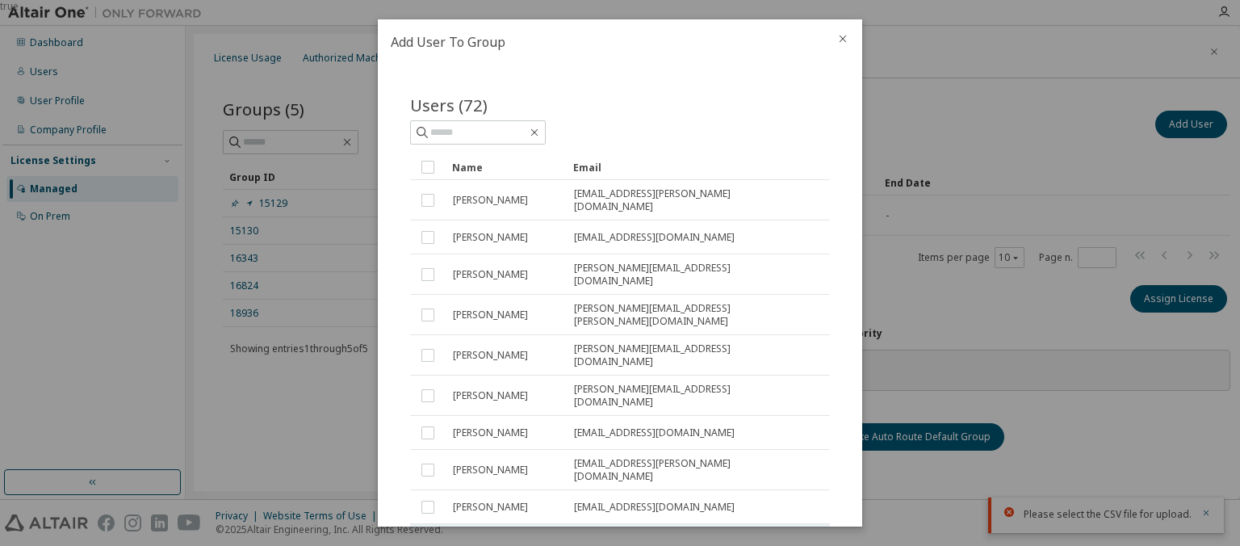
scroll to position [233, 0]
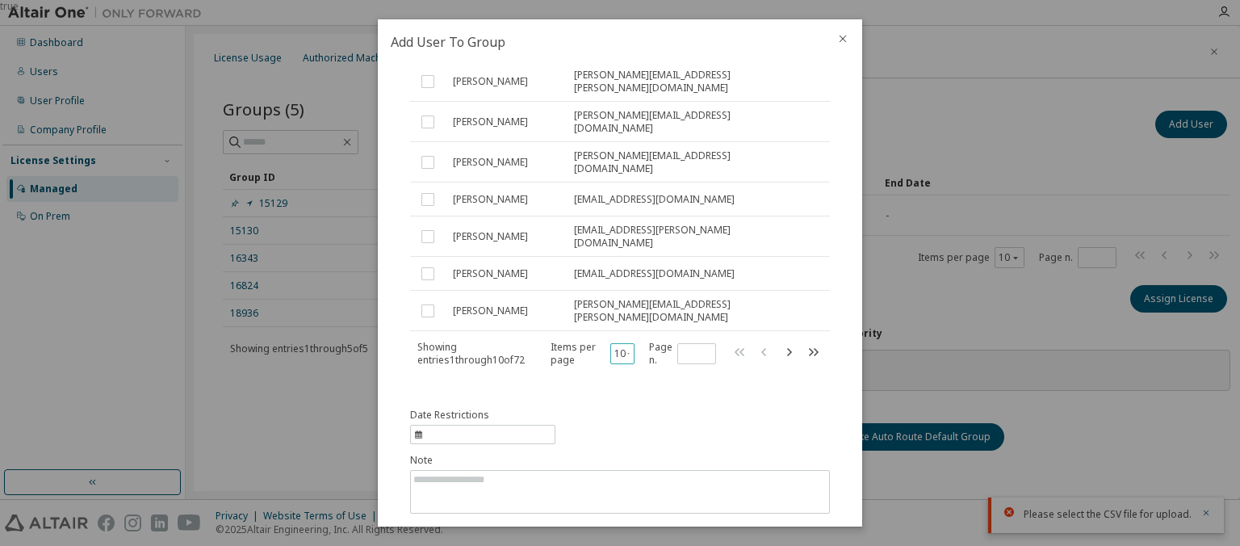
click at [632, 343] on div "10" at bounding box center [622, 353] width 25 height 21
click at [617, 347] on button "10" at bounding box center [622, 353] width 17 height 13
click at [644, 406] on div "100" at bounding box center [676, 406] width 129 height 19
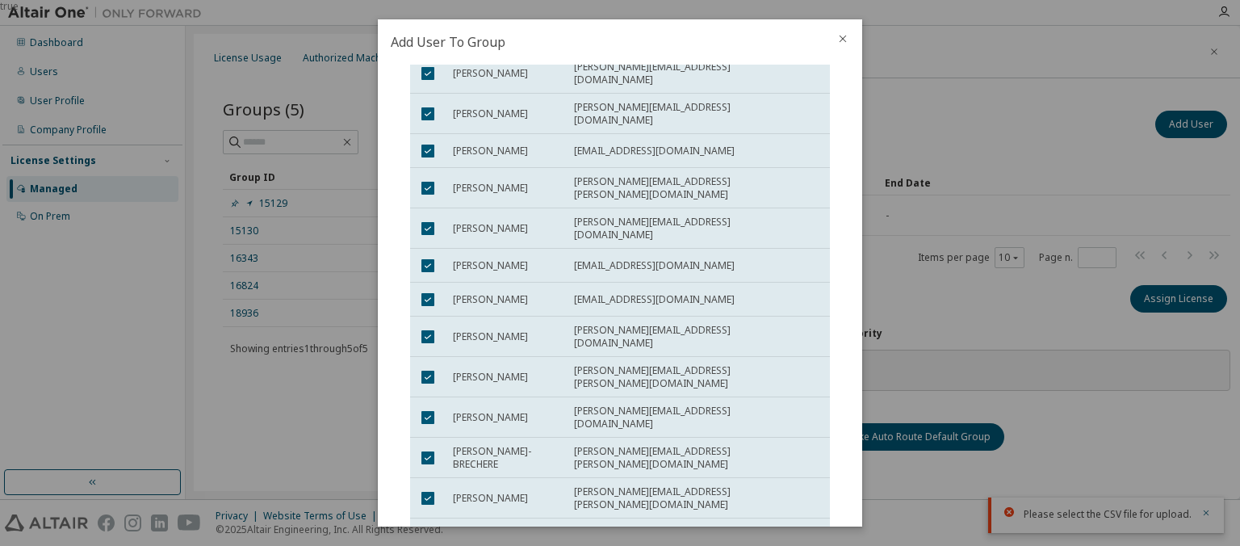
scroll to position [2360, 0]
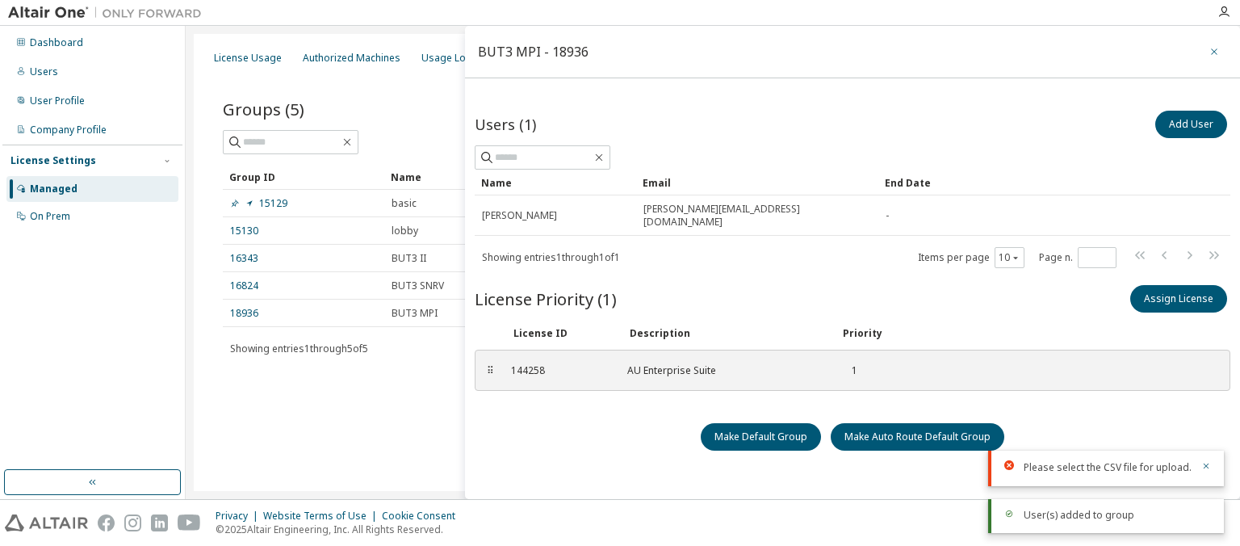
click at [1212, 53] on icon "button" at bounding box center [1213, 51] width 11 height 13
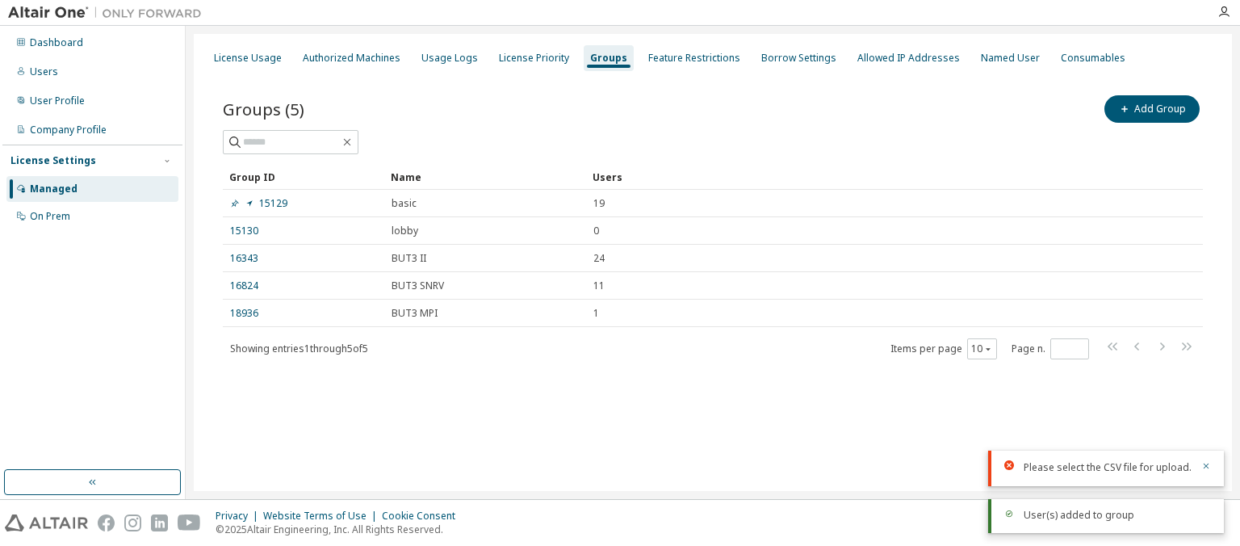
click at [605, 53] on div "Groups" at bounding box center [608, 58] width 37 height 13
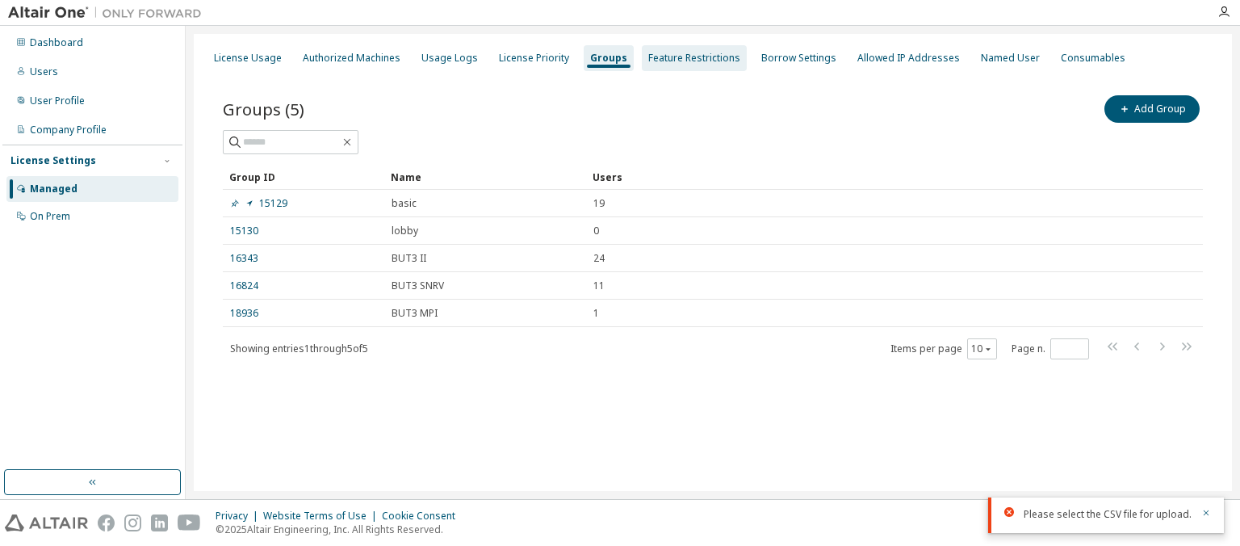
click at [665, 59] on div "Feature Restrictions" at bounding box center [694, 58] width 92 height 13
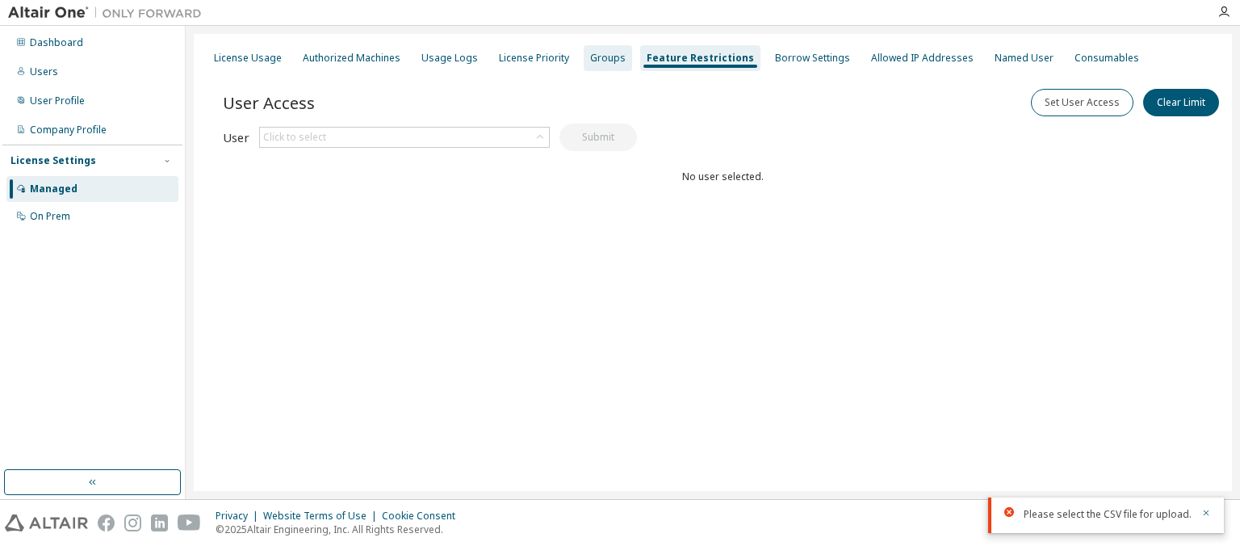
click at [596, 57] on div "Groups" at bounding box center [608, 58] width 36 height 13
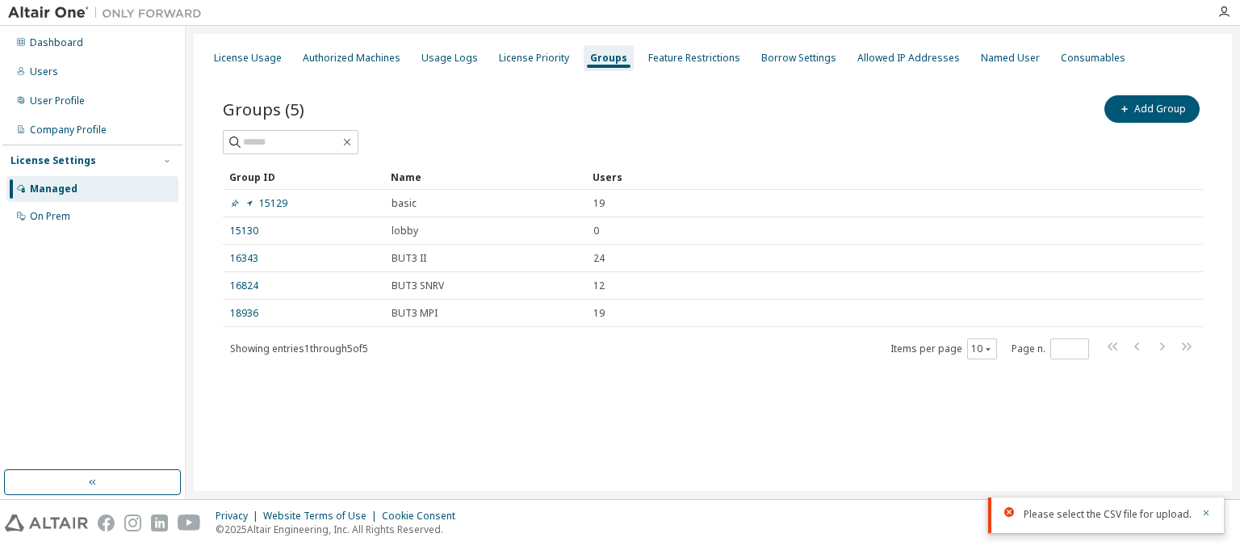
click at [56, 171] on div "License Settings Managed On Prem" at bounding box center [92, 187] width 180 height 86
click at [56, 212] on div "On Prem" at bounding box center [50, 216] width 40 height 13
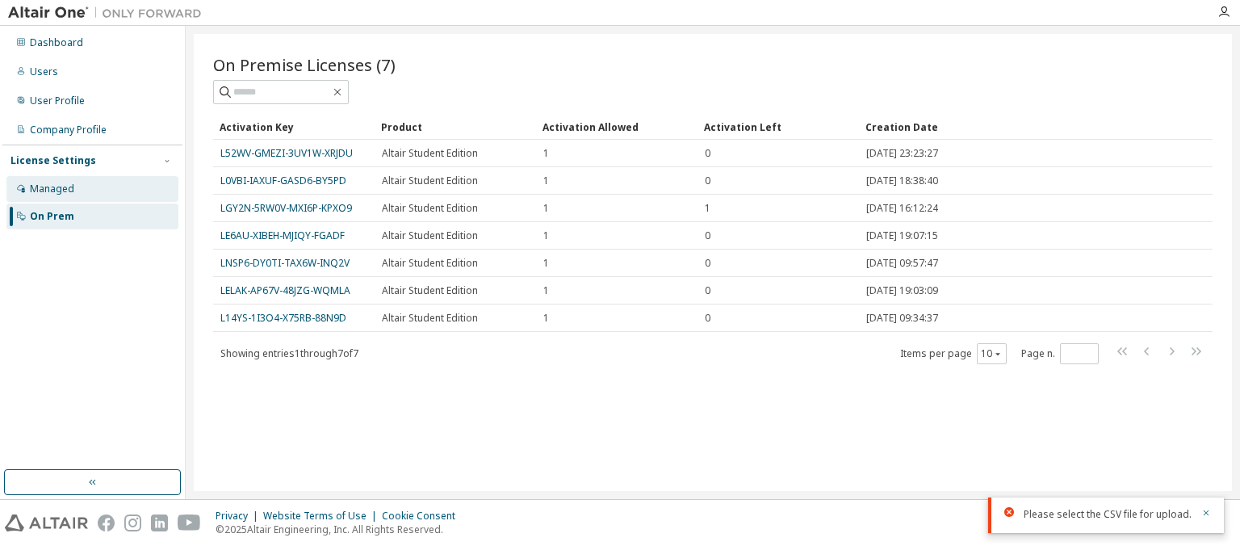
click at [53, 192] on div "Managed" at bounding box center [52, 188] width 44 height 13
